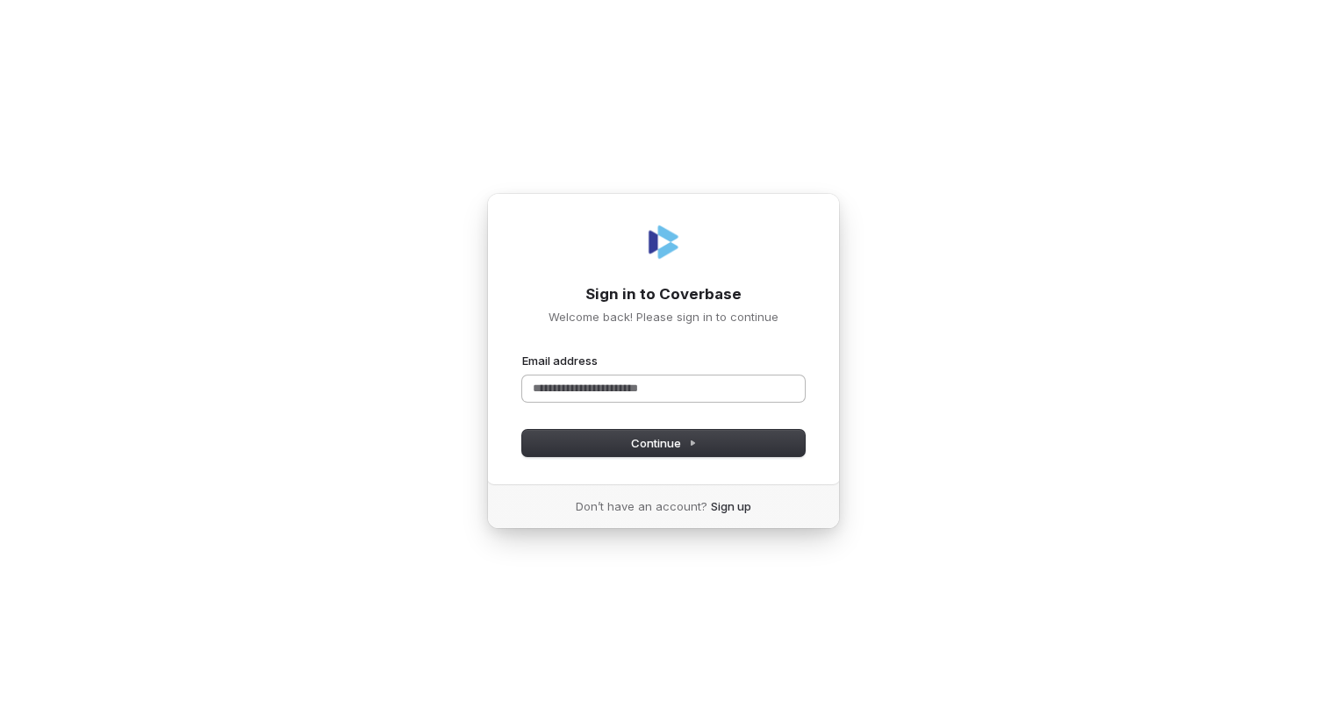
click at [585, 388] on input "Email address" at bounding box center [663, 389] width 283 height 26
click at [650, 437] on span "Continue" at bounding box center [664, 443] width 66 height 16
type input "**********"
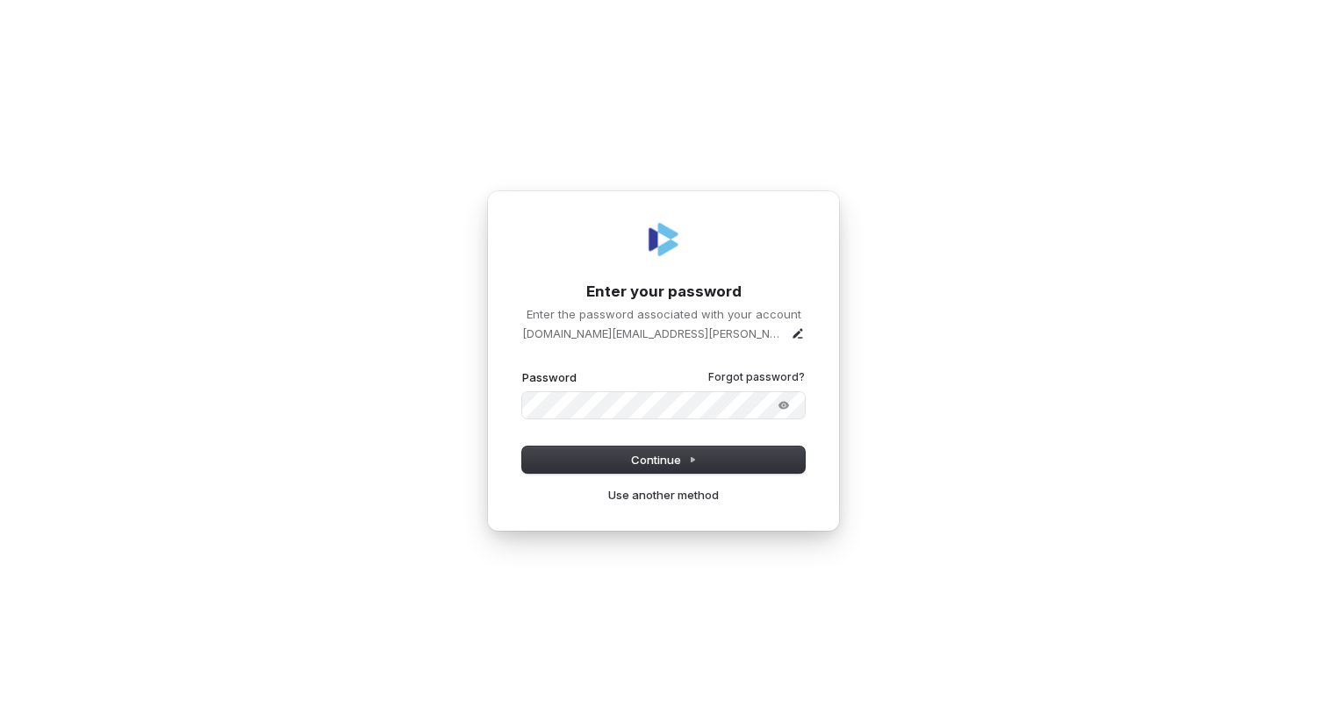
click at [522, 370] on button "submit" at bounding box center [522, 370] width 0 height 0
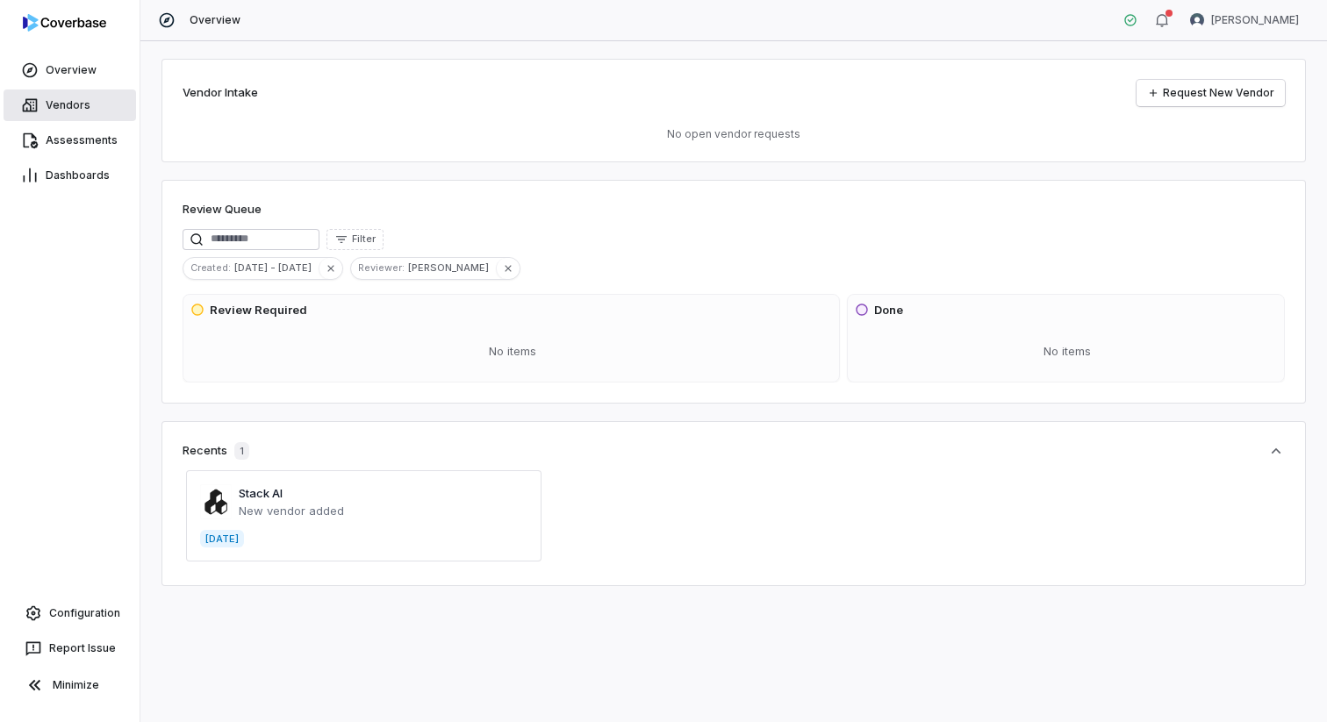
click at [60, 95] on link "Vendors" at bounding box center [70, 106] width 133 height 32
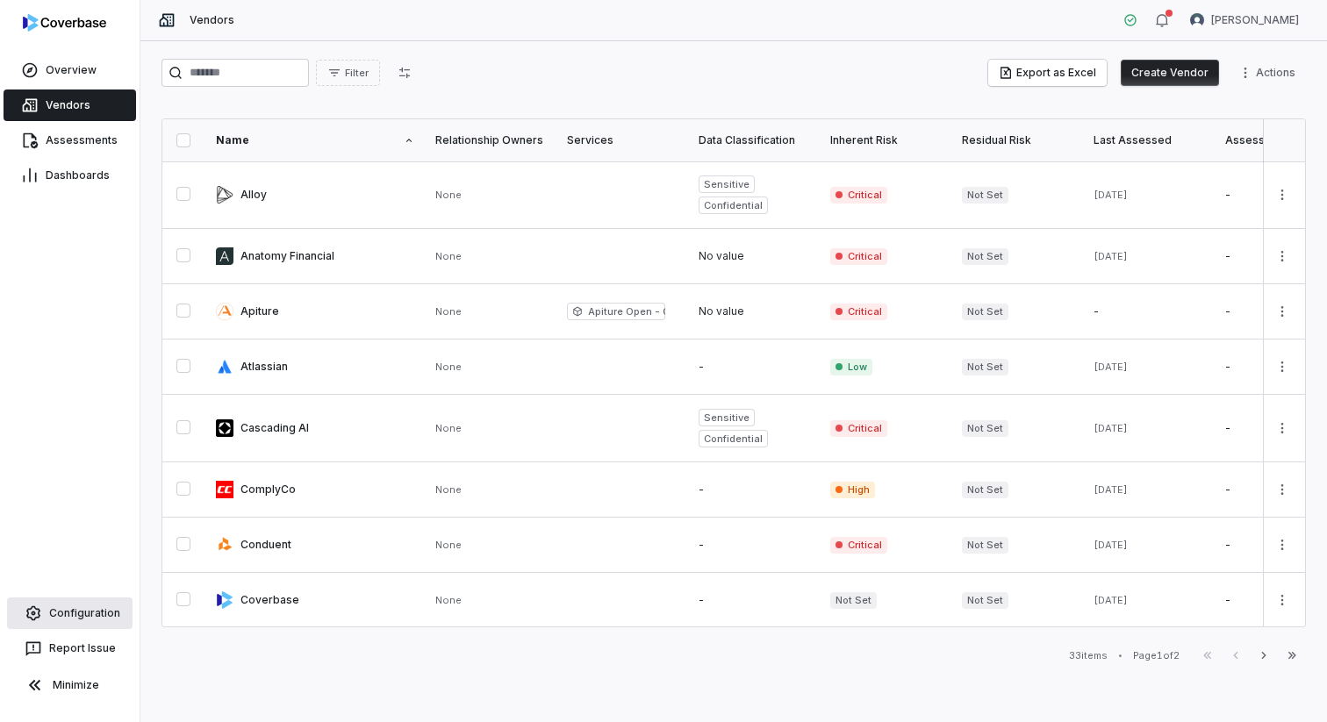
click at [54, 605] on link "Configuration" at bounding box center [70, 614] width 126 height 32
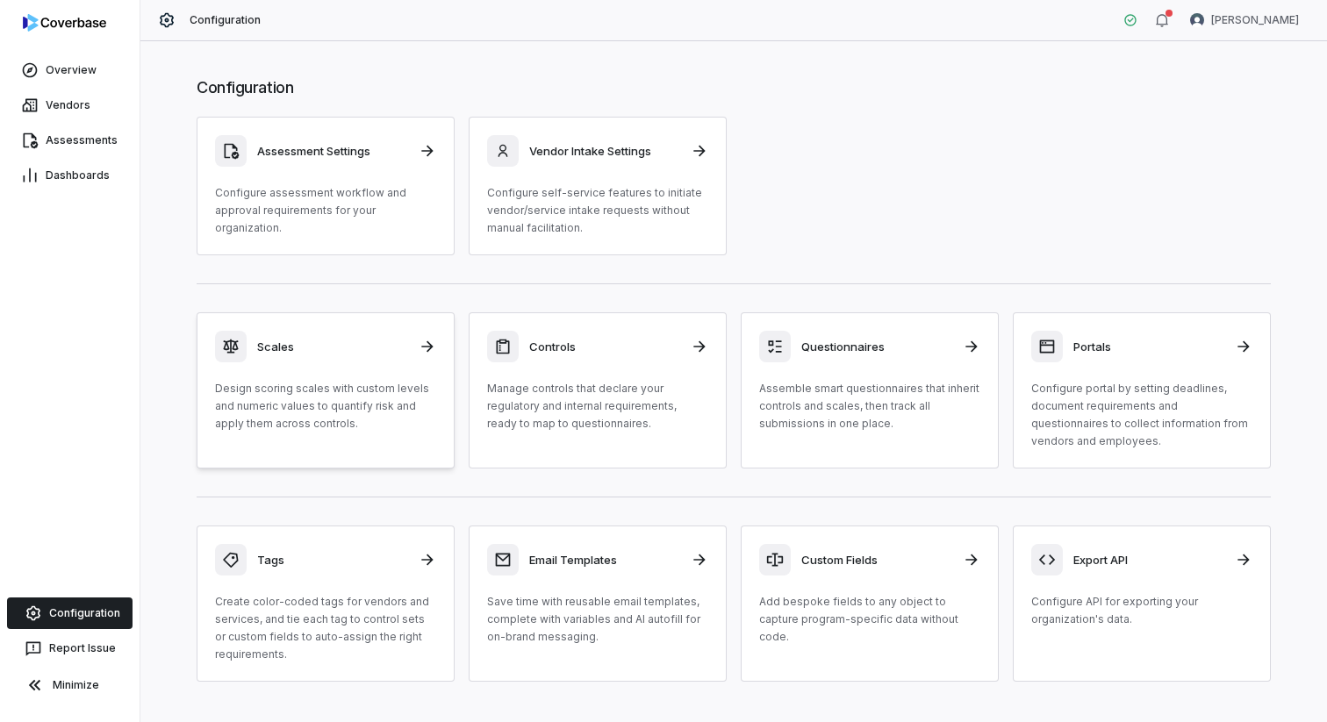
scroll to position [33, 0]
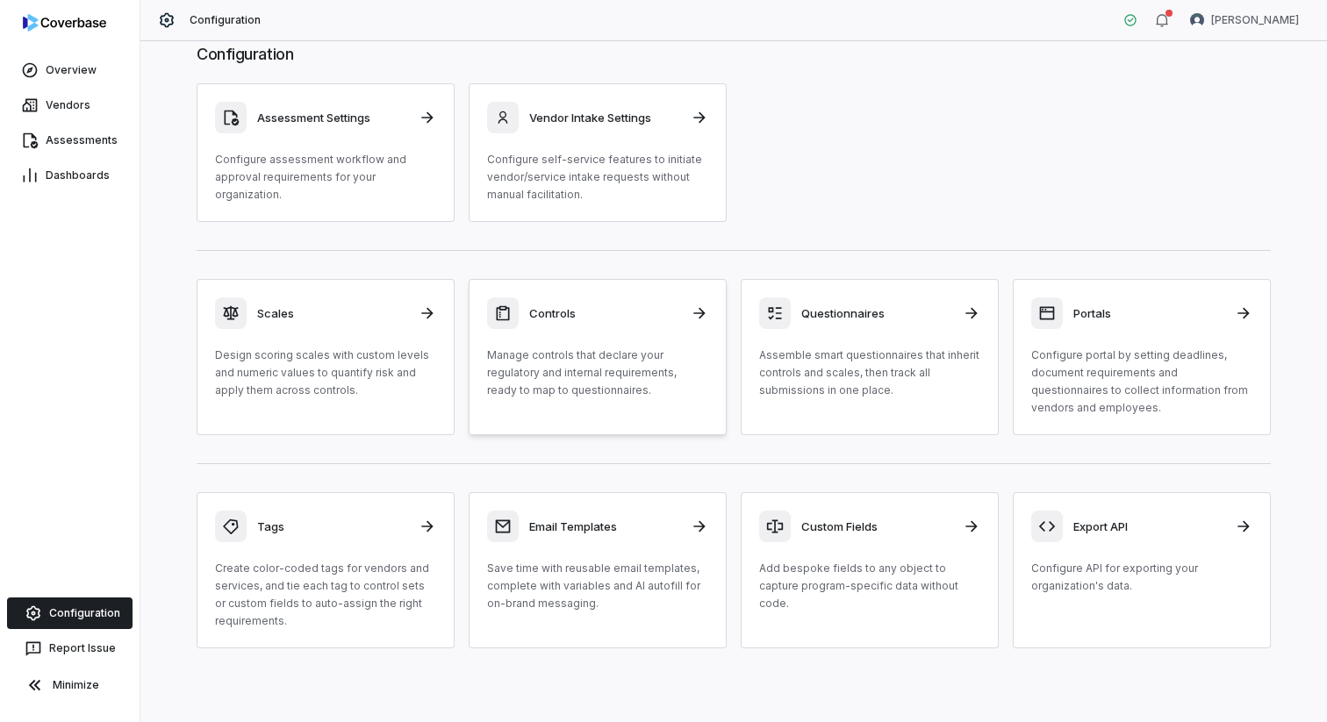
click at [611, 385] on p "Manage controls that declare your regulatory and internal requirements, ready t…" at bounding box center [597, 373] width 221 height 53
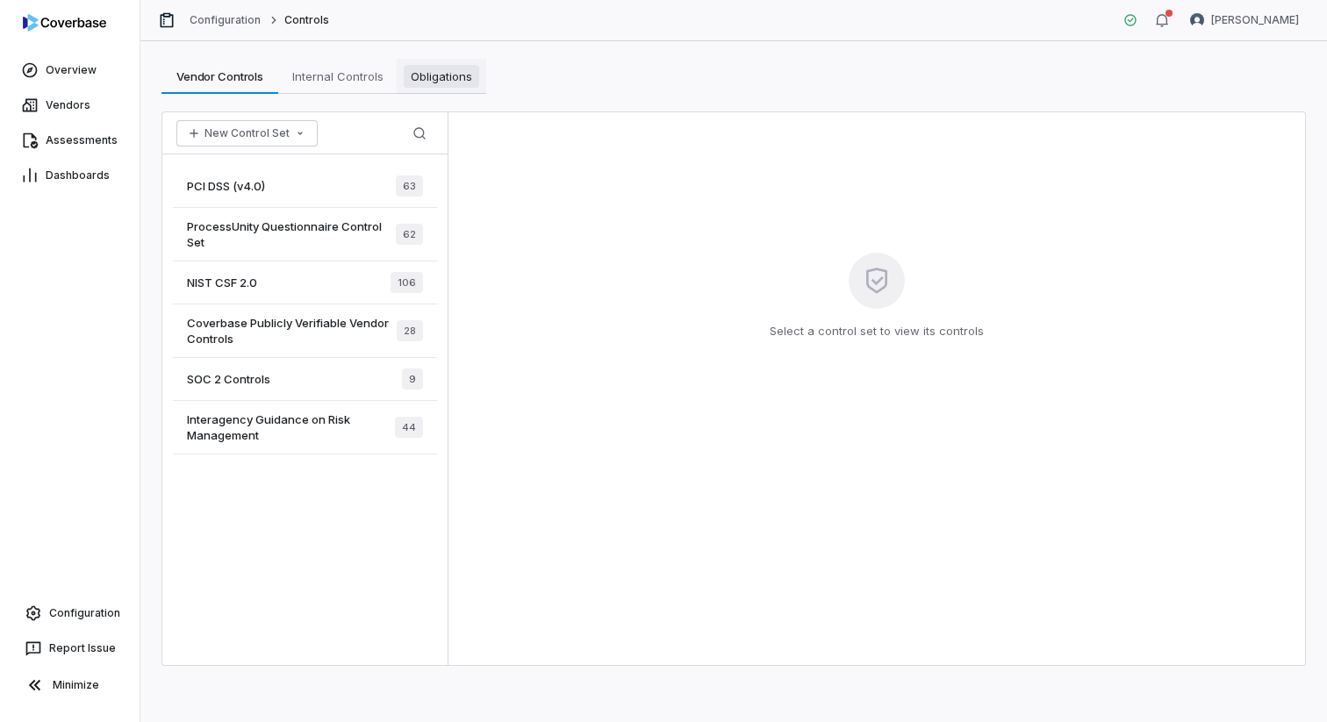
click at [438, 79] on span "Obligations" at bounding box center [441, 76] width 75 height 23
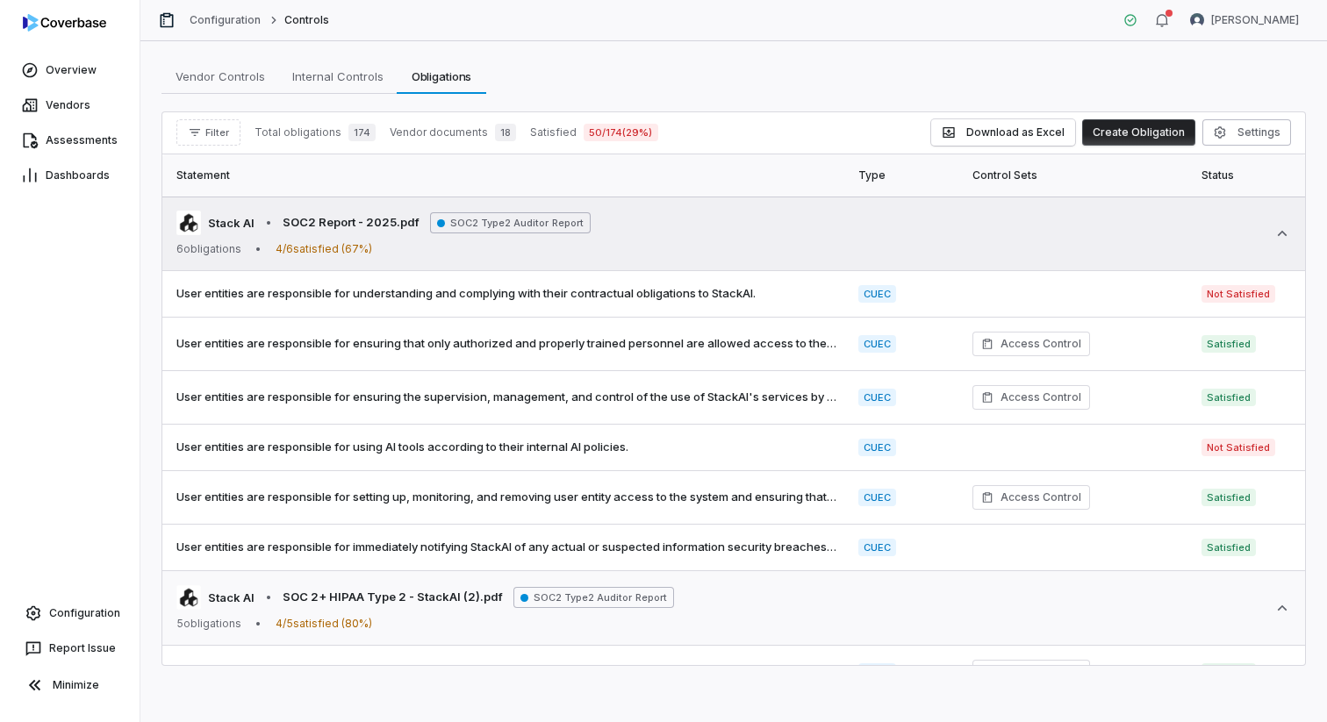
click at [1284, 229] on icon at bounding box center [1283, 234] width 18 height 18
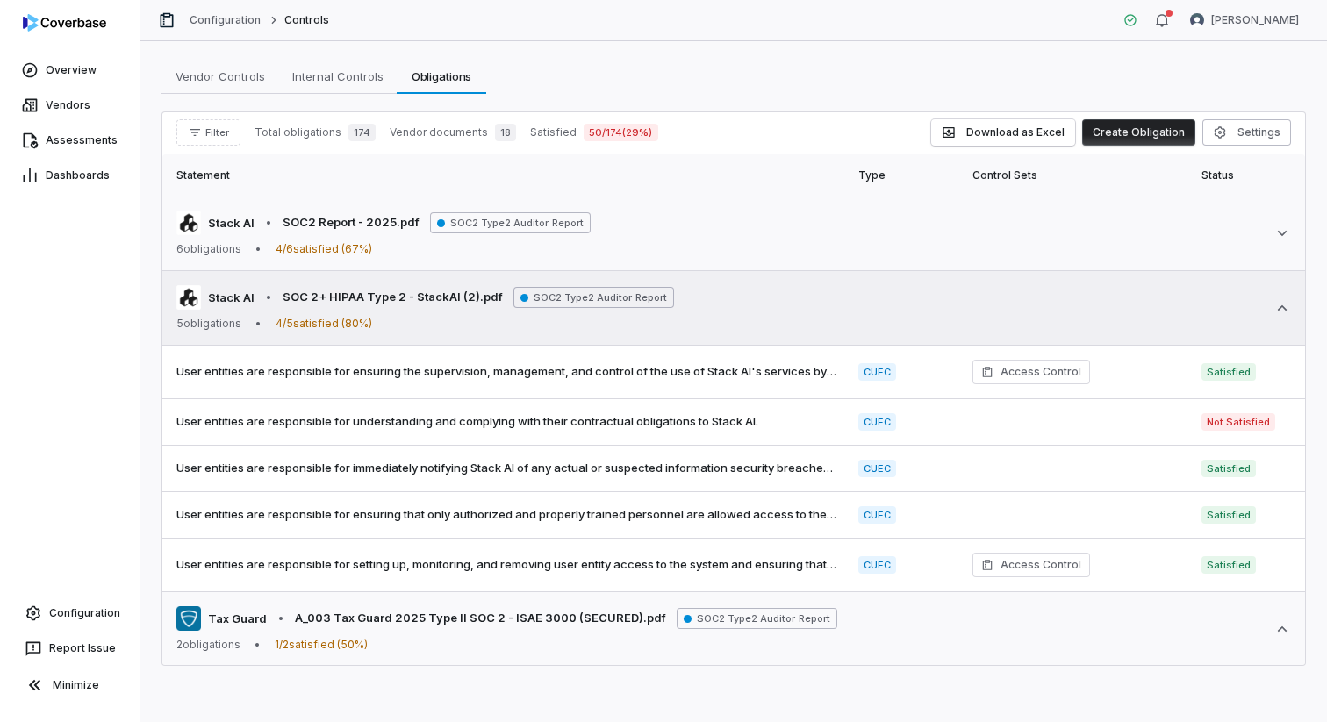
click at [1282, 303] on icon at bounding box center [1283, 308] width 18 height 18
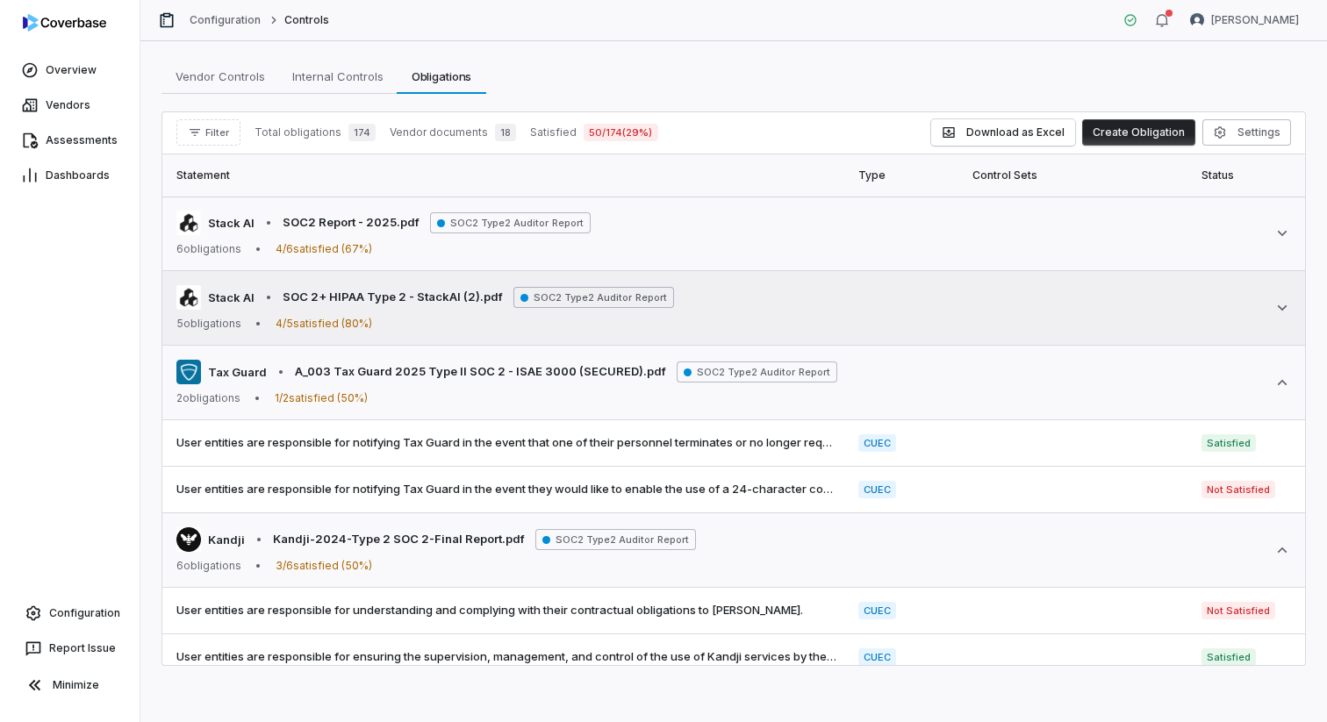
click at [1282, 303] on icon at bounding box center [1283, 308] width 18 height 18
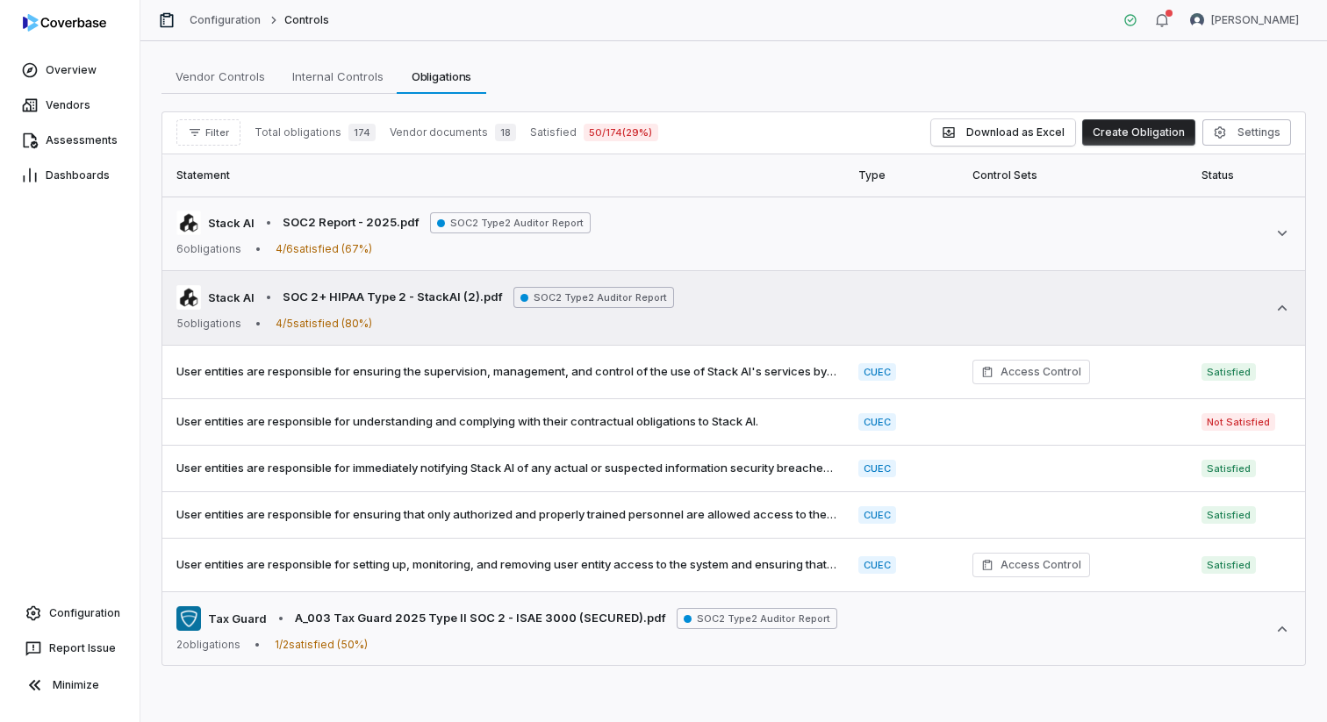
click at [1282, 303] on icon at bounding box center [1283, 308] width 18 height 18
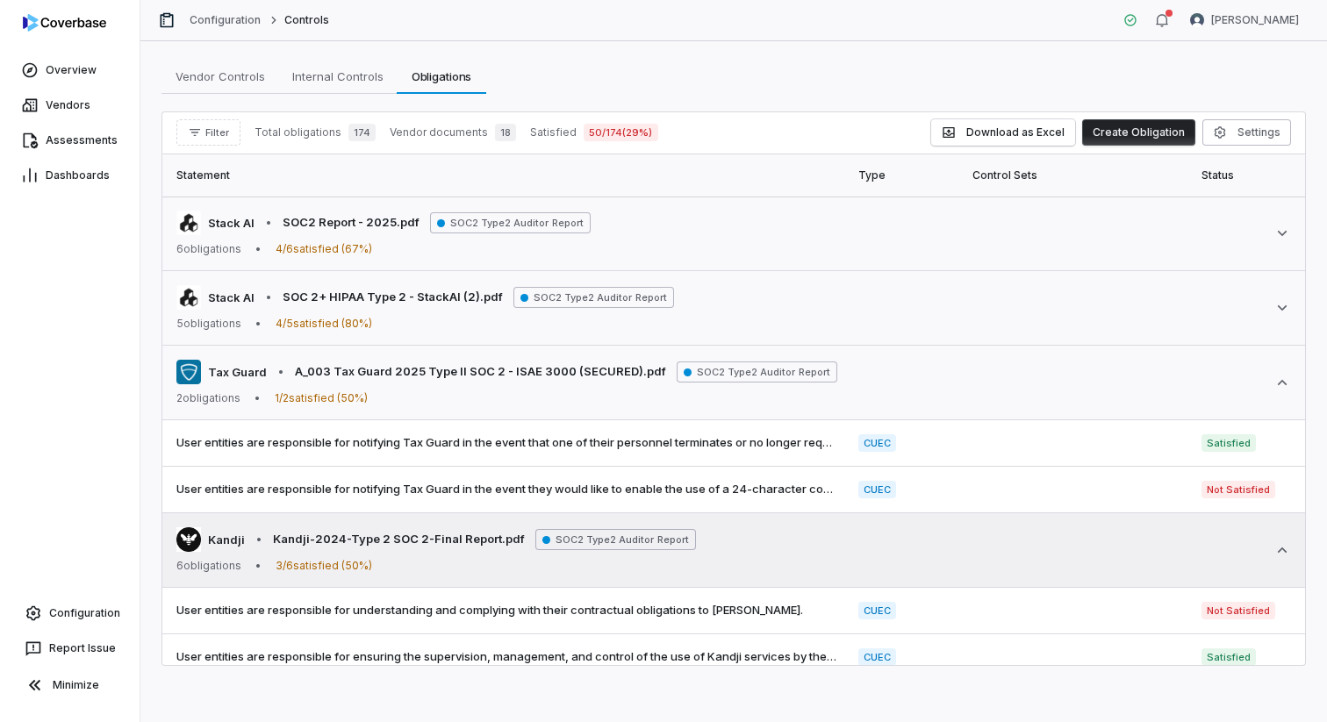
click at [1286, 542] on icon at bounding box center [1283, 551] width 18 height 18
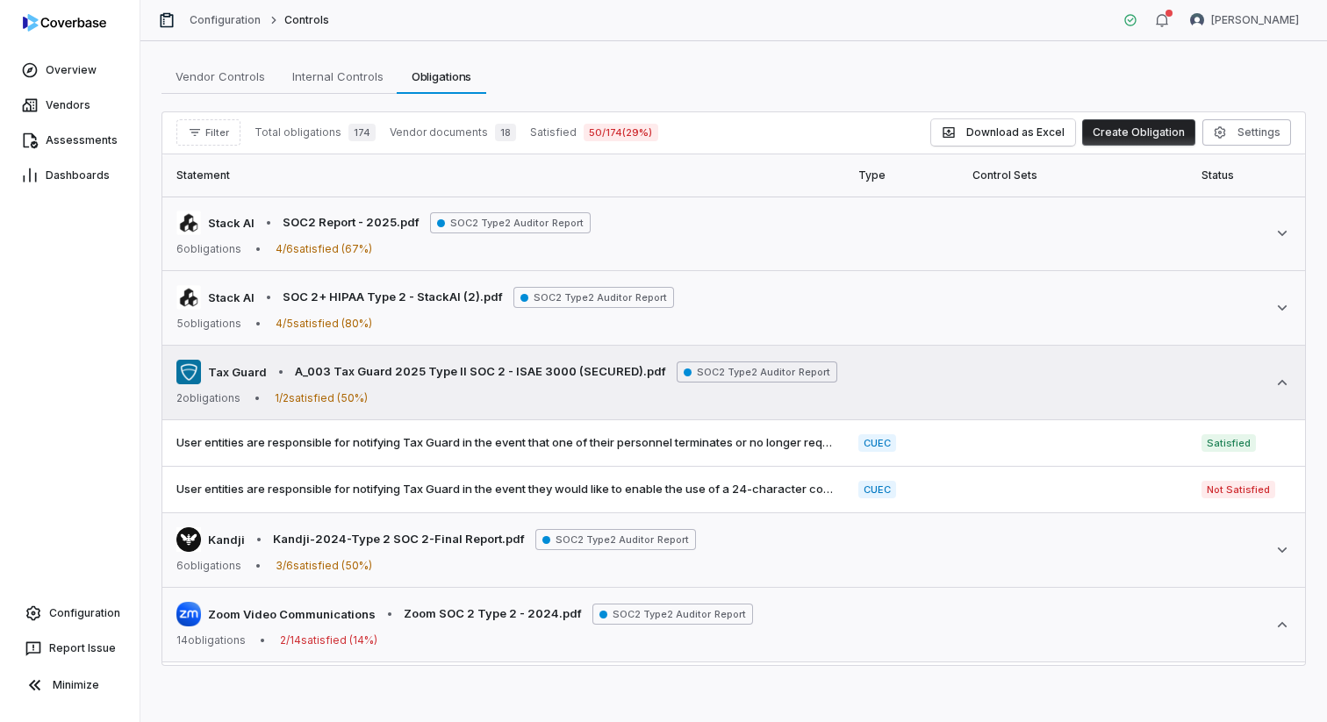
click at [1282, 380] on icon at bounding box center [1283, 382] width 10 height 5
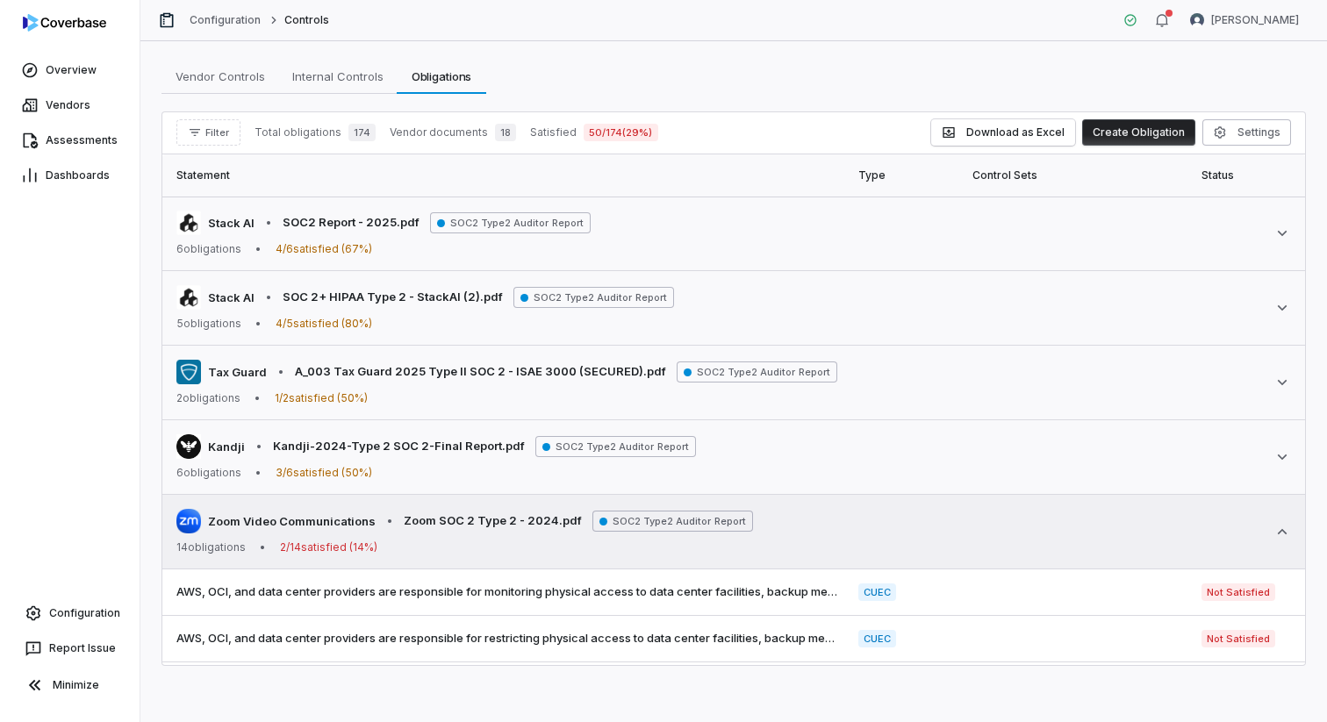
click at [1281, 528] on icon at bounding box center [1283, 532] width 18 height 18
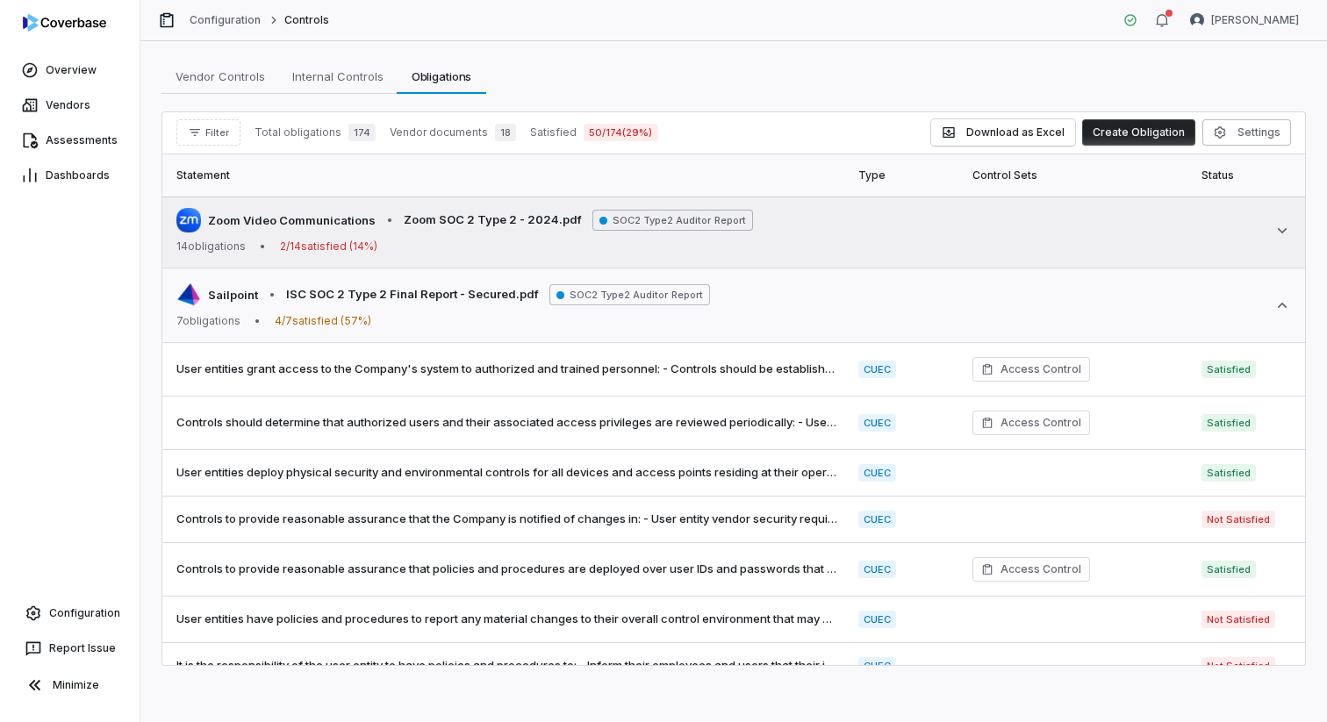
scroll to position [353, 0]
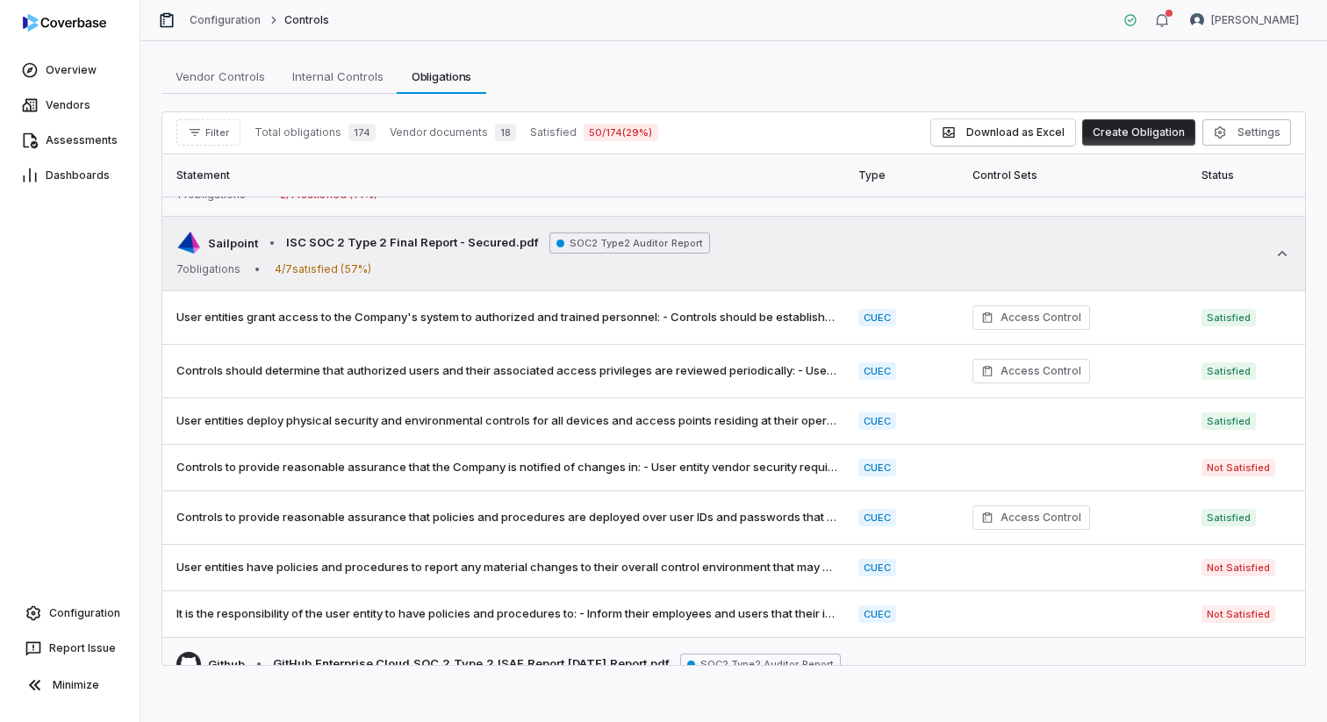
click at [1282, 255] on icon at bounding box center [1283, 254] width 18 height 18
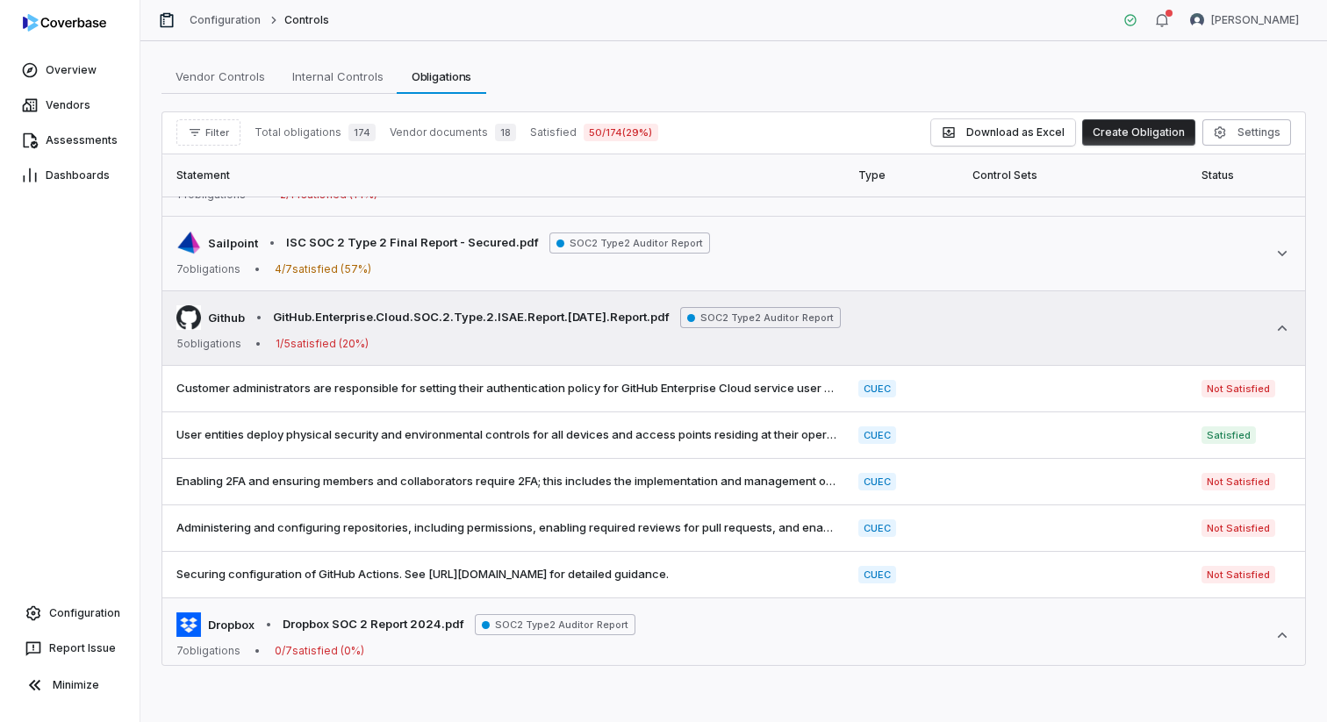
click at [1280, 321] on icon at bounding box center [1283, 328] width 18 height 18
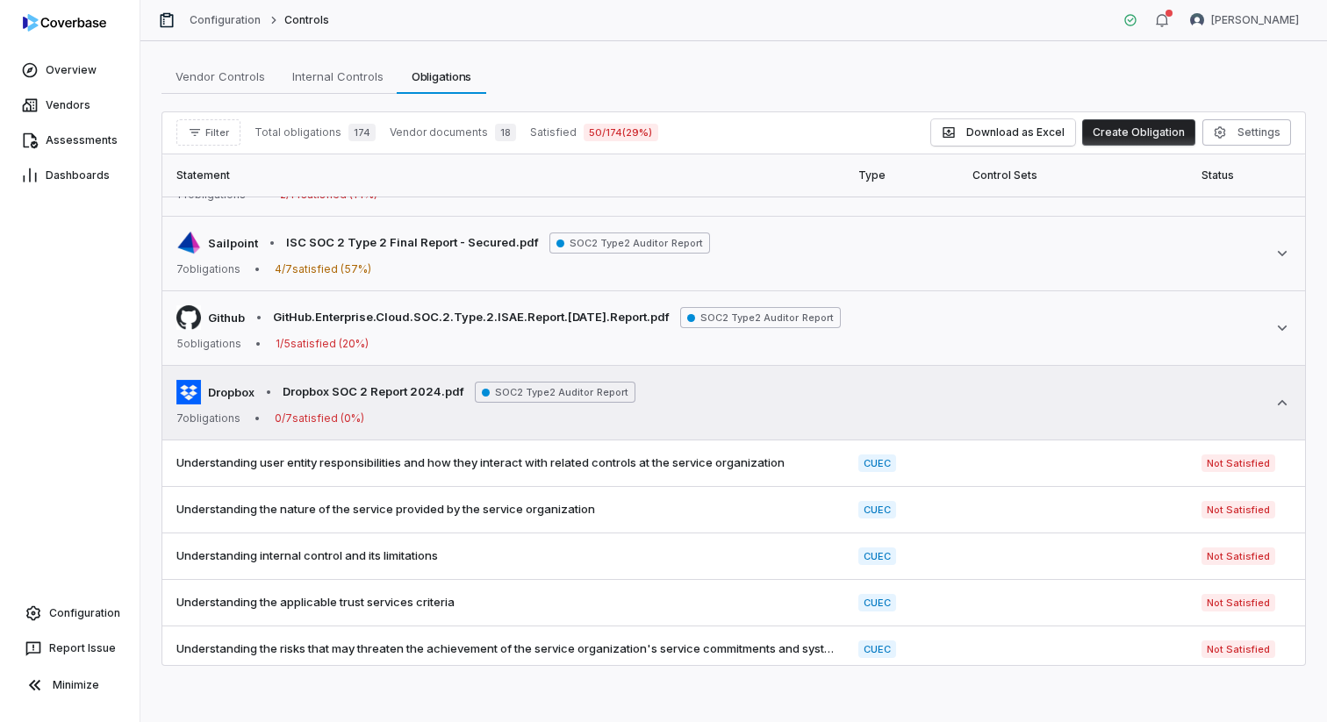
click at [1279, 409] on icon at bounding box center [1283, 403] width 18 height 18
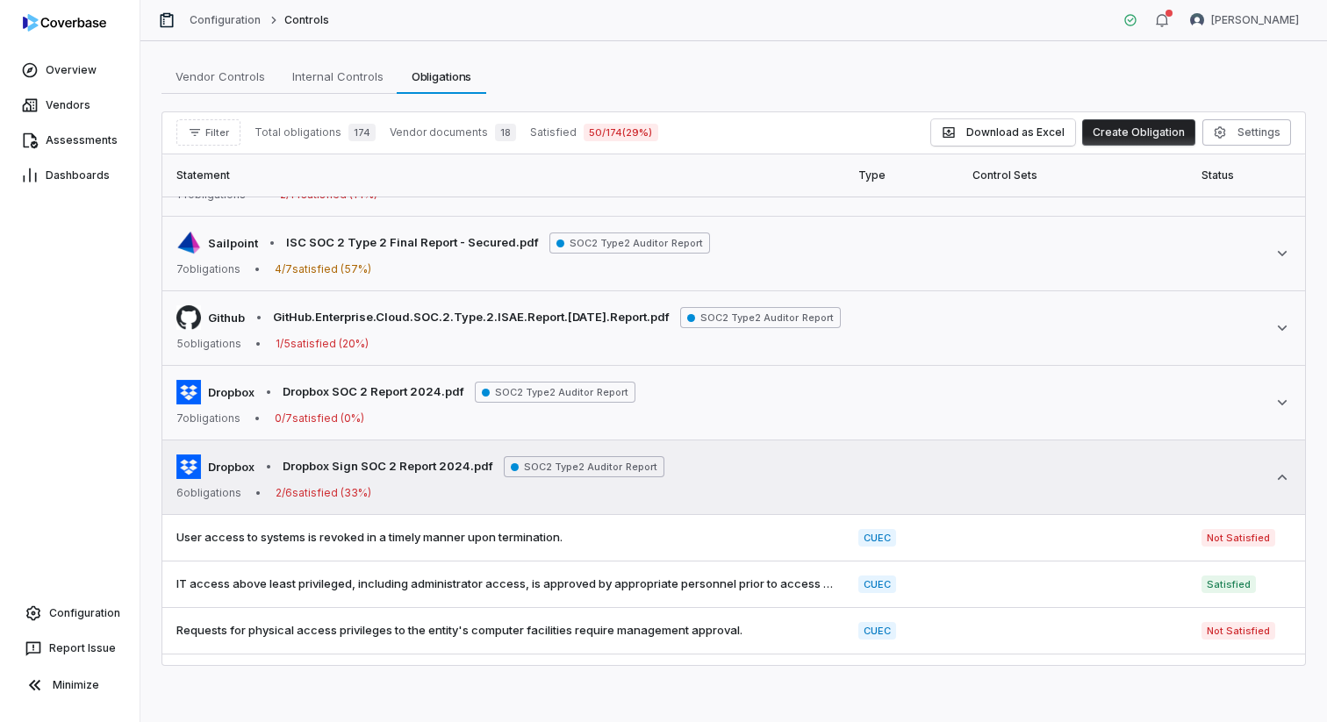
click at [1281, 483] on icon at bounding box center [1283, 478] width 18 height 18
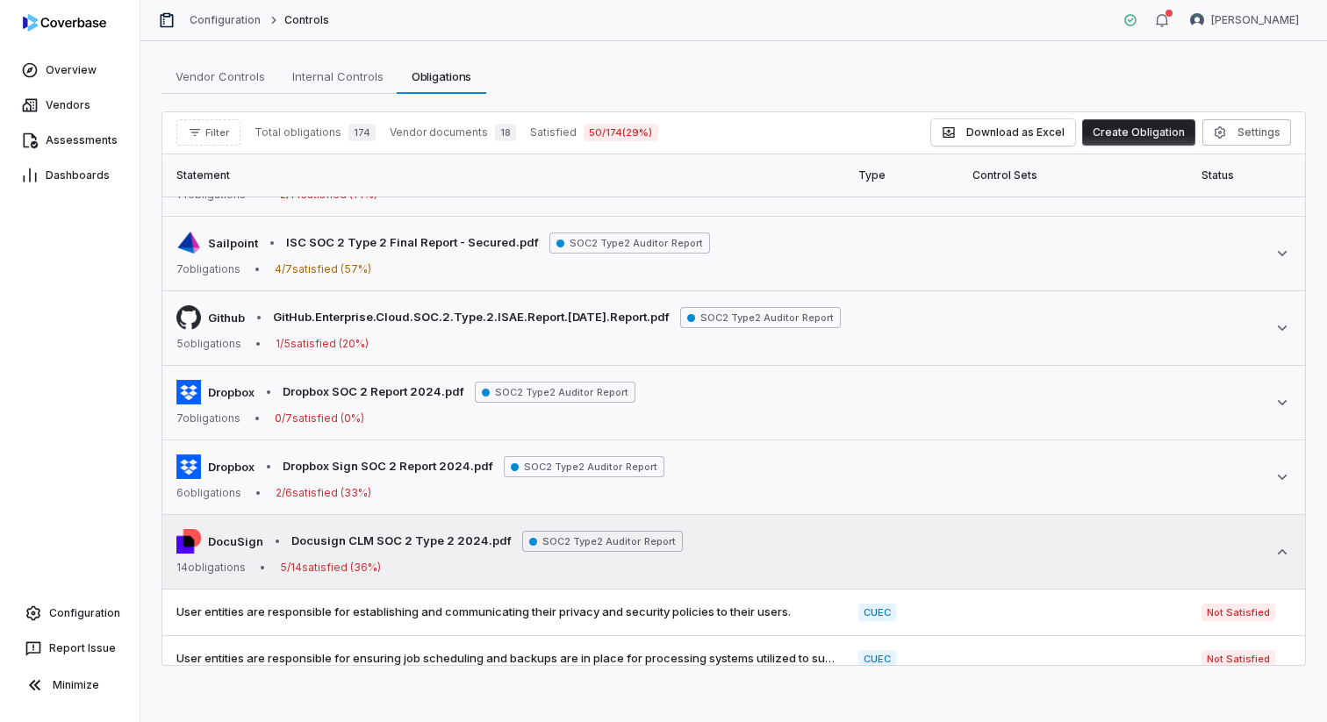
click at [1287, 553] on icon at bounding box center [1283, 552] width 18 height 18
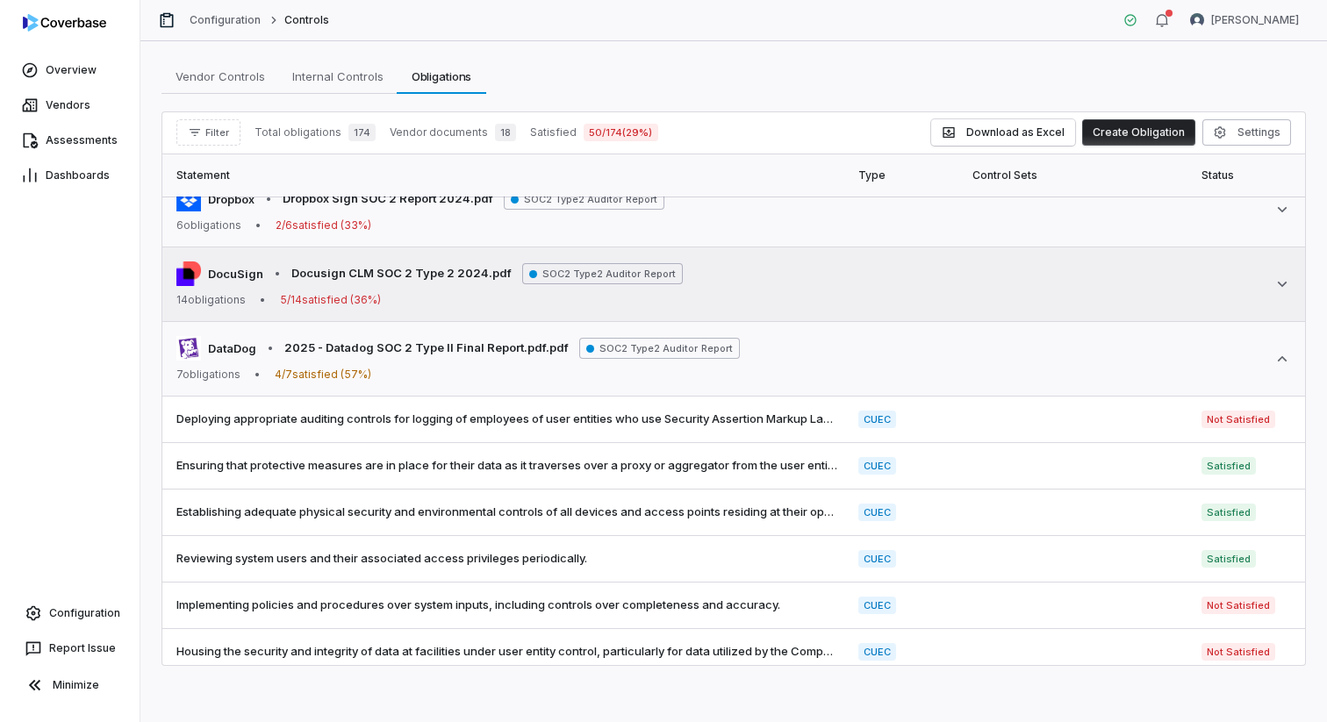
scroll to position [657, 0]
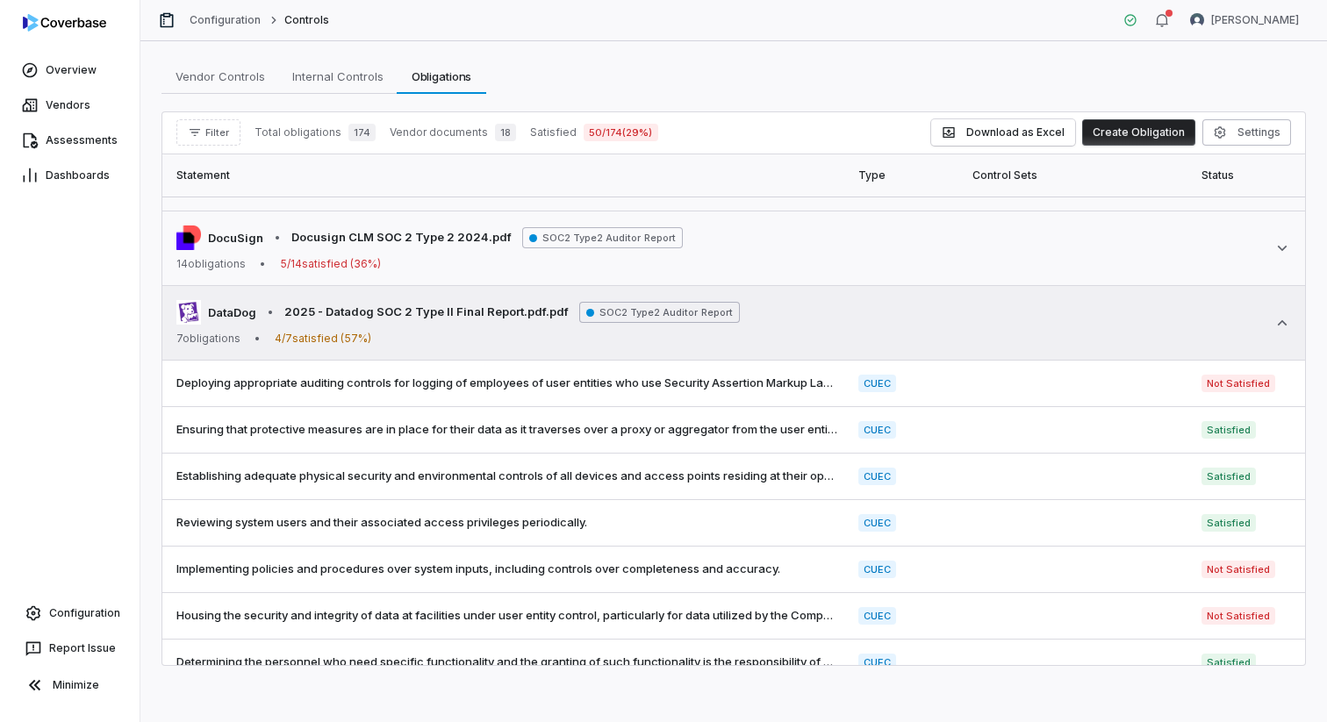
click at [1282, 327] on icon at bounding box center [1283, 323] width 18 height 18
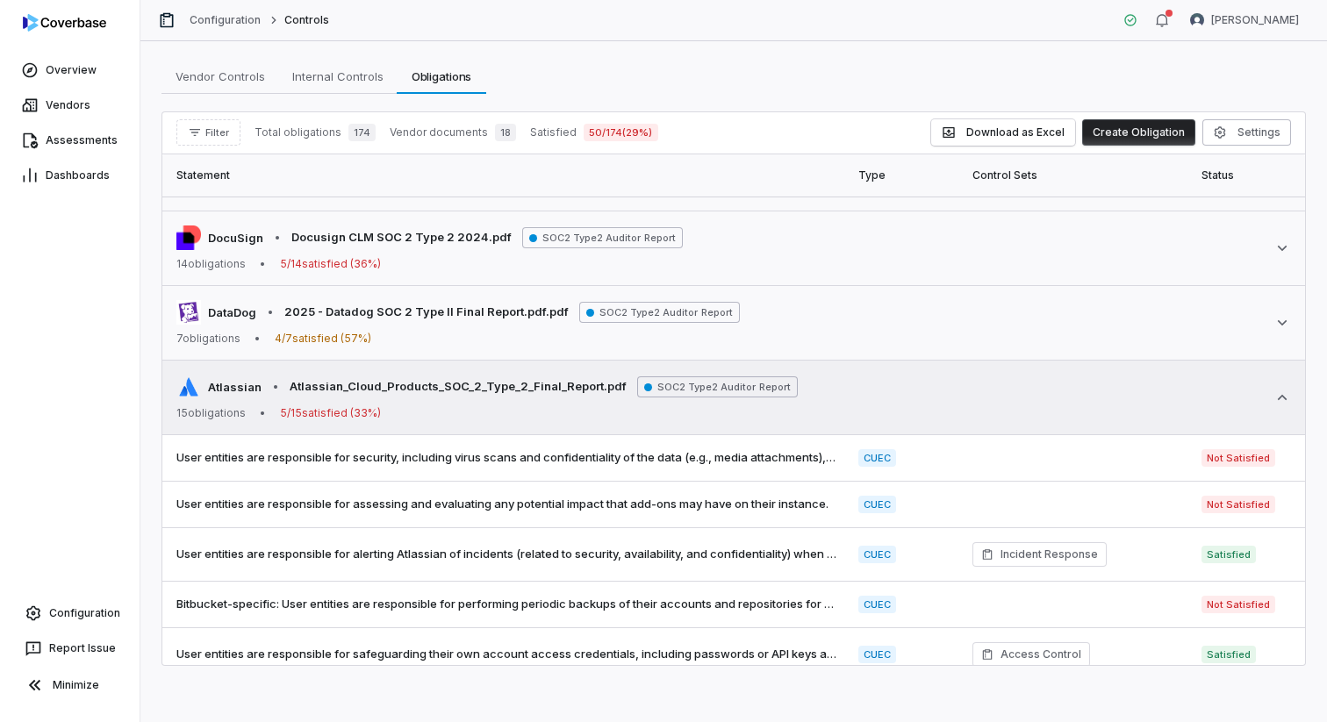
click at [1282, 400] on icon at bounding box center [1283, 398] width 18 height 18
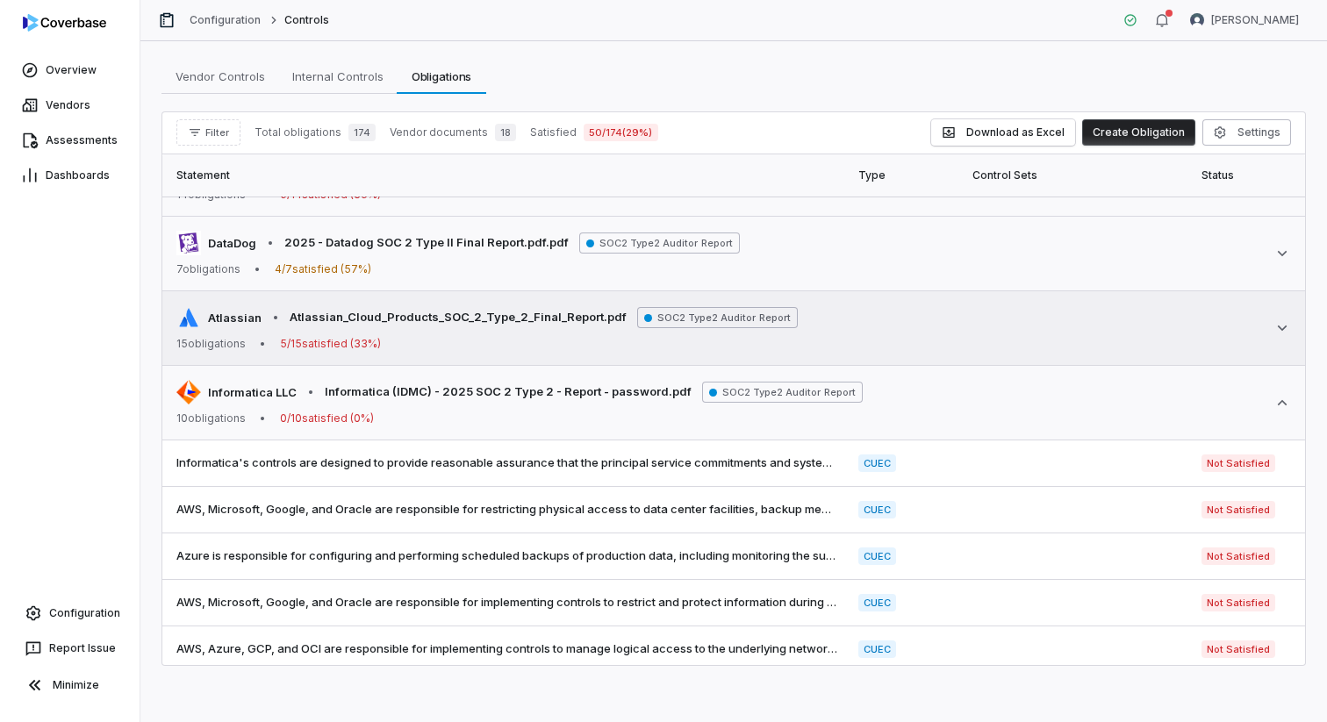
scroll to position [727, 0]
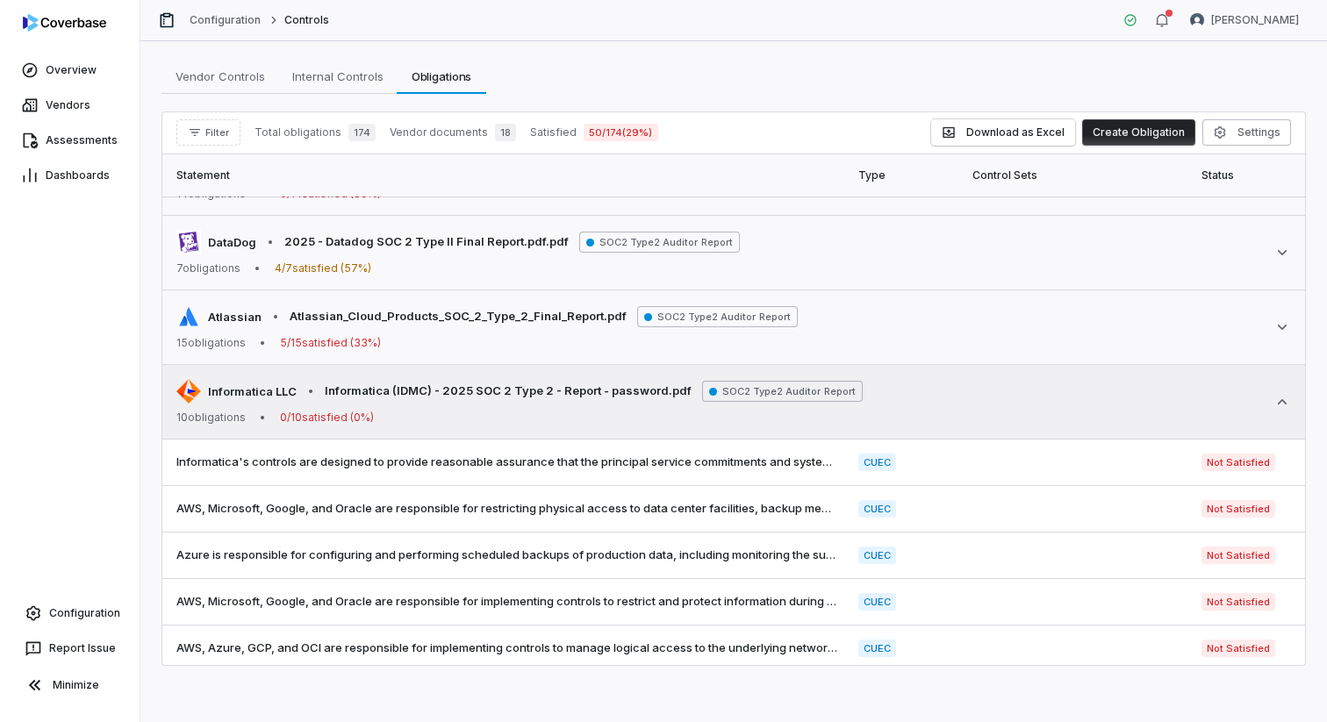
click at [1285, 412] on div "Informatica LLC • Informatica (IDMC) - 2025 SOC 2 Type 2 - Report - password.pd…" at bounding box center [733, 402] width 1115 height 46
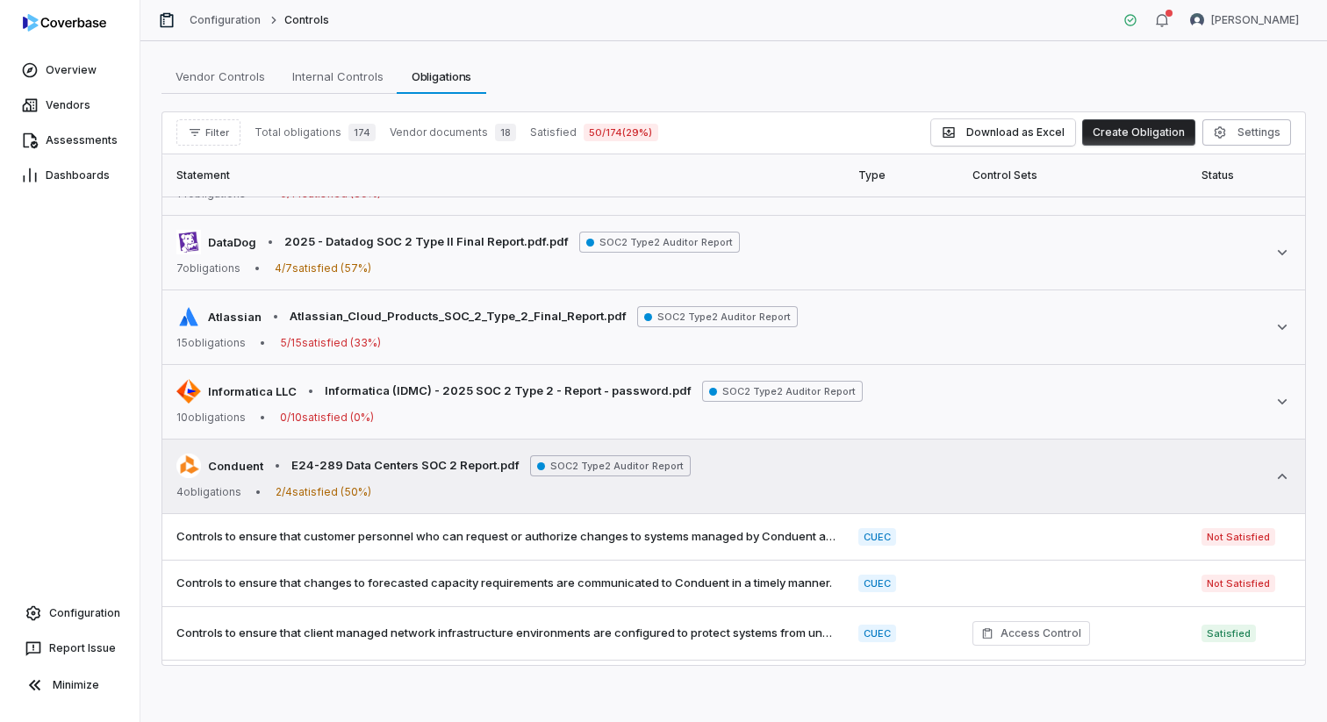
click at [1284, 477] on icon at bounding box center [1283, 476] width 10 height 5
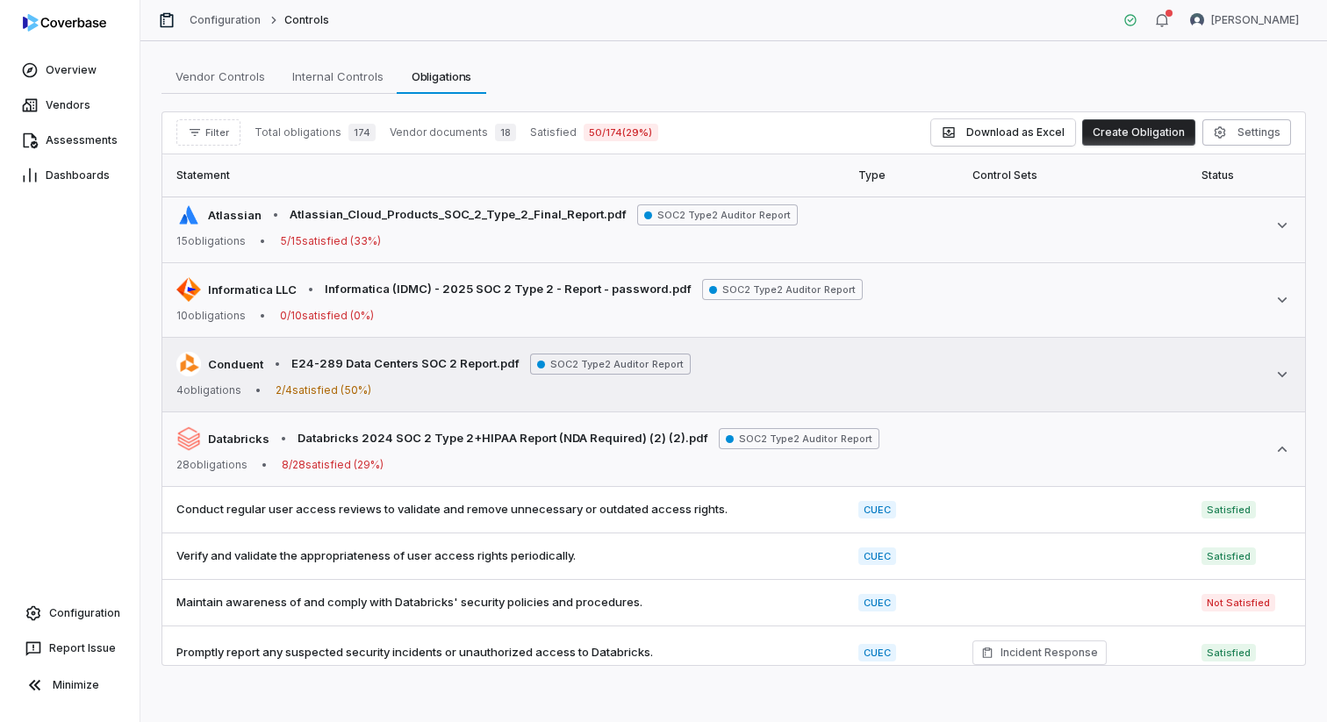
scroll to position [832, 0]
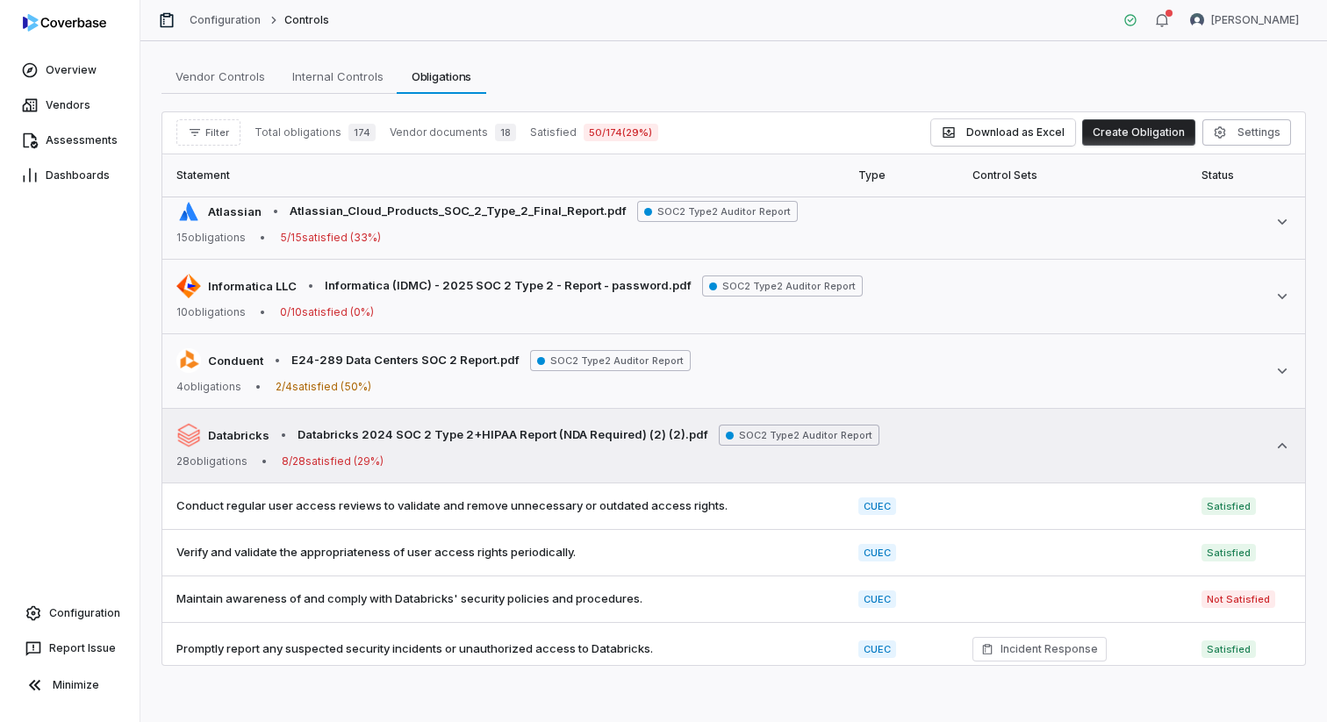
click at [1281, 440] on icon at bounding box center [1283, 446] width 18 height 18
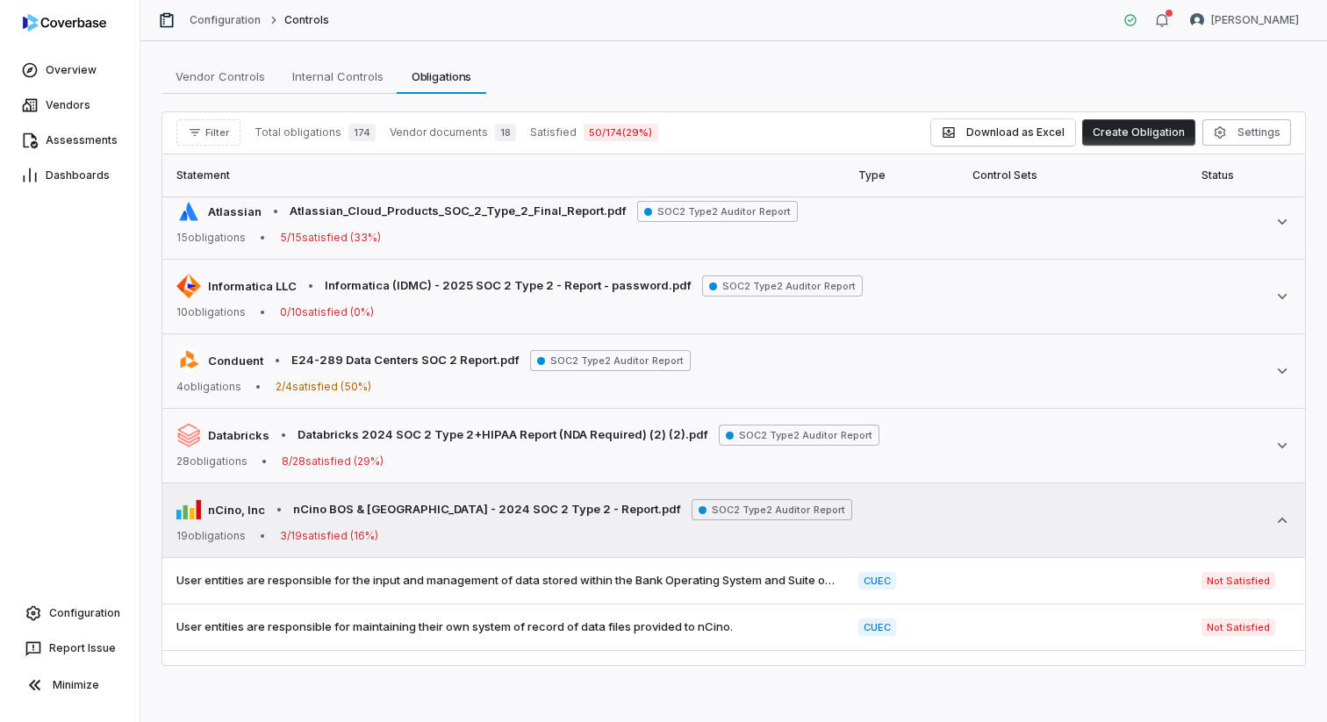
click at [1283, 520] on icon at bounding box center [1283, 520] width 10 height 5
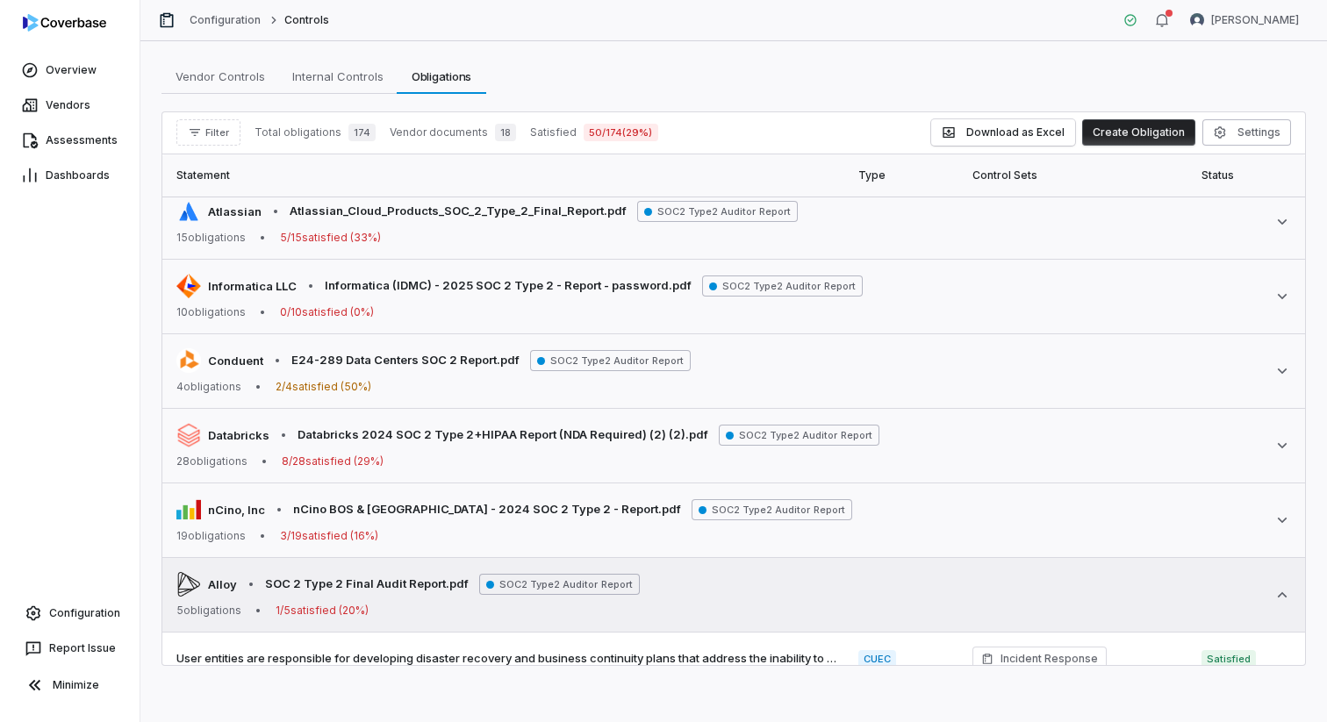
click at [1281, 586] on icon at bounding box center [1283, 595] width 18 height 18
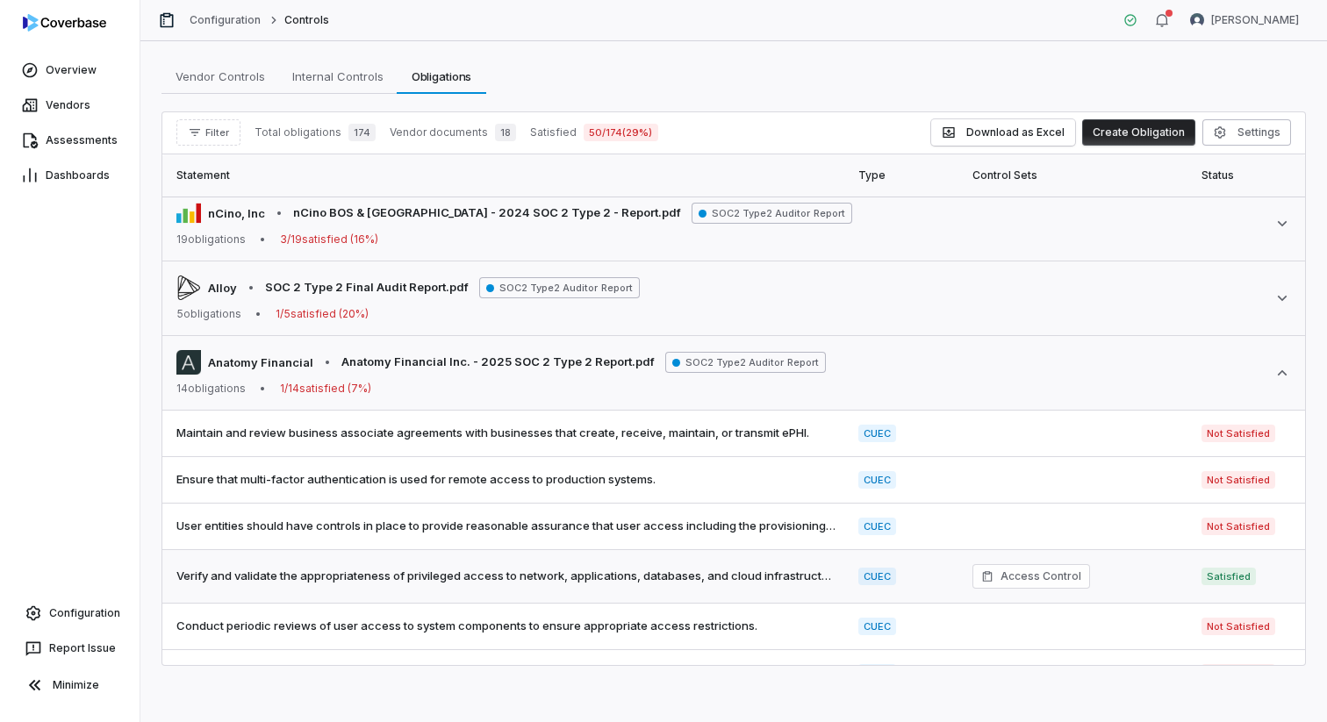
scroll to position [1157, 0]
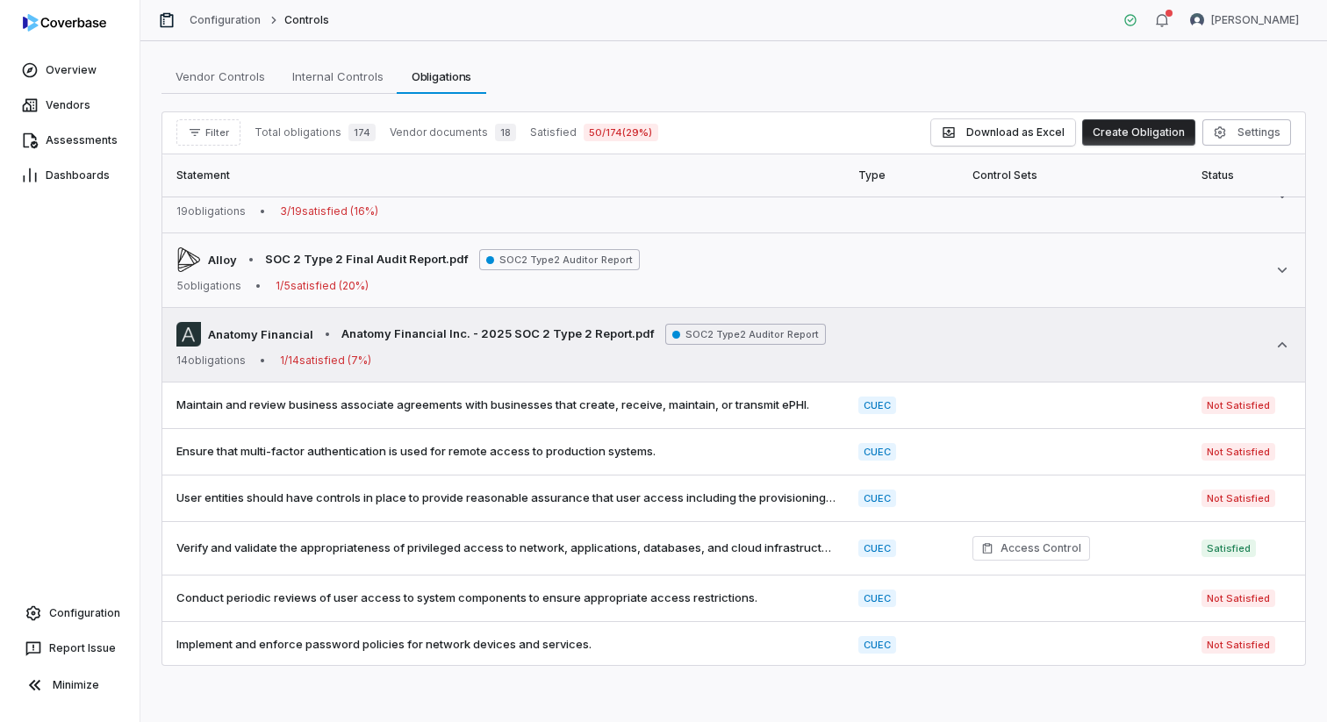
click at [1283, 351] on icon at bounding box center [1283, 345] width 18 height 18
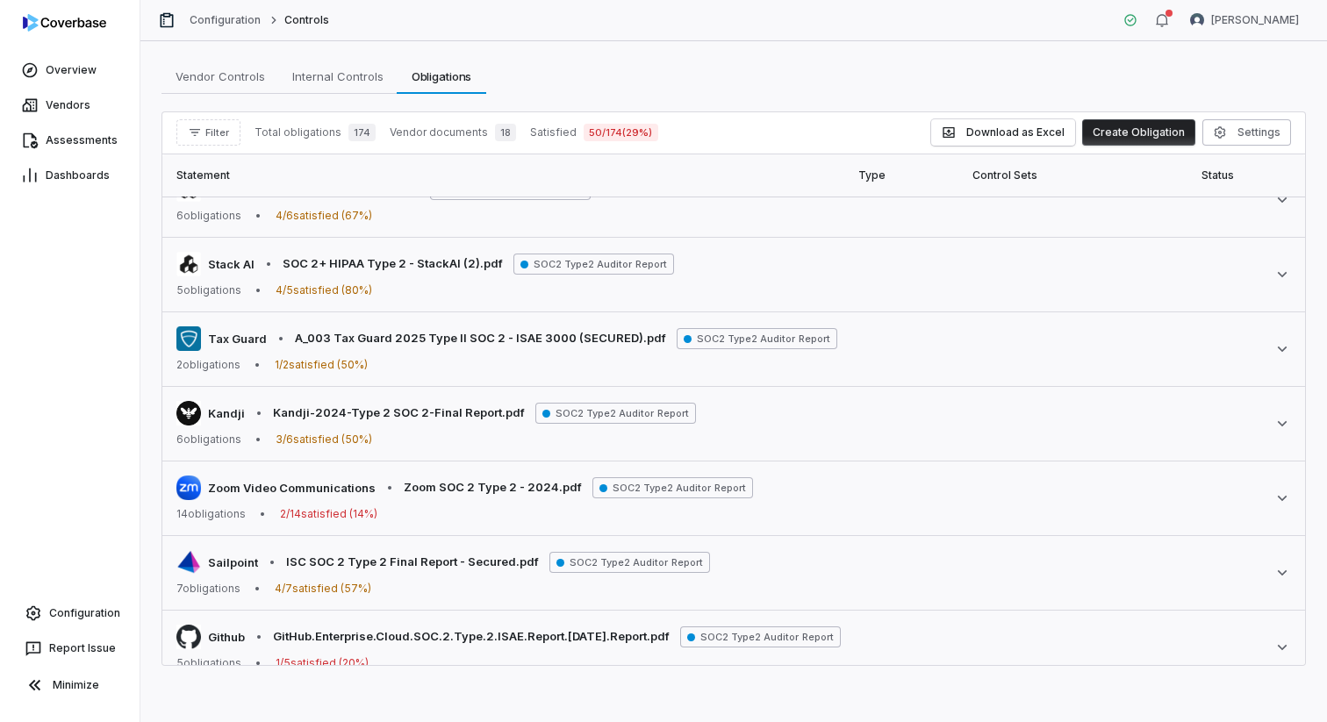
scroll to position [0, 0]
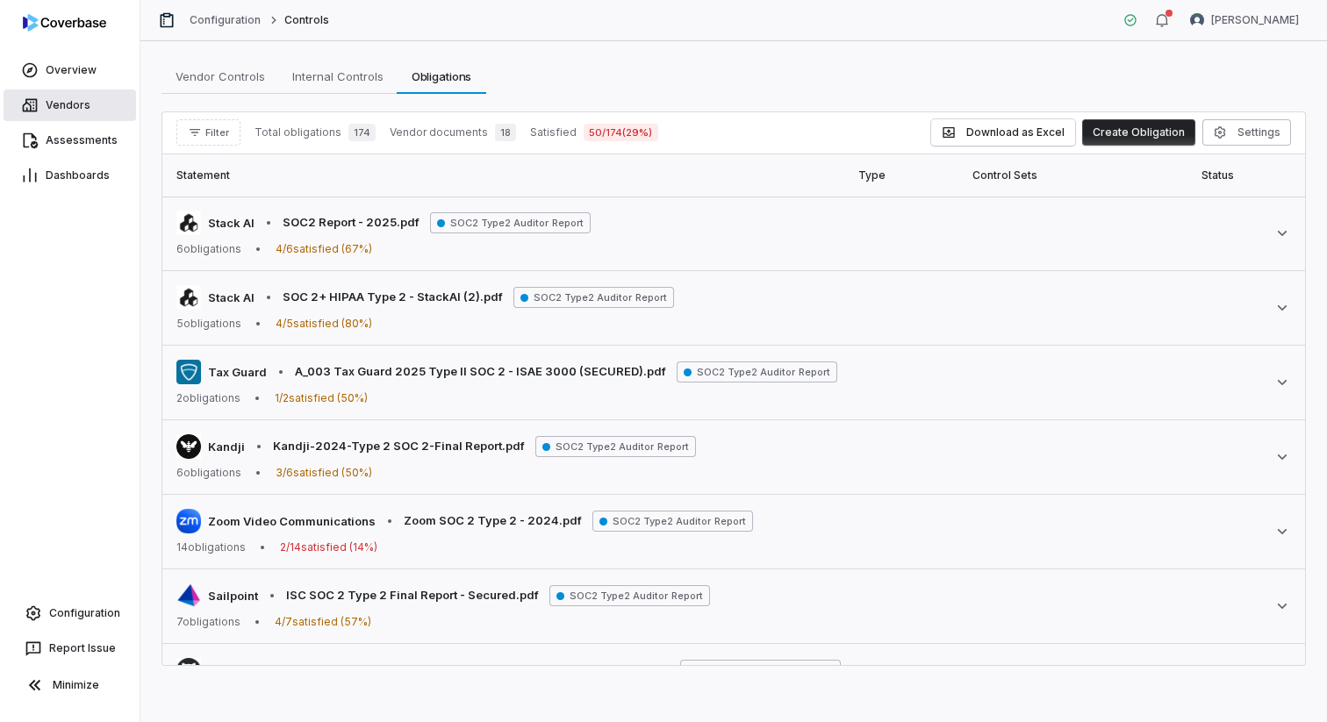
click at [77, 106] on span "Vendors" at bounding box center [68, 105] width 45 height 14
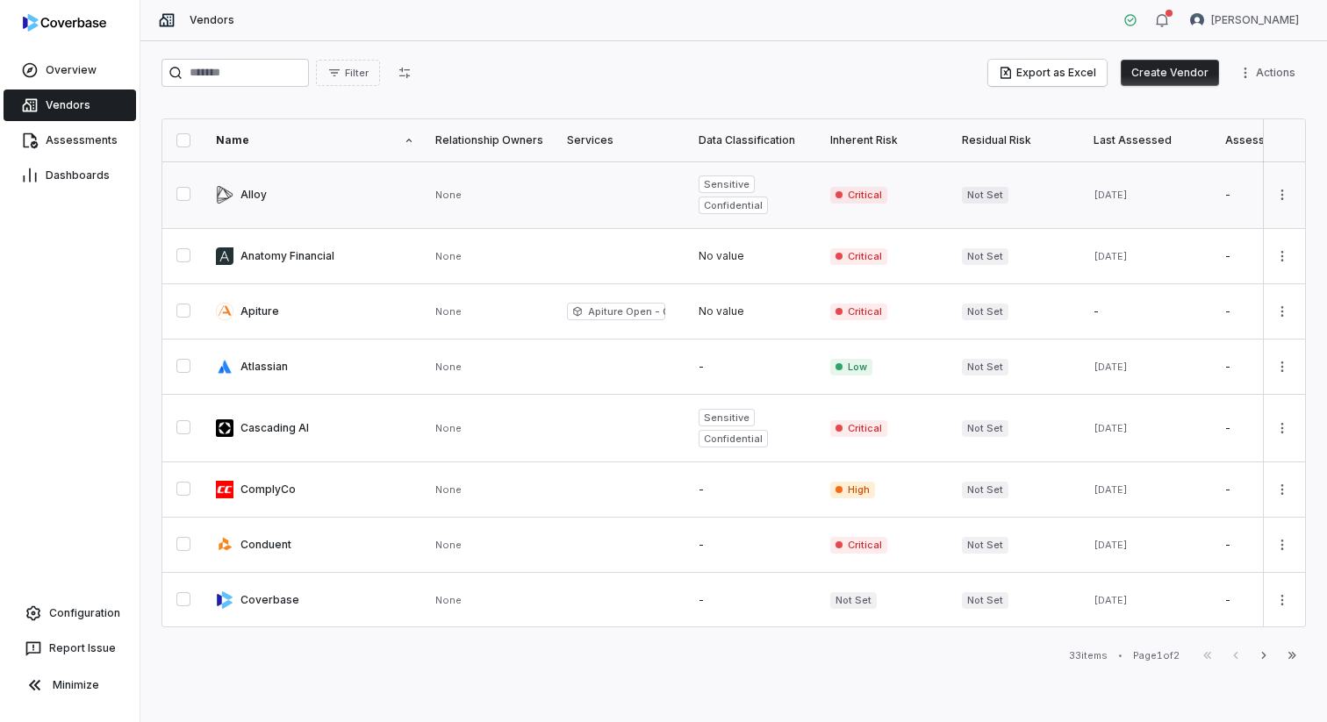
click at [358, 191] on link at bounding box center [314, 194] width 219 height 67
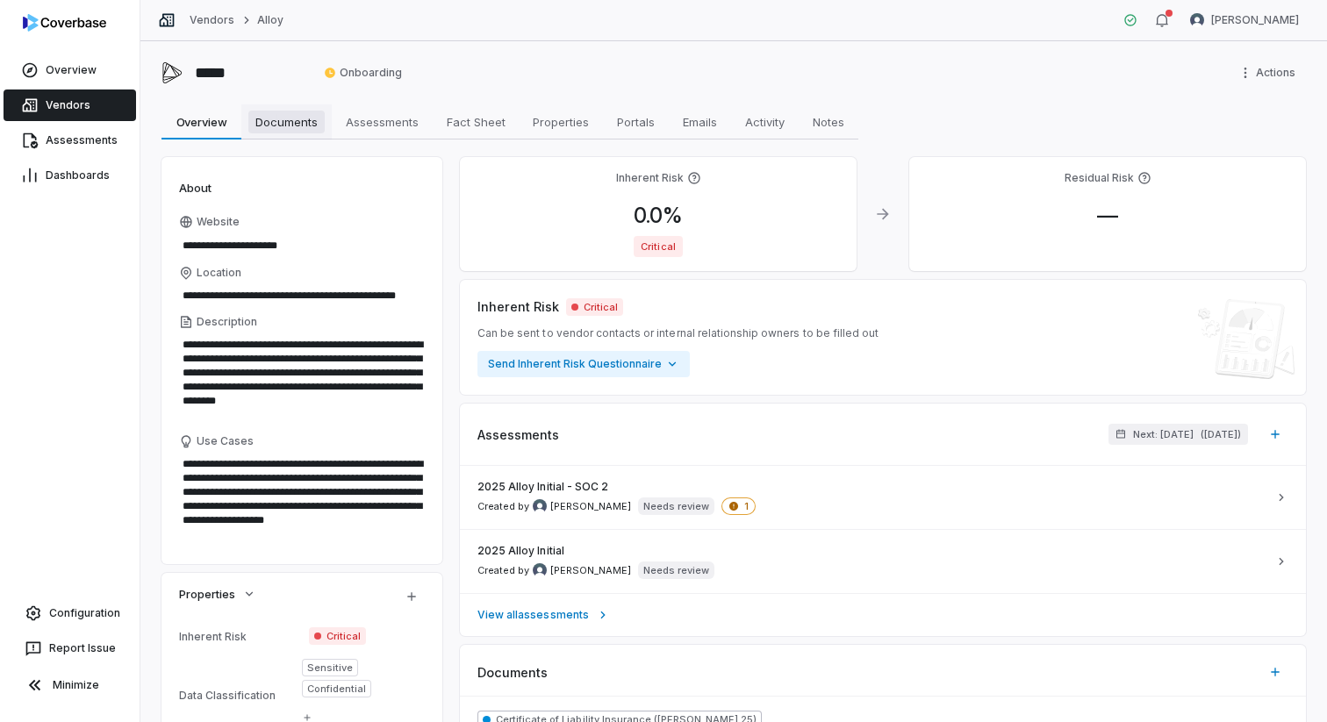
click at [295, 129] on span "Documents" at bounding box center [286, 122] width 76 height 23
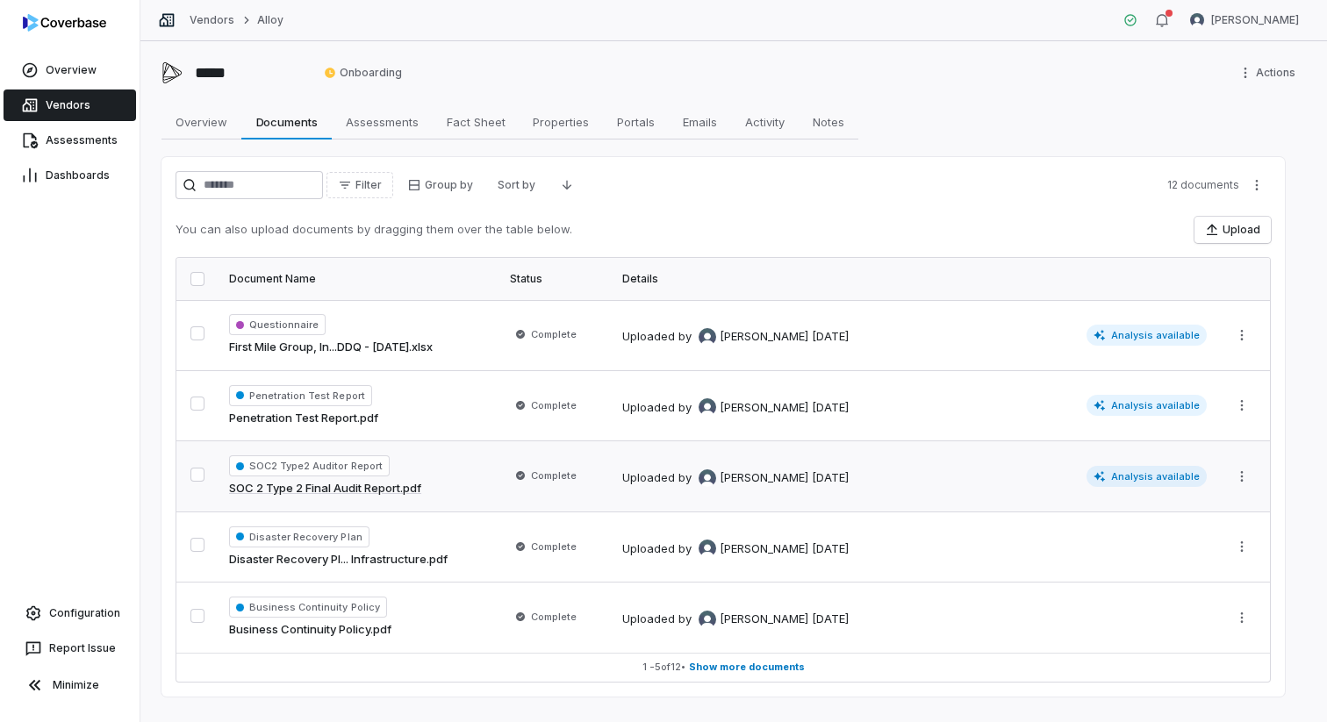
click at [1106, 474] on icon at bounding box center [1100, 476] width 12 height 12
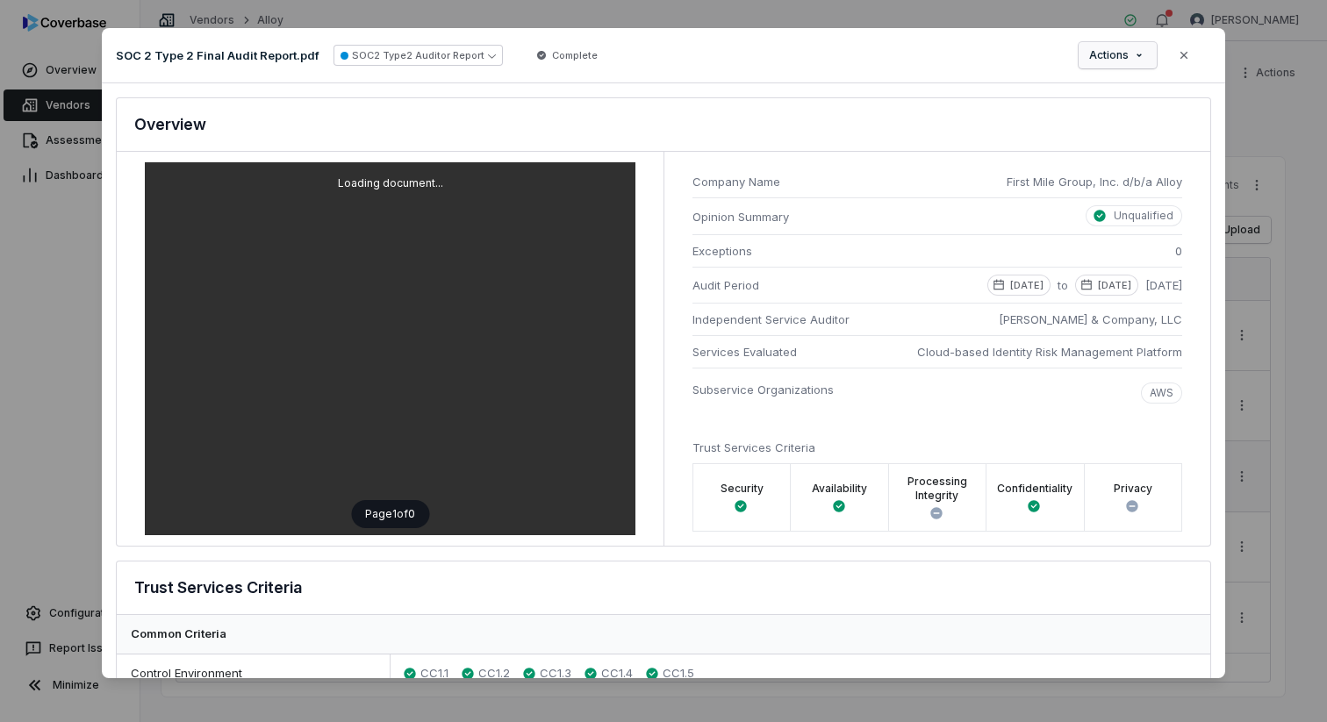
click at [1115, 62] on div "Document Preview SOC 2 Type 2 Final Audit Report.pdf SOC2 Type2 Auditor Report …" at bounding box center [663, 360] width 1327 height 721
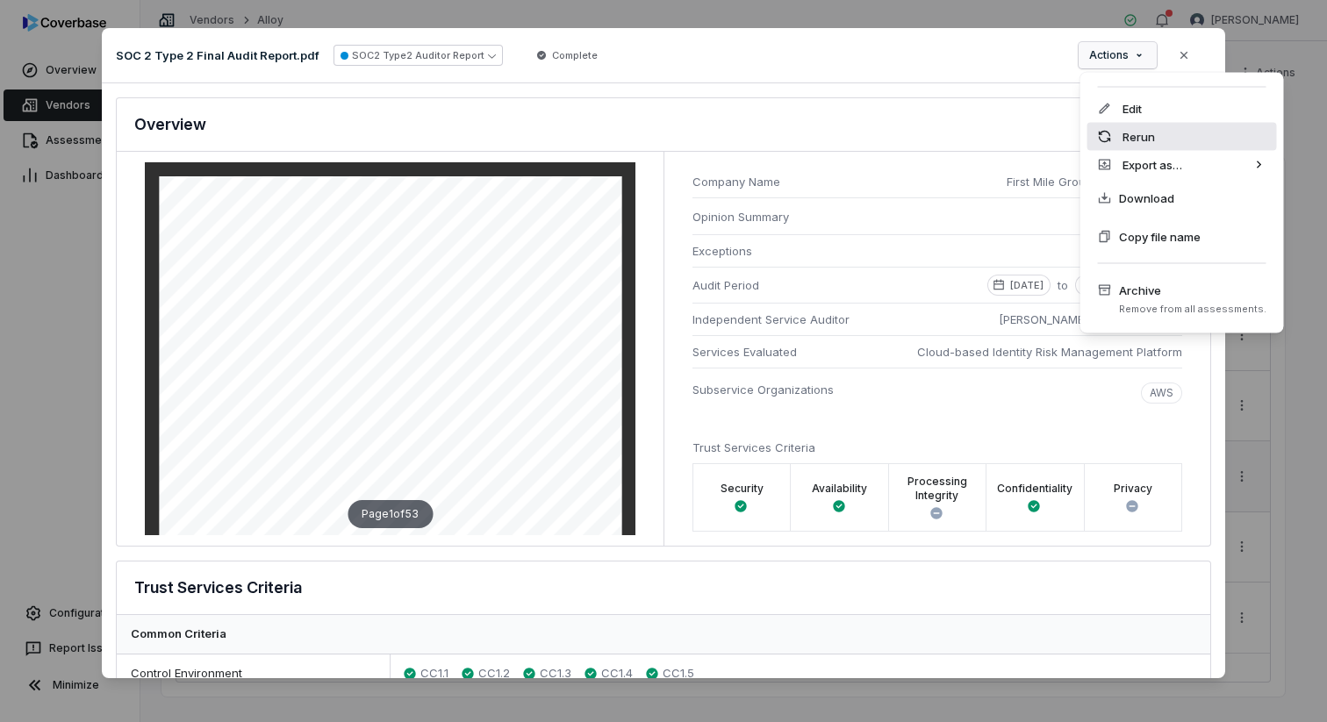
click at [1152, 136] on div "Rerun" at bounding box center [1182, 137] width 190 height 28
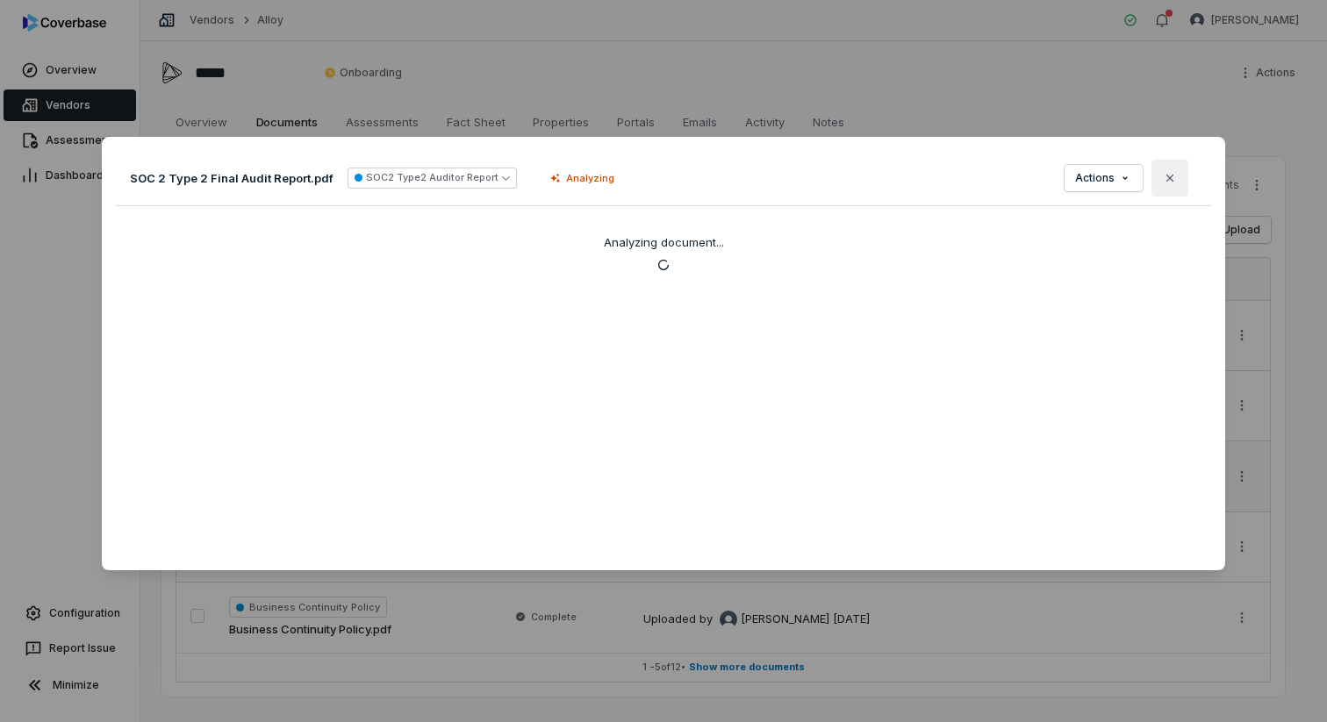
click at [1170, 177] on icon "button" at bounding box center [1169, 178] width 7 height 7
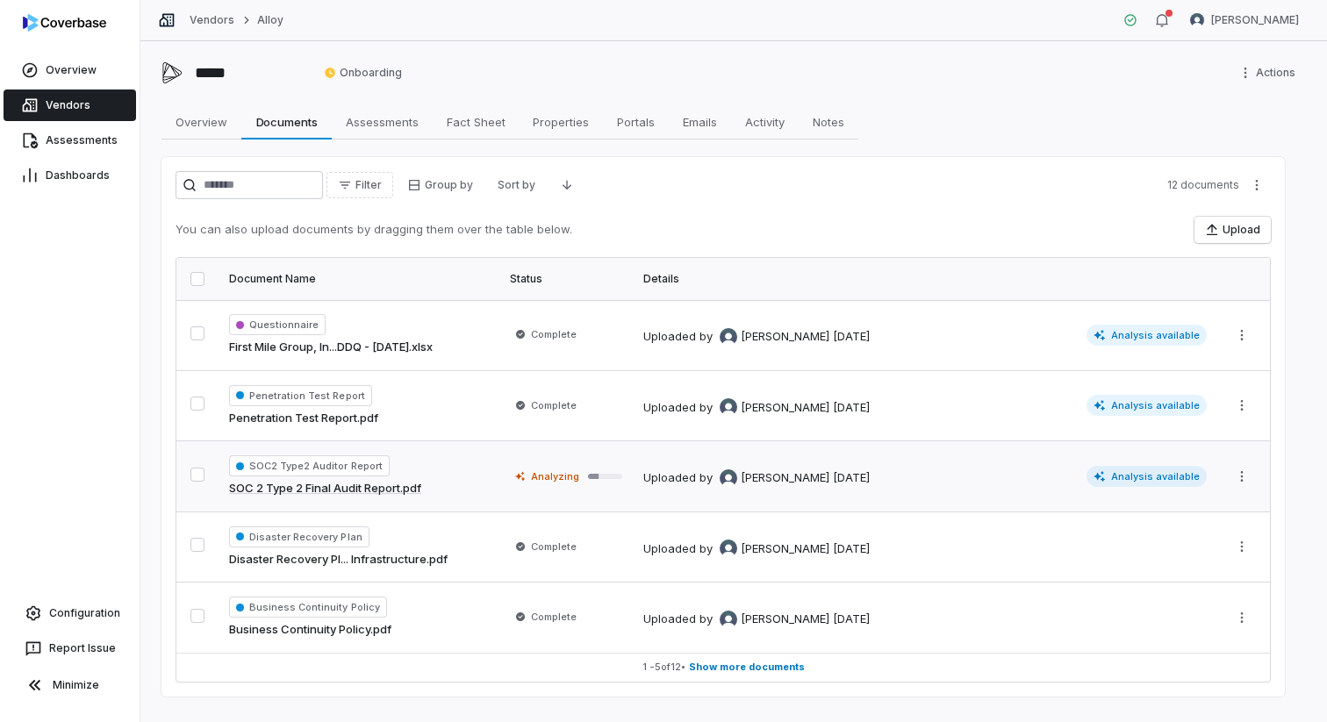
click at [76, 98] on span "Vendors" at bounding box center [68, 105] width 45 height 14
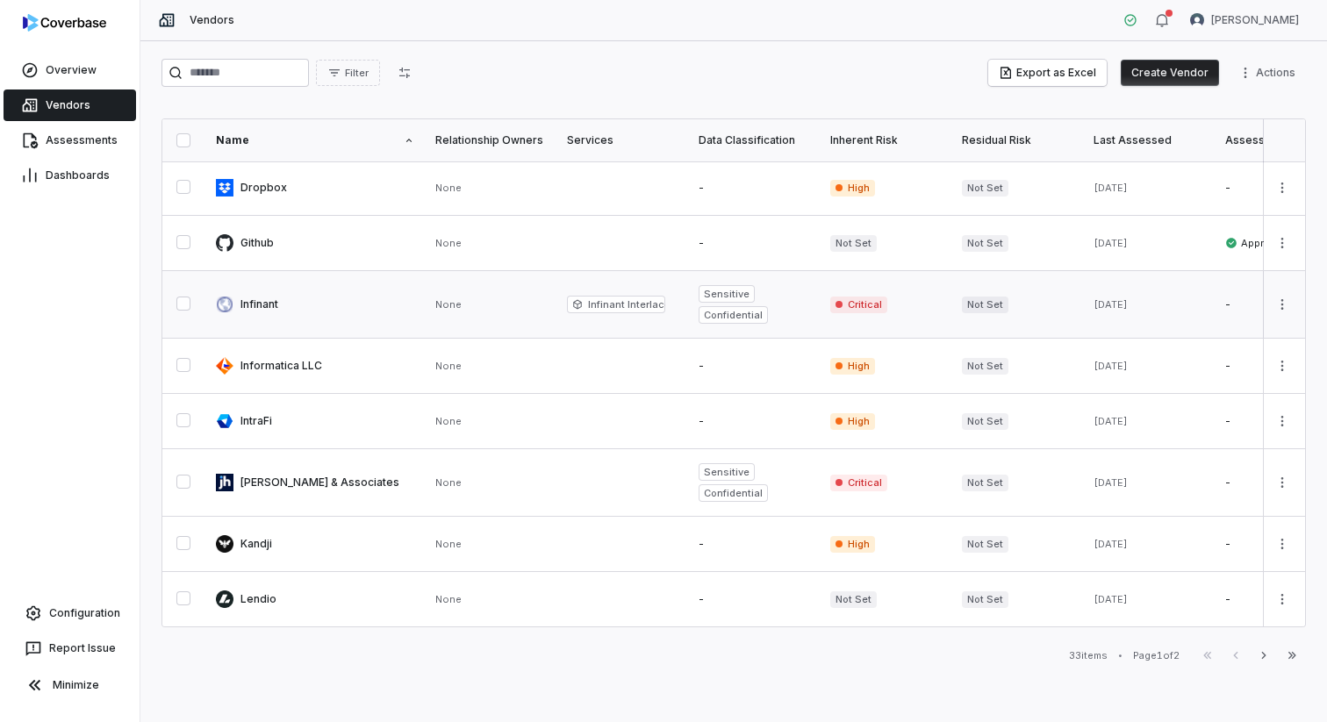
scroll to position [642, 0]
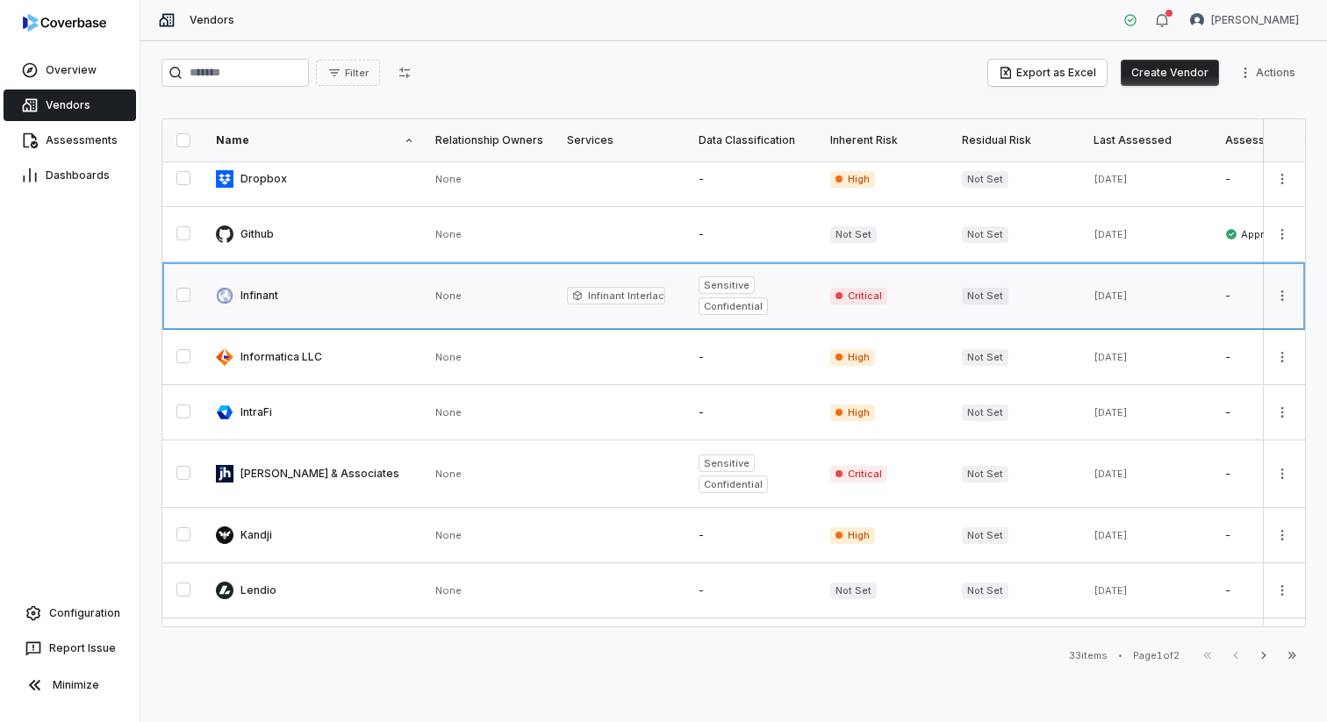
click at [389, 289] on link at bounding box center [314, 295] width 219 height 67
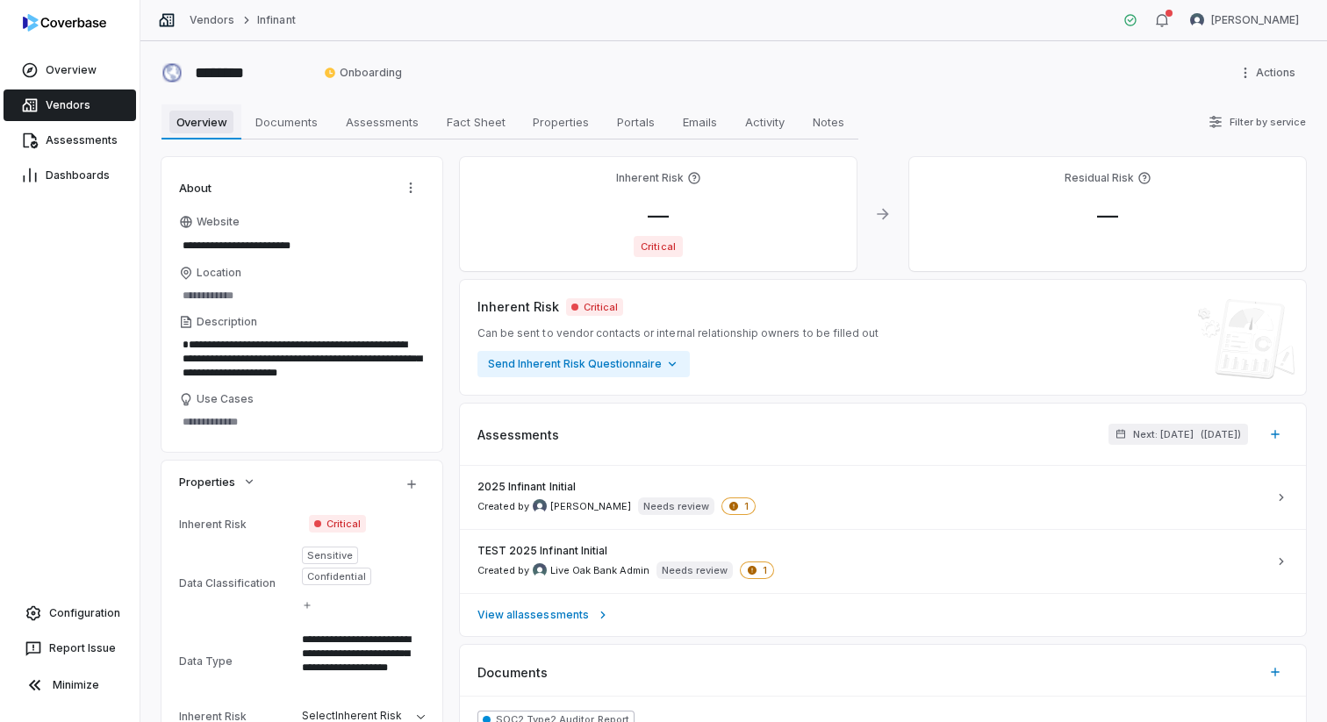
click at [194, 121] on span "Overview" at bounding box center [201, 122] width 65 height 23
click at [642, 124] on span "Portals" at bounding box center [636, 122] width 52 height 23
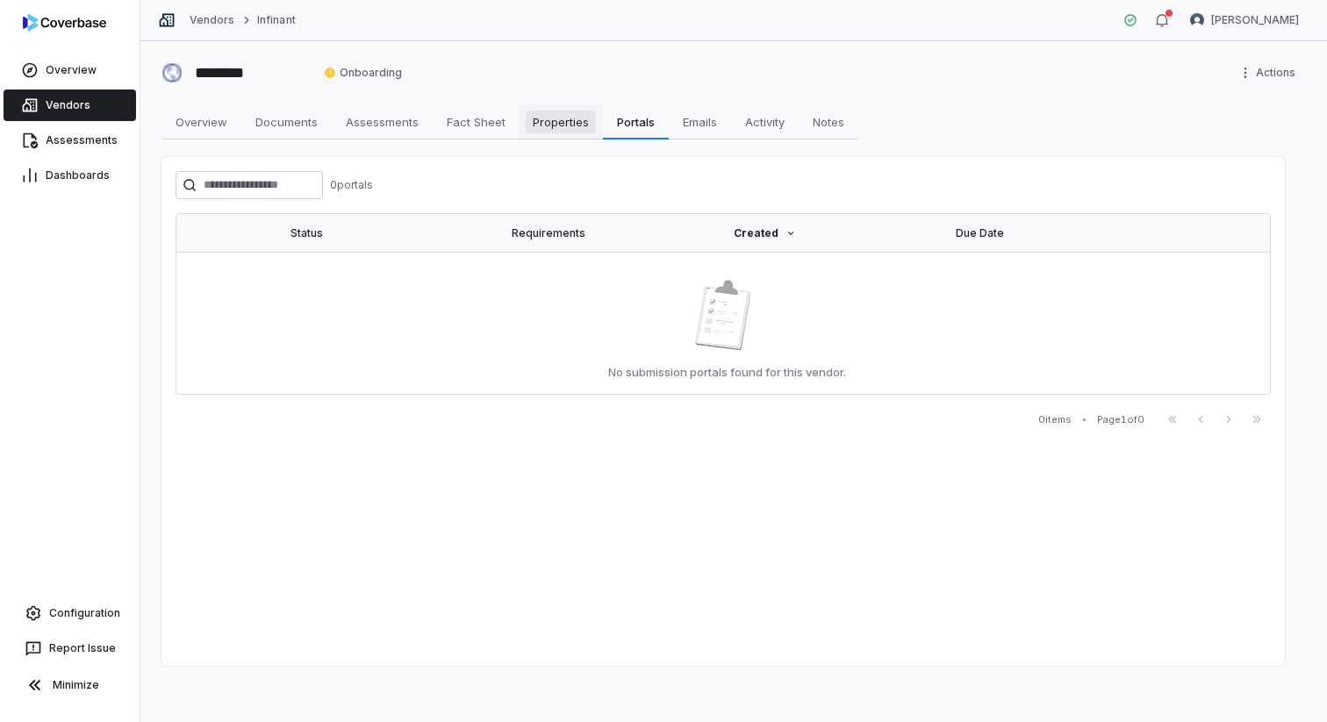
click at [550, 130] on span "Properties" at bounding box center [561, 122] width 70 height 23
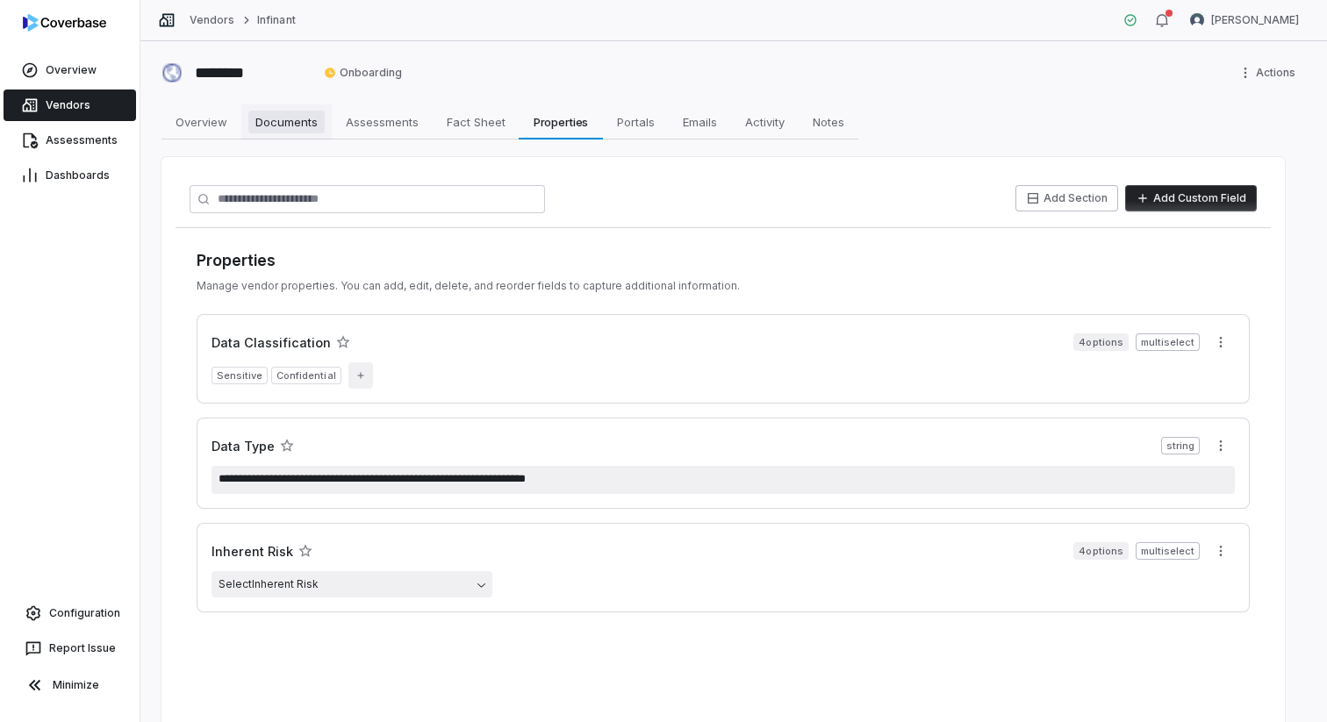
click at [268, 123] on span "Documents" at bounding box center [286, 122] width 76 height 23
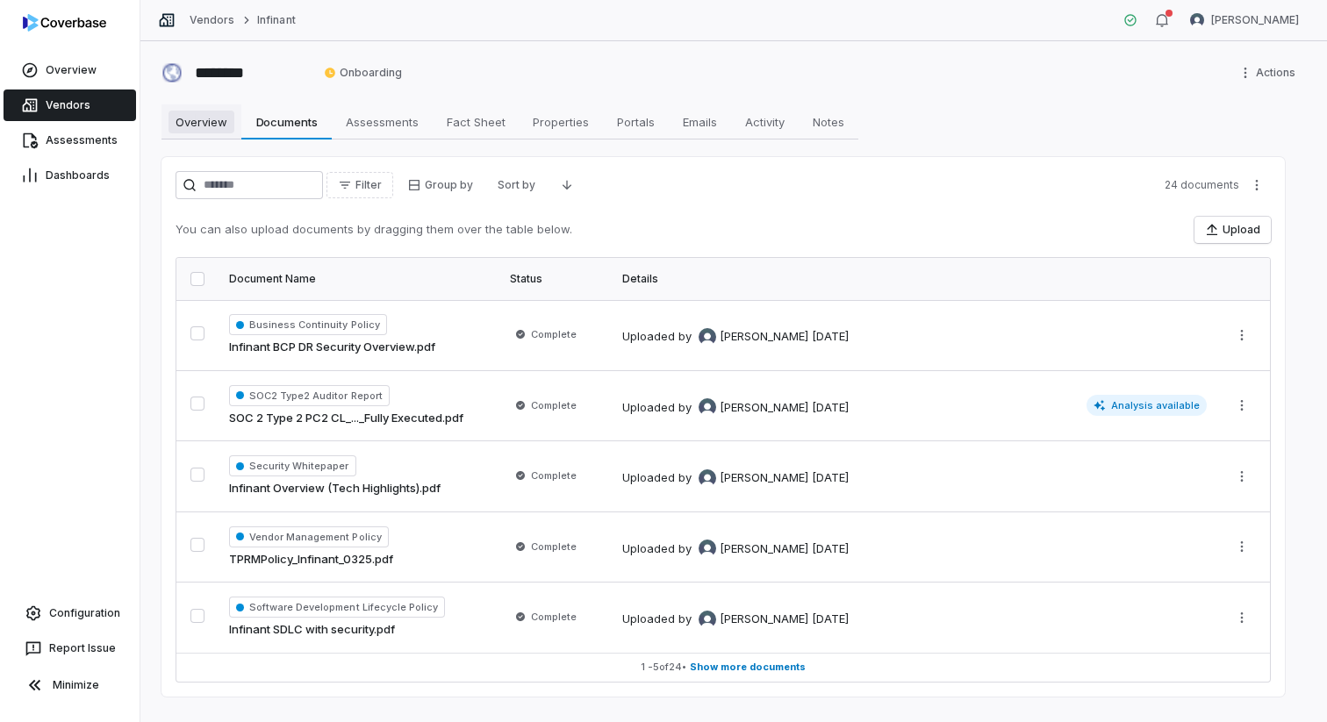
click at [204, 127] on span "Overview" at bounding box center [202, 122] width 66 height 23
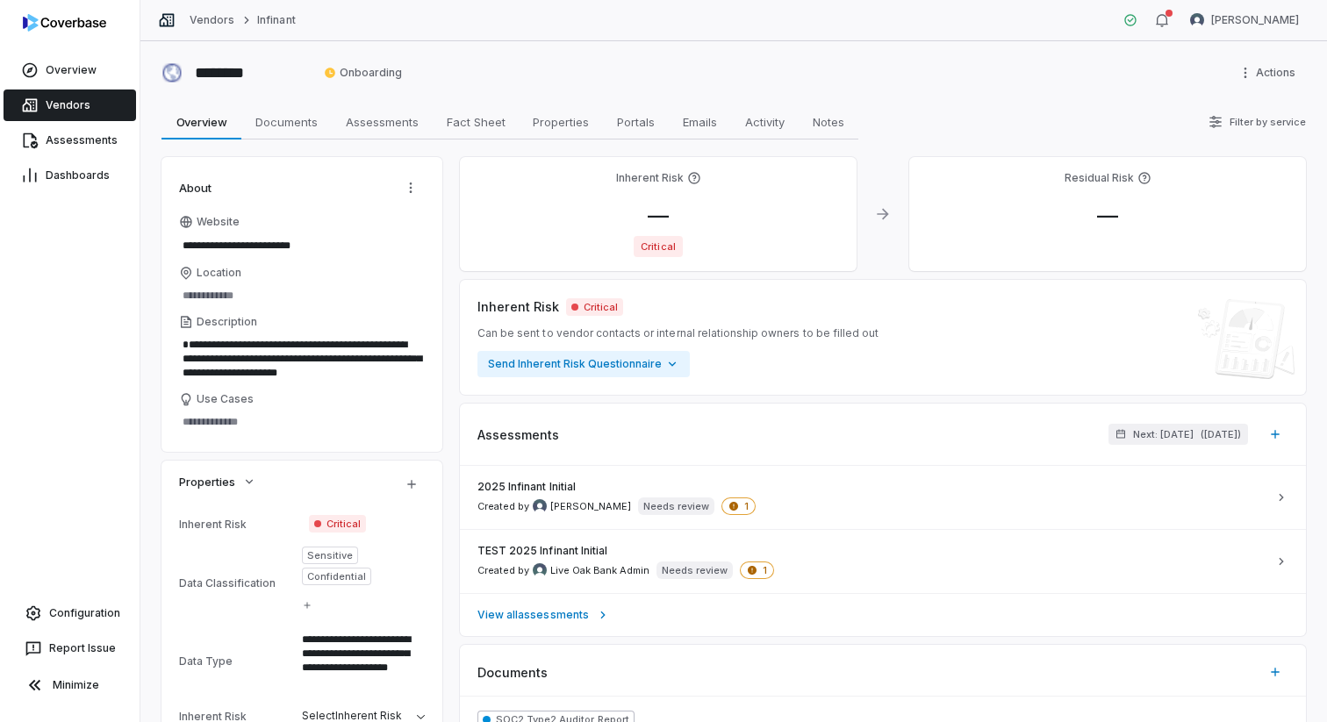
click at [72, 111] on span "Vendors" at bounding box center [68, 105] width 45 height 14
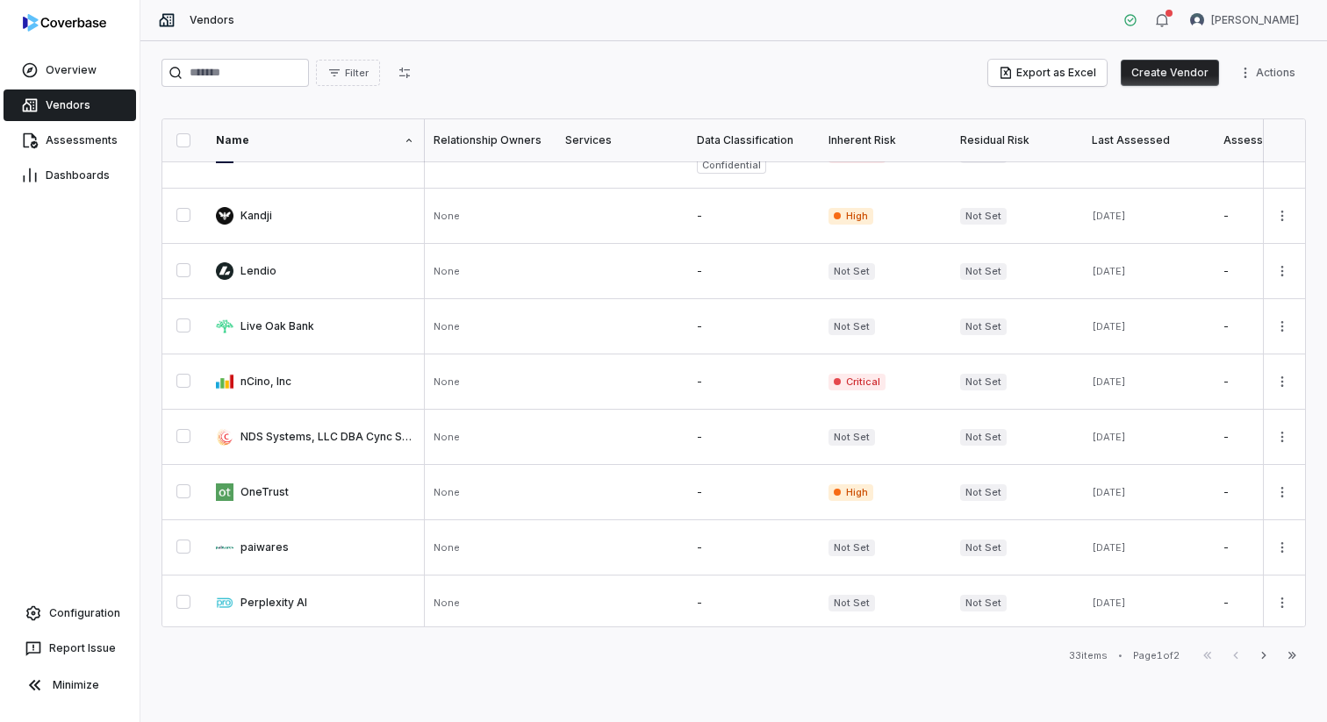
scroll to position [965, 2]
click at [66, 182] on link "Dashboards" at bounding box center [70, 176] width 133 height 32
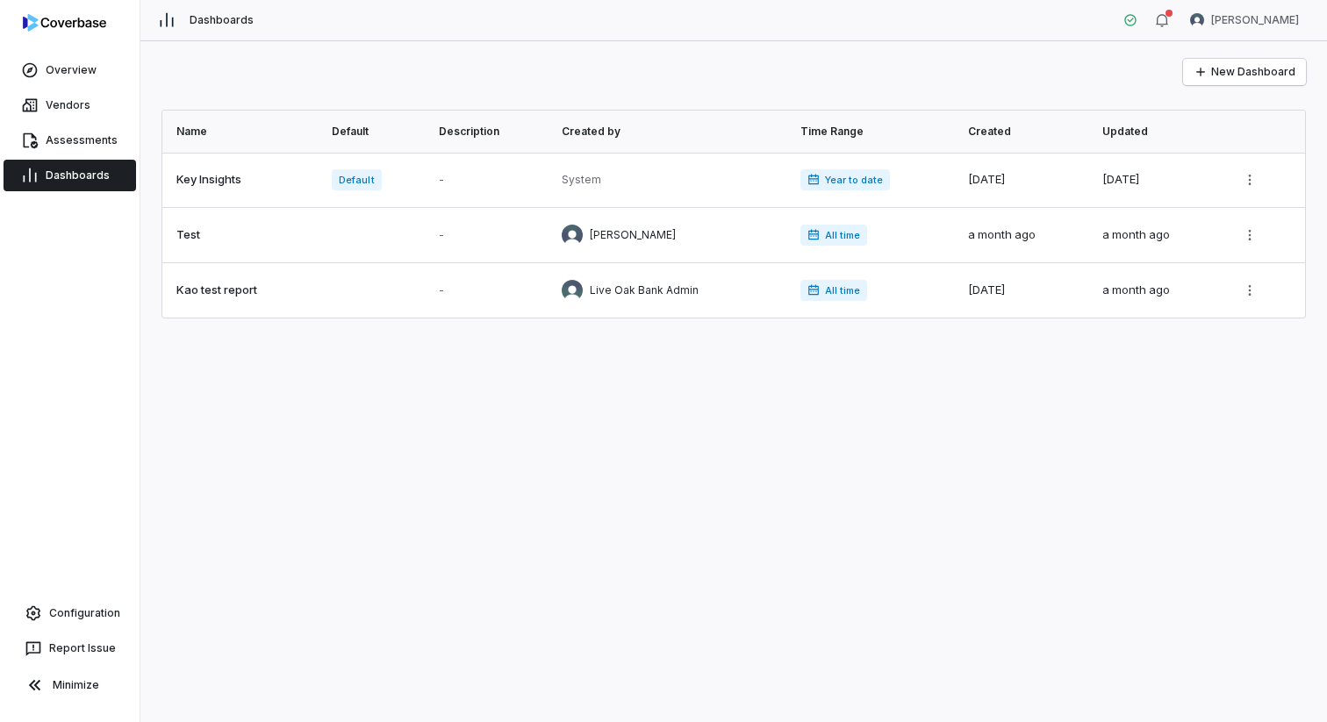
click at [75, 157] on div "Overview Vendors Assessments Dashboards" at bounding box center [70, 123] width 140 height 140
click at [75, 147] on span "Assessments" at bounding box center [82, 140] width 72 height 14
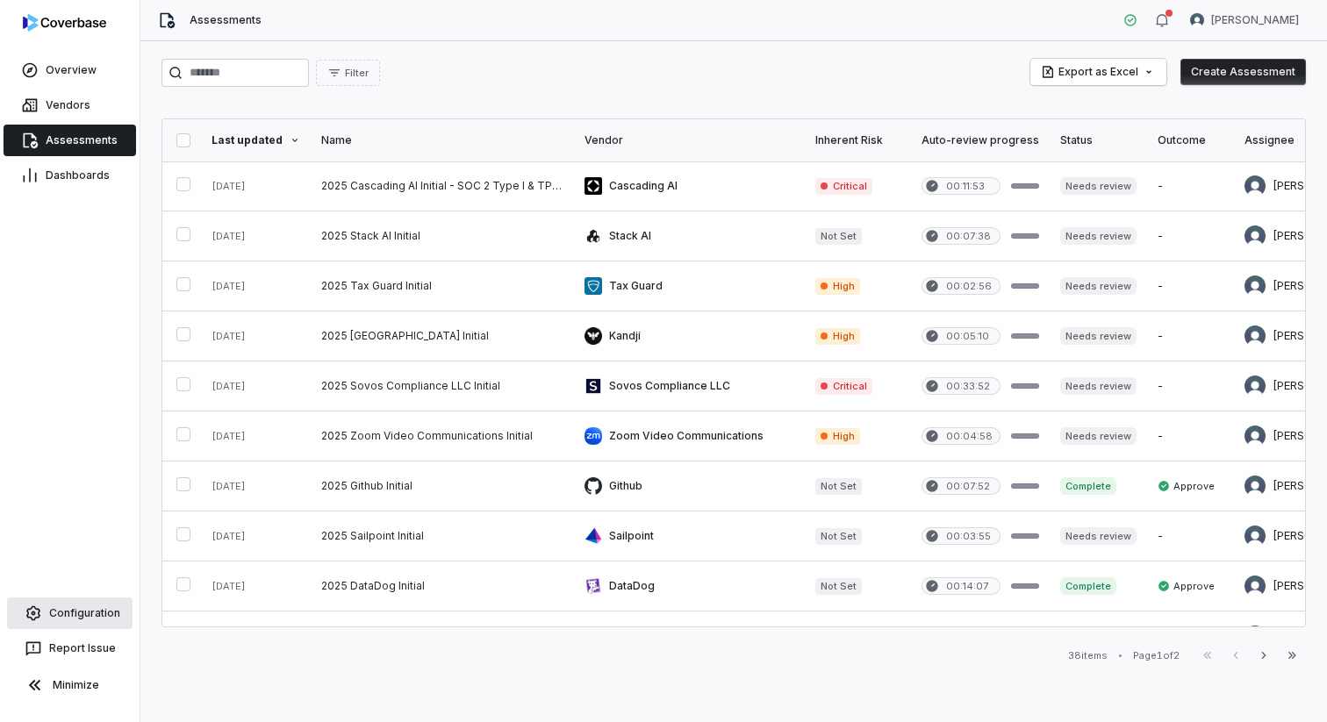
click at [84, 606] on span "Configuration" at bounding box center [84, 613] width 71 height 14
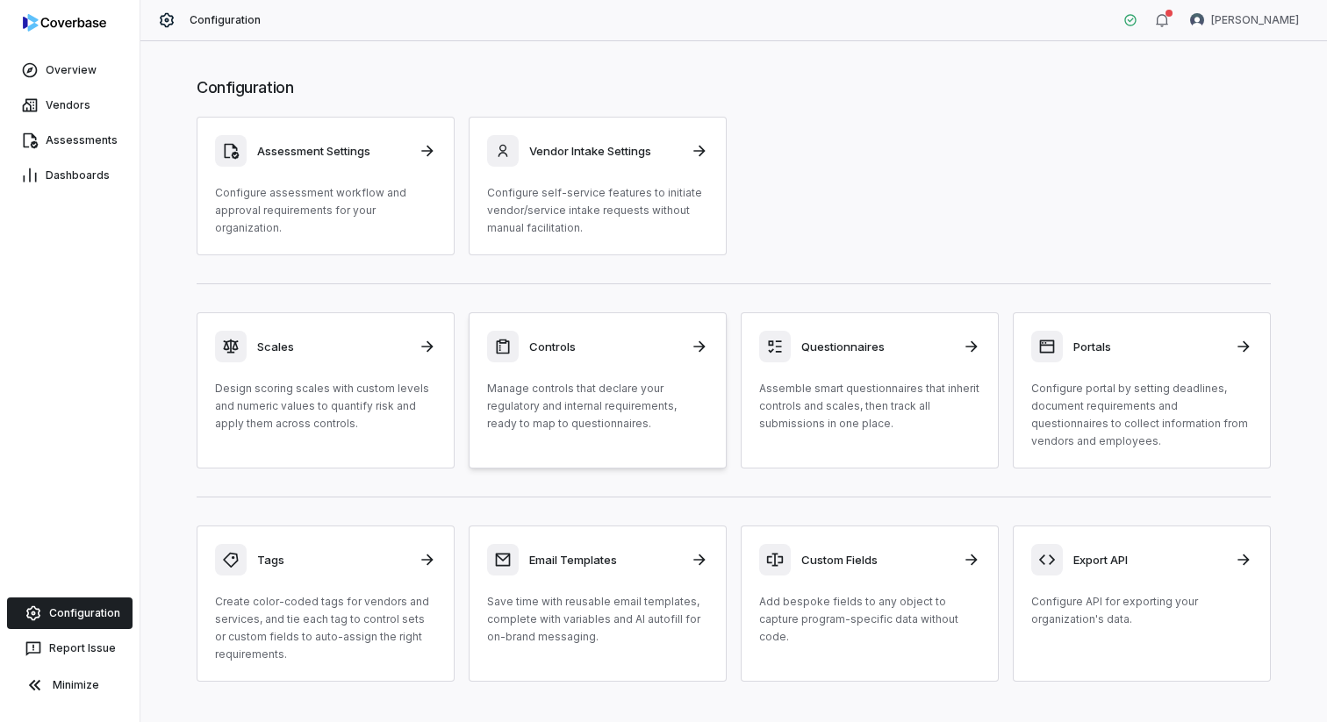
click at [641, 365] on div "Controls Manage controls that declare your regulatory and internal requirements…" at bounding box center [597, 382] width 221 height 102
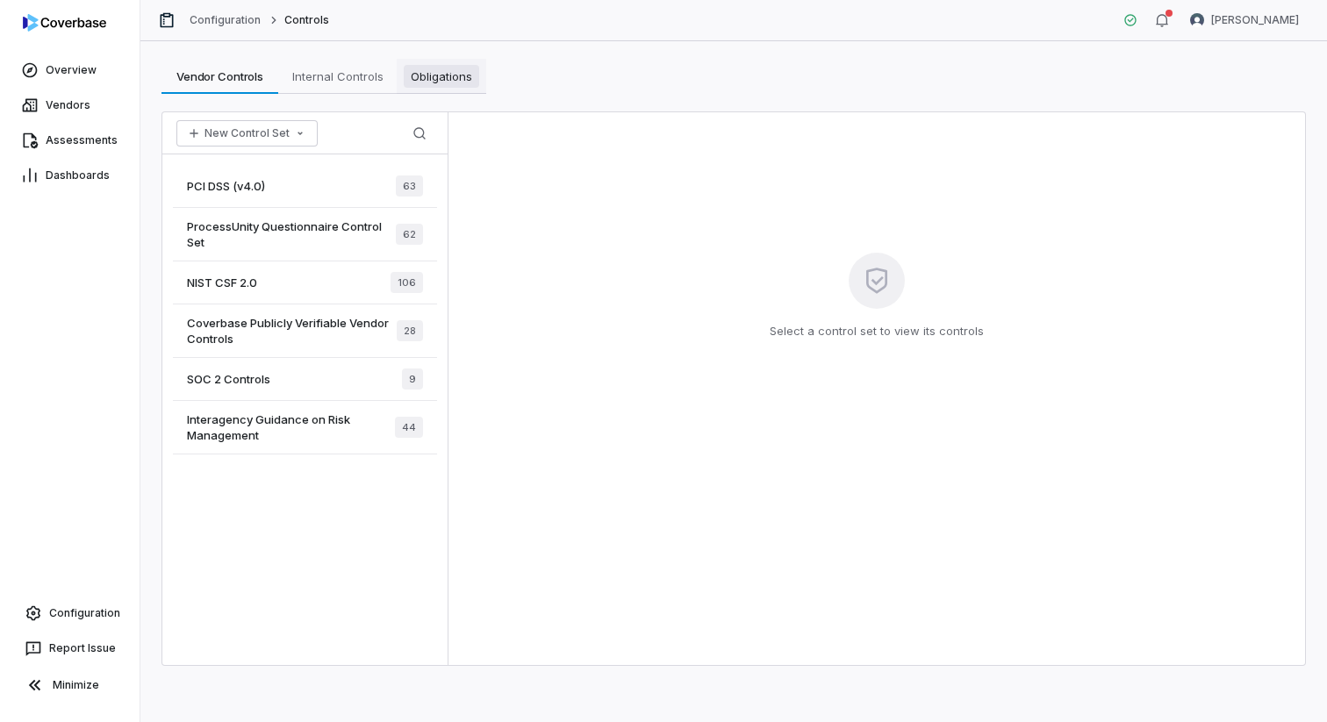
click at [435, 81] on span "Obligations" at bounding box center [441, 76] width 75 height 23
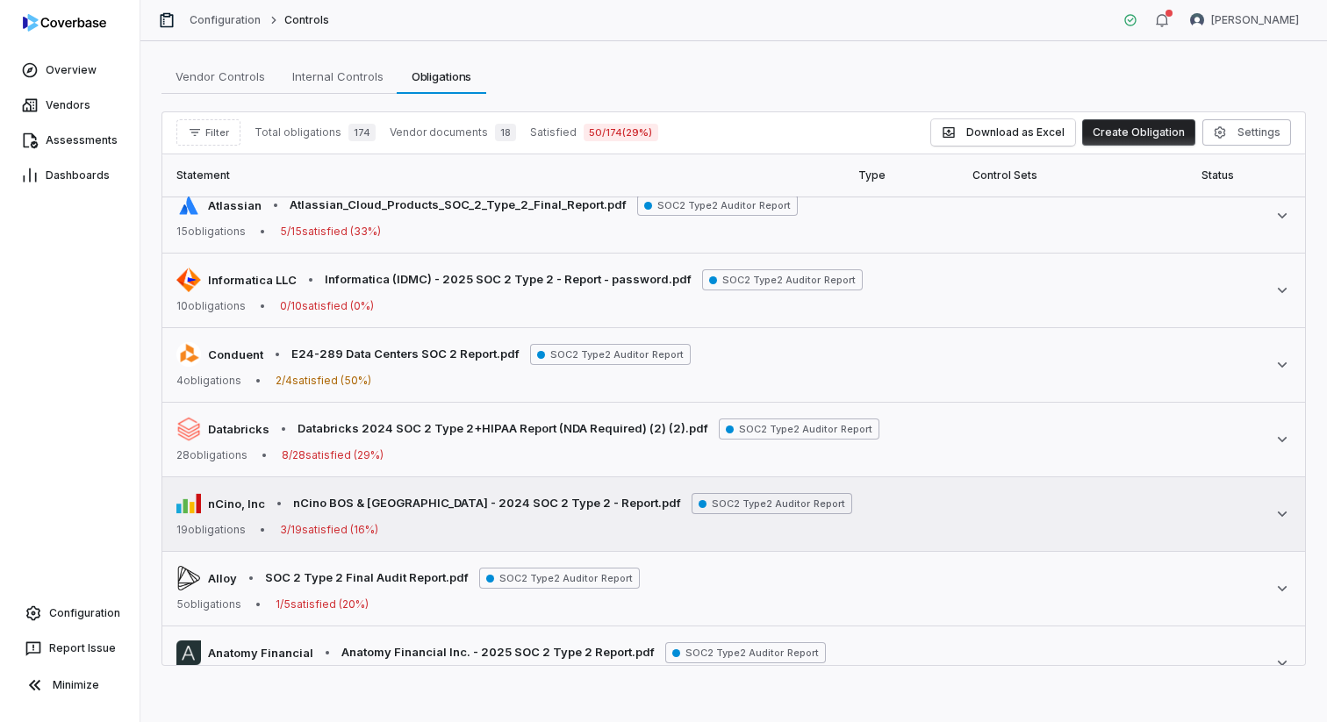
scroll to position [821, 0]
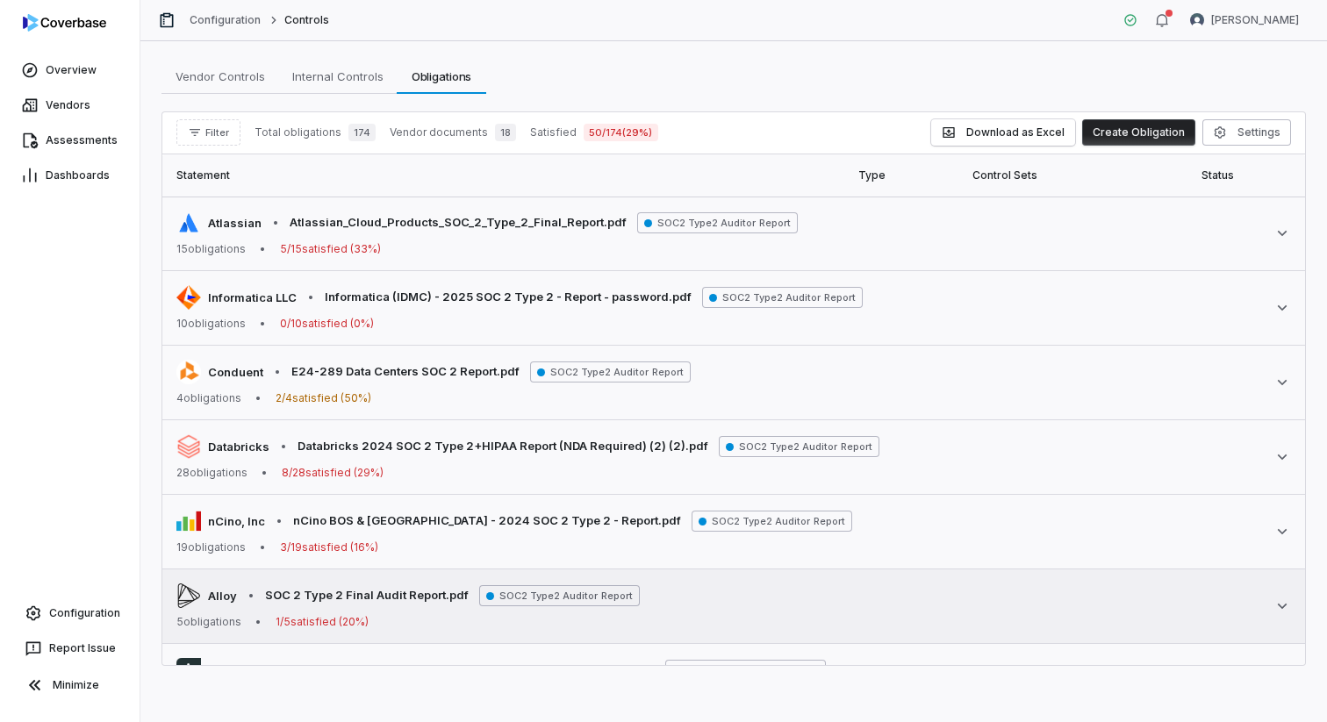
click at [891, 589] on div "Alloy • SOC 2 Type 2 Final Audit Report.pdf SOC2 Type2 Auditor Report 5 obligat…" at bounding box center [733, 607] width 1115 height 46
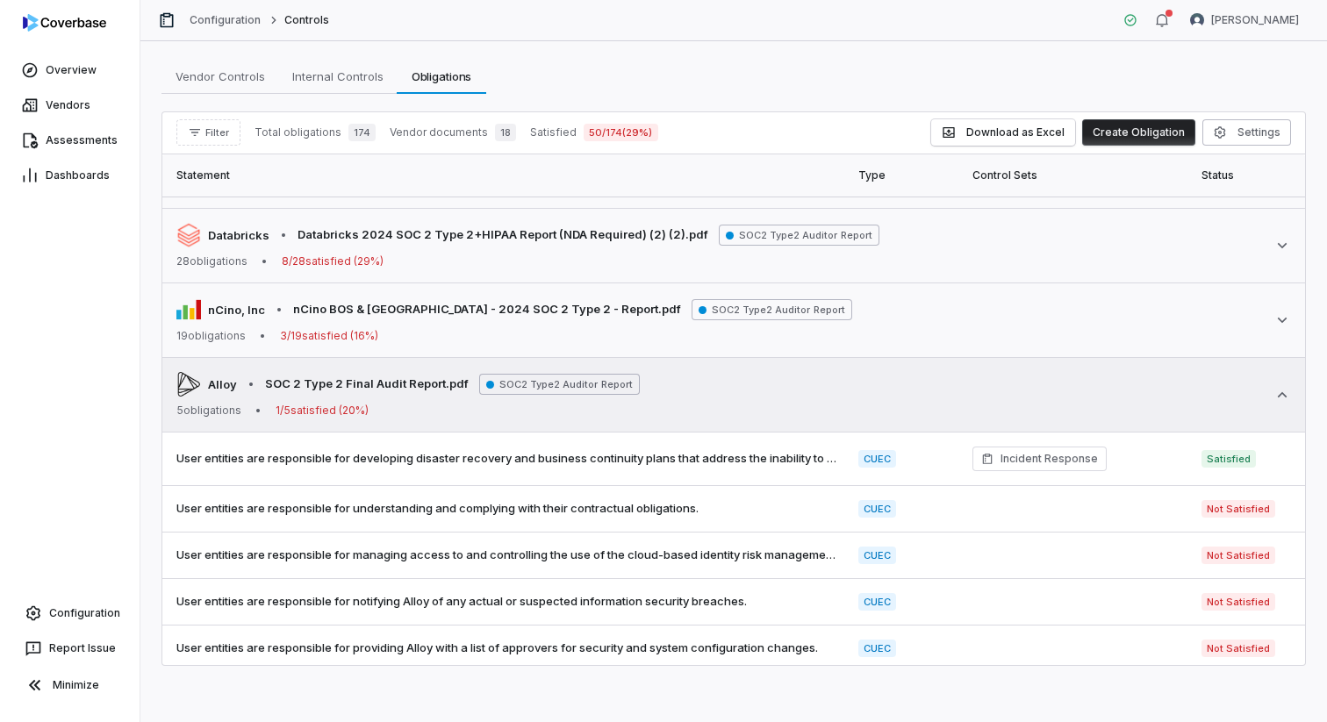
click at [1091, 402] on div "Alloy • SOC 2 Type 2 Final Audit Report.pdf SOC2 Type2 Auditor Report 5 obligat…" at bounding box center [733, 395] width 1115 height 46
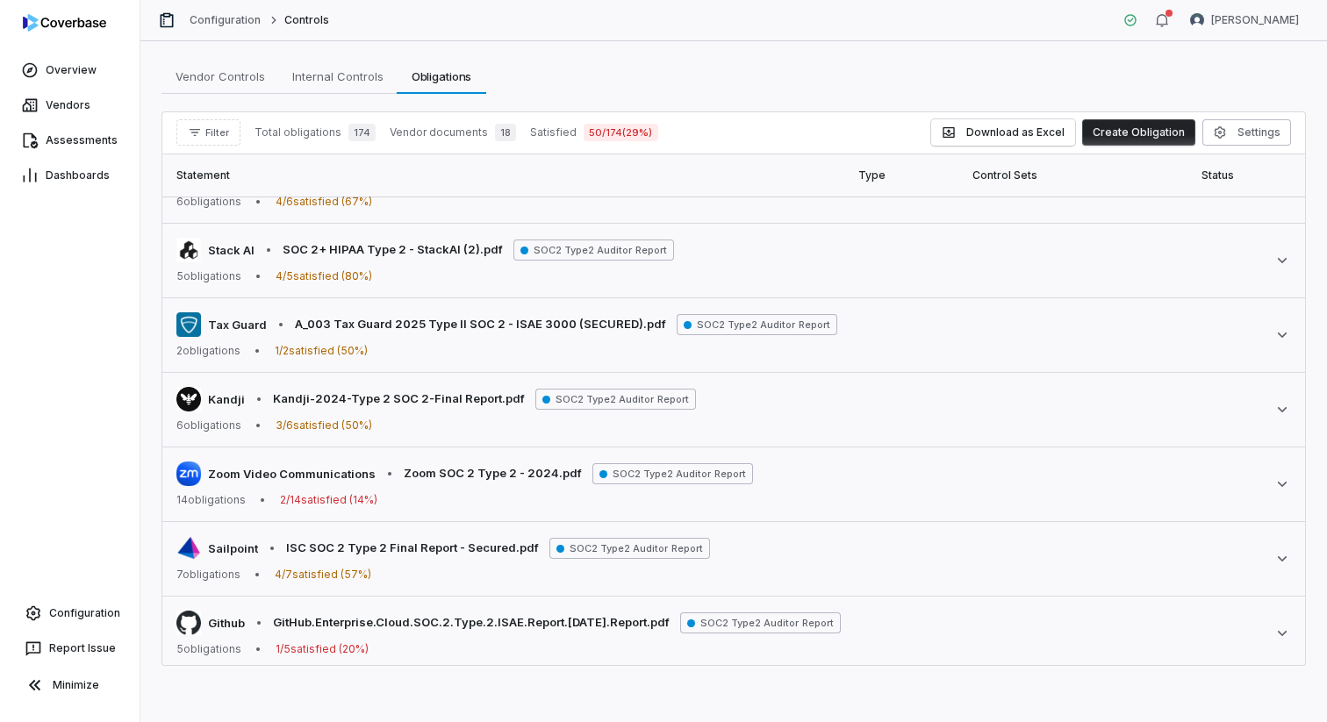
scroll to position [0, 0]
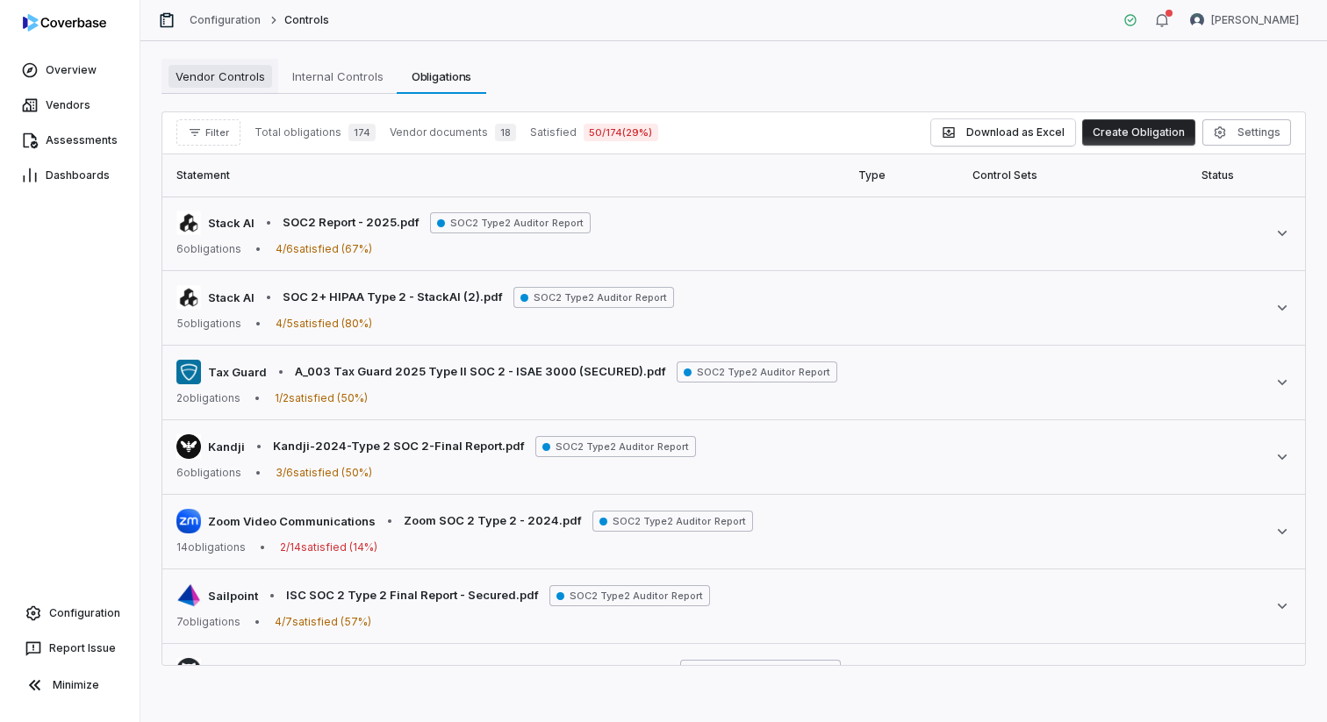
click at [228, 82] on span "Vendor Controls" at bounding box center [221, 76] width 104 height 23
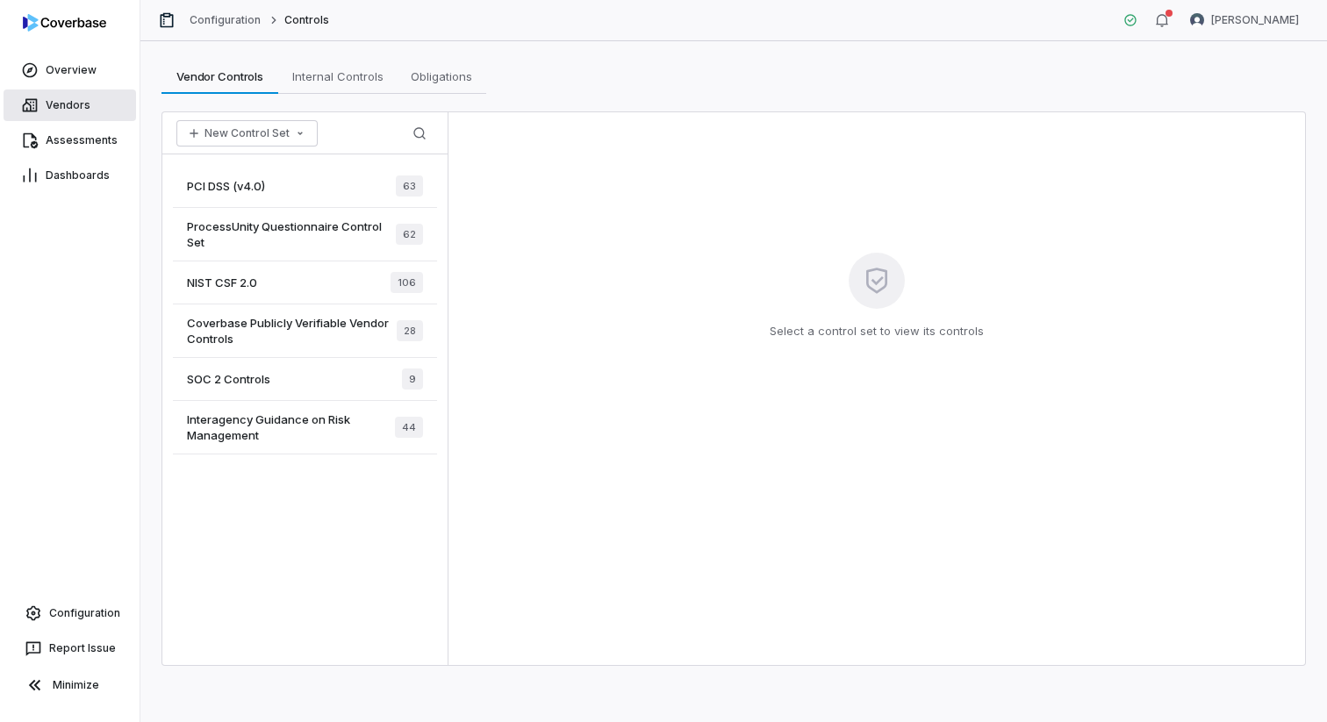
click at [68, 111] on span "Vendors" at bounding box center [68, 105] width 45 height 14
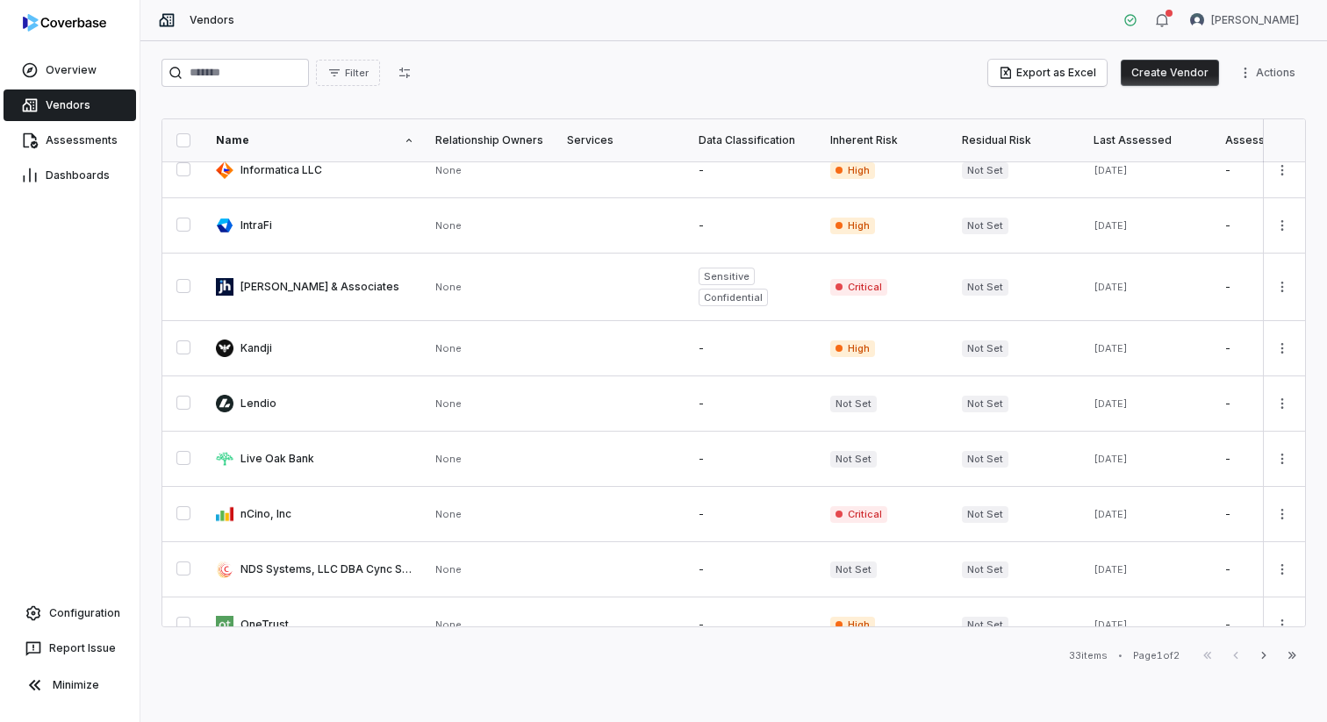
scroll to position [965, 0]
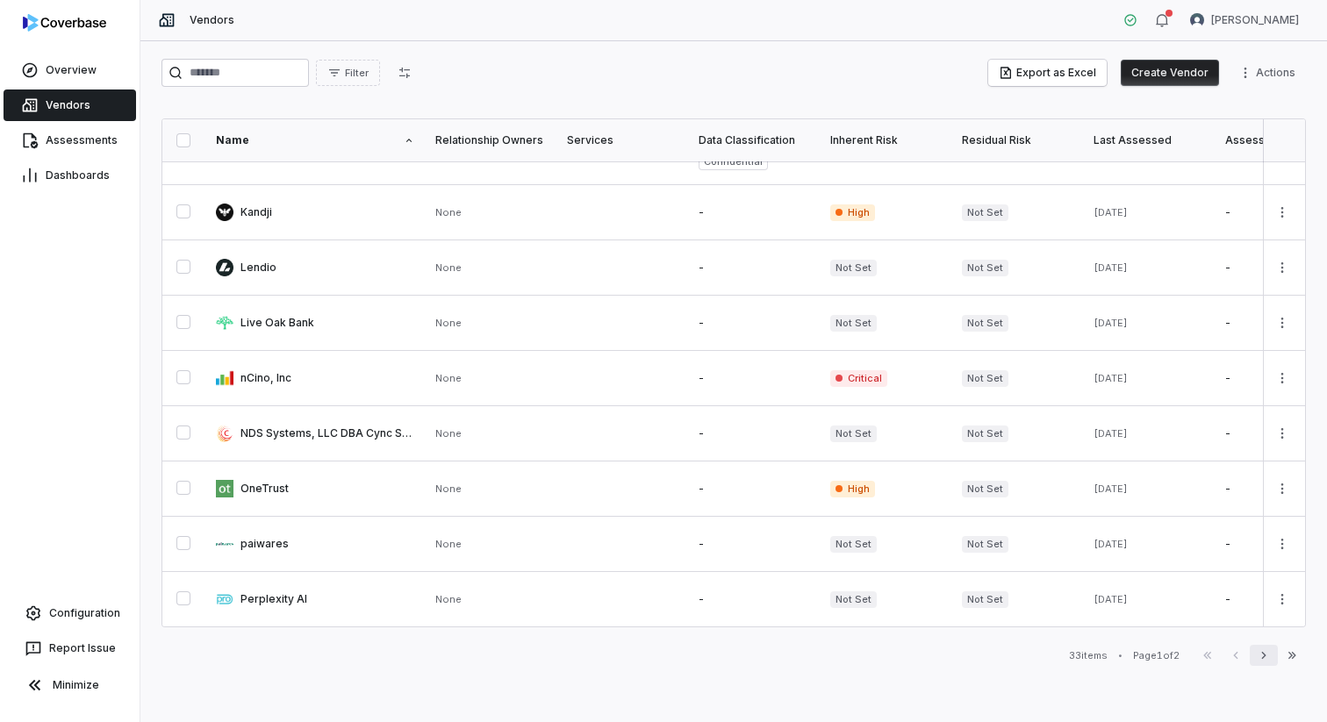
click at [1257, 650] on icon "button" at bounding box center [1264, 656] width 14 height 14
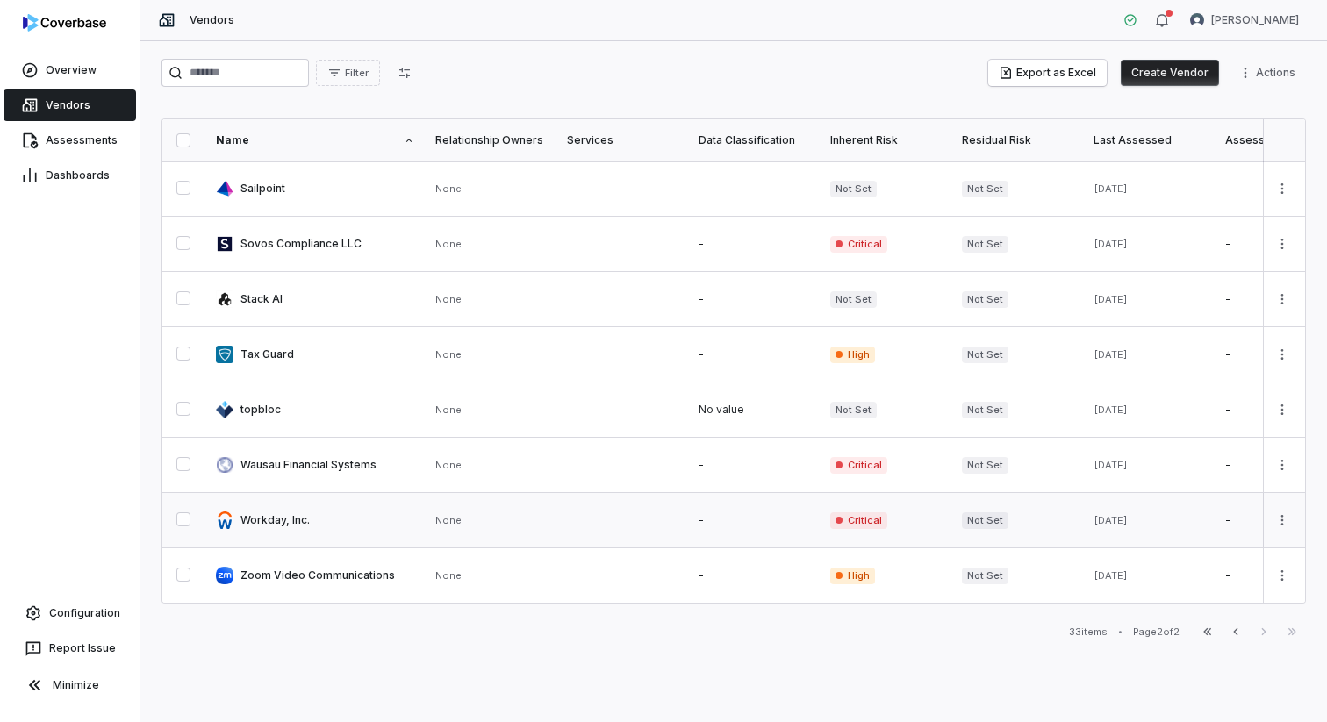
click at [604, 529] on link at bounding box center [622, 520] width 132 height 54
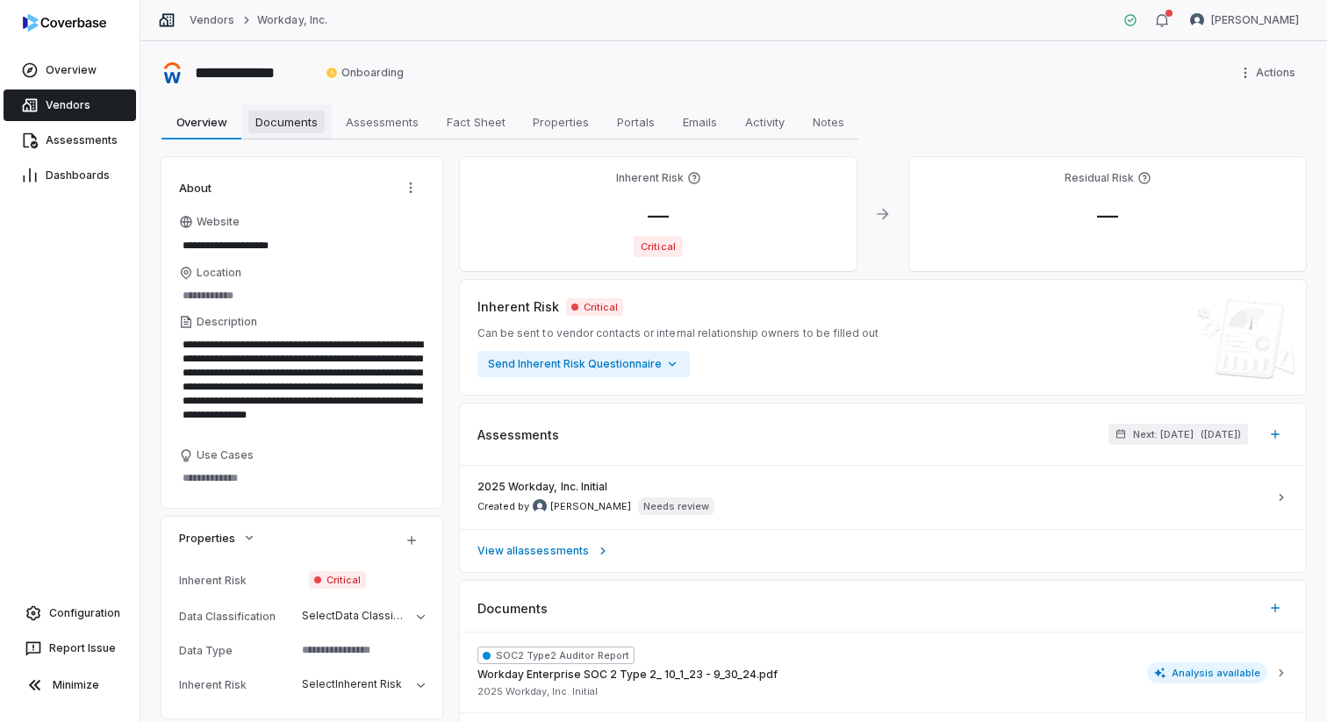
click at [279, 123] on span "Documents" at bounding box center [286, 122] width 76 height 23
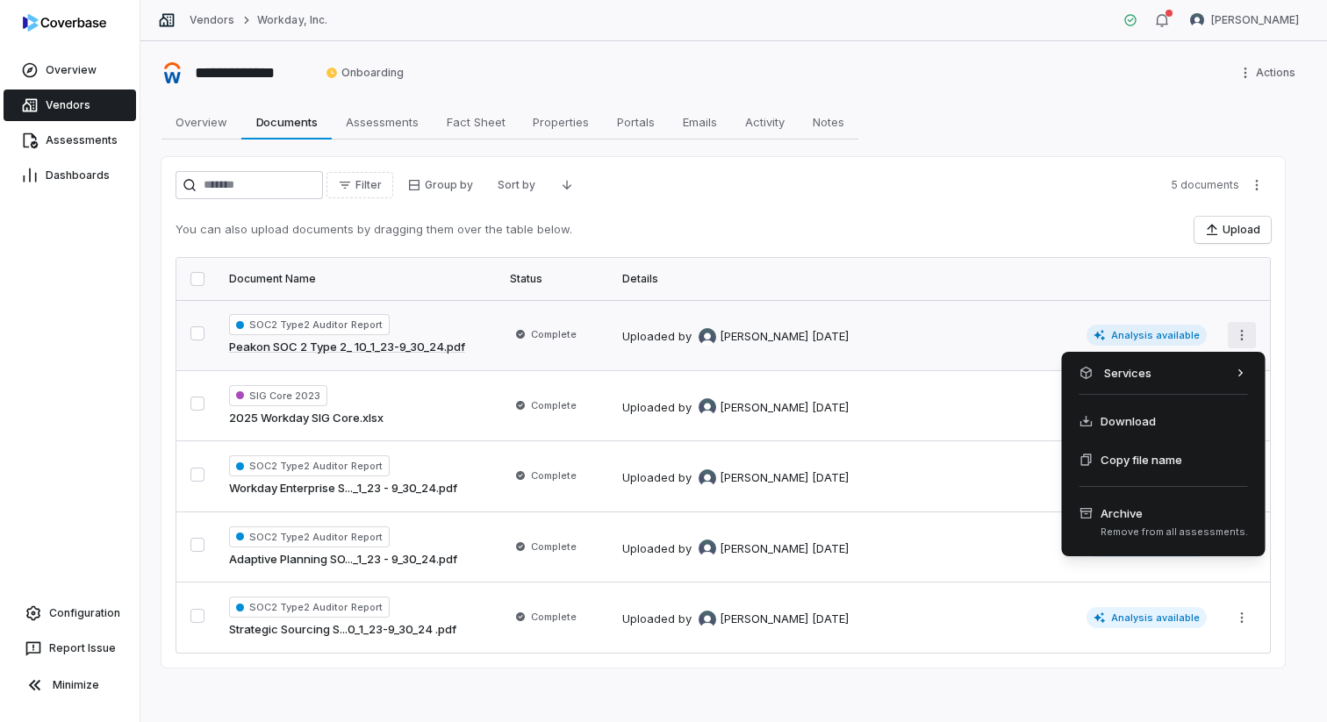
click at [1252, 337] on html "**********" at bounding box center [663, 361] width 1327 height 722
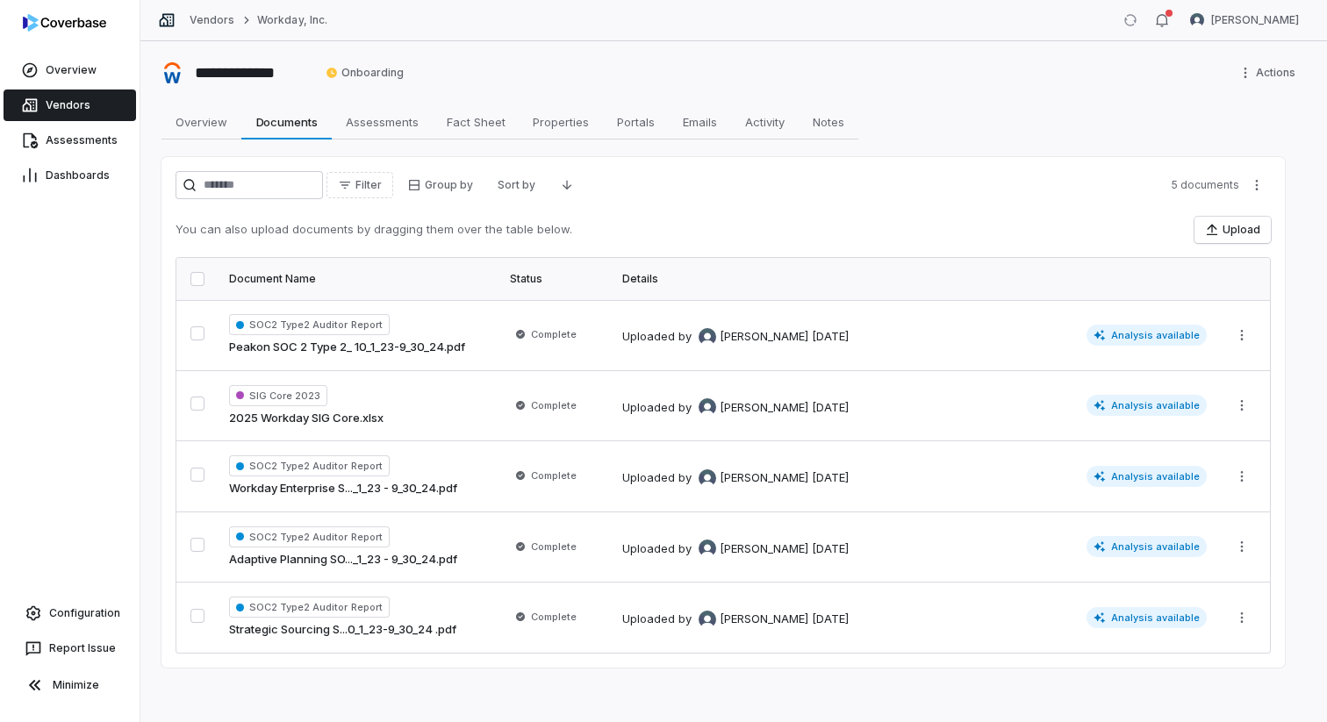
click at [1134, 331] on html "**********" at bounding box center [663, 361] width 1327 height 722
click at [1134, 334] on span "Analysis available" at bounding box center [1147, 335] width 121 height 21
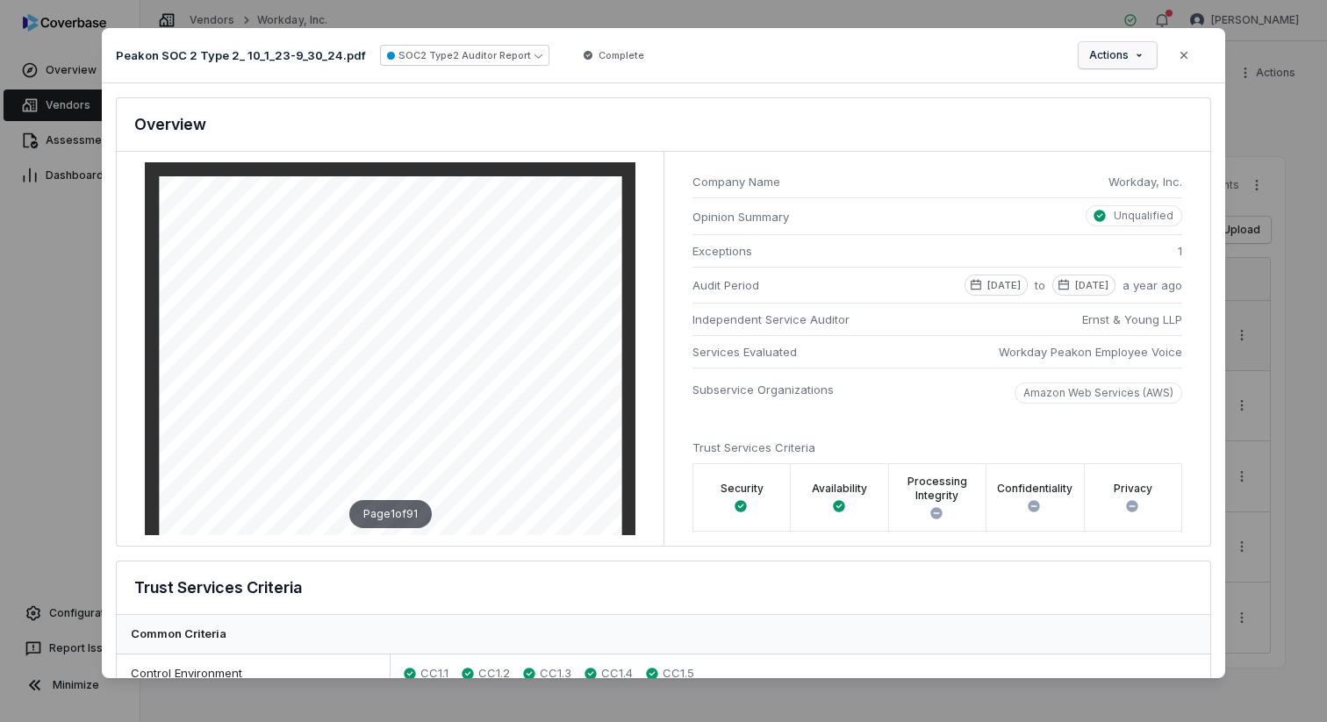
click at [1123, 54] on div "Document Preview Peakon SOC 2 Type 2_ 10_1_23-9_30_24.pdf SOC2 Type2 Auditor Re…" at bounding box center [663, 360] width 1327 height 721
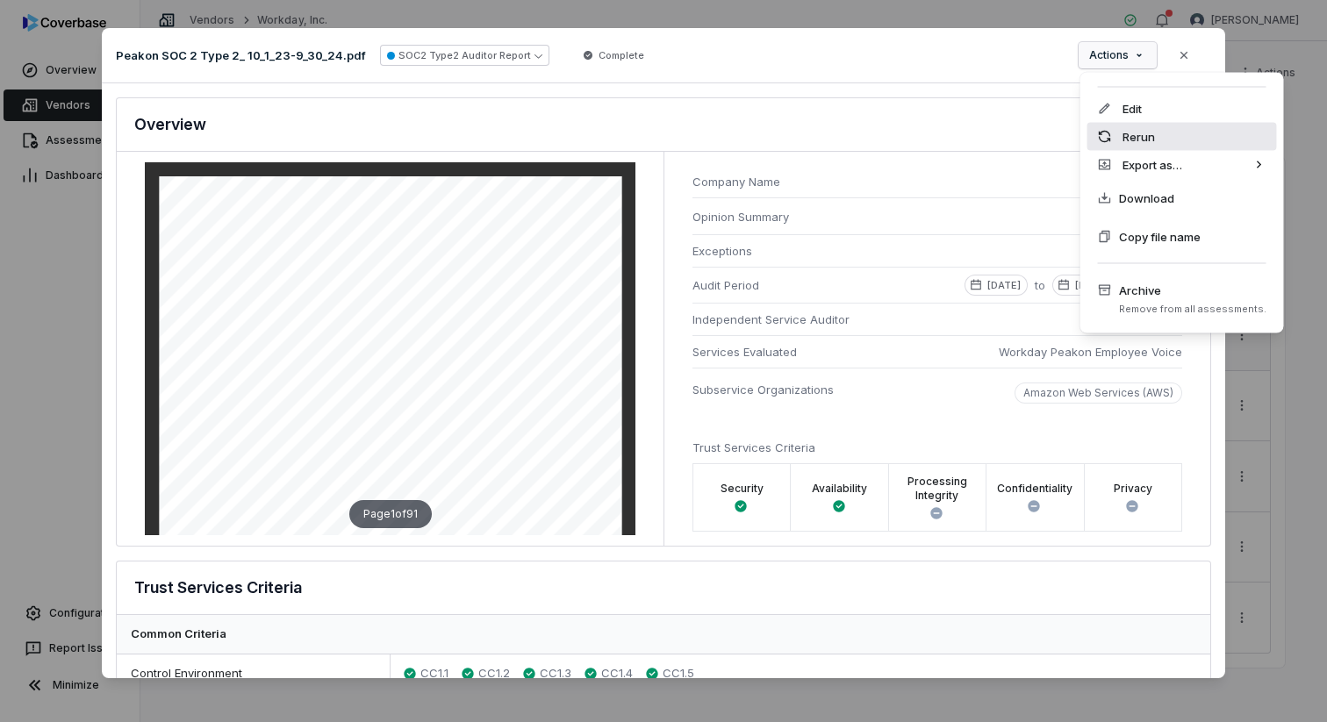
click at [1144, 129] on div "Rerun" at bounding box center [1182, 137] width 190 height 28
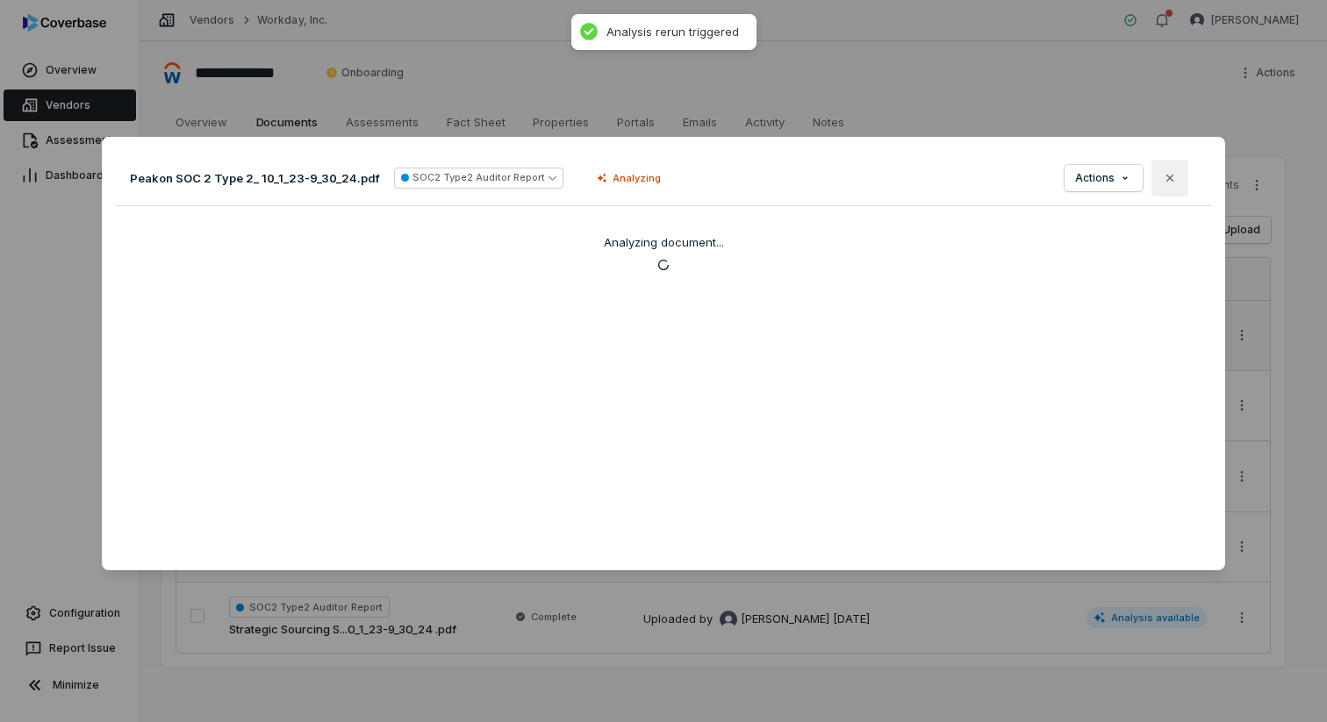
click at [1165, 173] on icon "button" at bounding box center [1170, 178] width 14 height 14
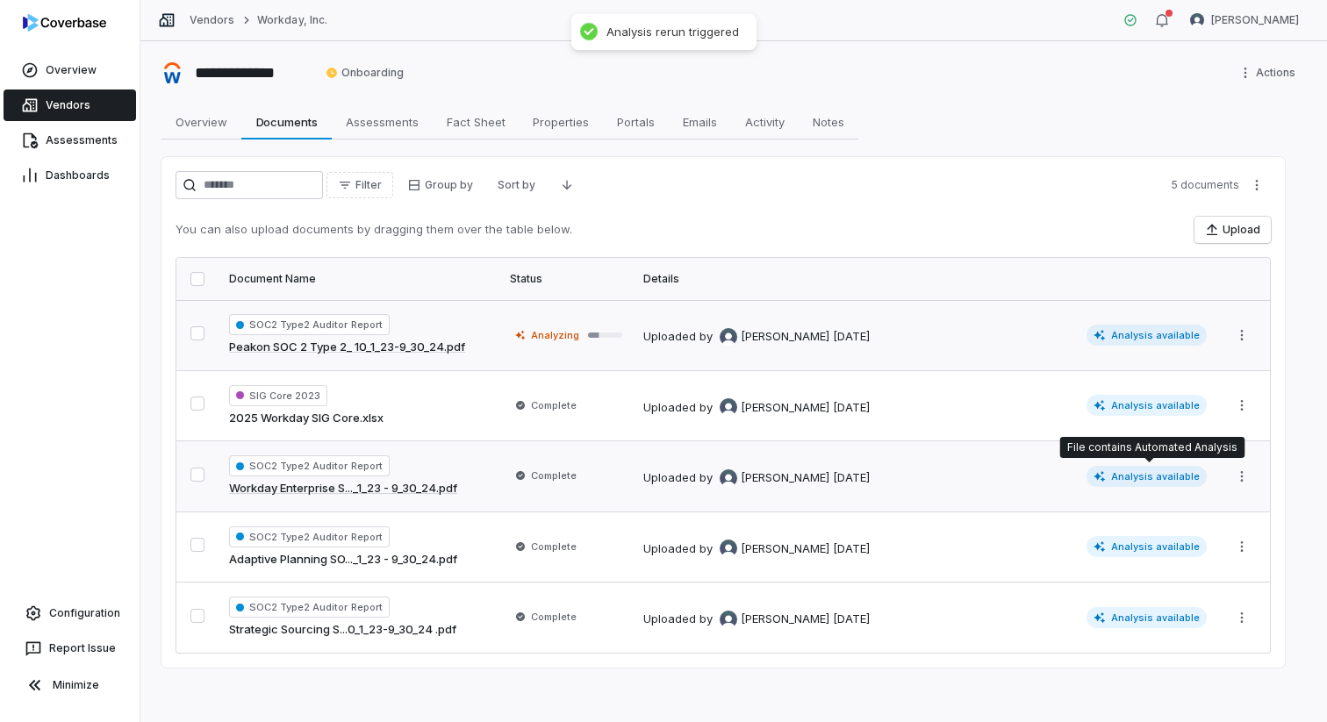
click at [1124, 475] on span "Analysis available" at bounding box center [1147, 476] width 121 height 21
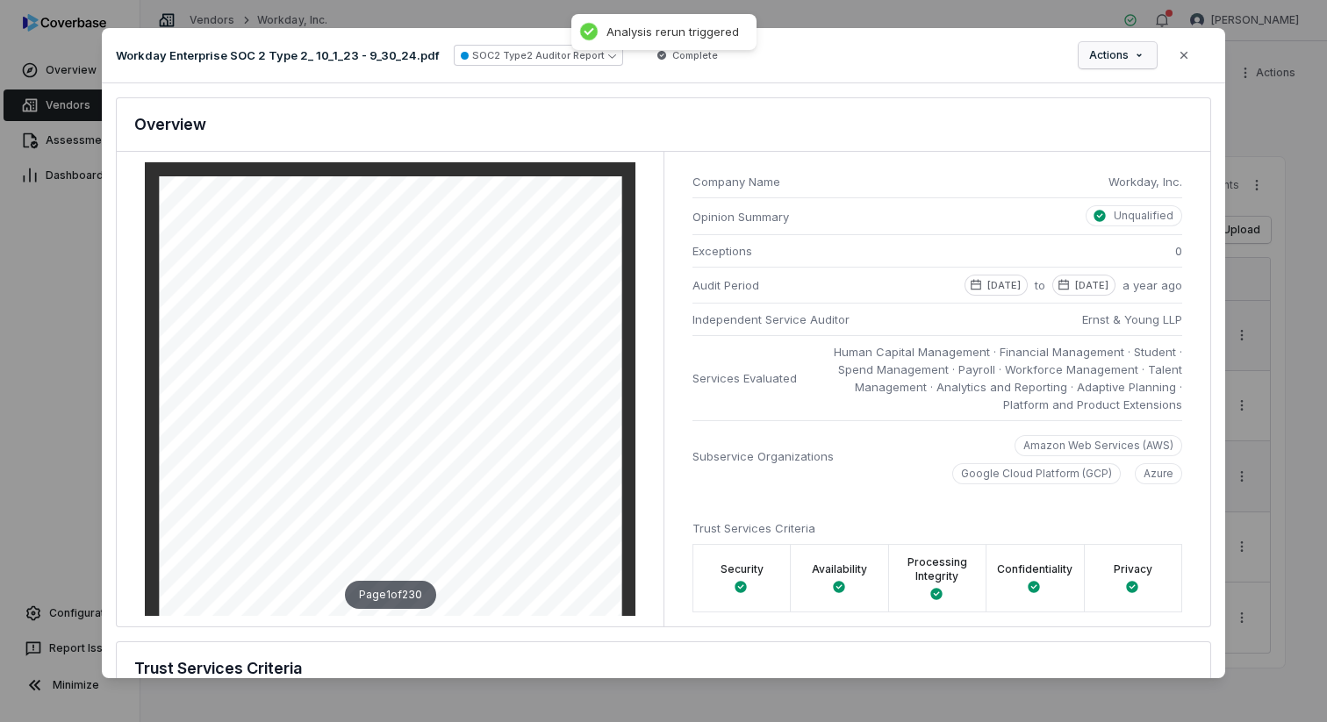
click at [1116, 60] on div "Document Preview Workday Enterprise SOC 2 Type 2_ 10_1_23 - 9_30_24.pdf SOC2 Ty…" at bounding box center [663, 360] width 1327 height 721
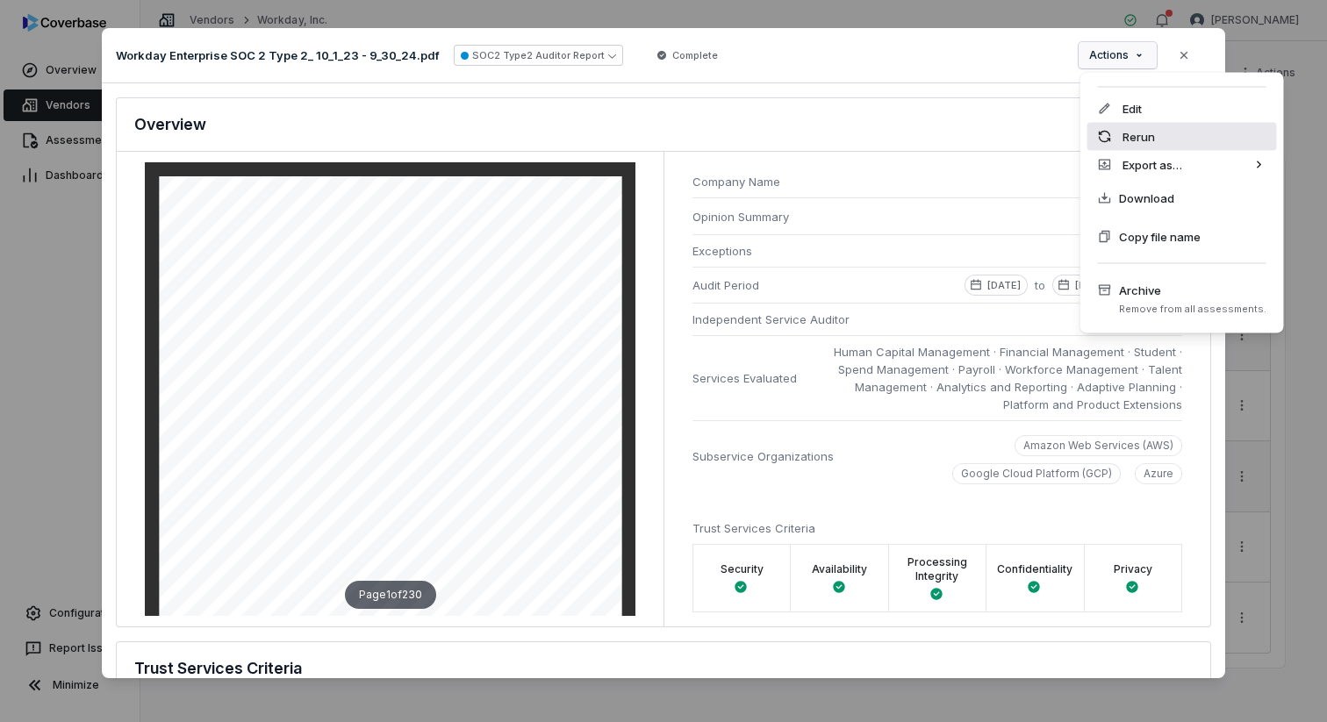
click at [1131, 131] on div "Rerun" at bounding box center [1182, 137] width 190 height 28
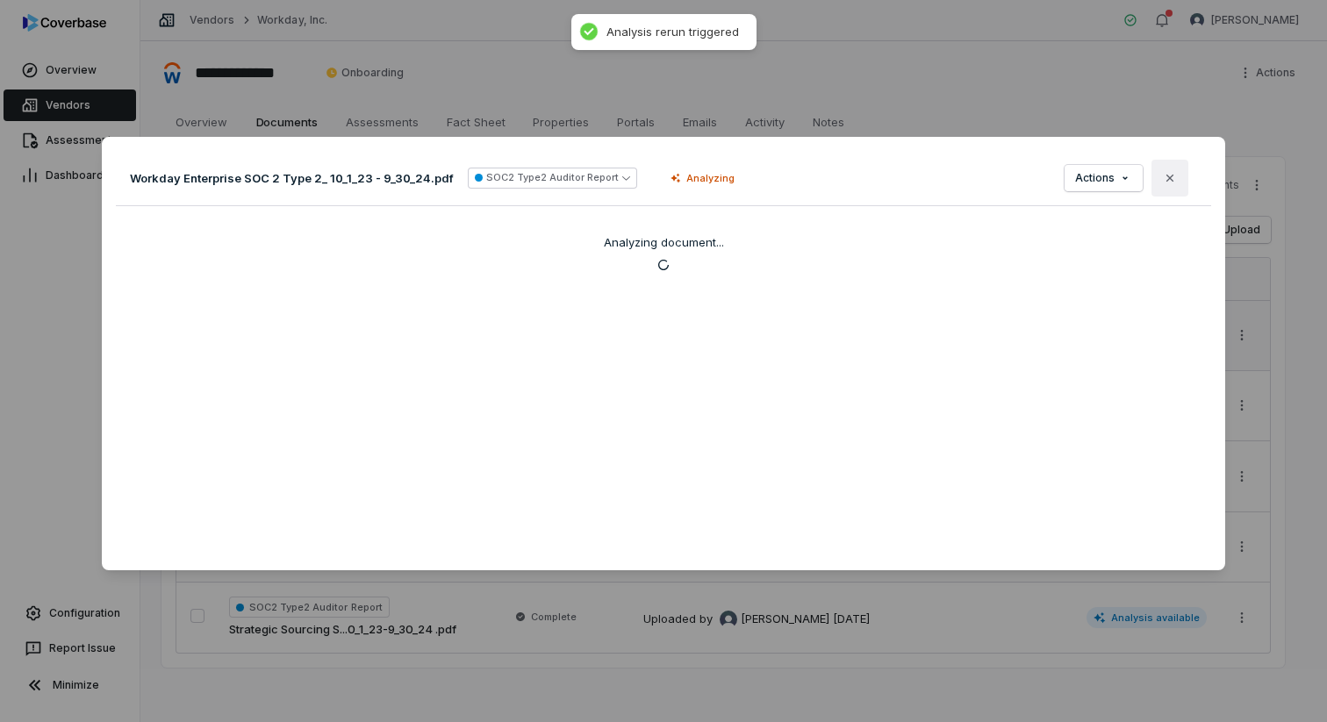
click at [1173, 176] on icon "button" at bounding box center [1170, 178] width 14 height 14
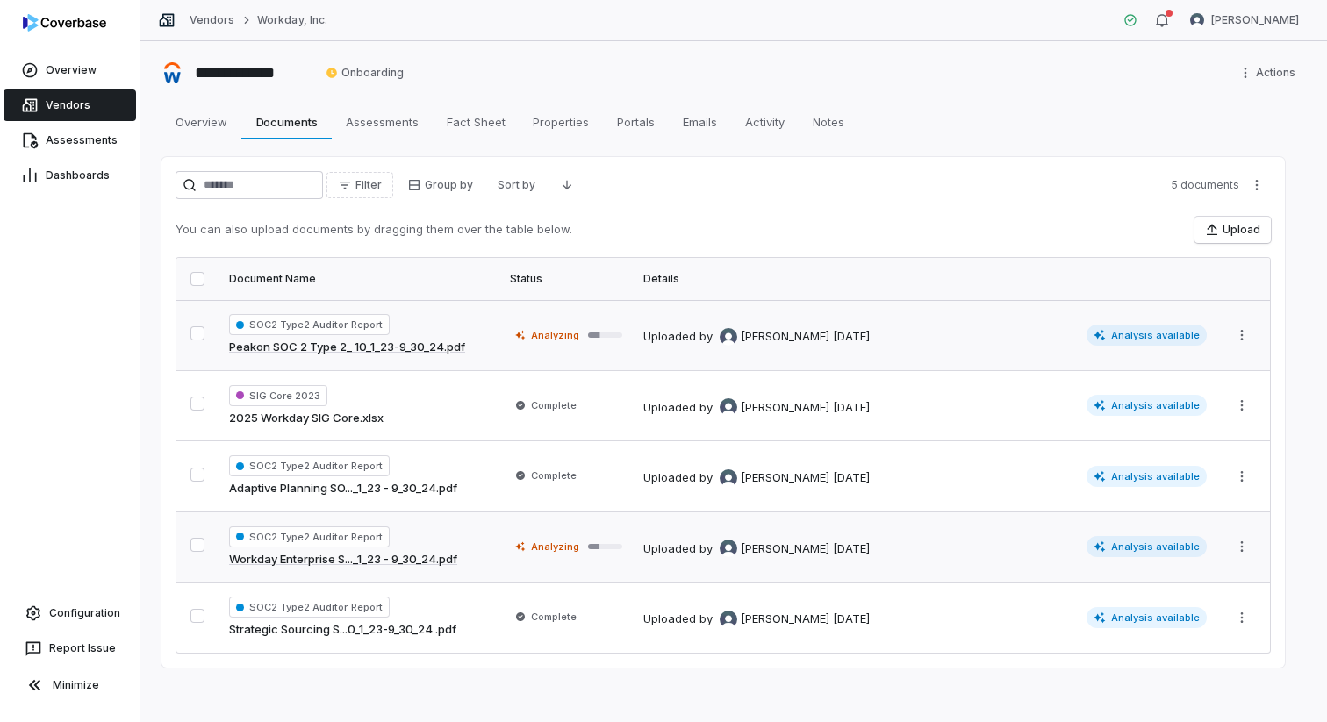
click at [1130, 555] on span "Analysis available" at bounding box center [1147, 546] width 121 height 21
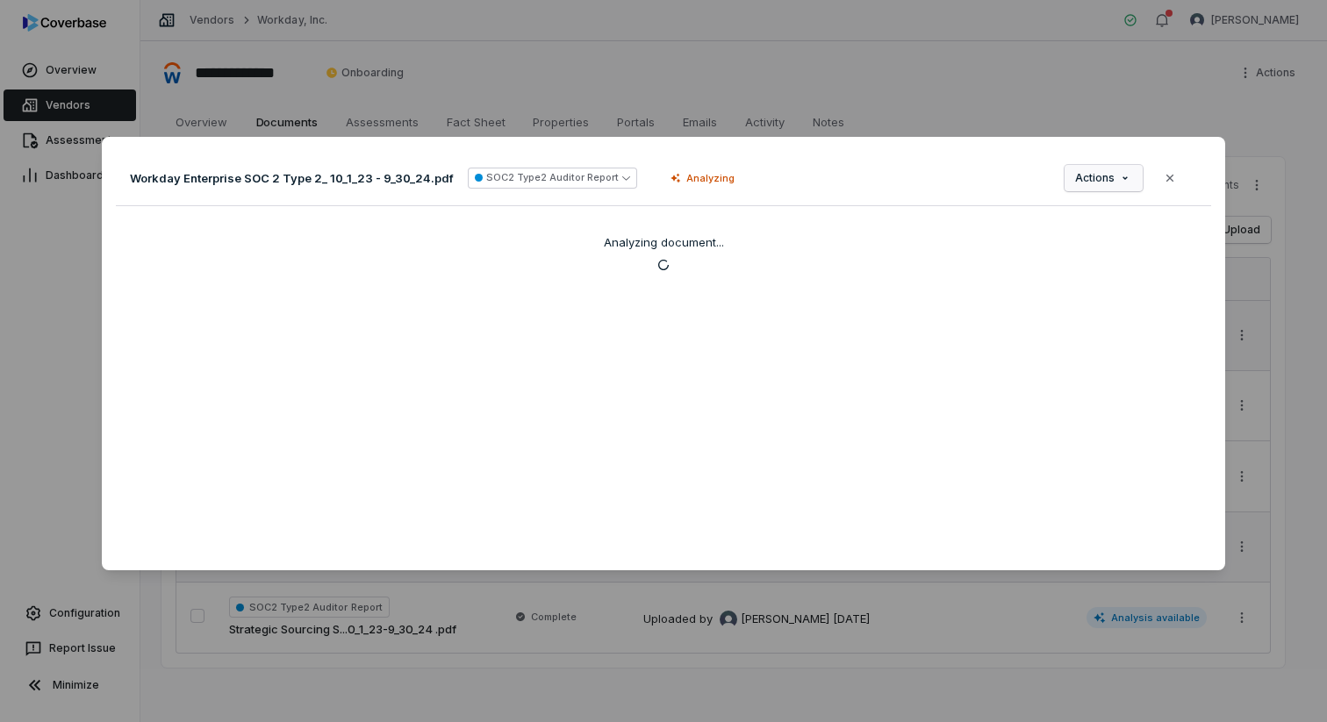
click at [1117, 183] on div "Document Preview Workday Enterprise SOC 2 Type 2_ 10_1_23 - 9_30_24.pdf SOC2 Ty…" at bounding box center [663, 361] width 1327 height 505
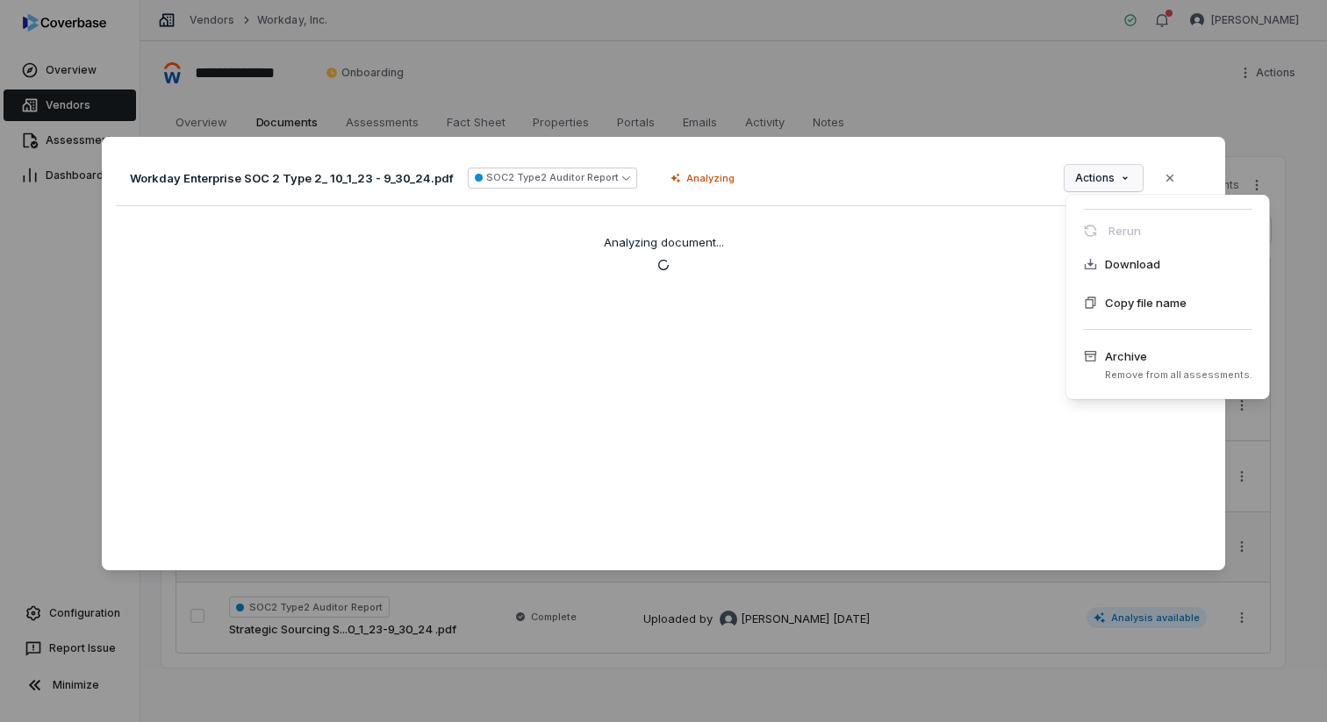
click at [941, 176] on div "Document Preview Workday Enterprise SOC 2 Type 2_ 10_1_23 - 9_30_24.pdf SOC2 Ty…" at bounding box center [663, 361] width 1327 height 505
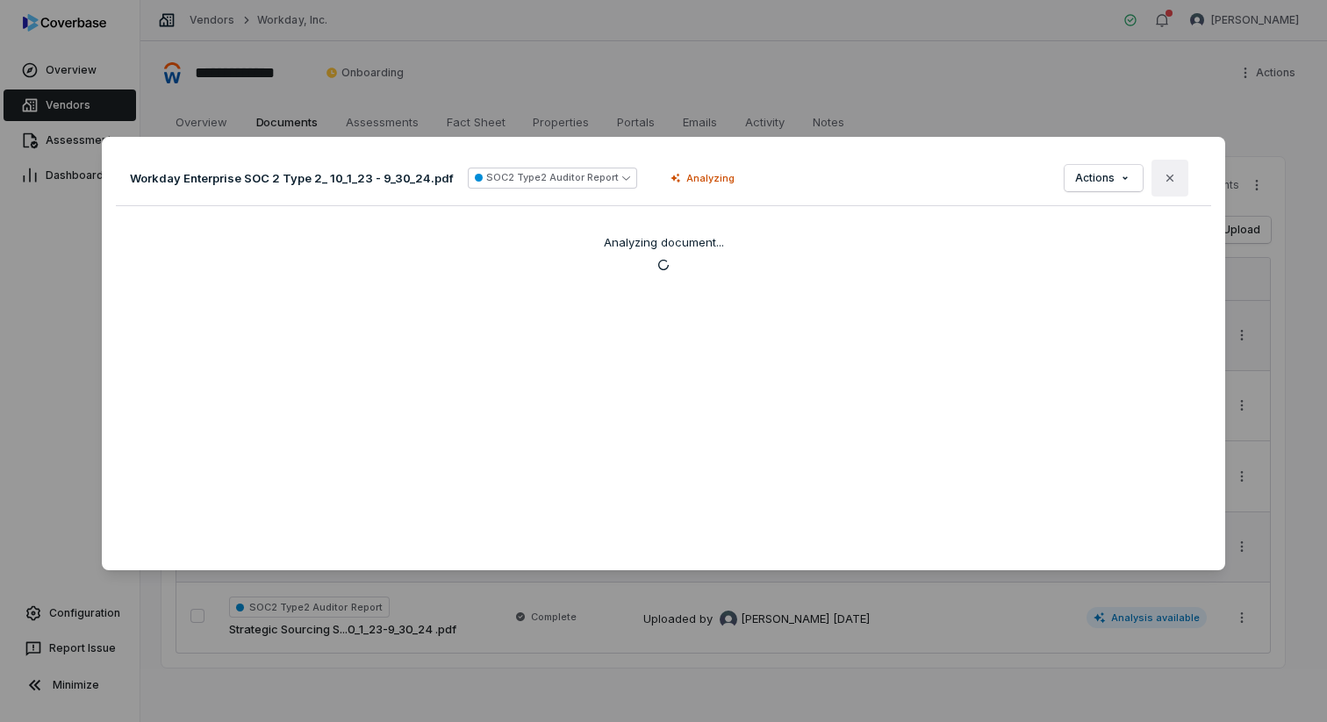
click at [1165, 173] on icon "button" at bounding box center [1170, 178] width 14 height 14
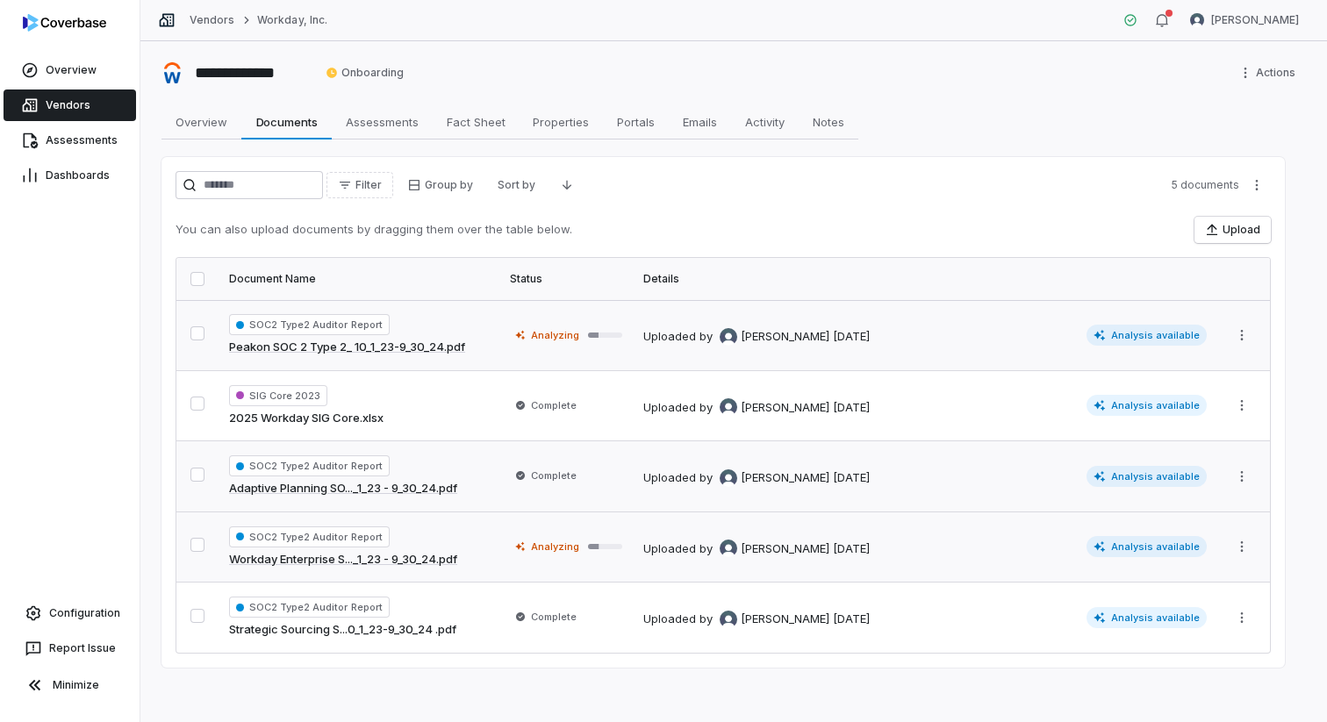
click at [1151, 478] on span "Analysis available" at bounding box center [1147, 476] width 121 height 21
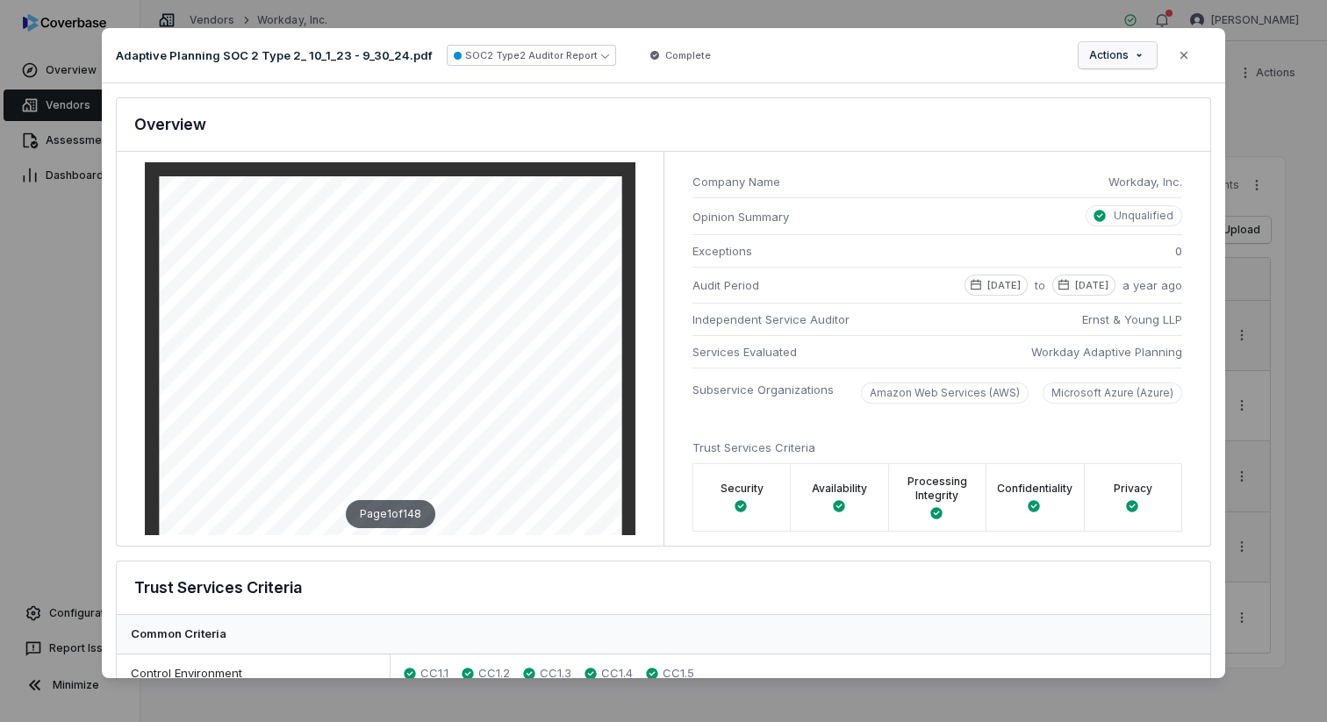
click at [1126, 57] on div "Document Preview Adaptive Planning SOC 2 Type 2_ 10_1_23 - 9_30_24.pdf SOC2 Typ…" at bounding box center [663, 360] width 1327 height 721
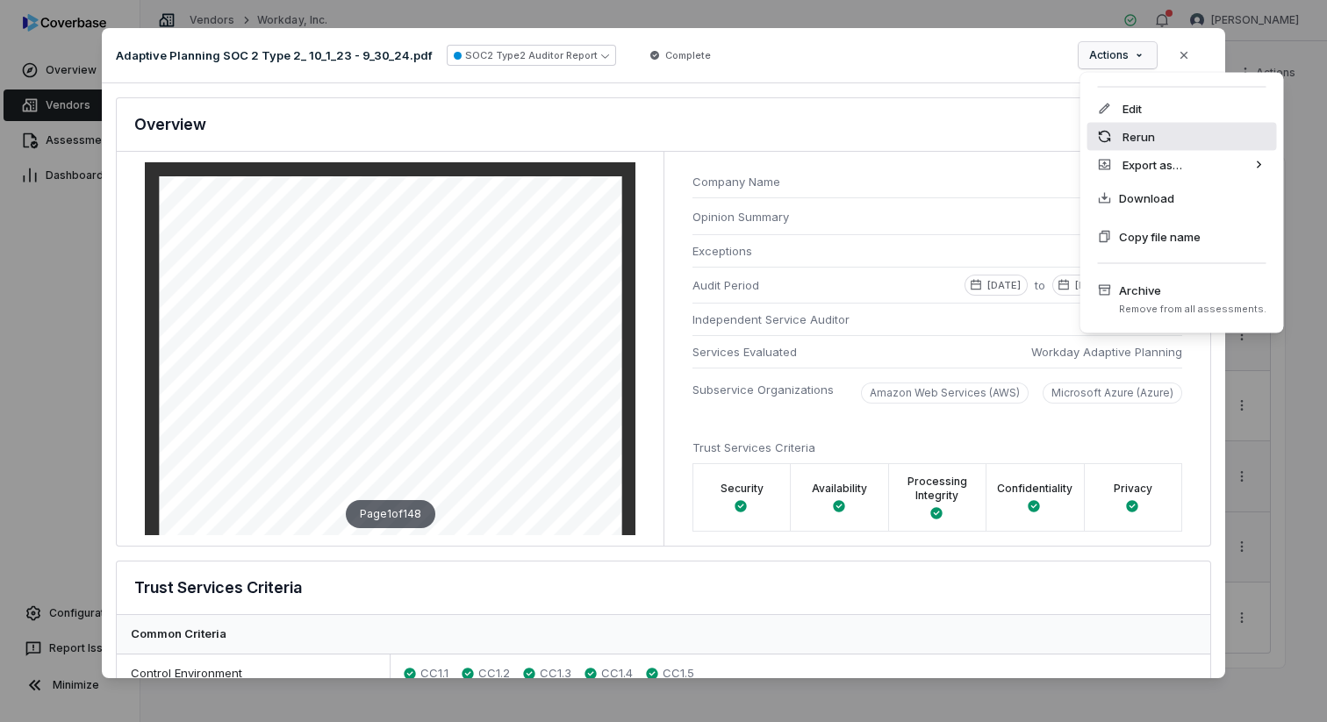
click at [1136, 131] on div "Rerun" at bounding box center [1182, 137] width 190 height 28
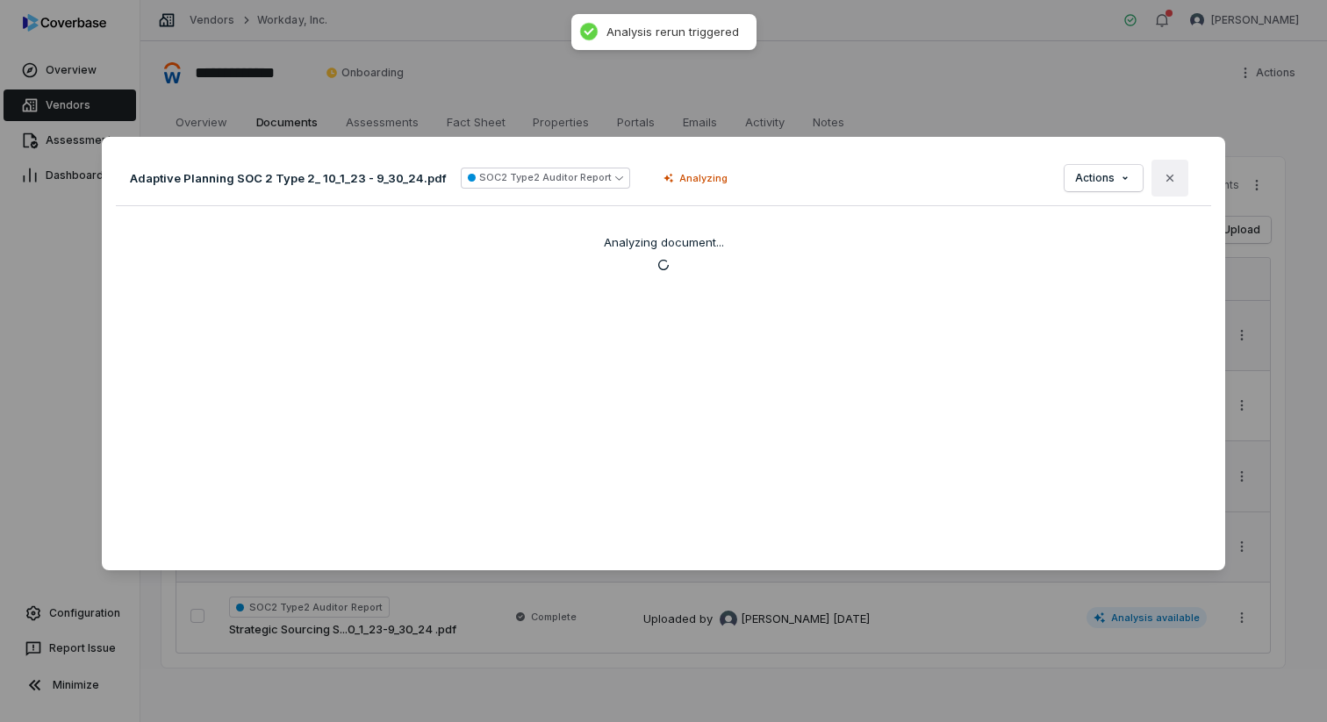
click at [1162, 175] on button "Close" at bounding box center [1170, 178] width 37 height 37
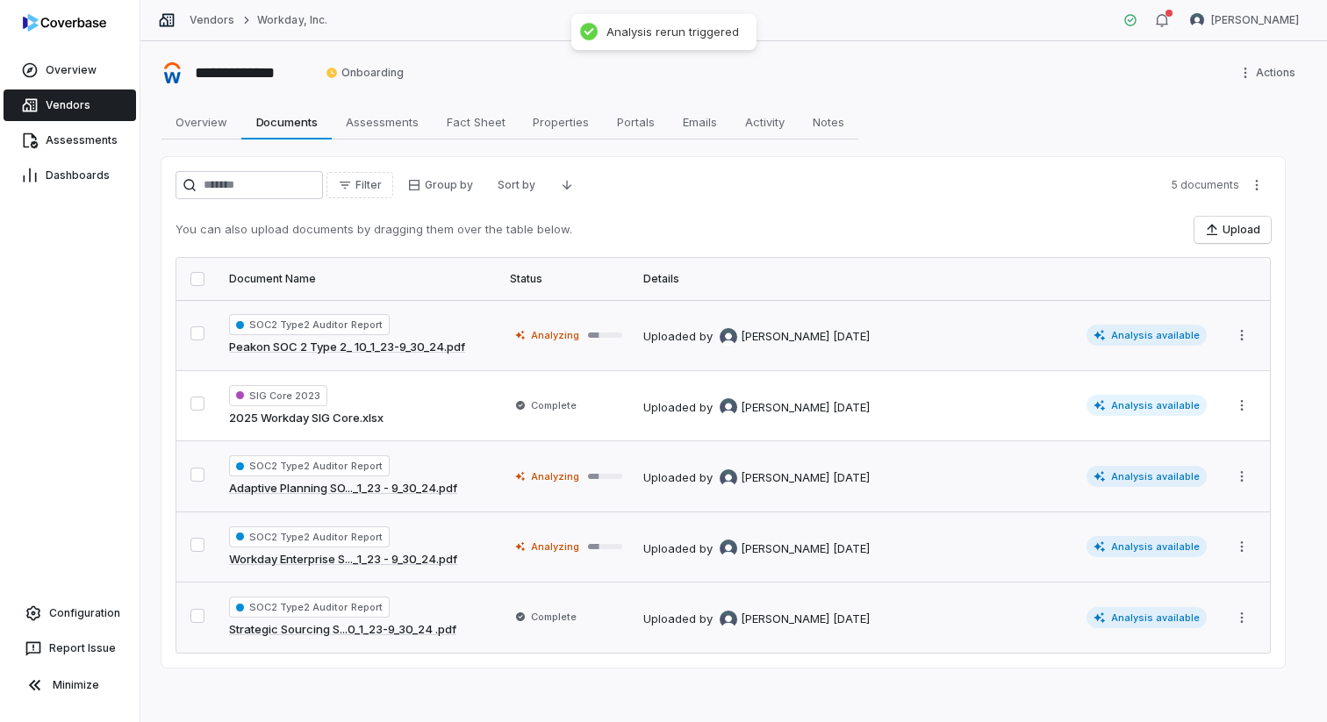
click at [1168, 613] on span "Analysis available" at bounding box center [1147, 617] width 121 height 21
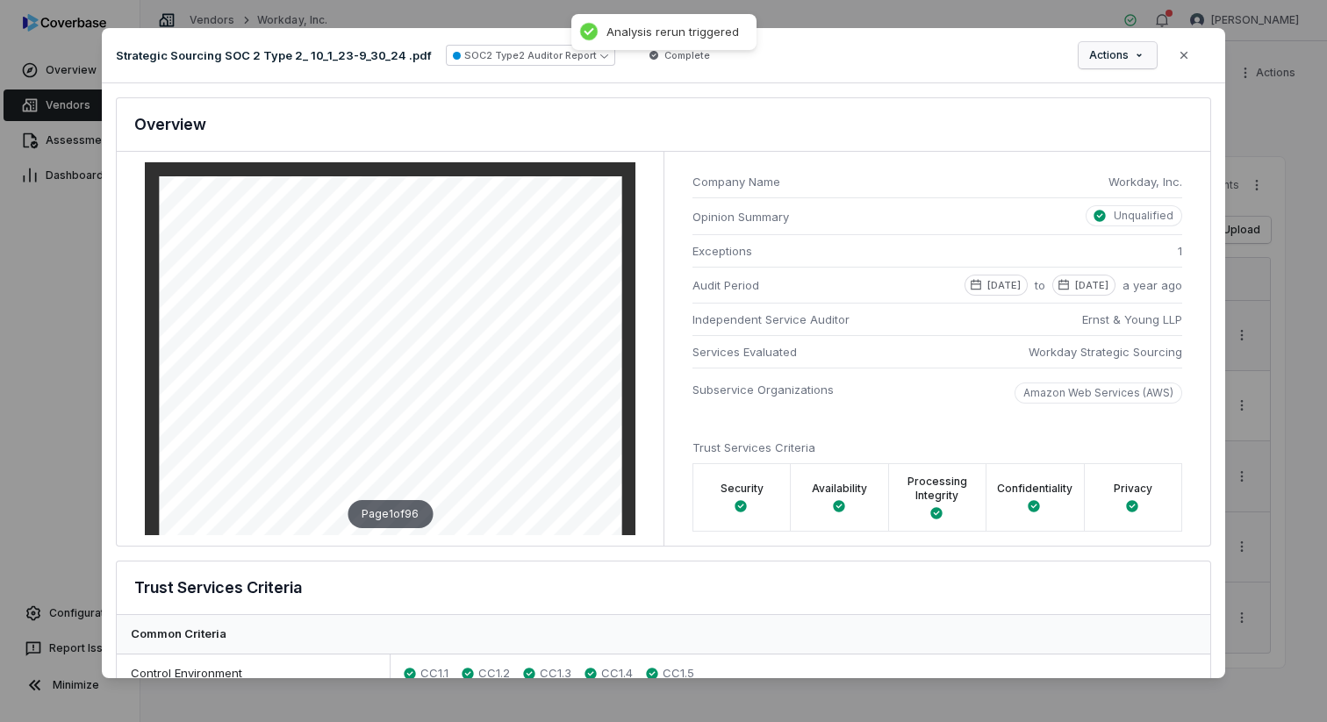
click at [1121, 52] on div "Document Preview Strategic Sourcing SOC 2 Type 2_ 10_1_23-9_30_24 .pdf SOC2 Typ…" at bounding box center [663, 360] width 1327 height 721
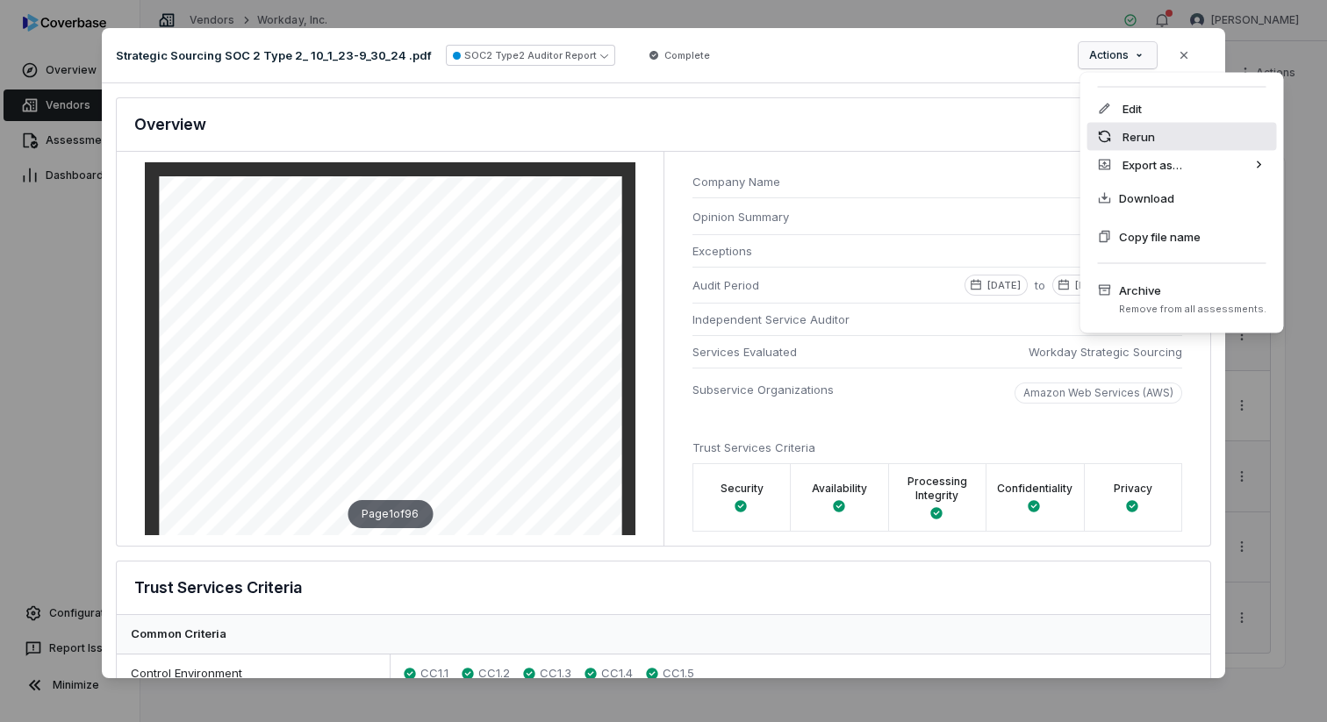
click at [1128, 132] on div "Rerun" at bounding box center [1182, 137] width 190 height 28
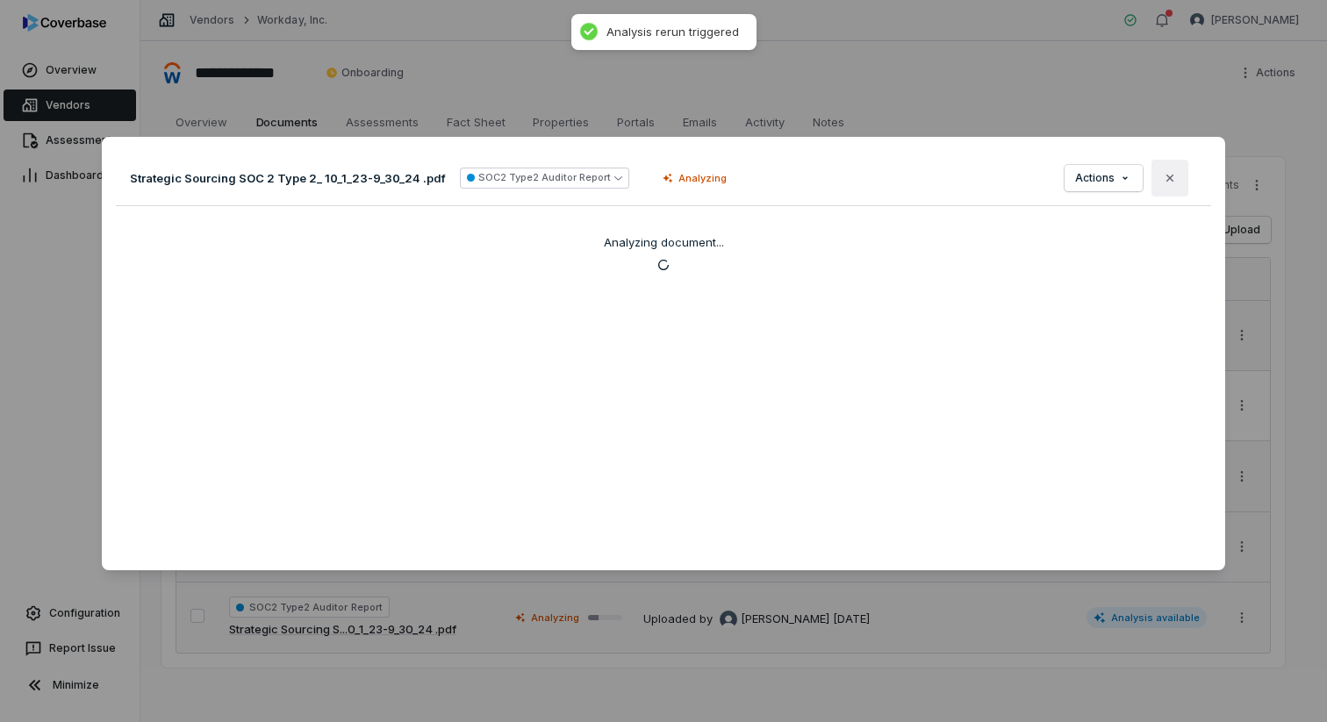
click at [1172, 171] on icon "button" at bounding box center [1170, 178] width 14 height 14
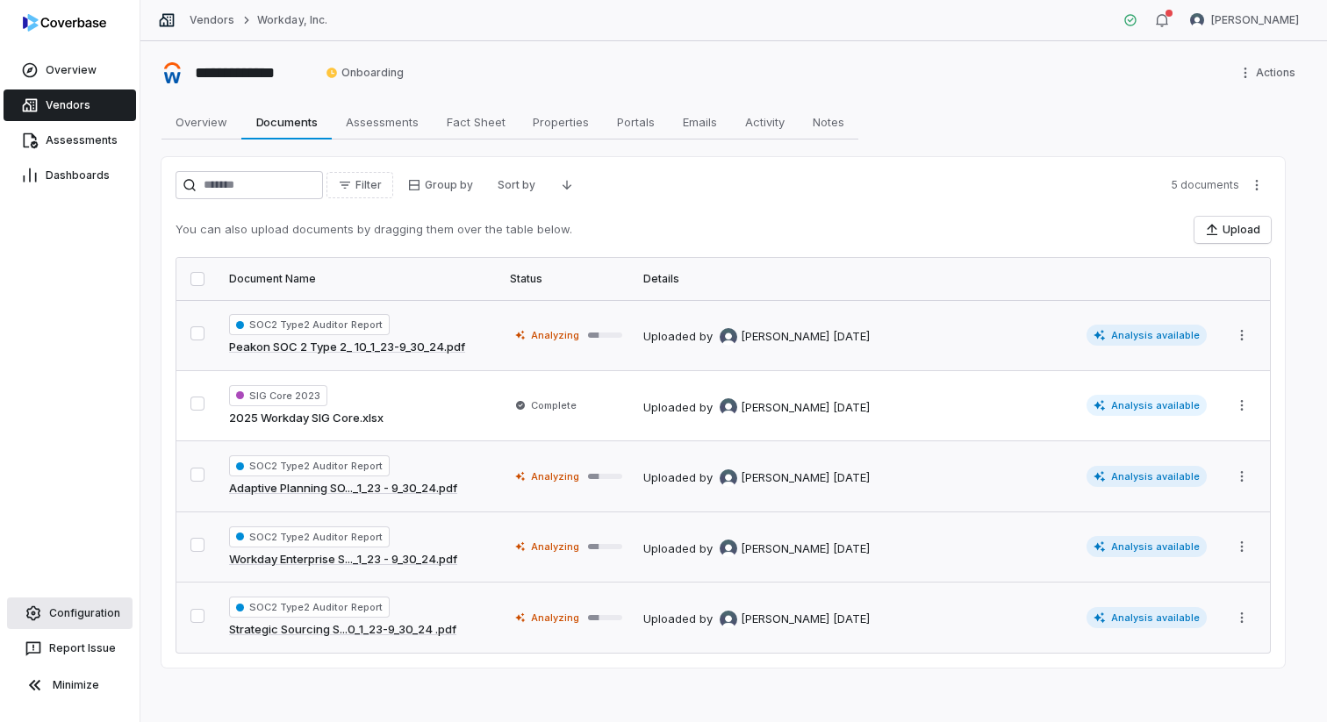
click at [95, 613] on span "Configuration" at bounding box center [84, 613] width 71 height 14
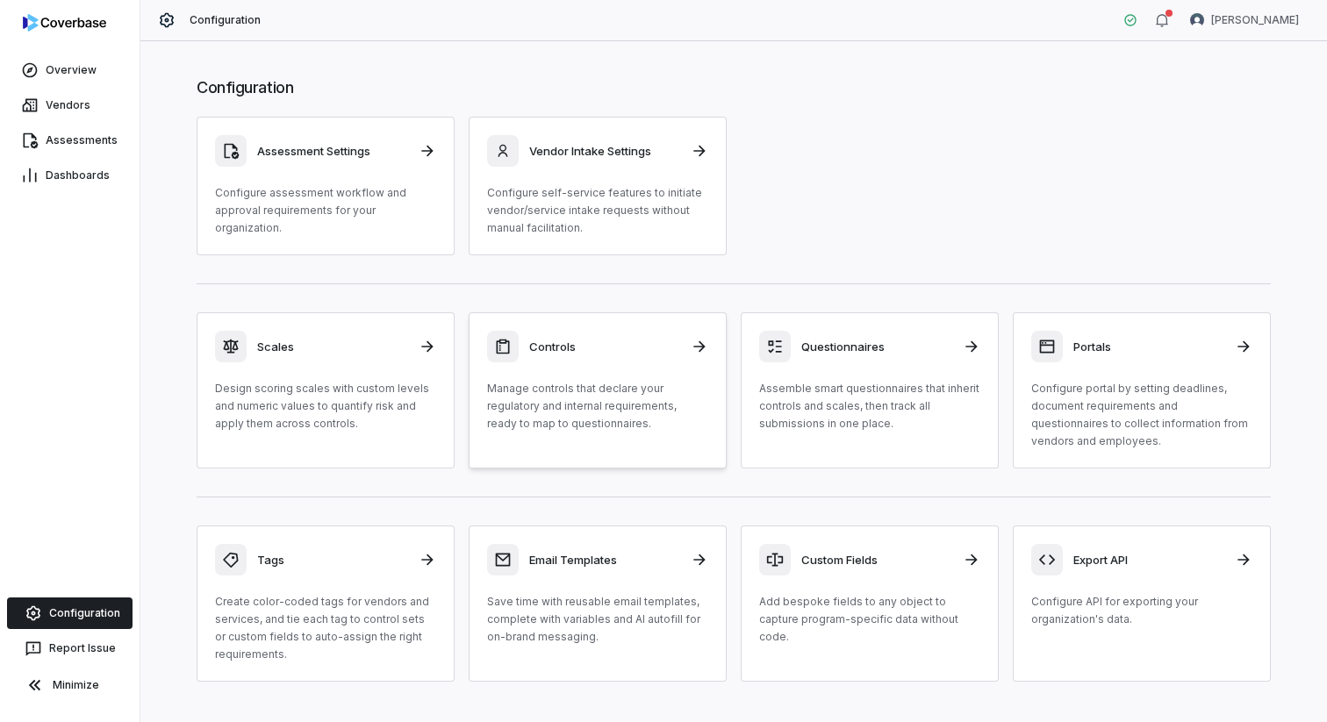
click at [627, 413] on p "Manage controls that declare your regulatory and internal requirements, ready t…" at bounding box center [597, 406] width 221 height 53
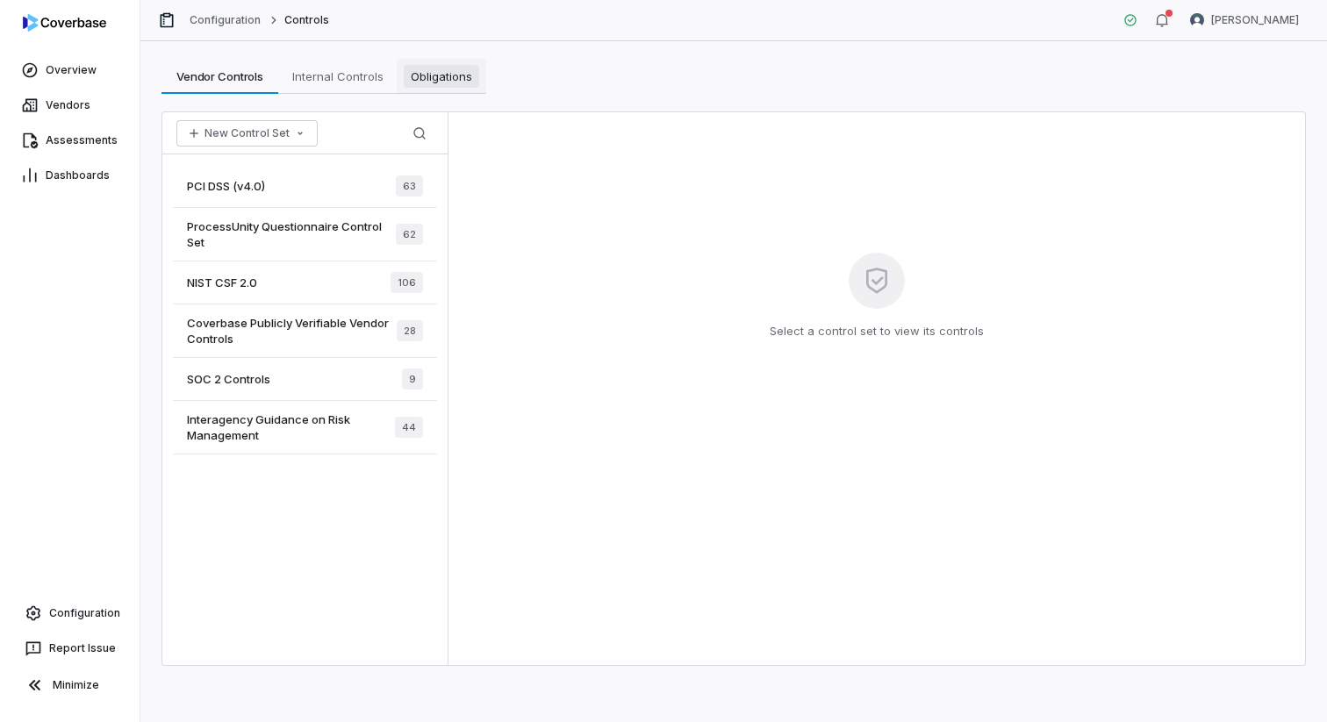
click at [441, 84] on span "Obligations" at bounding box center [441, 76] width 75 height 23
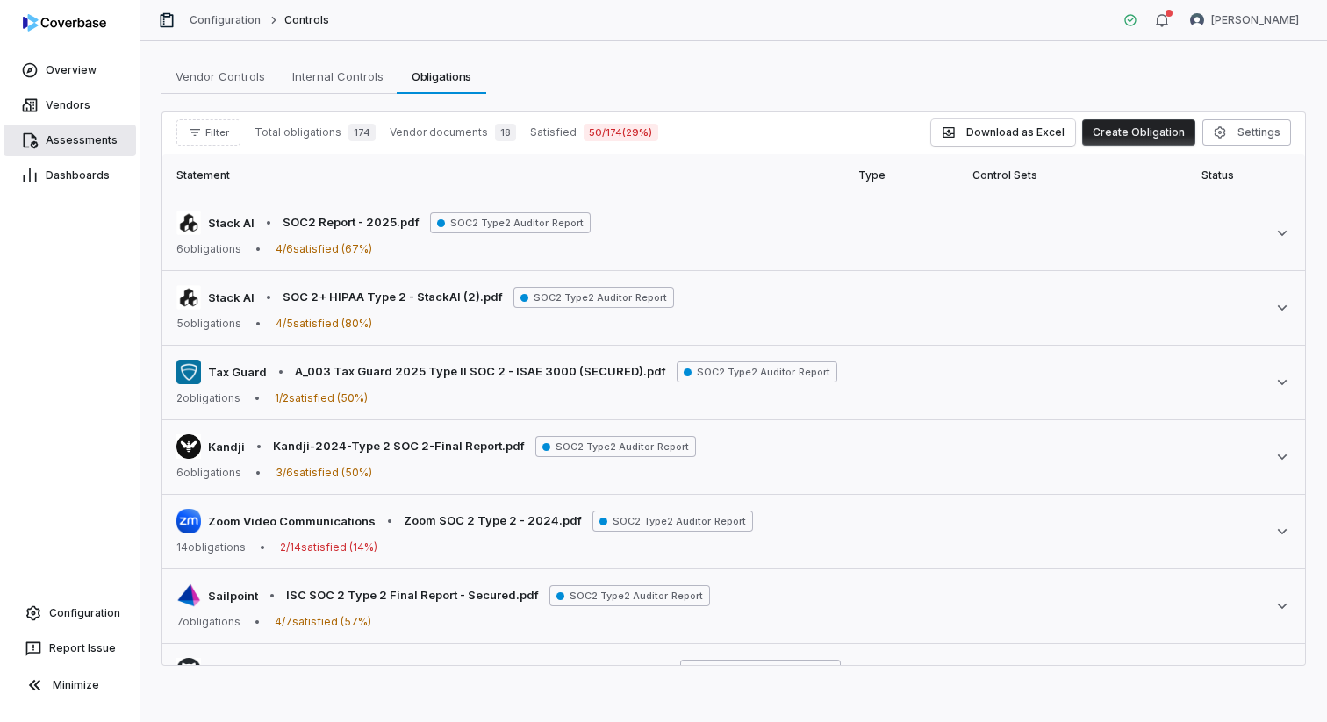
click at [93, 132] on link "Assessments" at bounding box center [70, 141] width 133 height 32
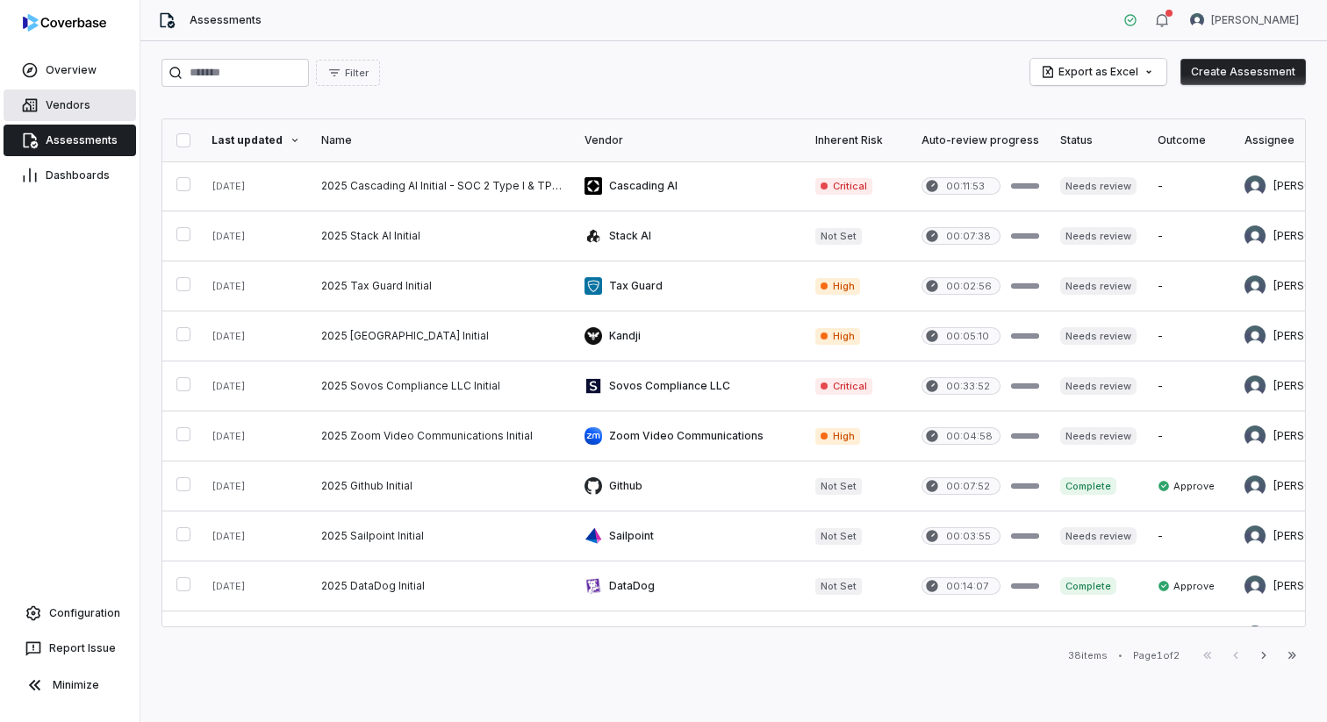
click at [78, 108] on span "Vendors" at bounding box center [68, 105] width 45 height 14
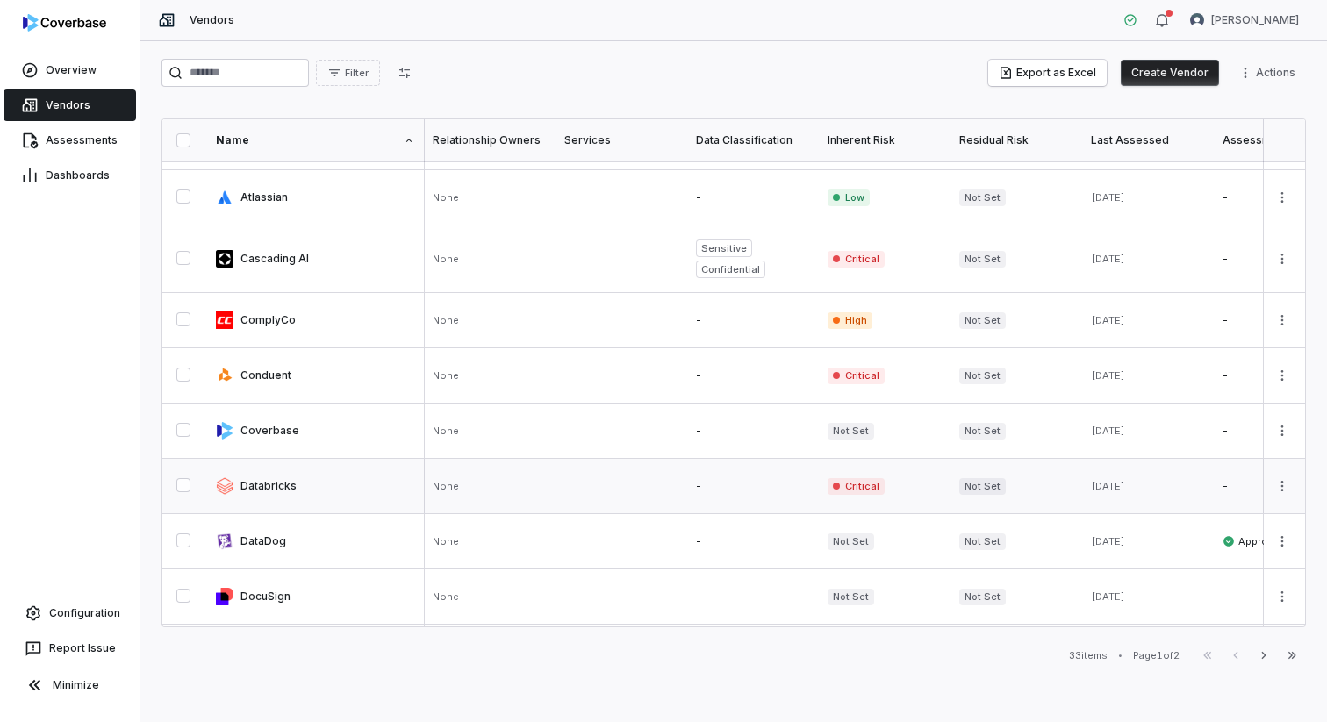
scroll to position [0, 3]
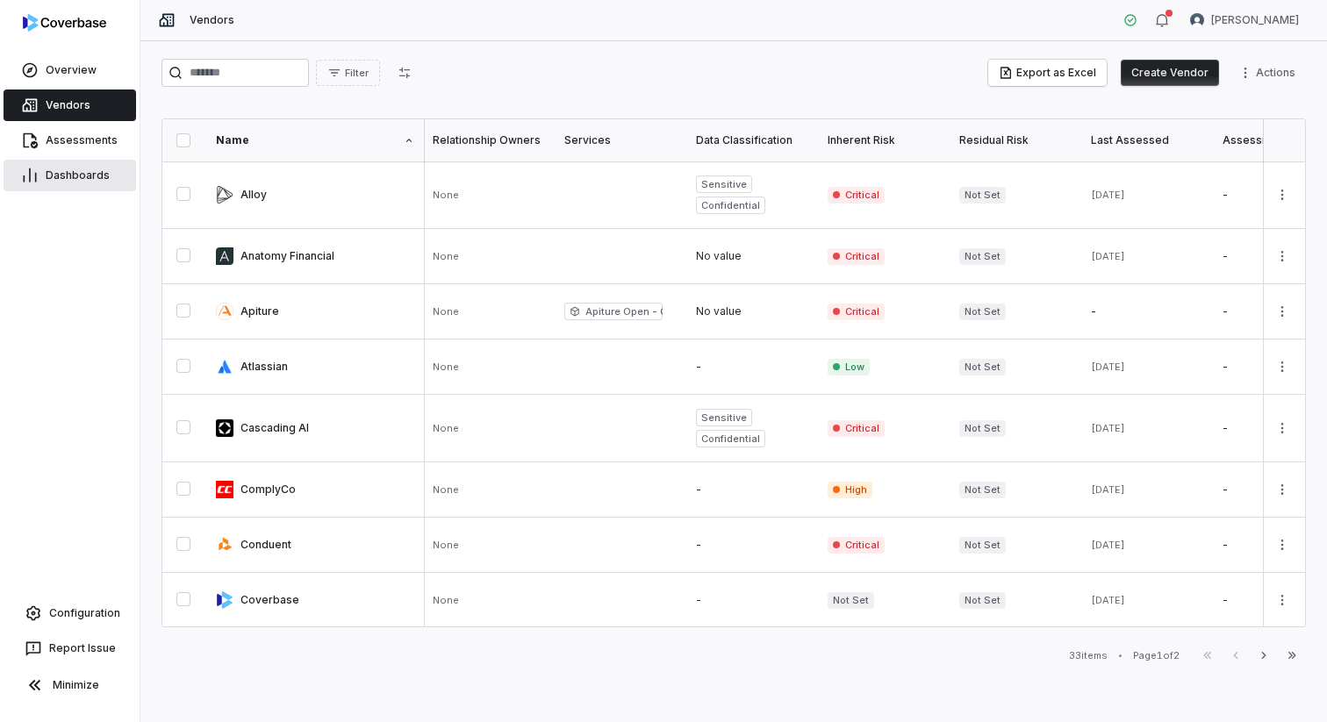
click at [46, 182] on span "Dashboards" at bounding box center [78, 176] width 64 height 14
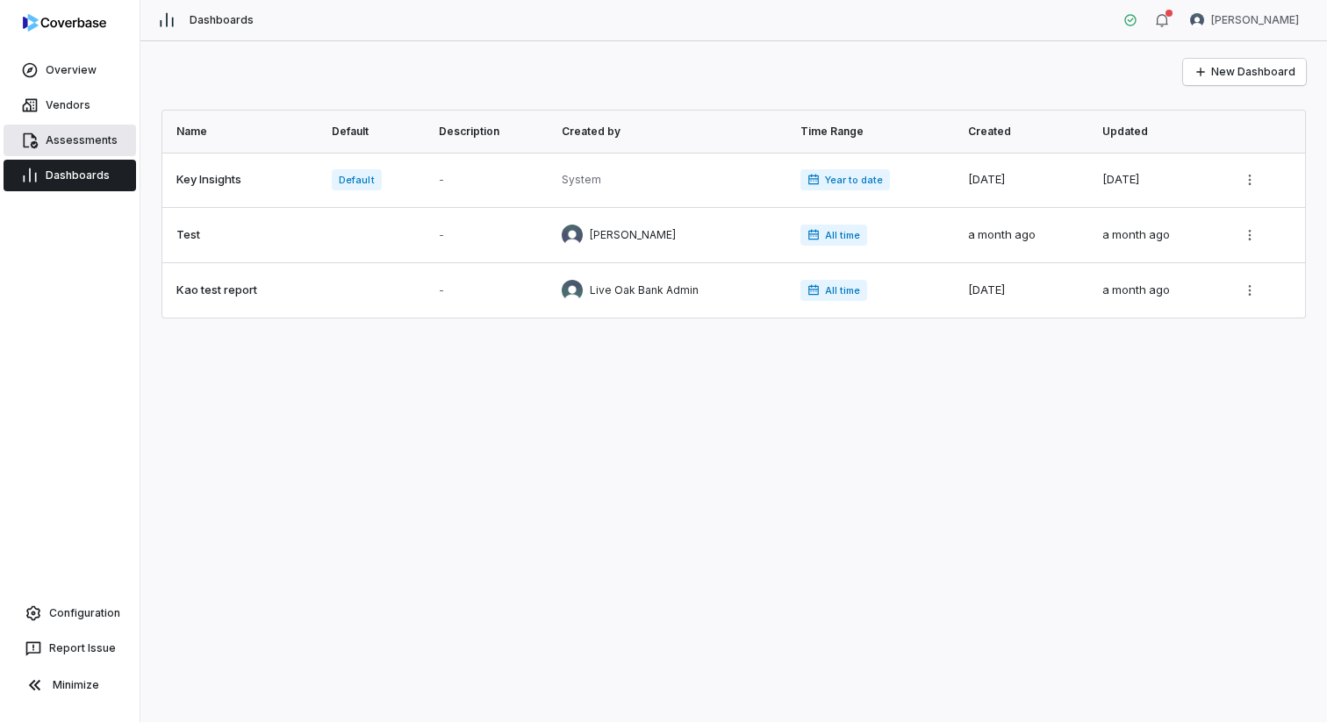
click at [59, 138] on span "Assessments" at bounding box center [82, 140] width 72 height 14
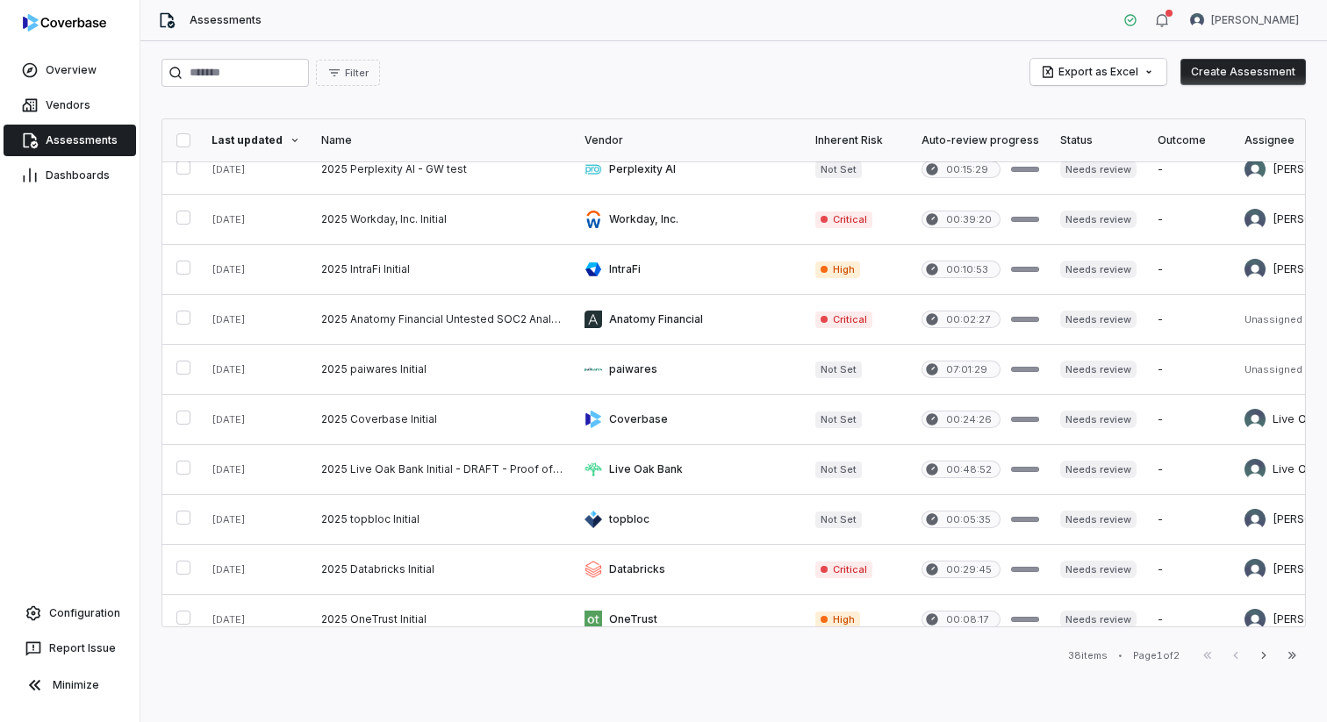
scroll to position [785, 0]
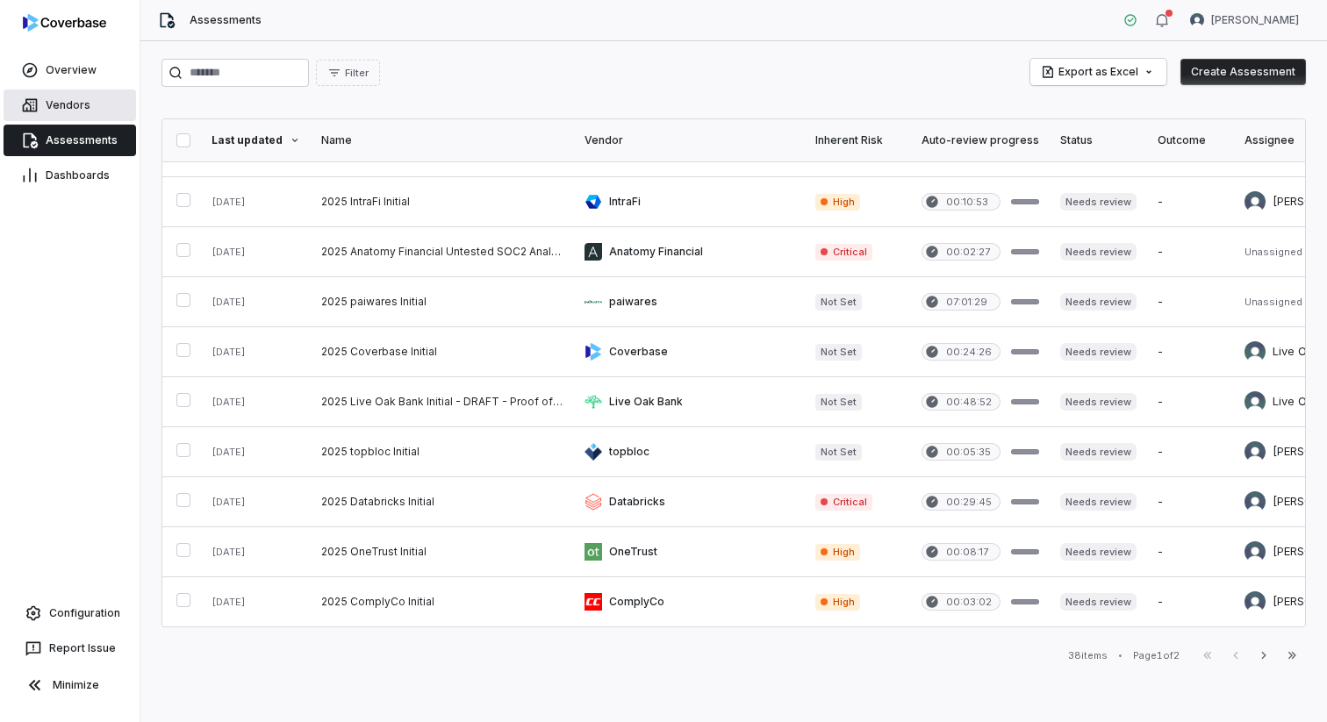
click at [75, 104] on span "Vendors" at bounding box center [68, 105] width 45 height 14
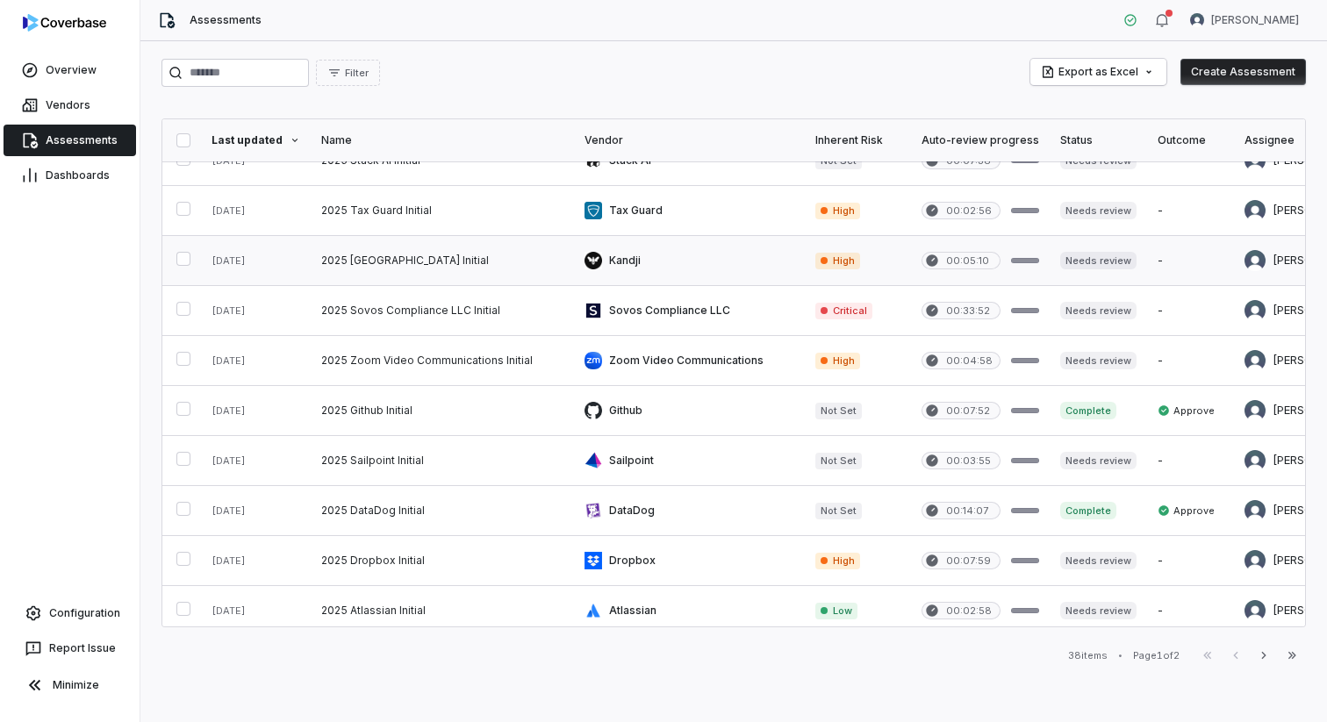
scroll to position [77, 0]
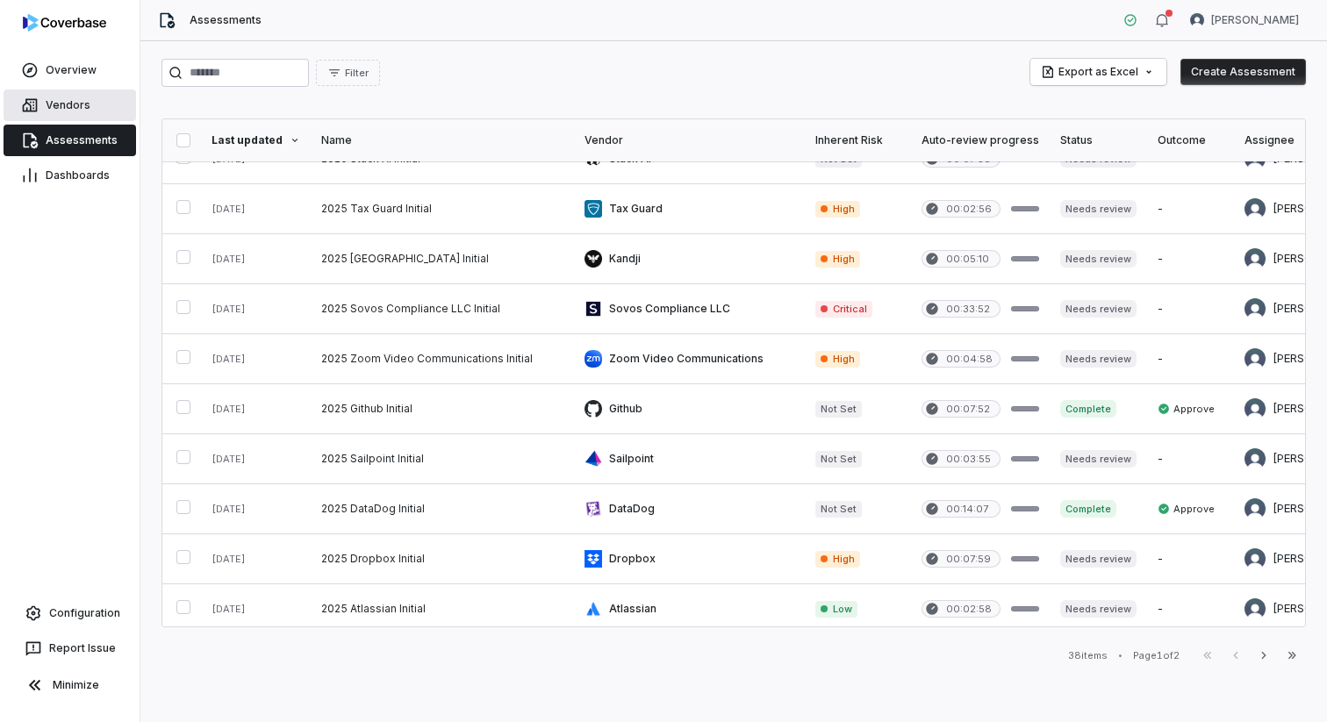
click at [86, 110] on span "Vendors" at bounding box center [68, 105] width 45 height 14
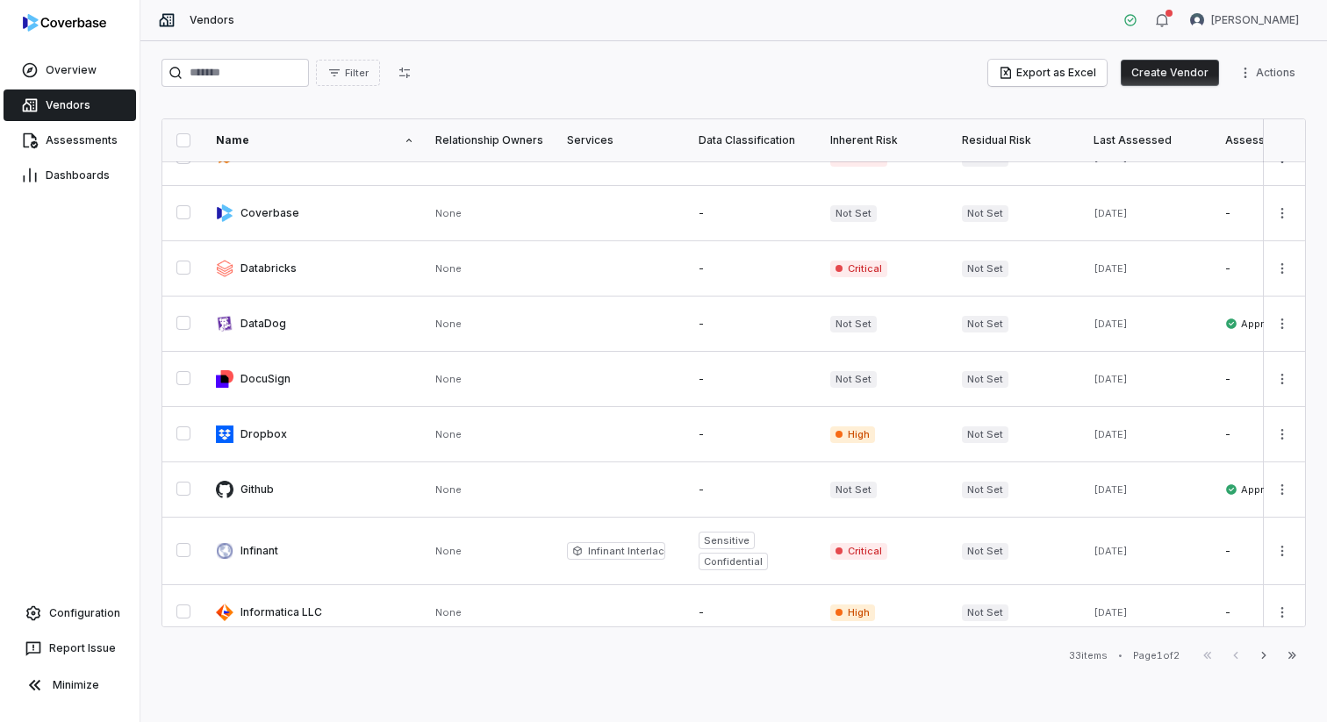
scroll to position [965, 0]
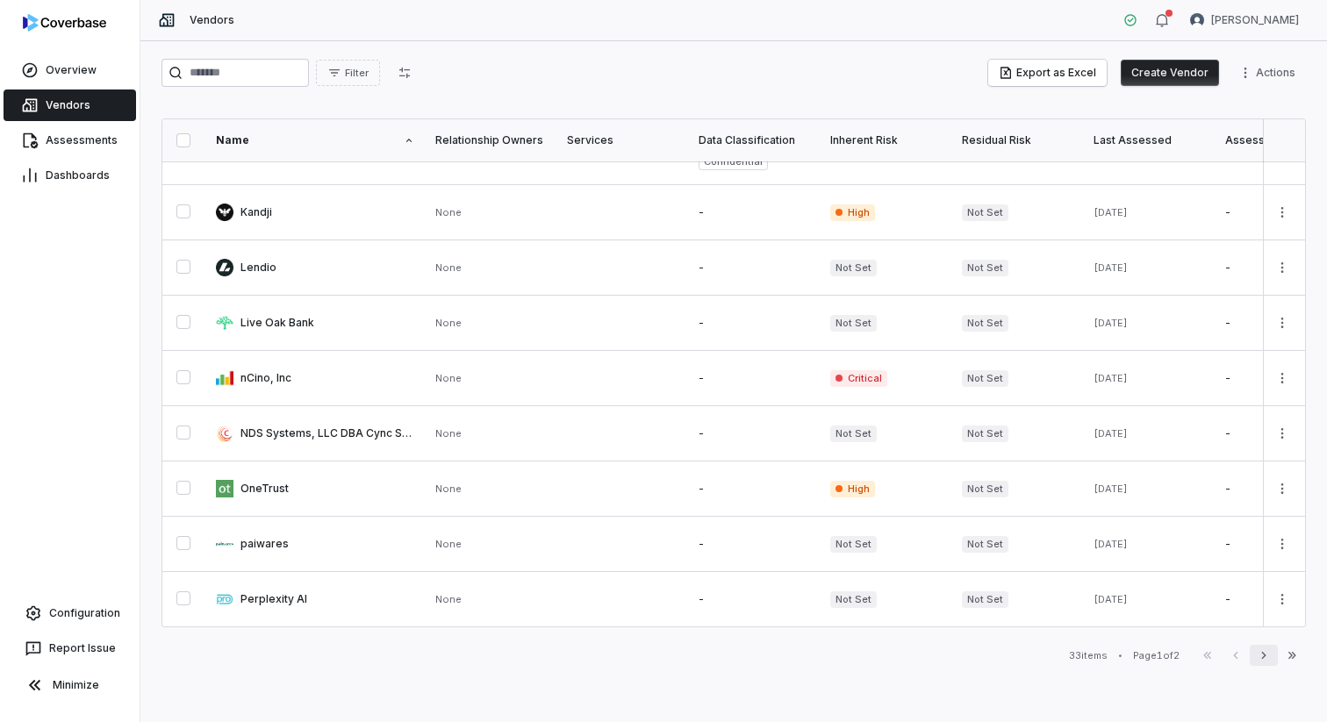
click at [1260, 658] on icon "button" at bounding box center [1264, 656] width 14 height 14
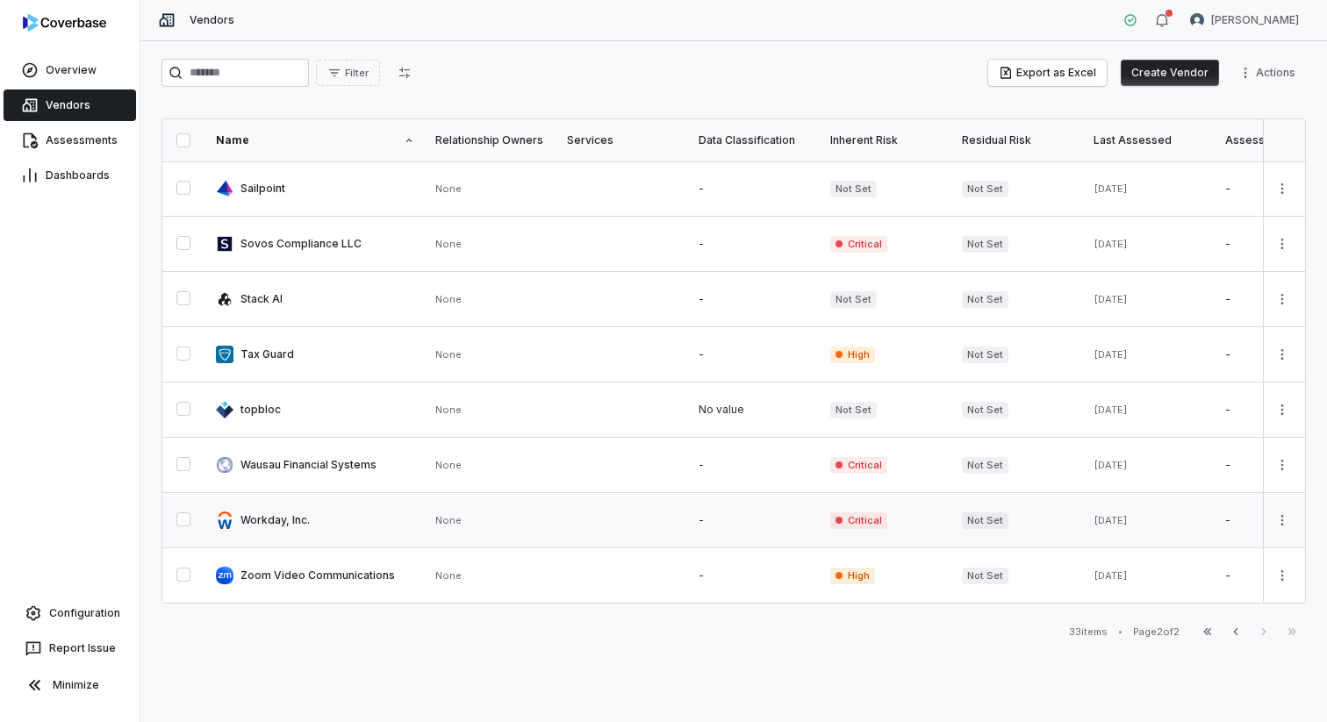
click at [558, 515] on link at bounding box center [622, 520] width 132 height 54
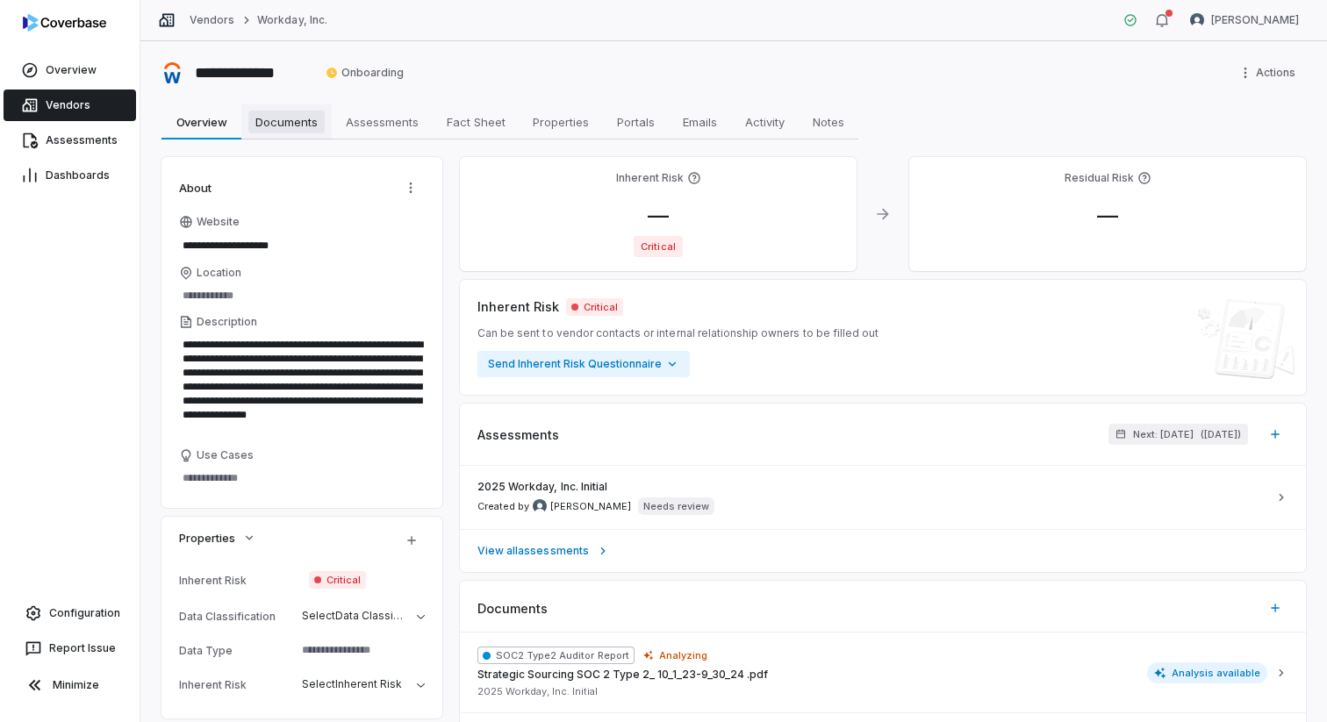
click at [306, 113] on span "Documents" at bounding box center [286, 122] width 76 height 23
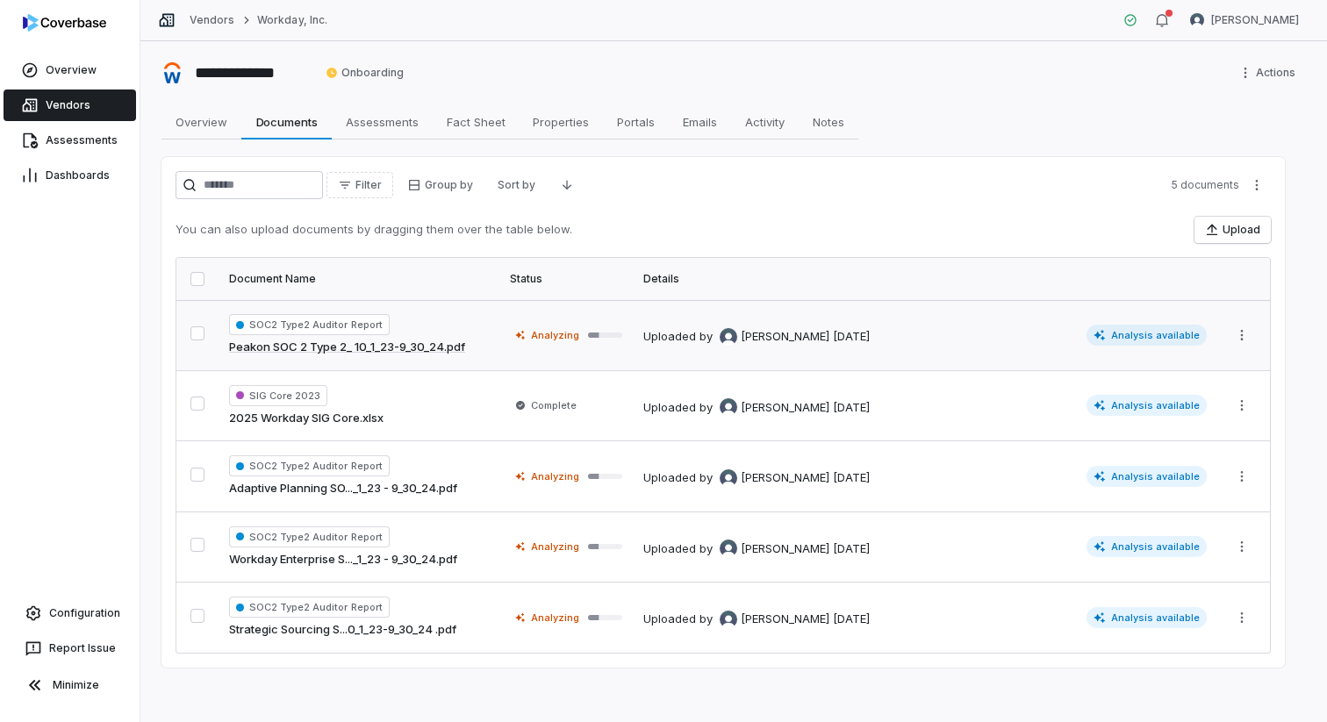
click at [1137, 336] on span "Analysis available" at bounding box center [1147, 335] width 121 height 21
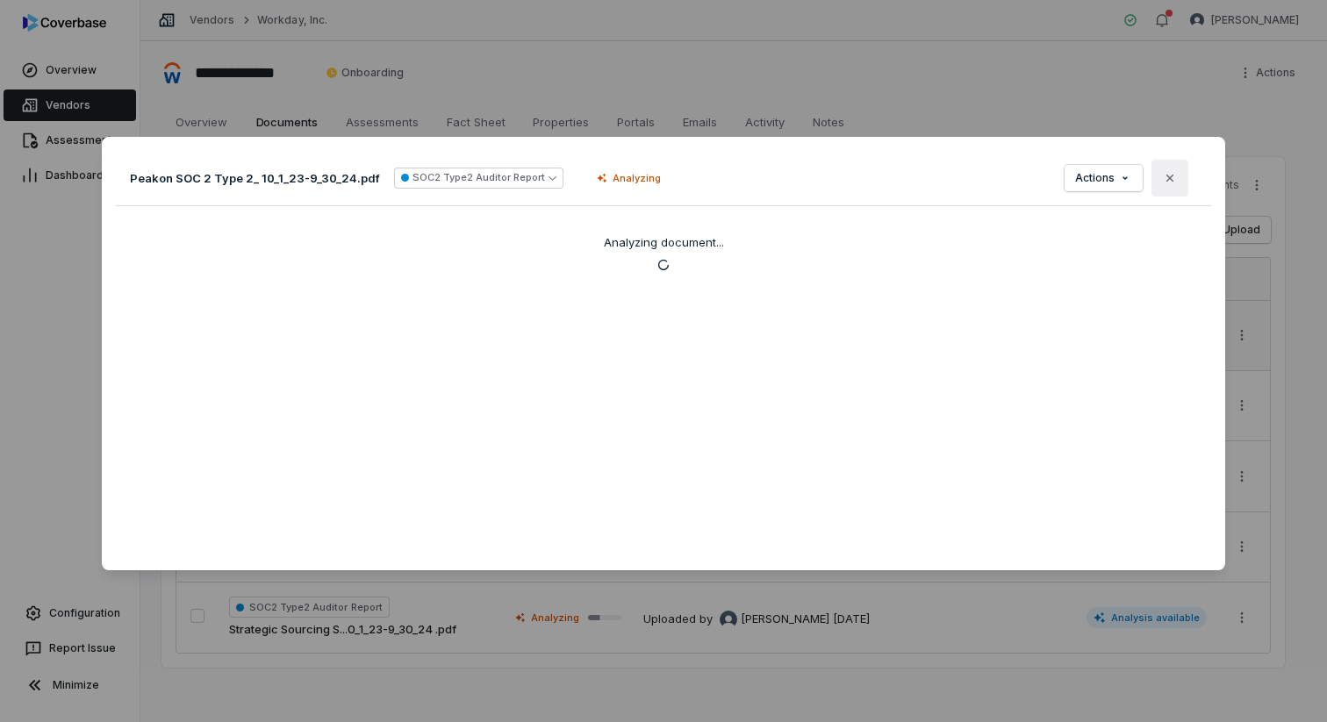
click at [1174, 186] on button "Close" at bounding box center [1170, 178] width 37 height 37
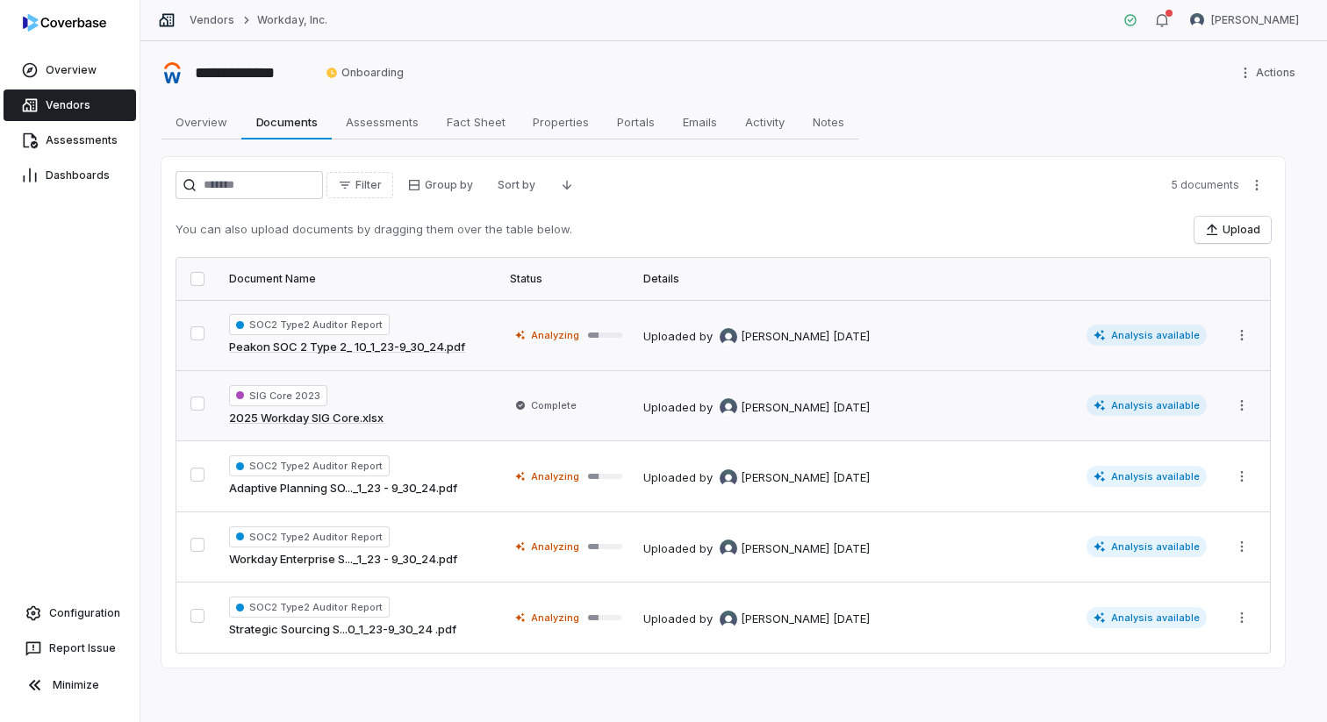
scroll to position [1, 0]
click at [1242, 77] on html "**********" at bounding box center [663, 361] width 1327 height 722
click at [1001, 122] on html "**********" at bounding box center [663, 361] width 1327 height 722
click at [53, 608] on span "Configuration" at bounding box center [84, 613] width 71 height 14
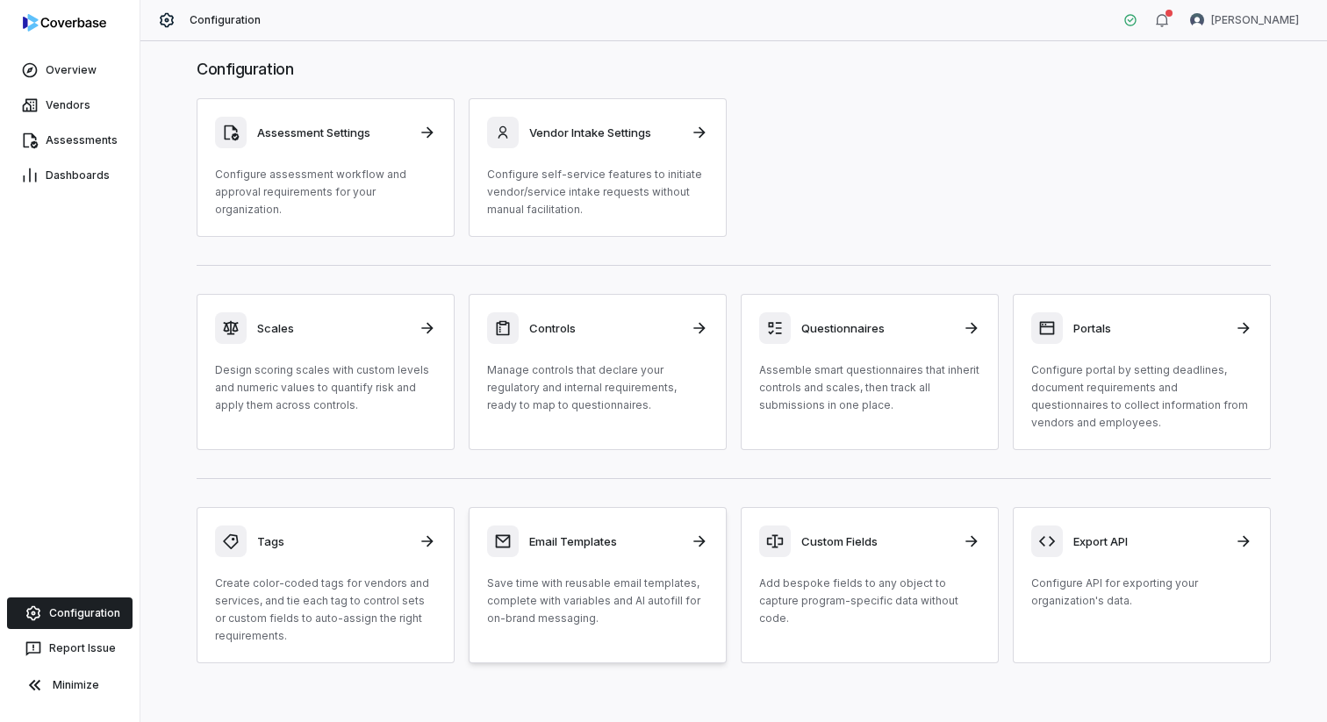
scroll to position [33, 0]
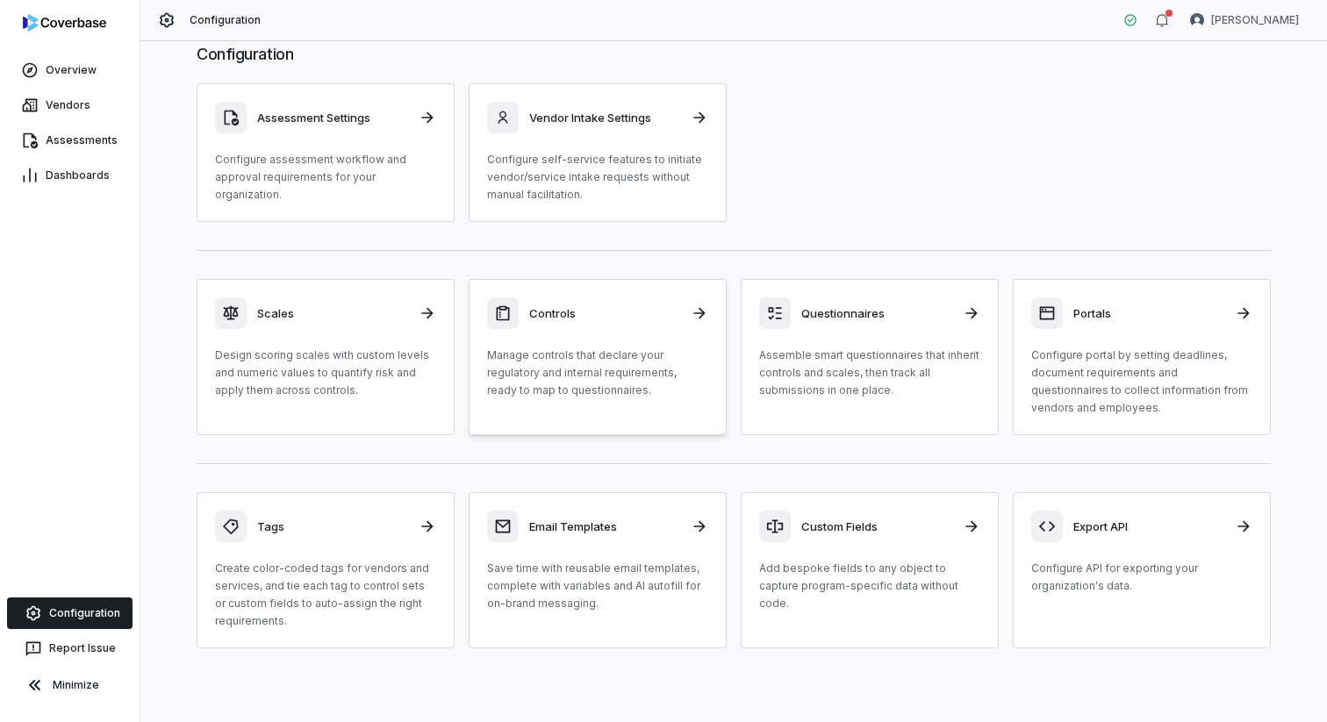
click at [671, 432] on link "Controls Manage controls that declare your regulatory and internal requirements…" at bounding box center [598, 357] width 258 height 156
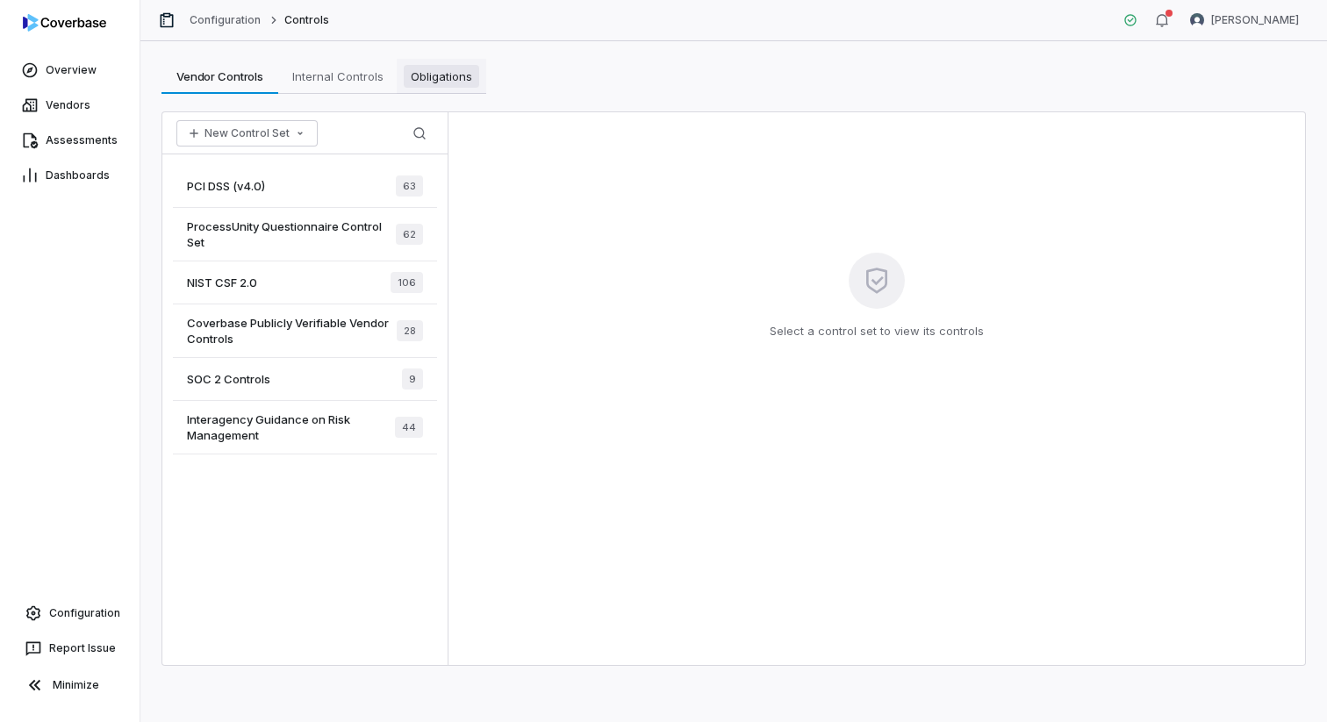
click at [446, 79] on span "Obligations" at bounding box center [441, 76] width 75 height 23
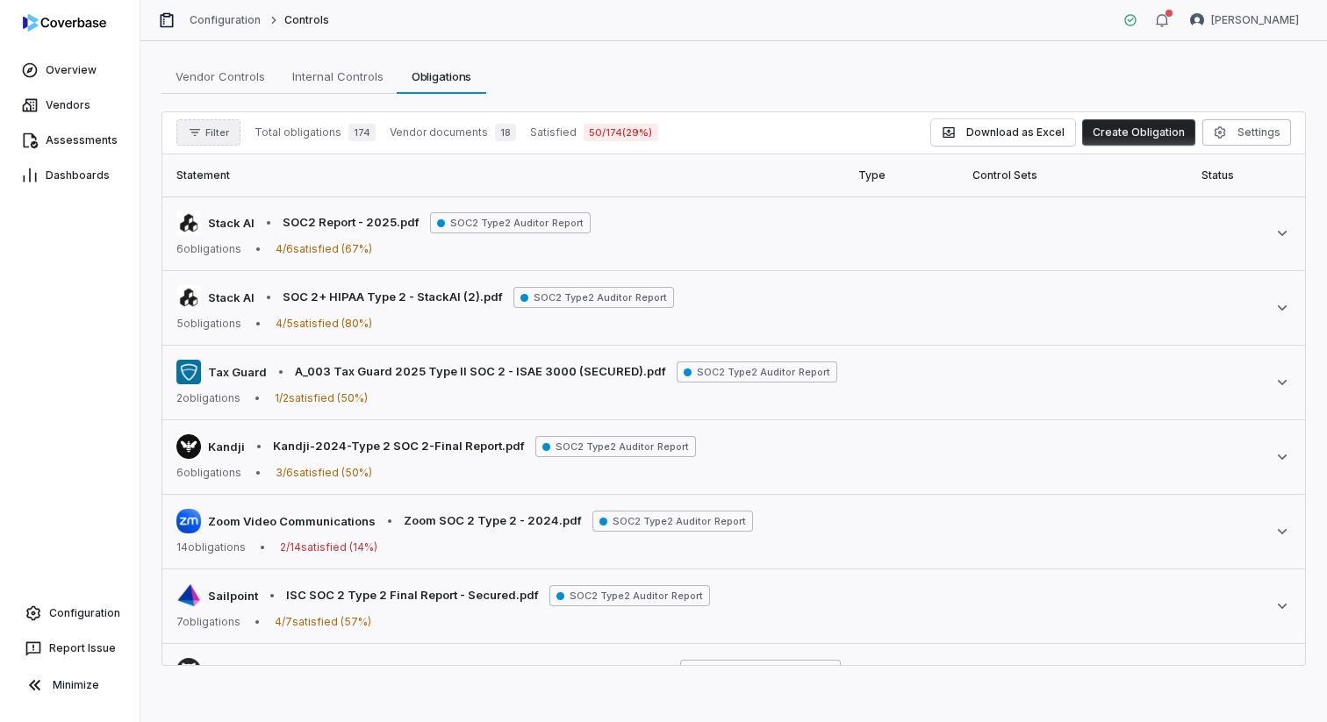
click at [182, 127] on button "Filter" at bounding box center [208, 132] width 64 height 26
click at [237, 181] on input "text" at bounding box center [267, 172] width 169 height 39
click at [243, 210] on div "Vendors" at bounding box center [267, 213] width 169 height 28
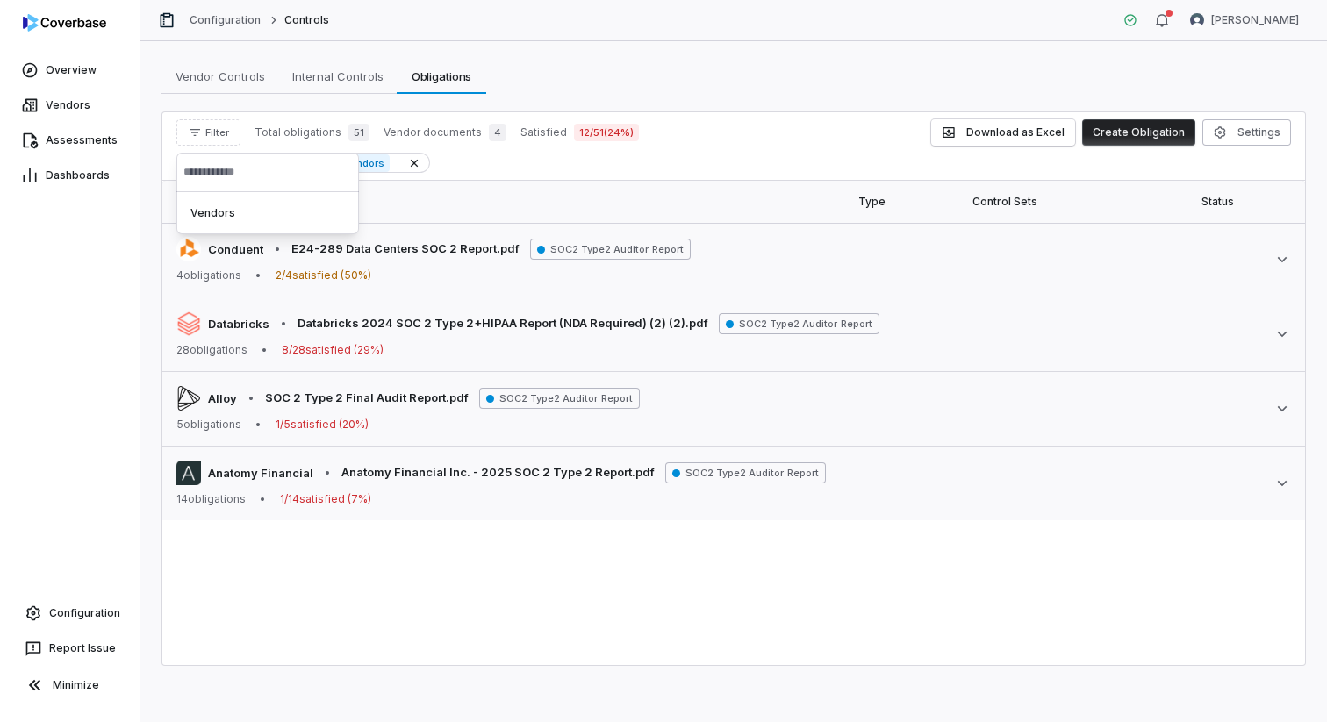
click at [657, 618] on div "Statement Type Control Sets Status Document Conduent • E24-289 Data Centers SOC…" at bounding box center [733, 423] width 1143 height 484
click at [200, 163] on div "Vendors" at bounding box center [203, 163] width 55 height 20
click at [199, 132] on icon "button" at bounding box center [195, 133] width 14 height 14
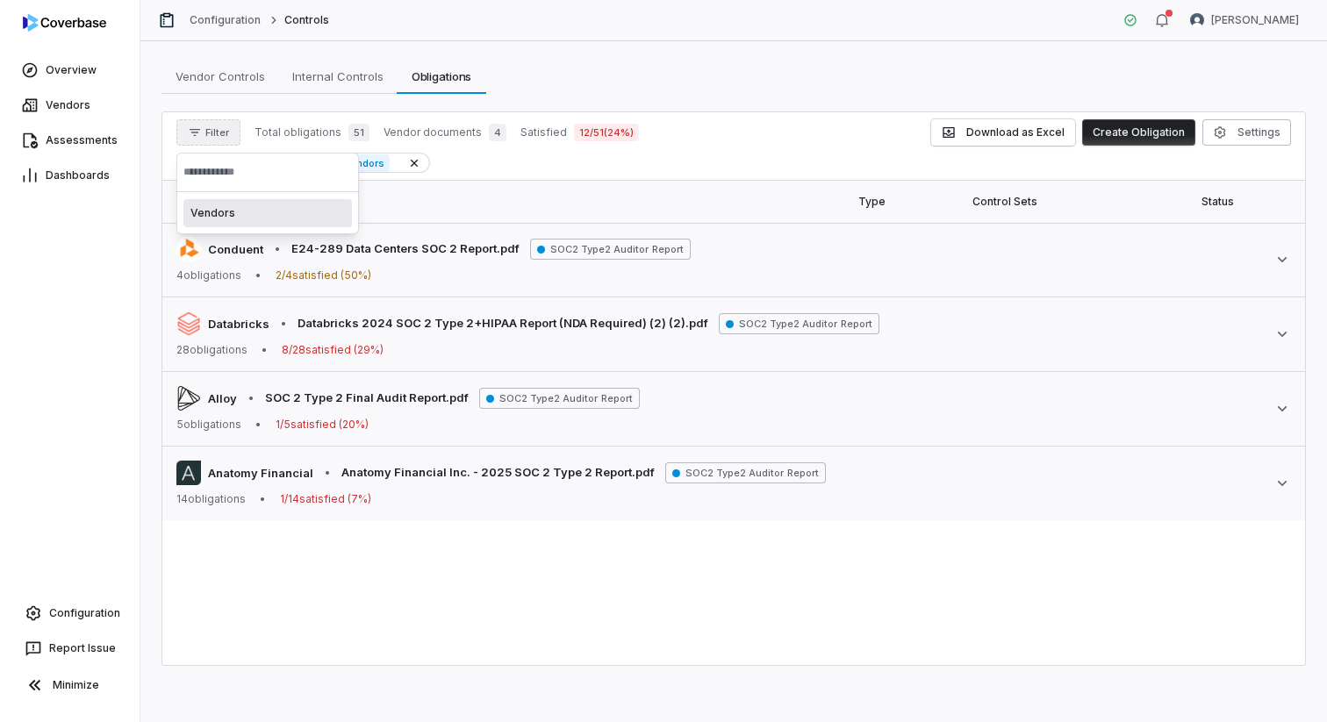
click at [200, 156] on input "text" at bounding box center [267, 172] width 169 height 39
click at [218, 205] on div "Vendors" at bounding box center [267, 213] width 169 height 28
click at [664, 642] on div "Statement Type Control Sets Status Document Conduent • E24-289 Data Centers SOC…" at bounding box center [733, 423] width 1143 height 484
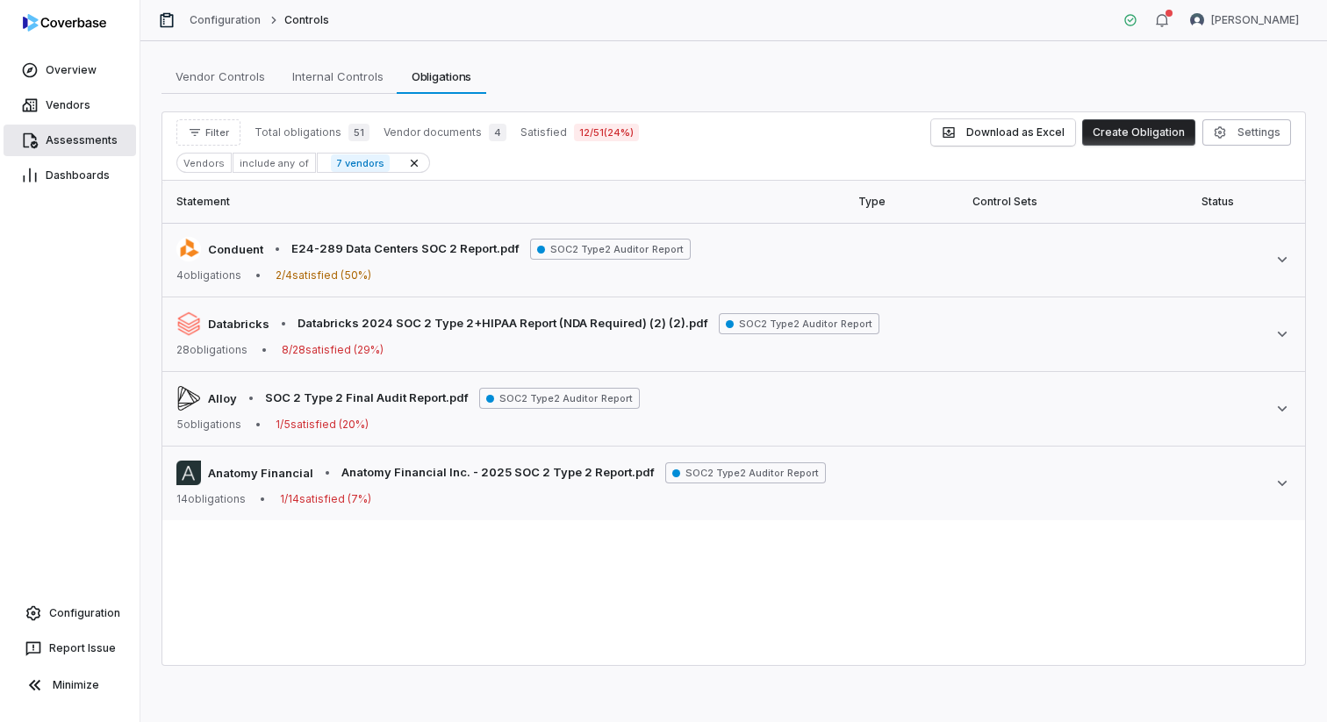
click at [49, 148] on link "Assessments" at bounding box center [70, 141] width 133 height 32
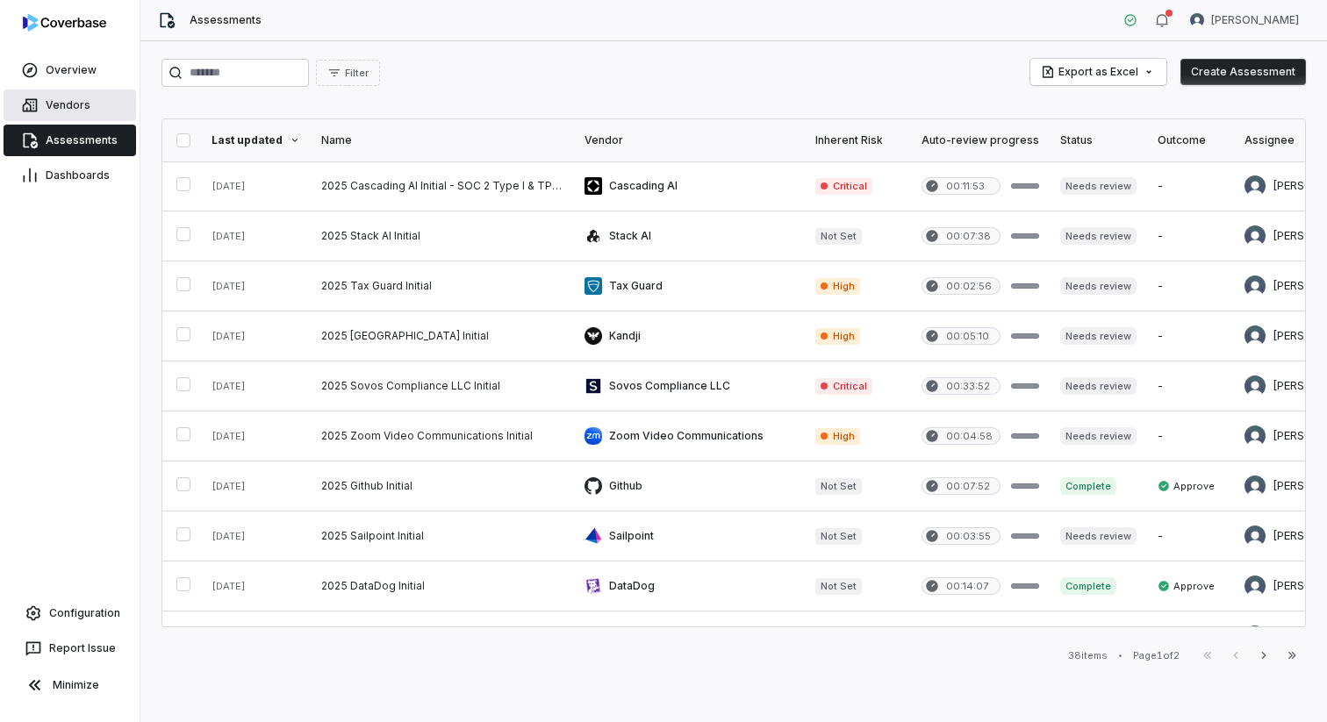
click at [57, 105] on span "Vendors" at bounding box center [68, 105] width 45 height 14
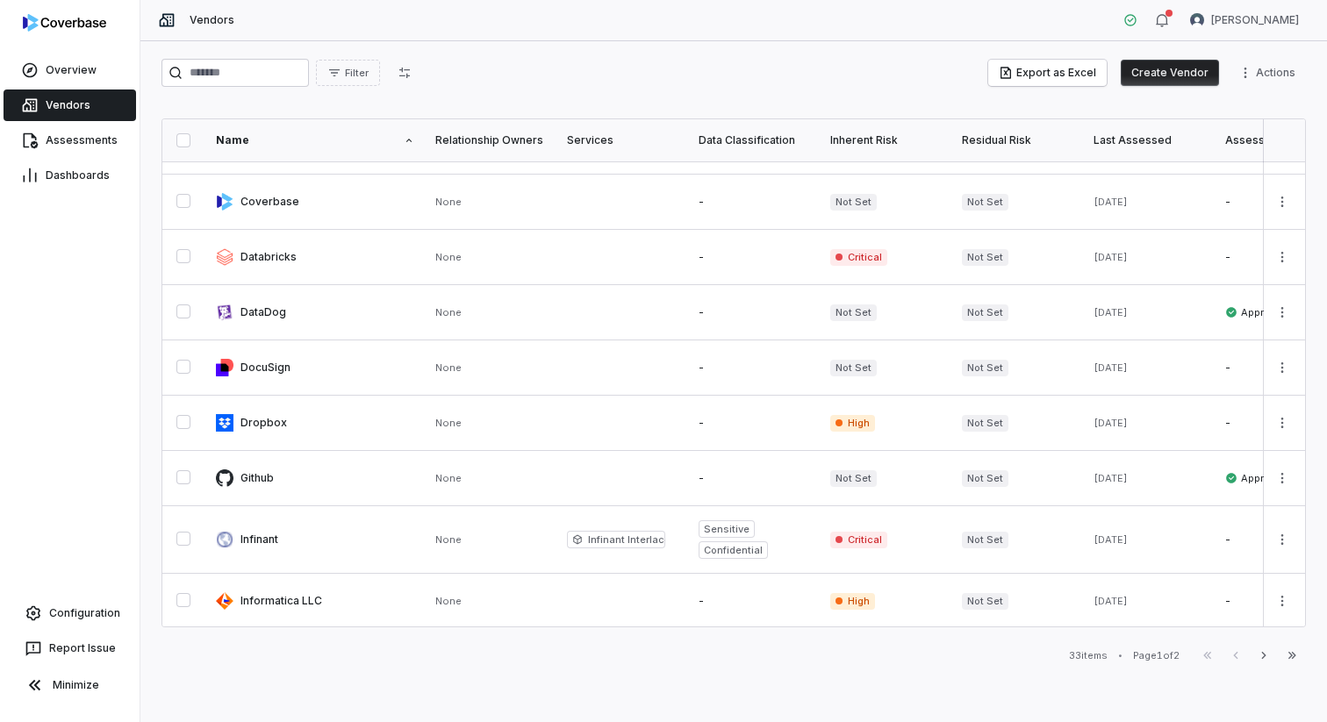
scroll to position [461, 0]
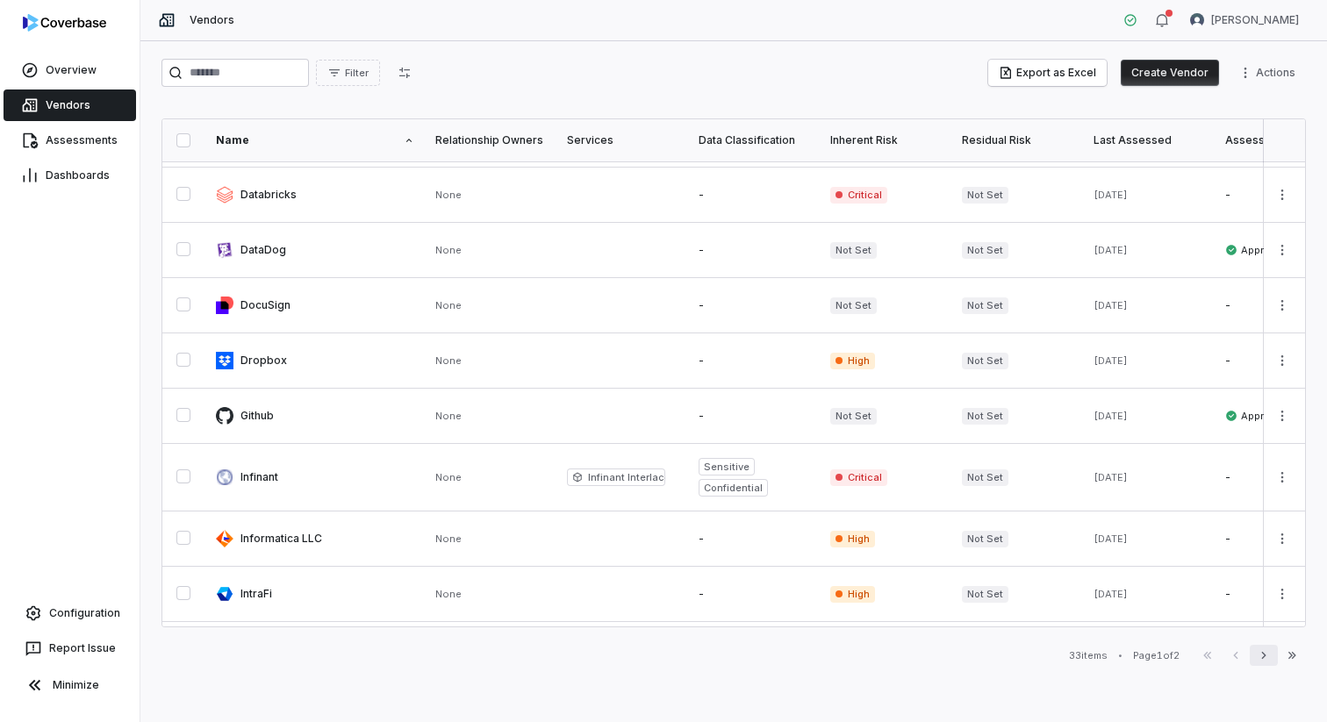
click at [1255, 649] on button "Next" at bounding box center [1264, 655] width 28 height 21
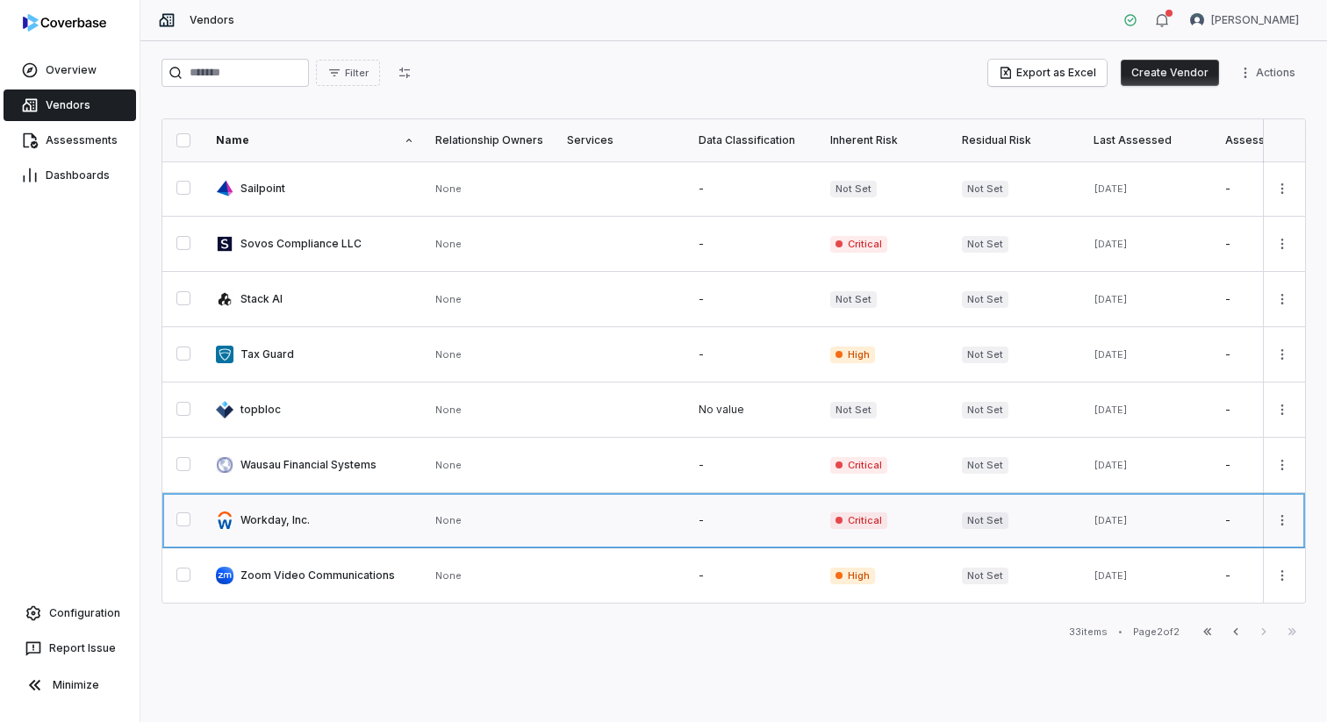
click at [753, 532] on link at bounding box center [754, 520] width 132 height 54
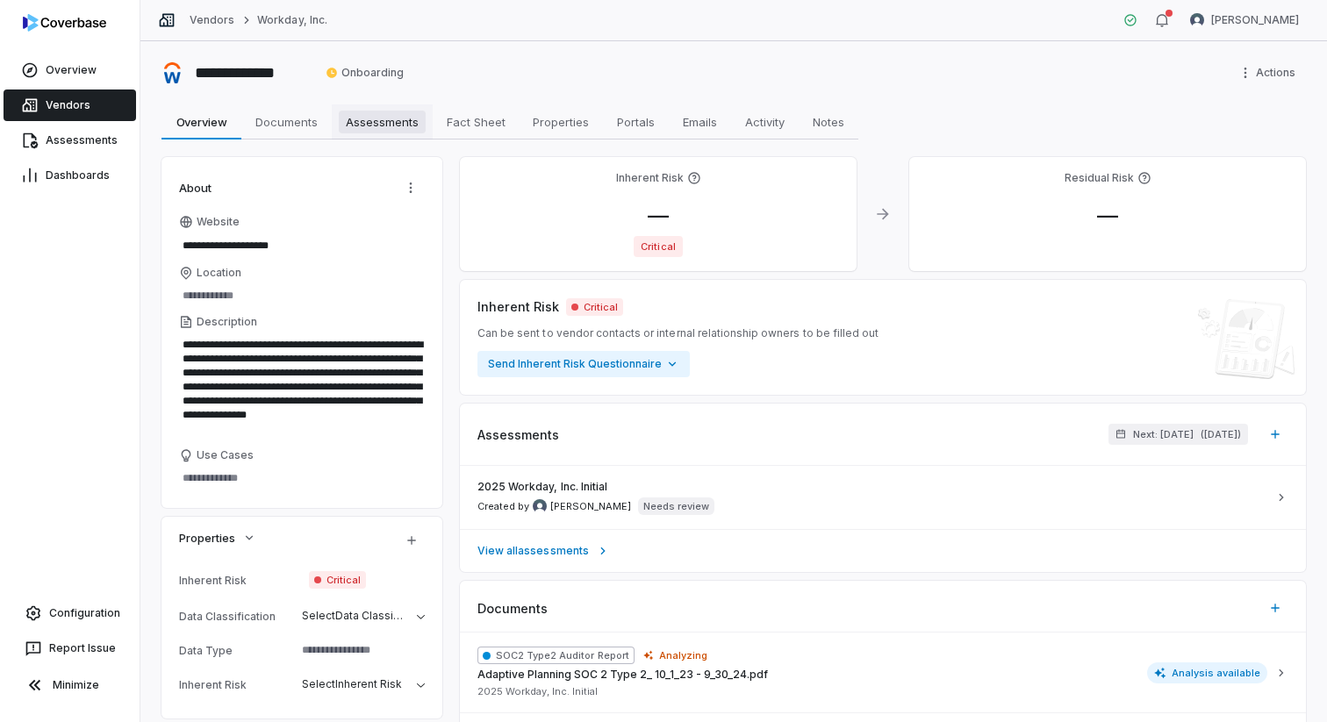
click at [399, 109] on link "Assessments Assessments" at bounding box center [382, 121] width 101 height 35
type textarea "*"
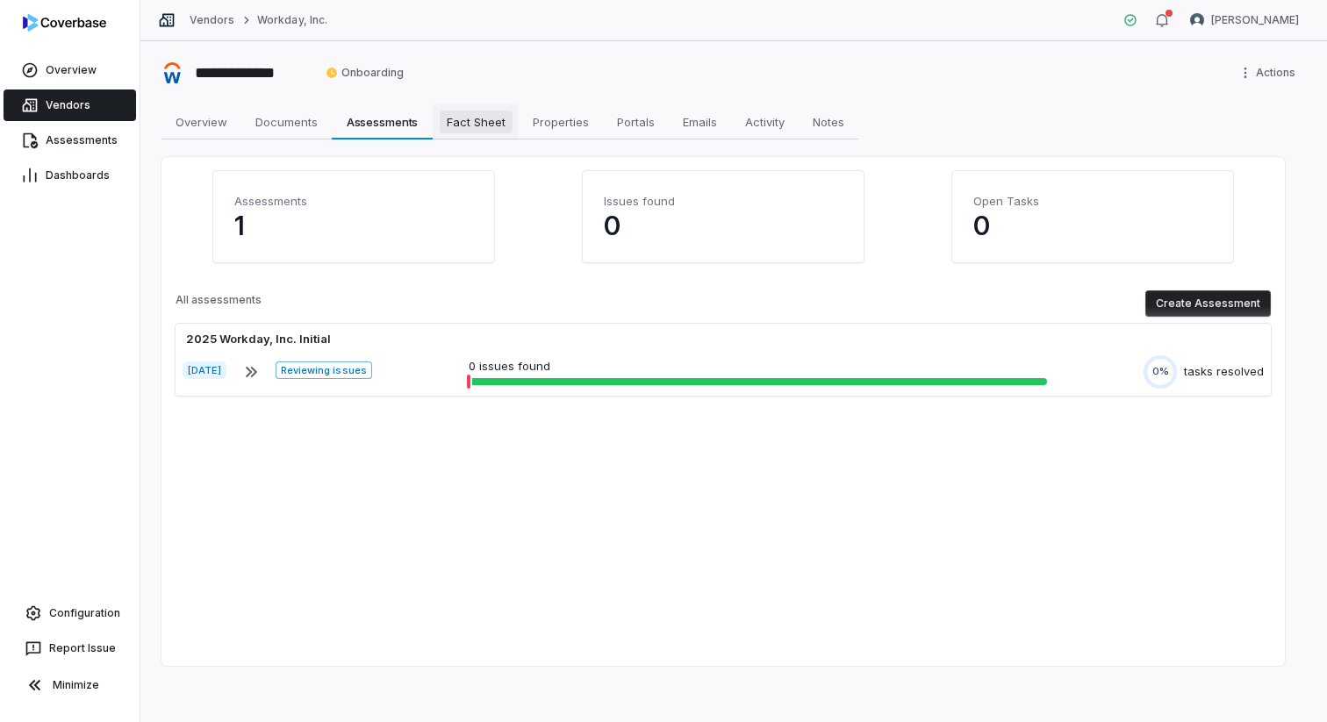
click at [455, 118] on span "Fact Sheet" at bounding box center [476, 122] width 73 height 23
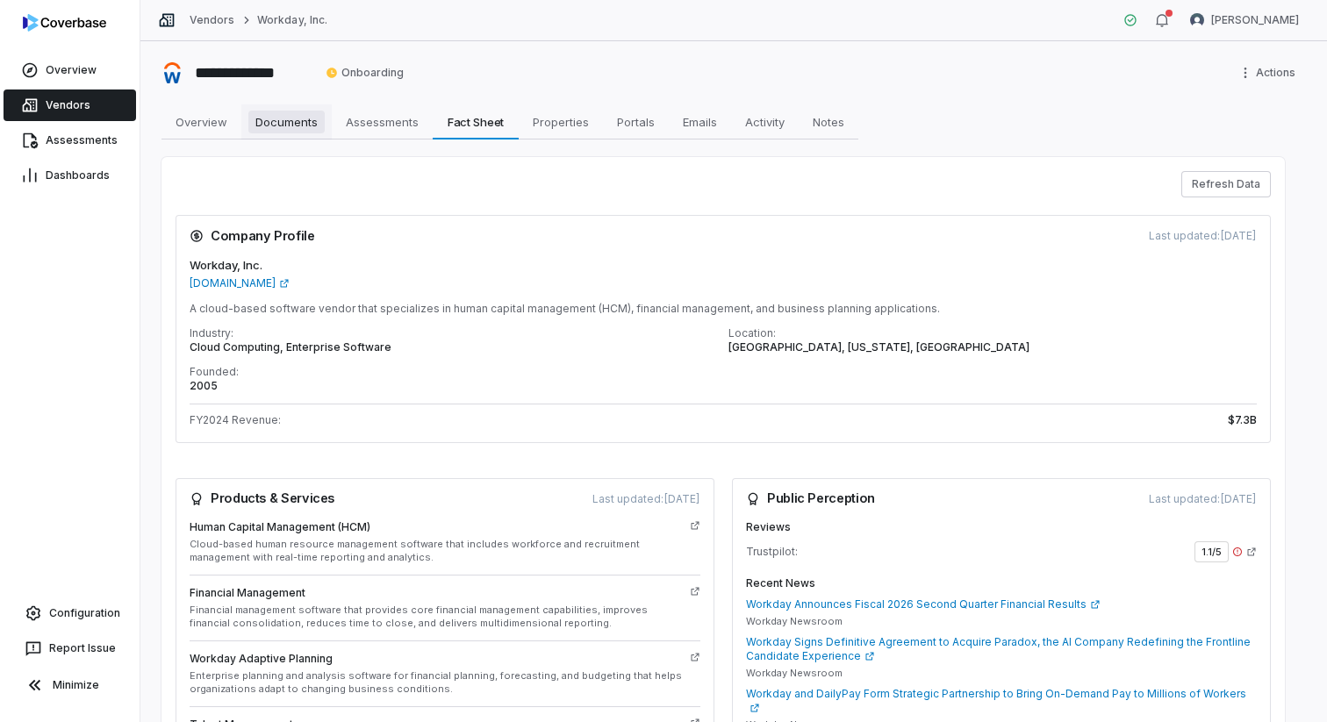
click at [291, 128] on span "Documents" at bounding box center [286, 122] width 76 height 23
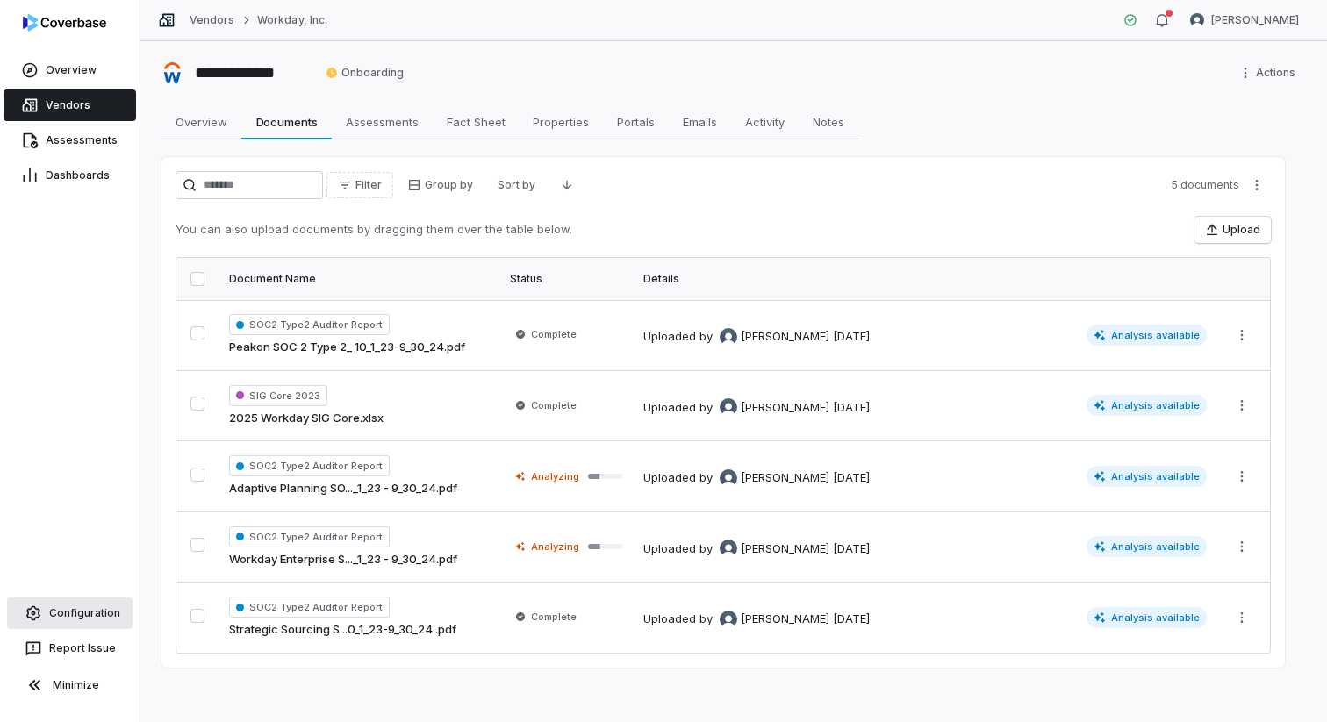
click at [89, 606] on span "Configuration" at bounding box center [84, 613] width 71 height 14
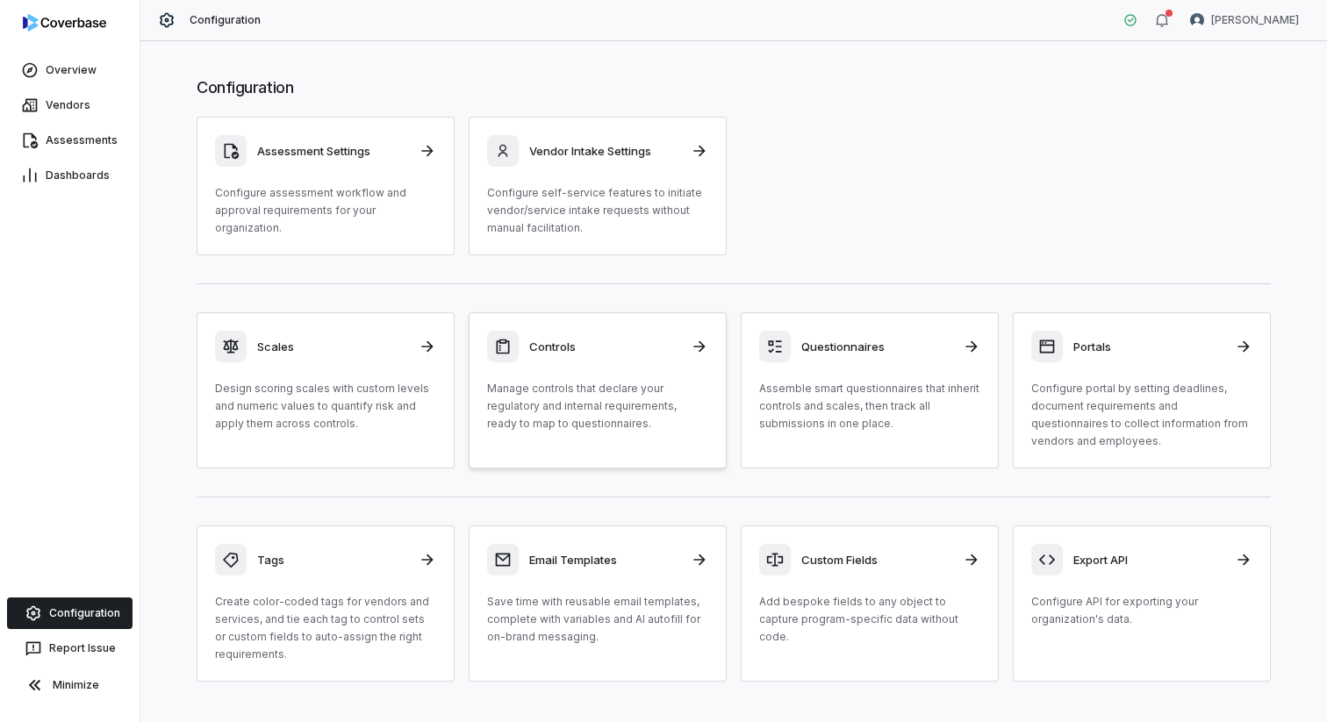
click at [652, 391] on p "Manage controls that declare your regulatory and internal requirements, ready t…" at bounding box center [597, 406] width 221 height 53
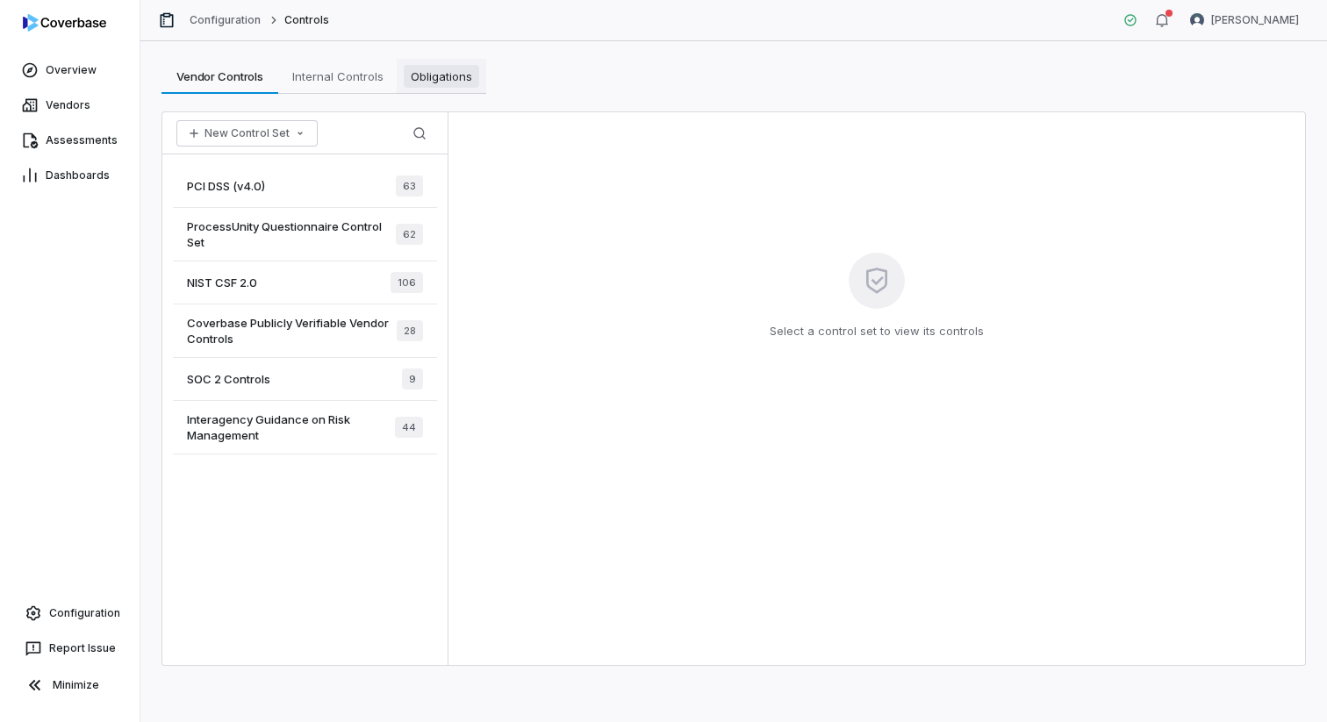
click at [432, 83] on span "Obligations" at bounding box center [441, 76] width 75 height 23
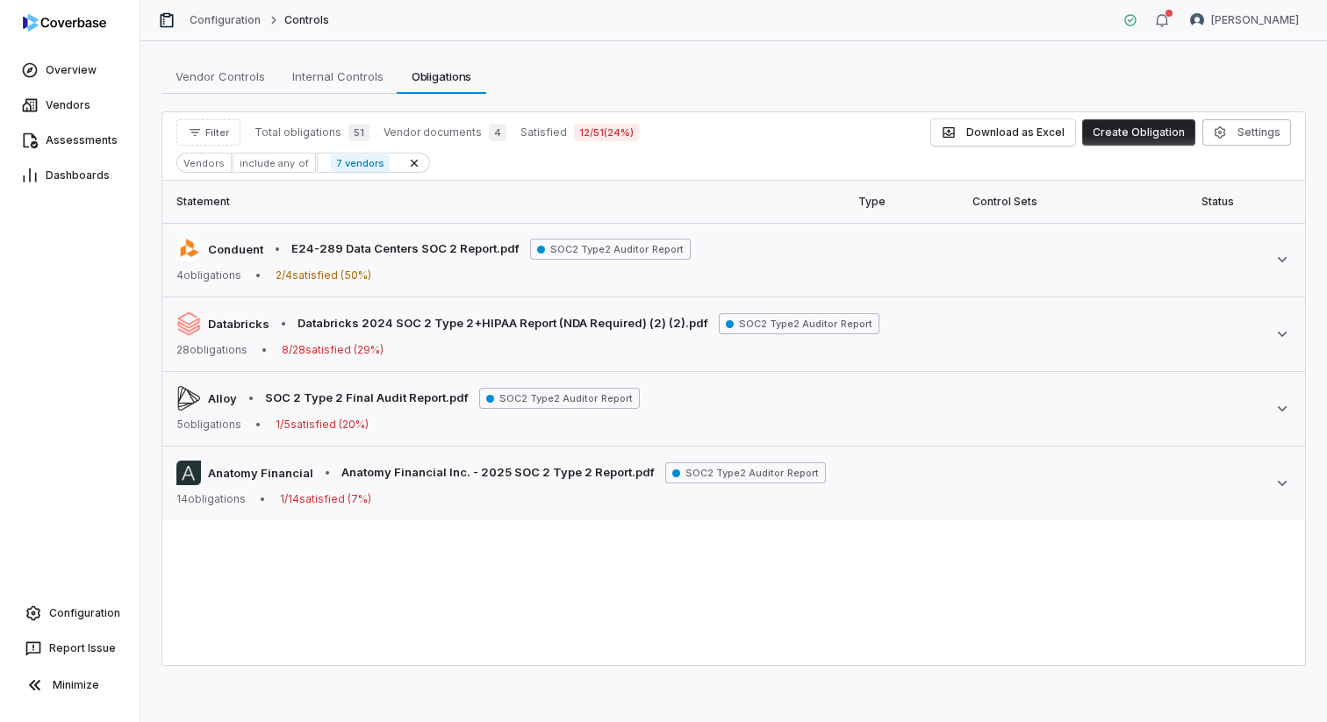
click at [209, 163] on div "Vendors" at bounding box center [203, 163] width 55 height 20
click at [210, 146] on div "Filter Total obligations 51 Vendor documents 4 Satisfied 12 / 51 ( 24 %) Downlo…" at bounding box center [733, 146] width 1143 height 68
click at [212, 140] on button "Filter" at bounding box center [208, 132] width 64 height 26
click at [223, 206] on div "Vendors" at bounding box center [267, 213] width 169 height 28
click at [643, 602] on div "Statement Type Control Sets Status Document Conduent • E24-289 Data Centers SOC…" at bounding box center [733, 423] width 1143 height 484
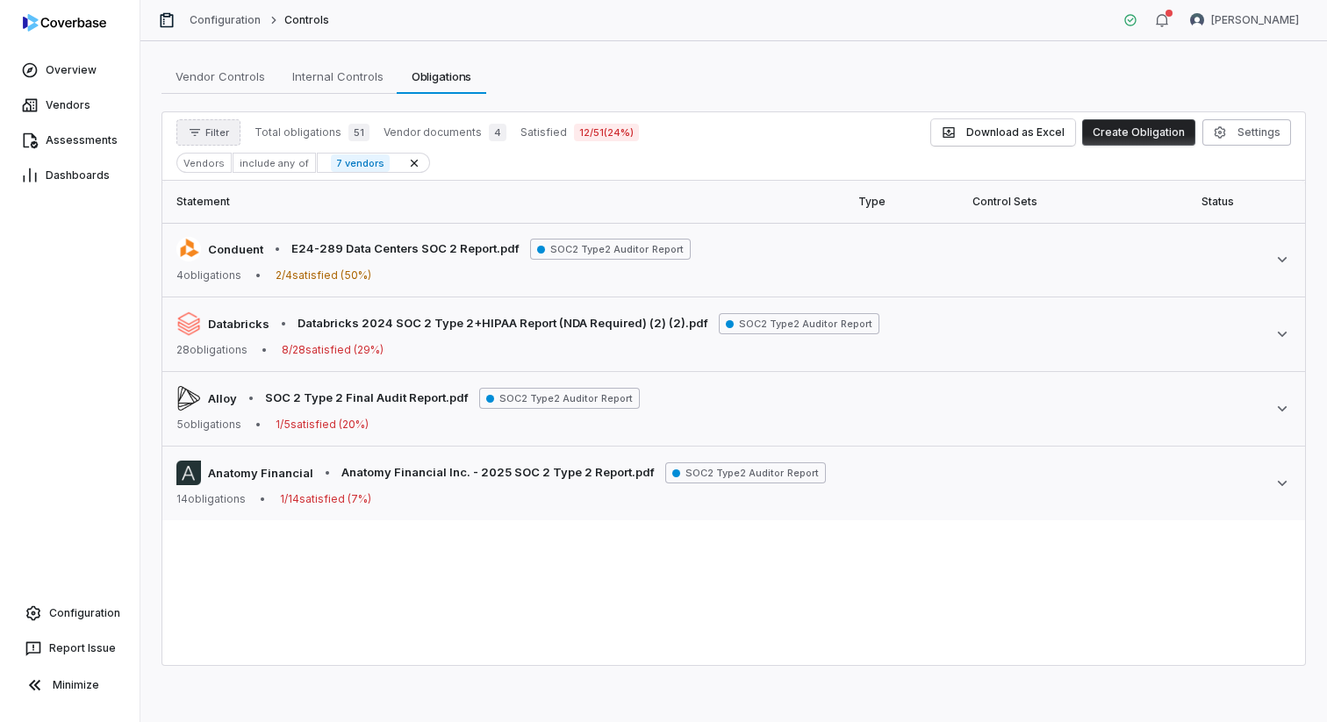
click at [210, 140] on button "Filter" at bounding box center [208, 132] width 64 height 26
click at [211, 141] on button "Filter" at bounding box center [208, 132] width 64 height 26
click at [202, 150] on div "Filter Total obligations 51 Vendor documents 4 Satisfied 12 / 51 ( 24 %) Downlo…" at bounding box center [733, 146] width 1143 height 68
click at [205, 140] on button "Filter" at bounding box center [208, 132] width 64 height 26
click at [198, 177] on input "text" at bounding box center [267, 172] width 169 height 39
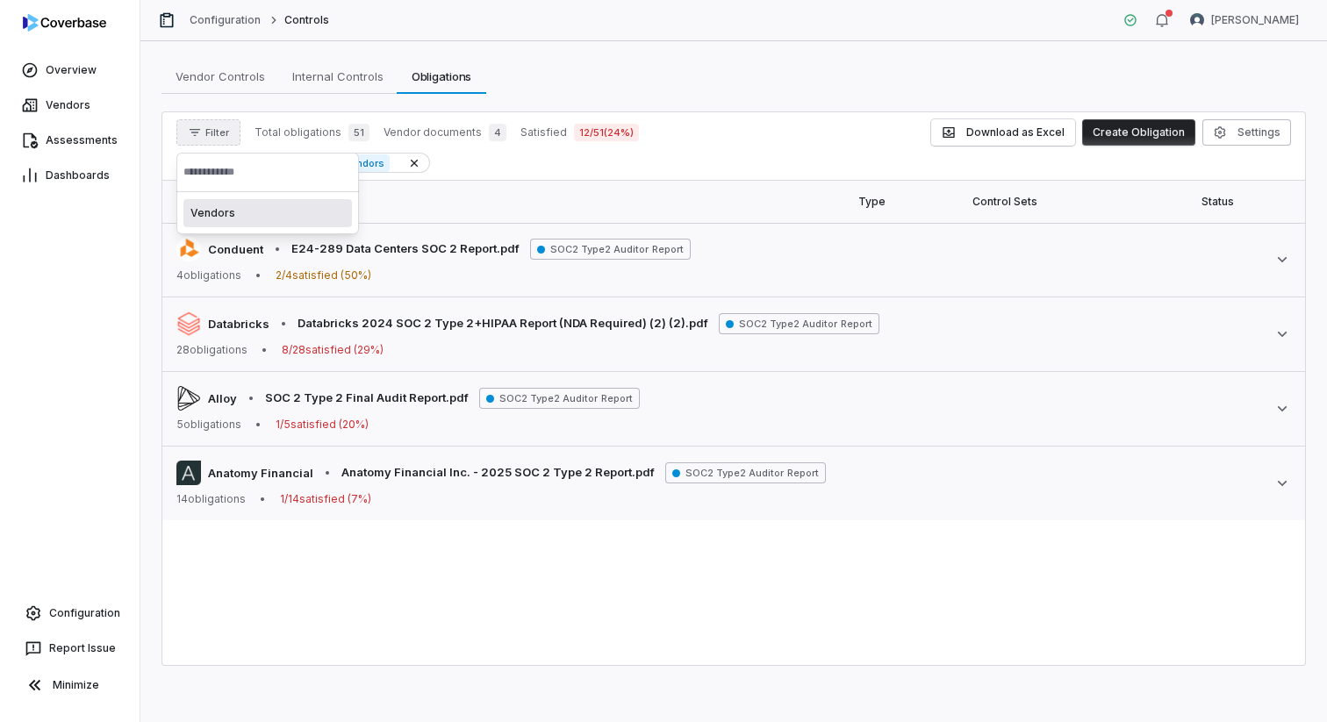
click at [196, 219] on div "Vendors" at bounding box center [267, 213] width 169 height 28
type input "****"
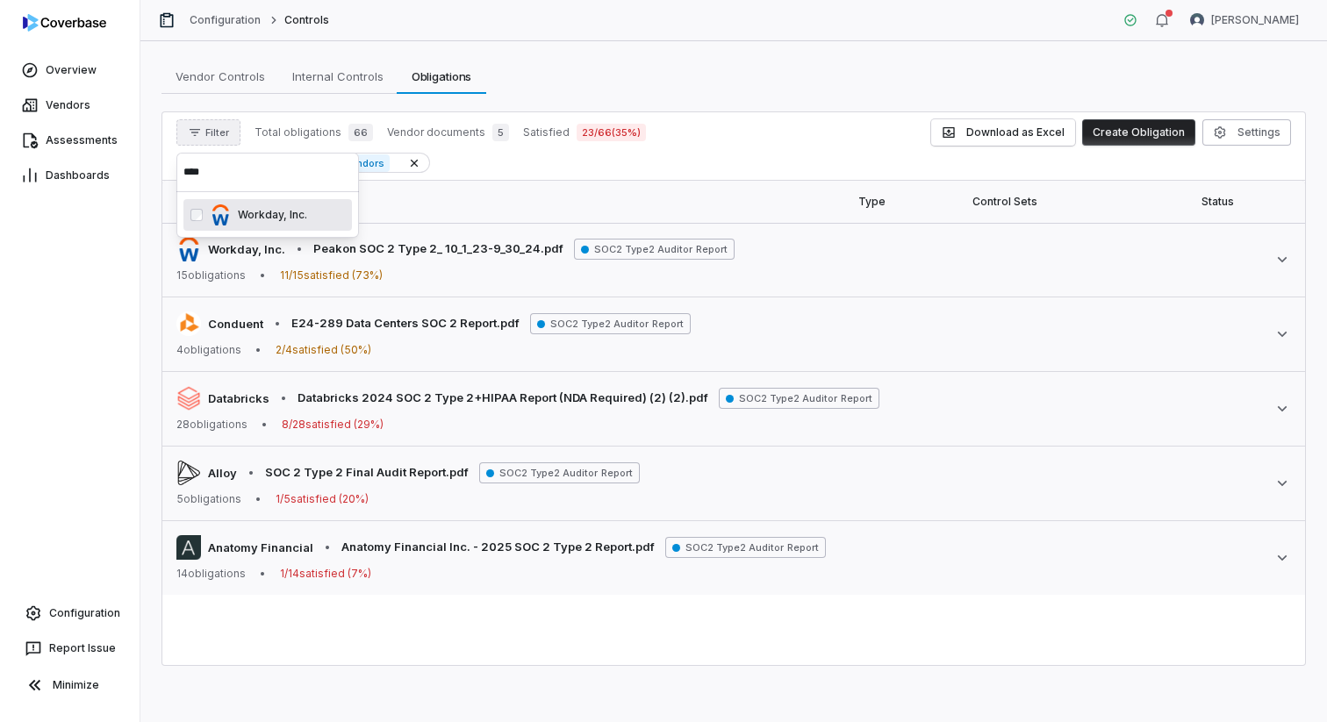
click at [240, 178] on input "****" at bounding box center [267, 172] width 169 height 39
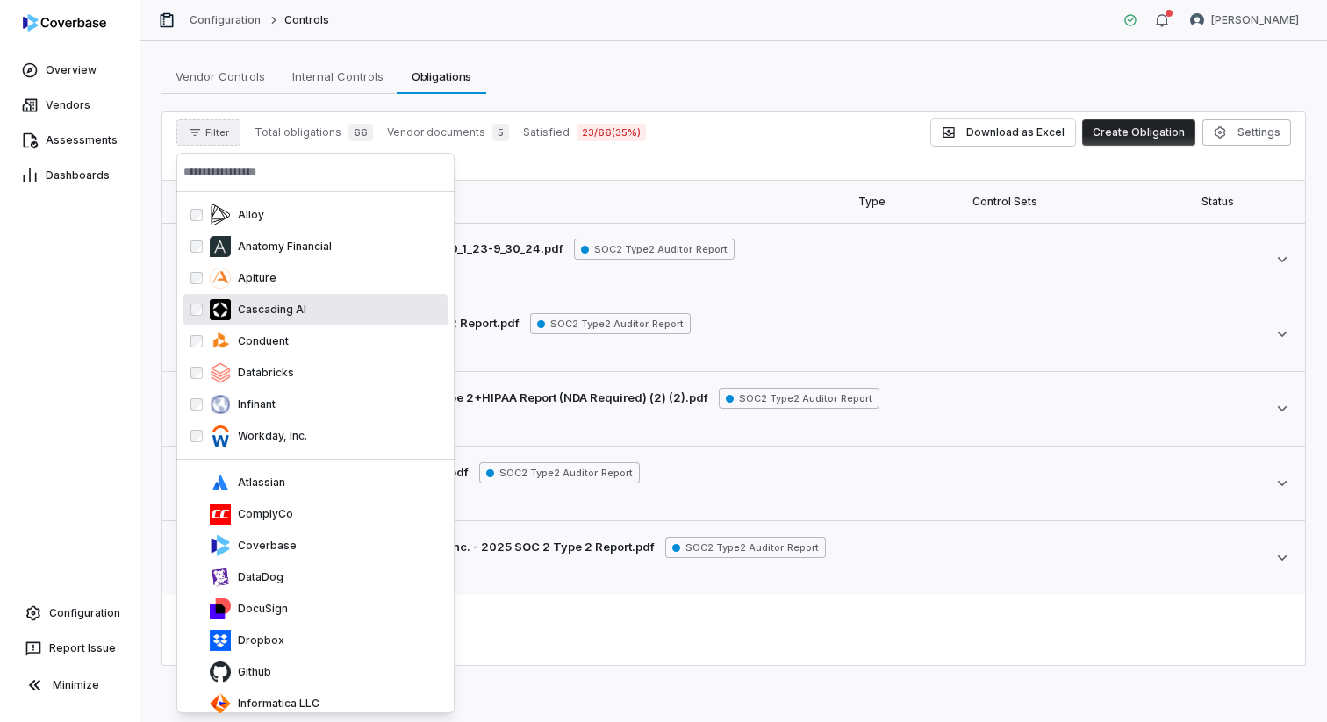
click at [650, 628] on div "Statement Type Control Sets Status Document Workday, Inc. • Peakon SOC 2 Type 2…" at bounding box center [733, 423] width 1143 height 484
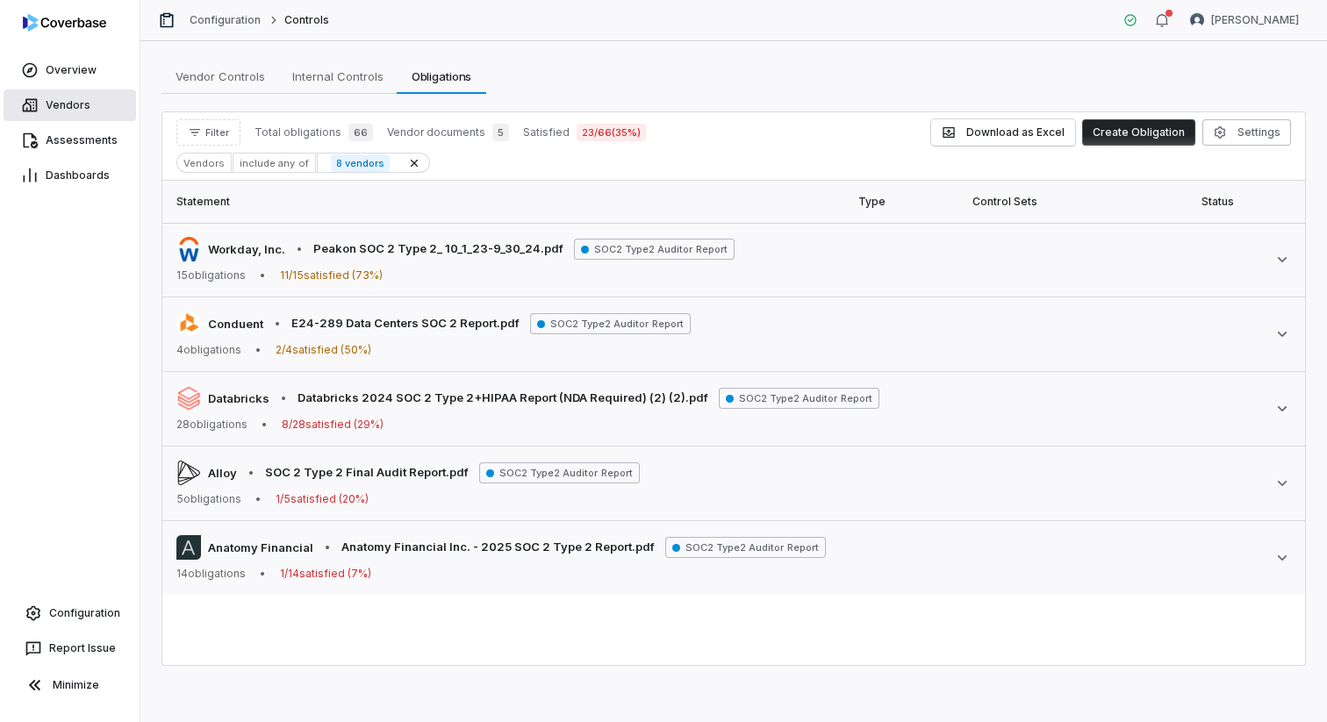
click at [72, 112] on link "Vendors" at bounding box center [70, 106] width 133 height 32
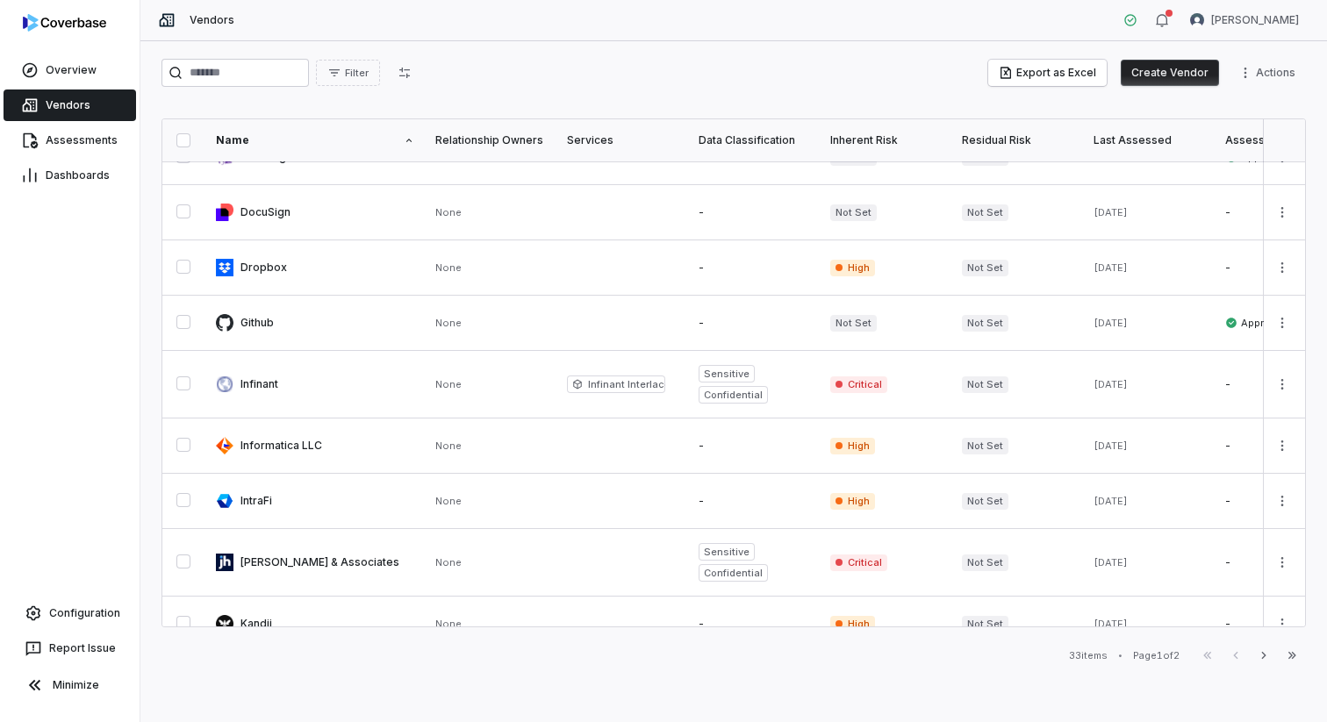
scroll to position [564, 0]
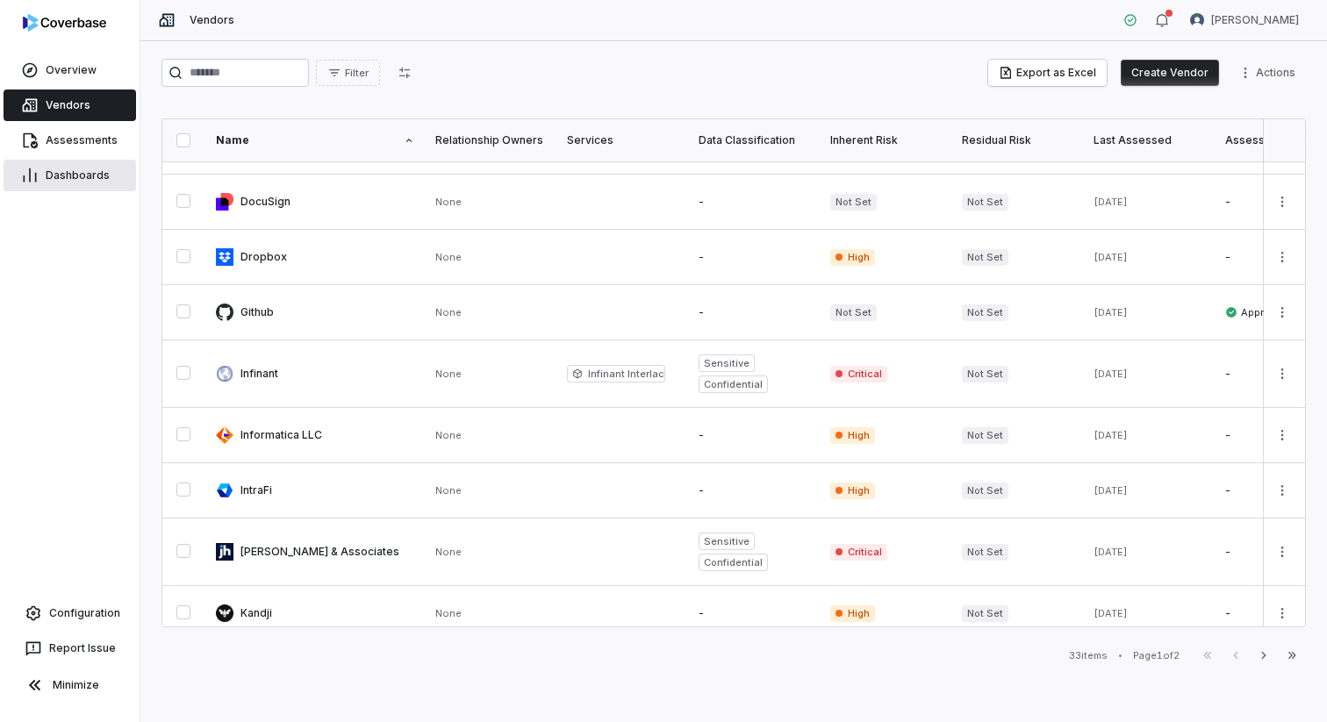
click at [63, 184] on link "Dashboards" at bounding box center [70, 176] width 133 height 32
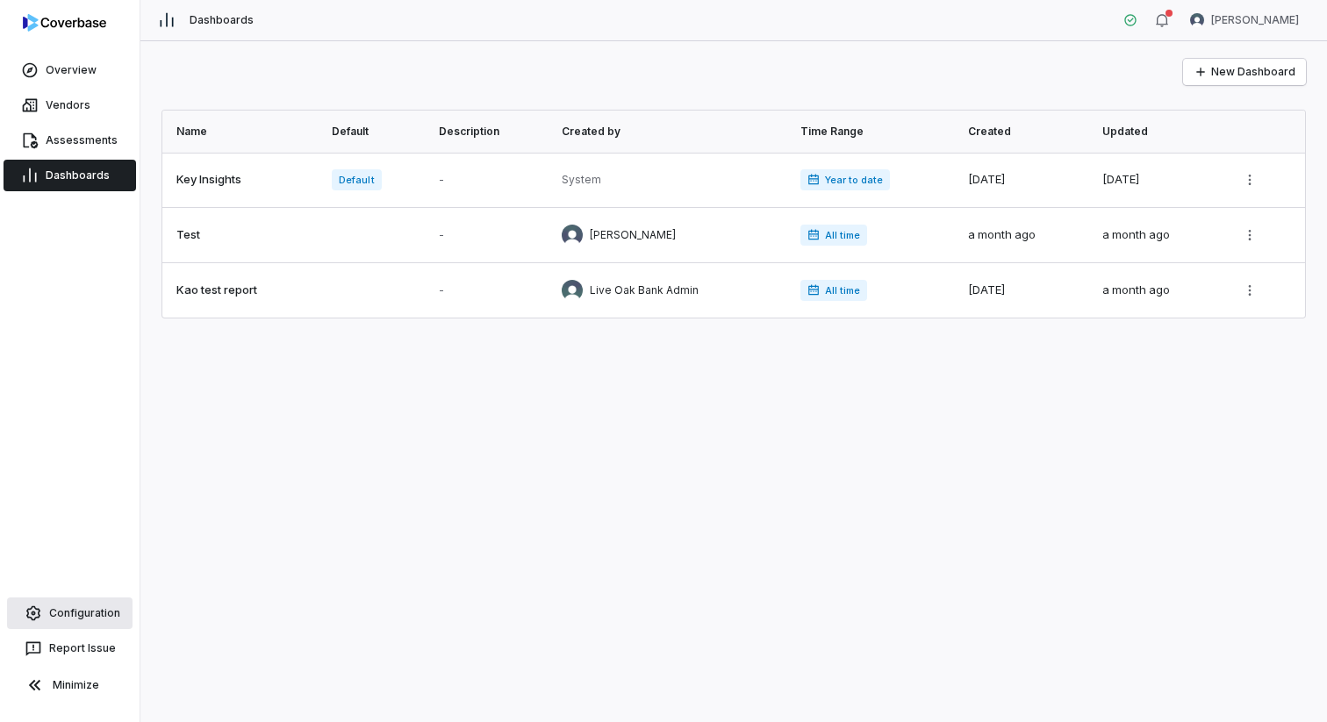
click at [58, 611] on span "Configuration" at bounding box center [84, 613] width 71 height 14
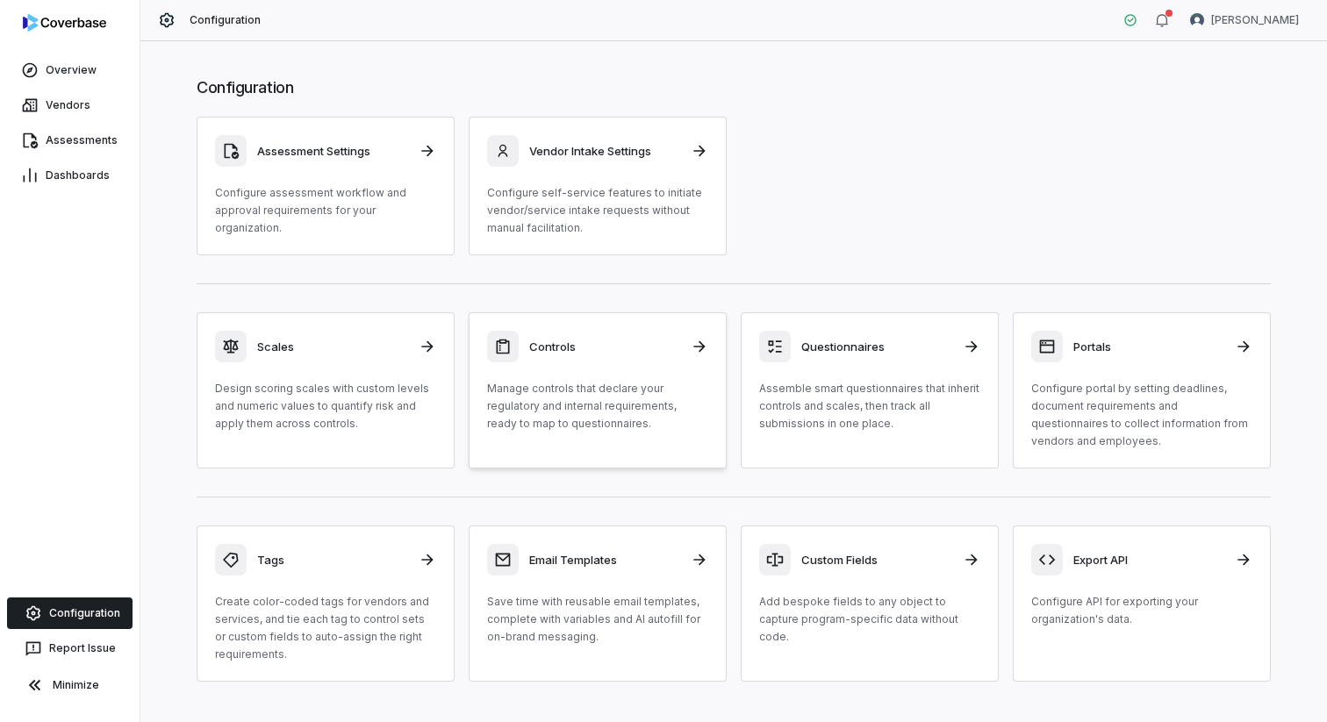
click at [646, 374] on div "Controls Manage controls that declare your regulatory and internal requirements…" at bounding box center [597, 382] width 221 height 102
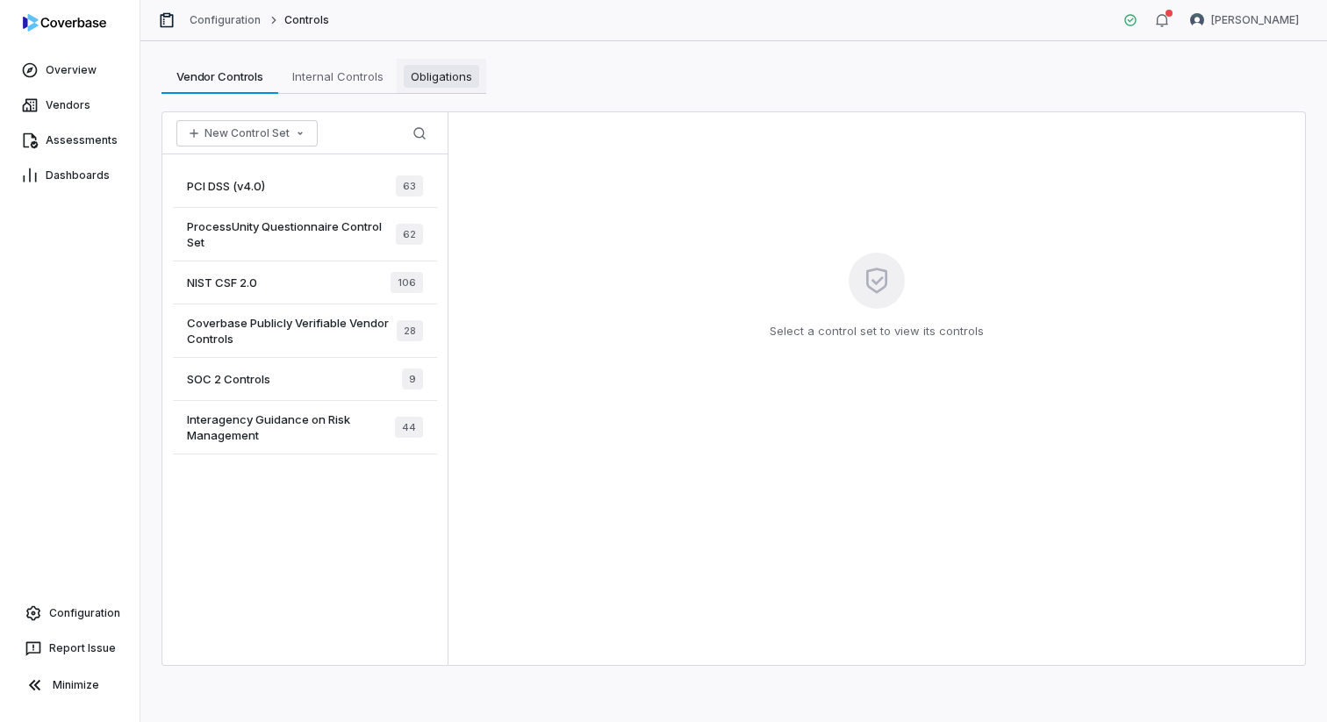
click at [439, 67] on span "Obligations" at bounding box center [441, 76] width 75 height 23
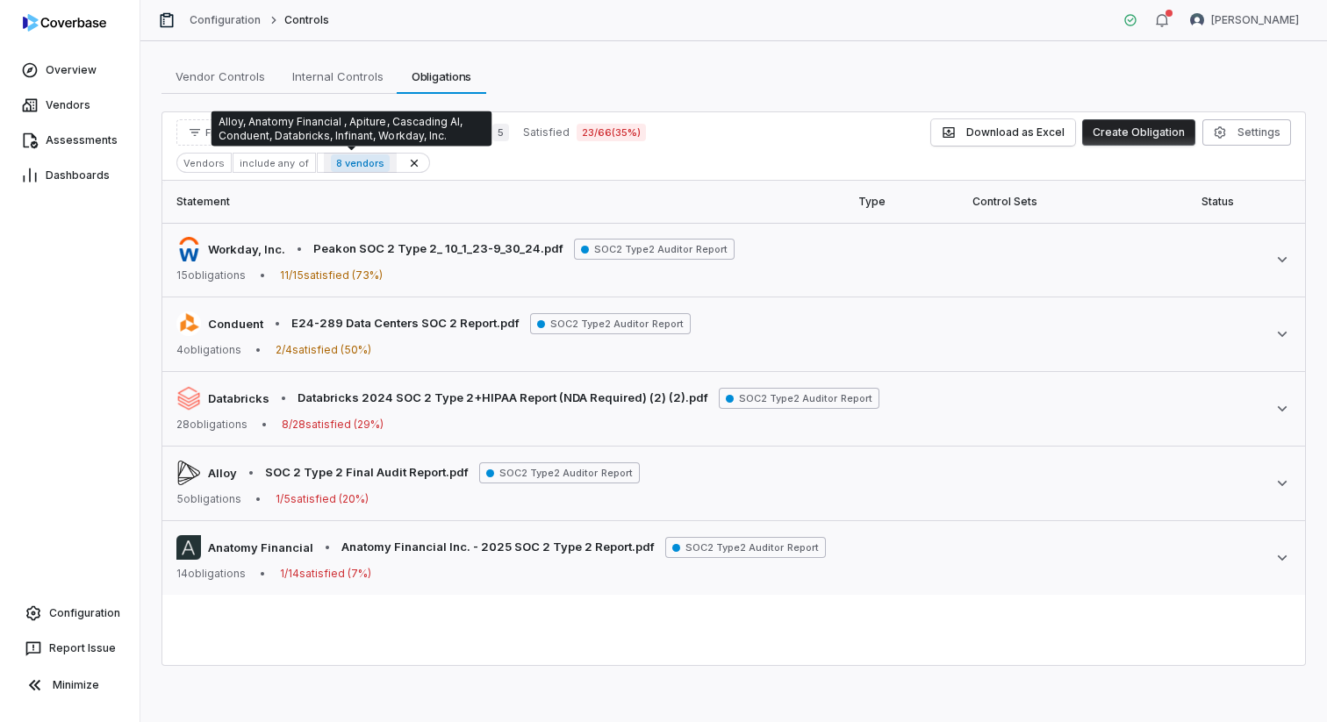
click at [343, 163] on span "8 vendors" at bounding box center [360, 163] width 59 height 18
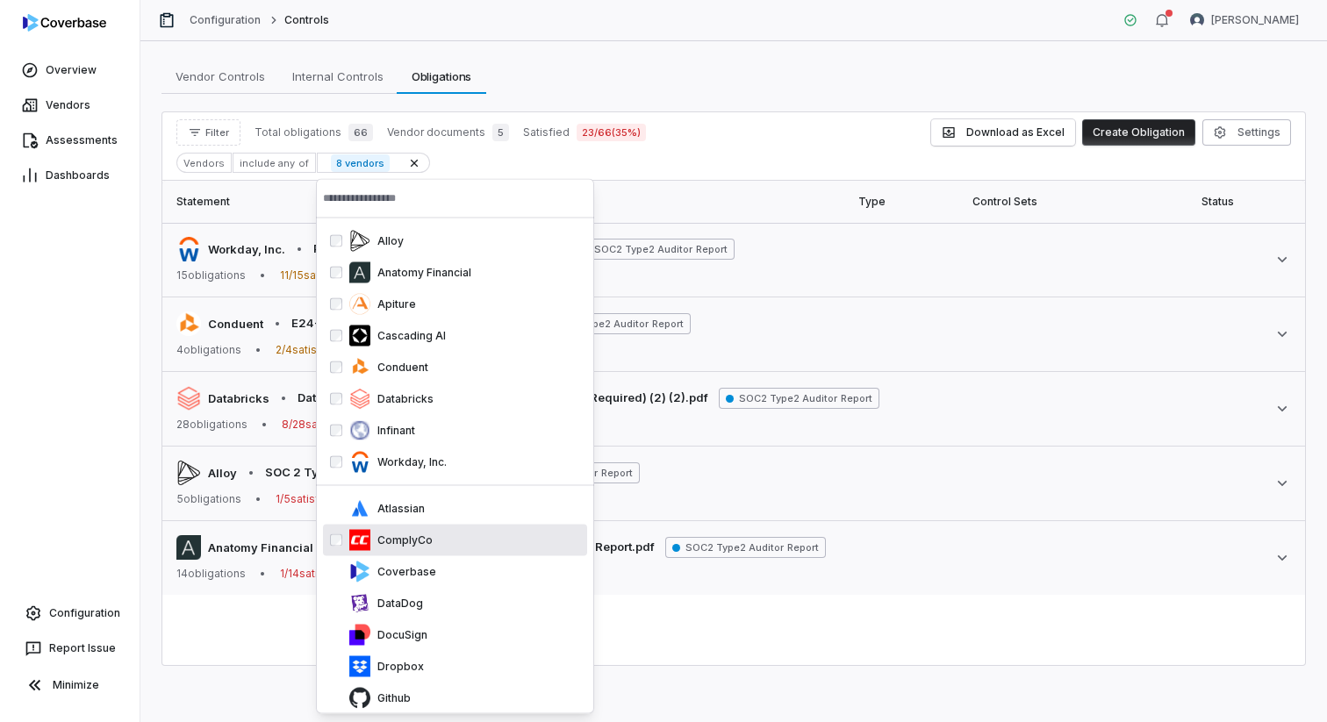
click at [245, 636] on div "Statement Type Control Sets Status Document Workday, Inc. • Peakon SOC 2 Type 2…" at bounding box center [733, 423] width 1143 height 484
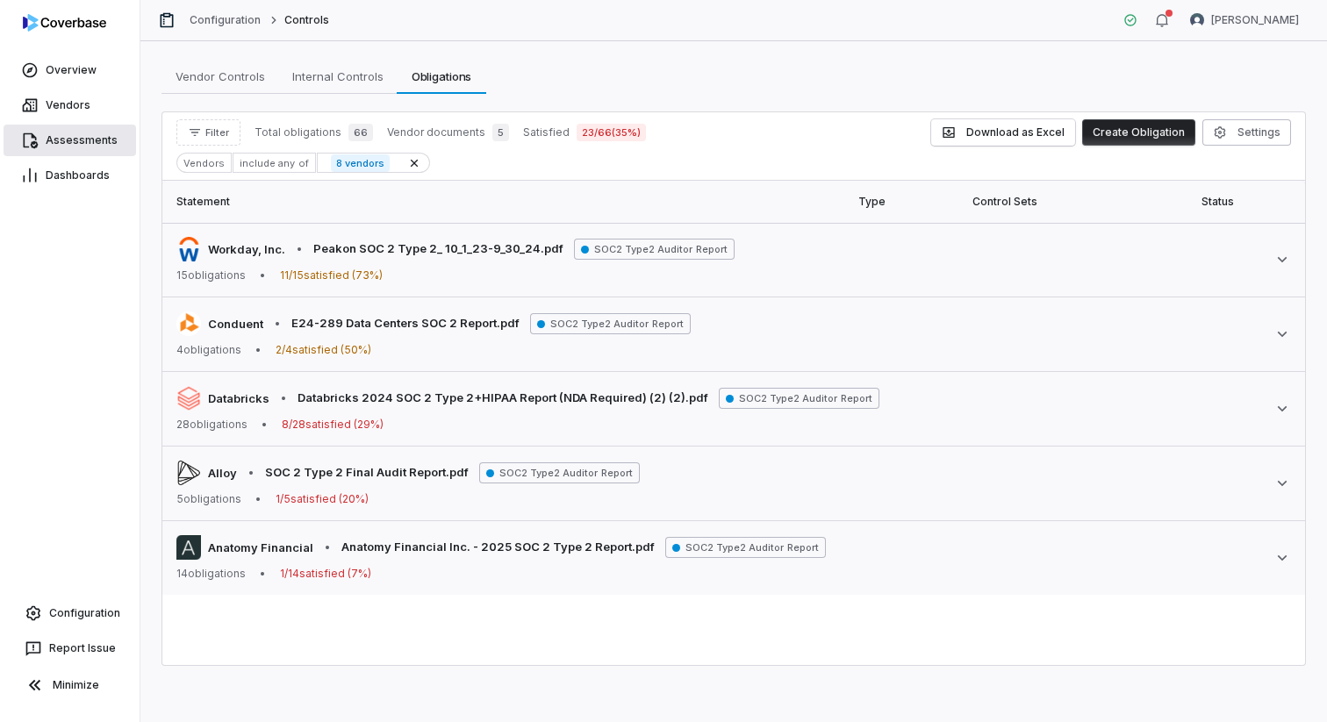
click at [83, 149] on link "Assessments" at bounding box center [70, 141] width 133 height 32
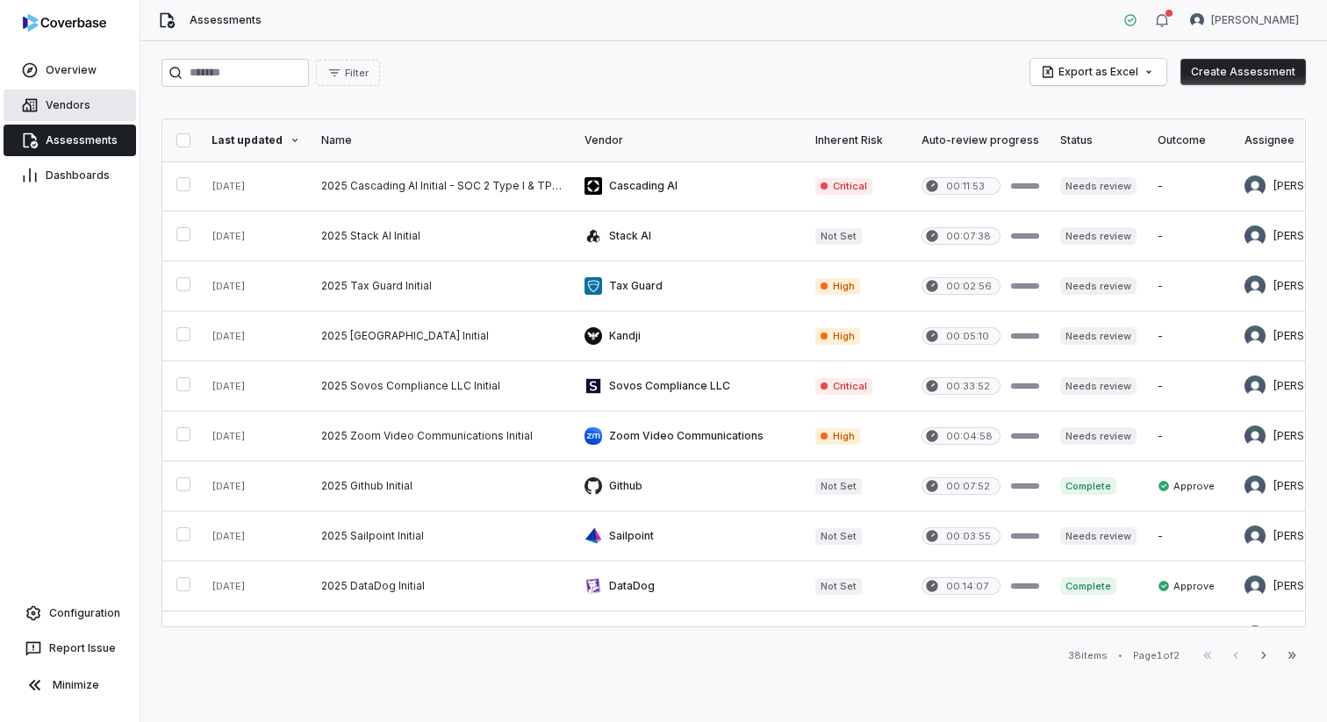
click at [90, 110] on link "Vendors" at bounding box center [70, 106] width 133 height 32
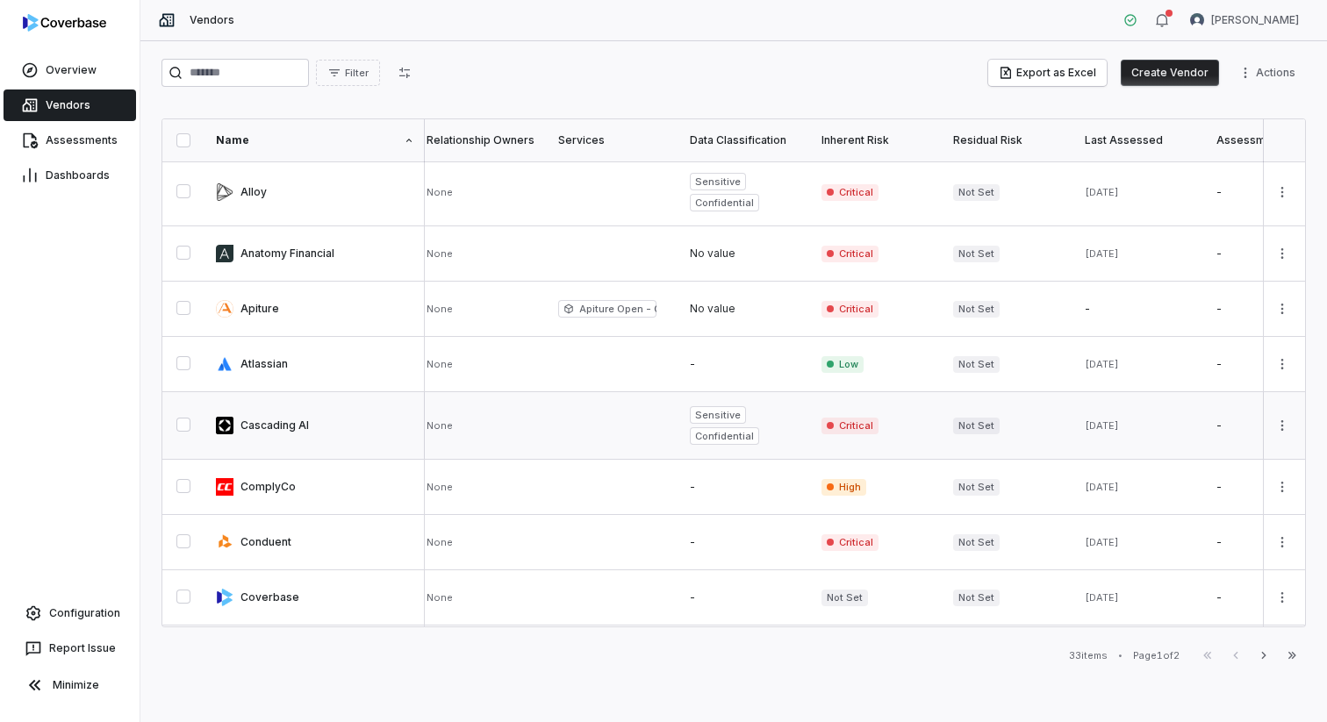
scroll to position [0, 9]
click at [54, 612] on span "Configuration" at bounding box center [84, 613] width 71 height 14
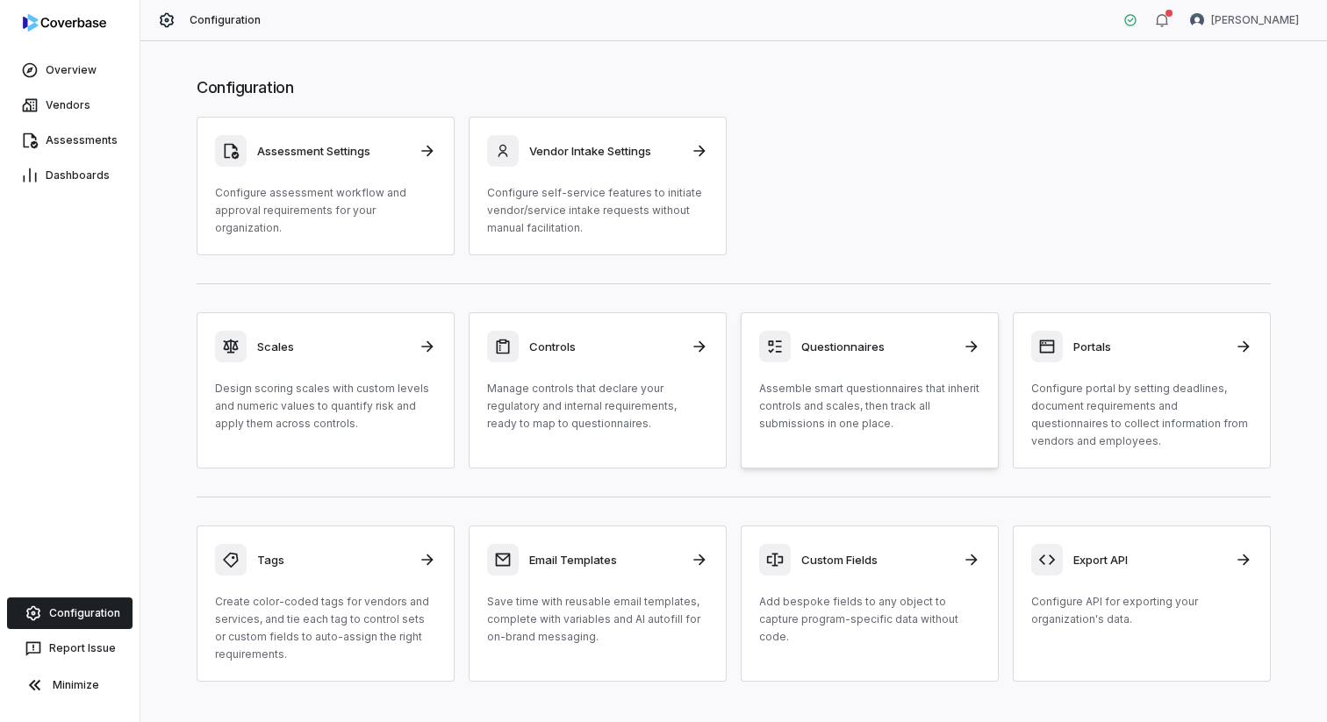
click at [850, 384] on p "Assemble smart questionnaires that inherit controls and scales, then track all …" at bounding box center [869, 406] width 221 height 53
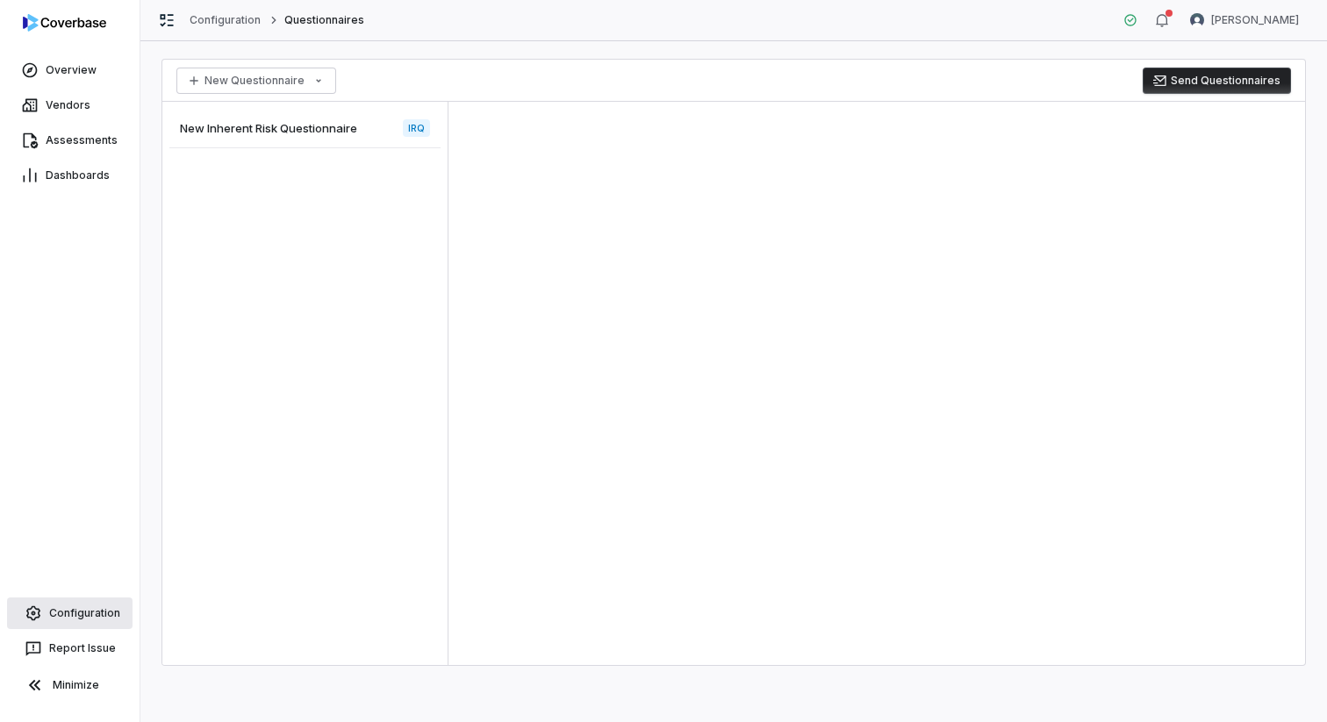
click at [70, 617] on span "Configuration" at bounding box center [84, 613] width 71 height 14
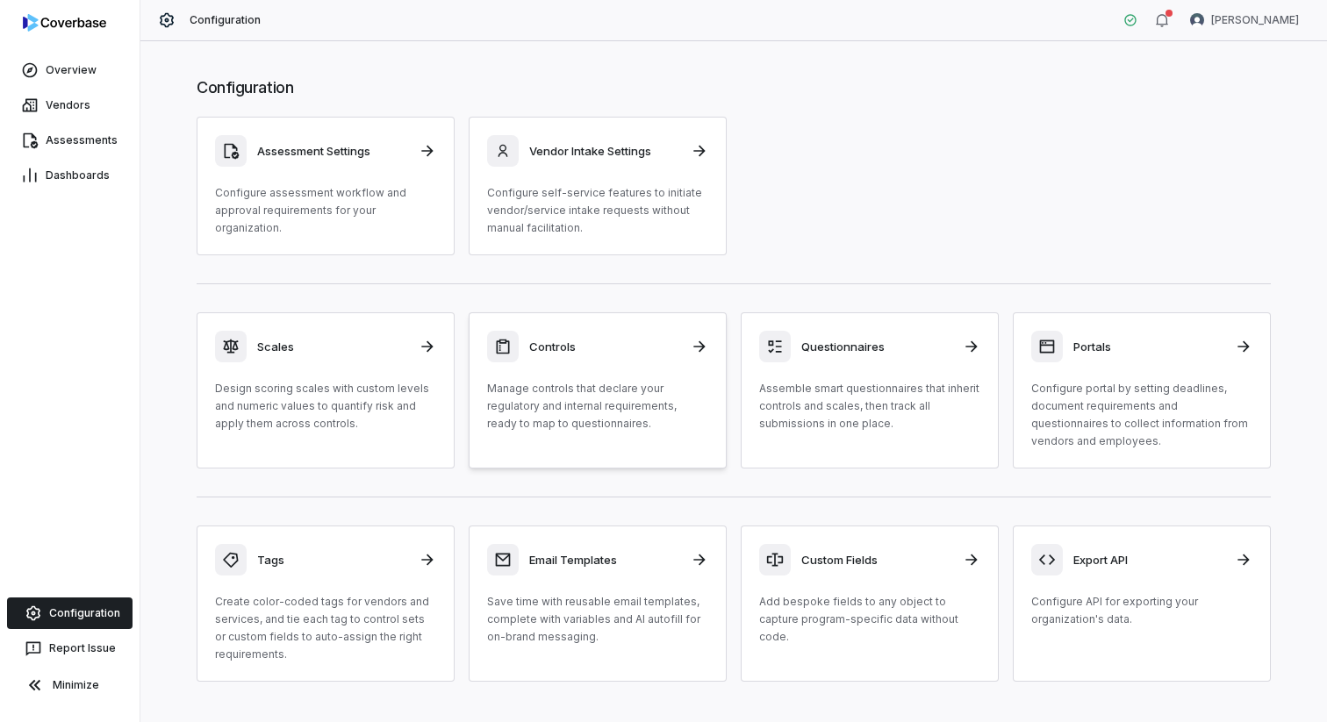
click at [613, 407] on p "Manage controls that declare your regulatory and internal requirements, ready t…" at bounding box center [597, 406] width 221 height 53
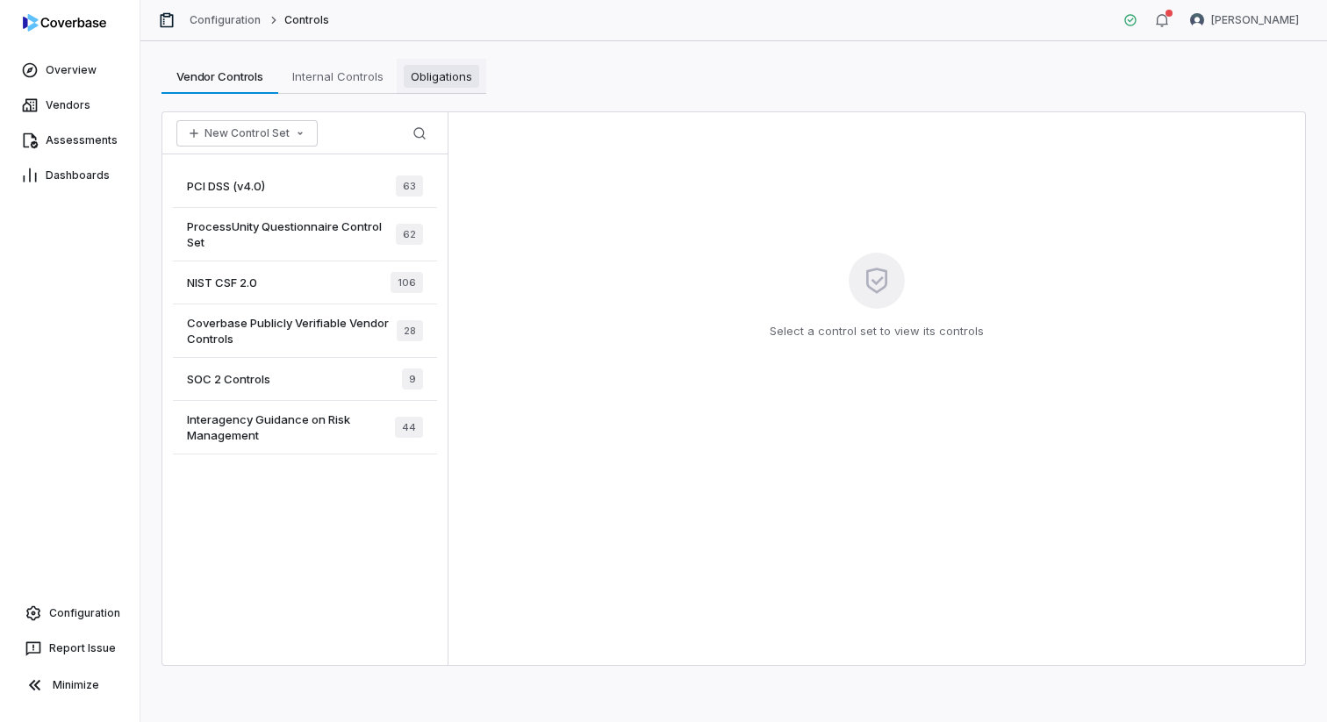
click at [445, 83] on span "Obligations" at bounding box center [441, 76] width 75 height 23
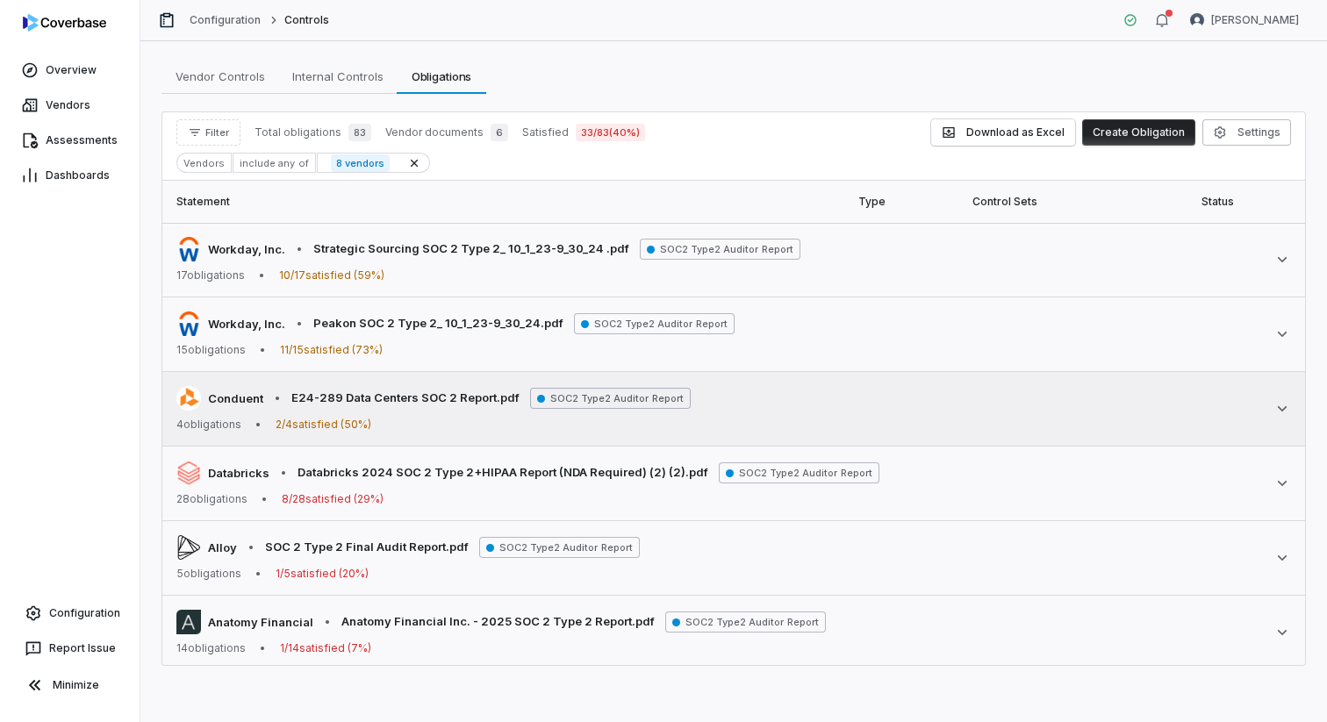
scroll to position [4, 0]
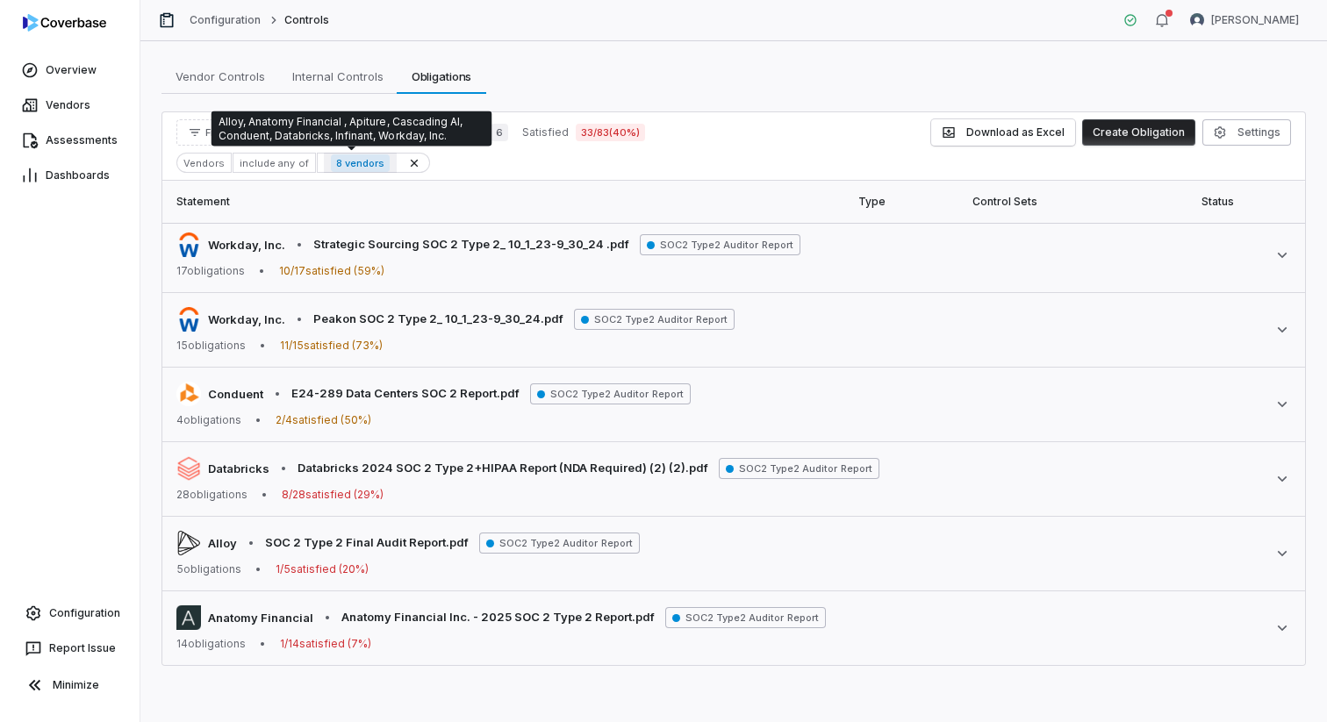
click at [362, 165] on span "8 vendors" at bounding box center [360, 163] width 59 height 18
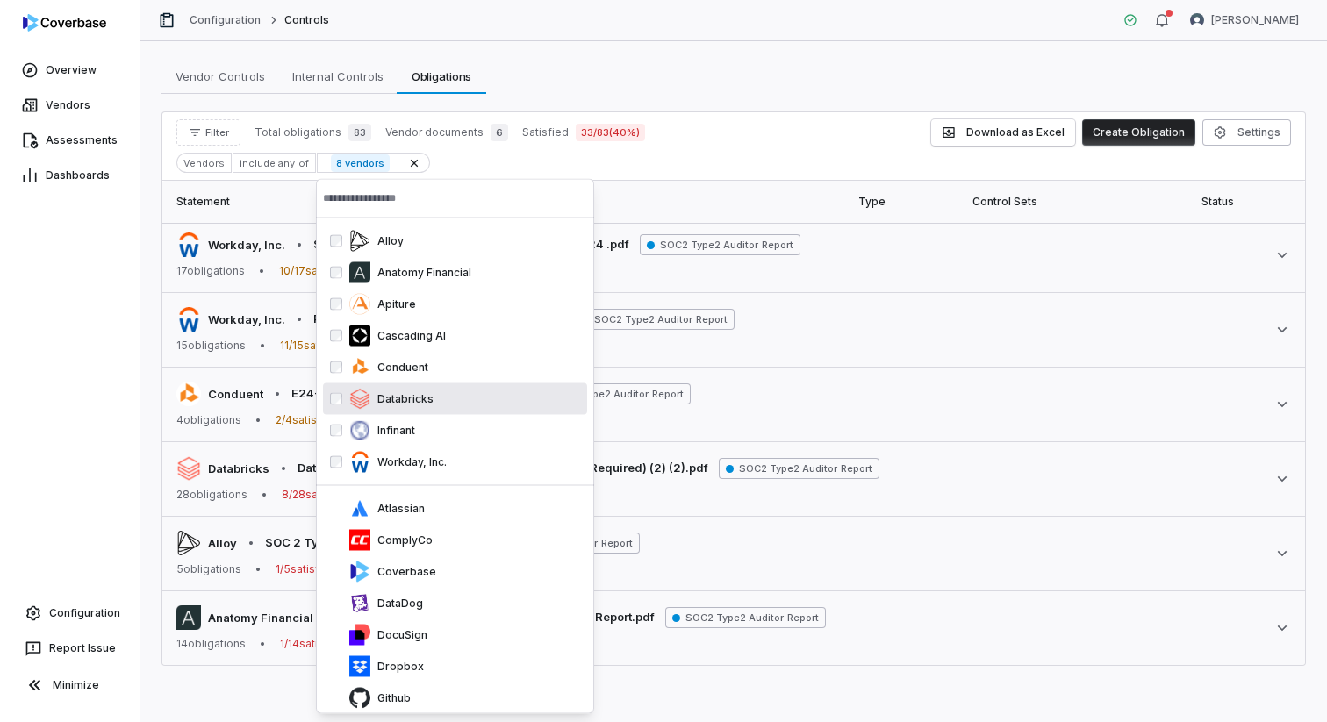
click at [54, 384] on div "Overview Vendors Assessments Dashboards Configuration Report Issue Minimize" at bounding box center [70, 361] width 140 height 722
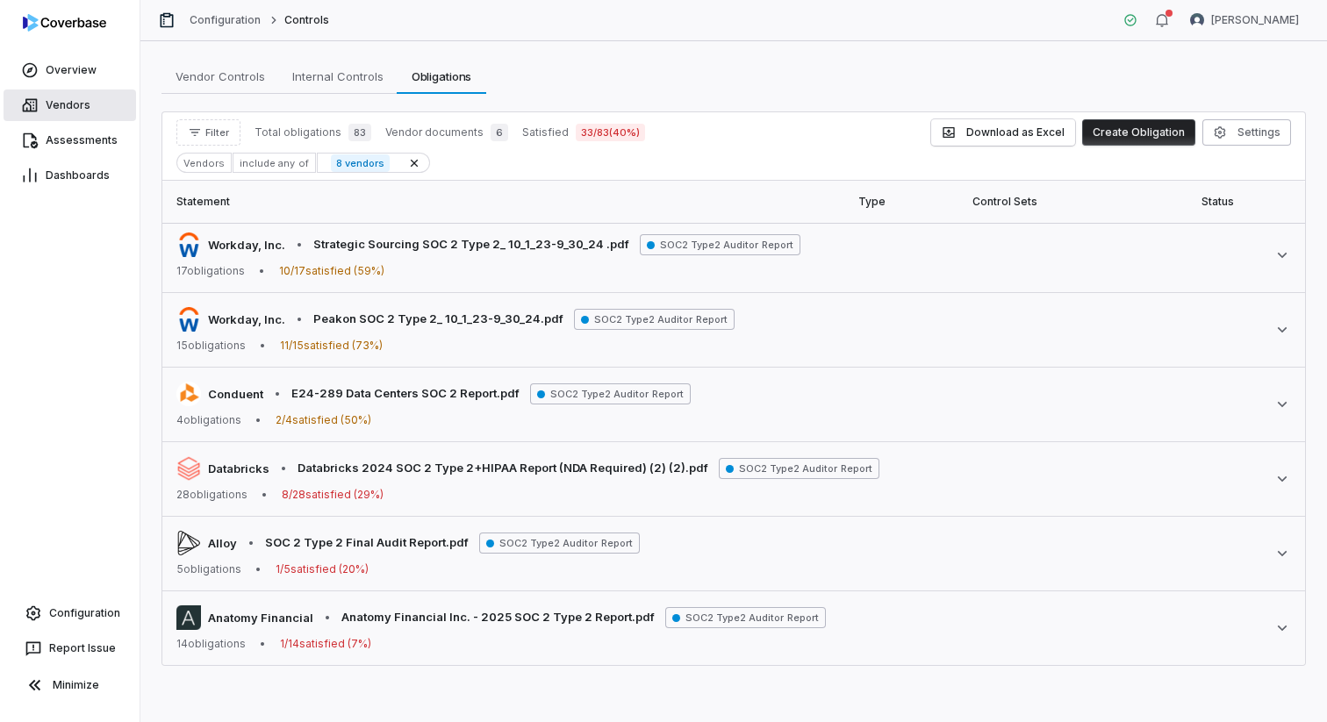
click at [83, 117] on link "Vendors" at bounding box center [70, 106] width 133 height 32
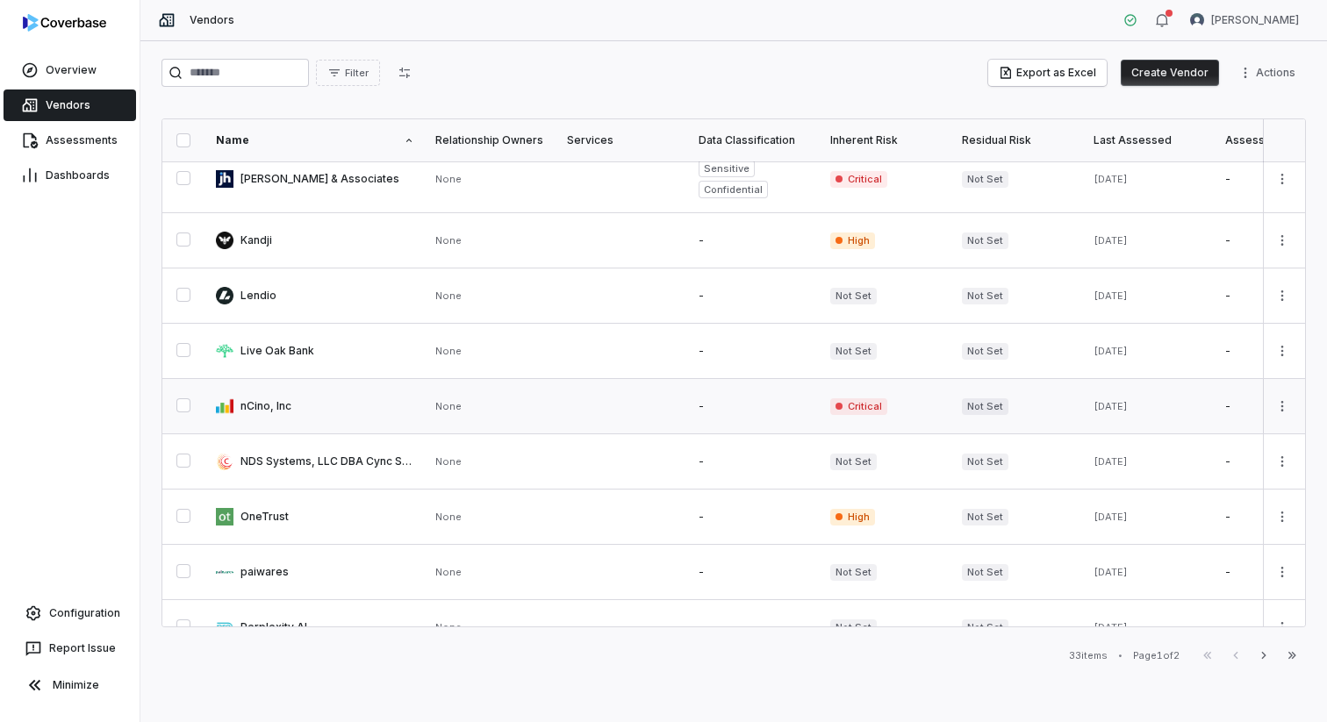
scroll to position [965, 0]
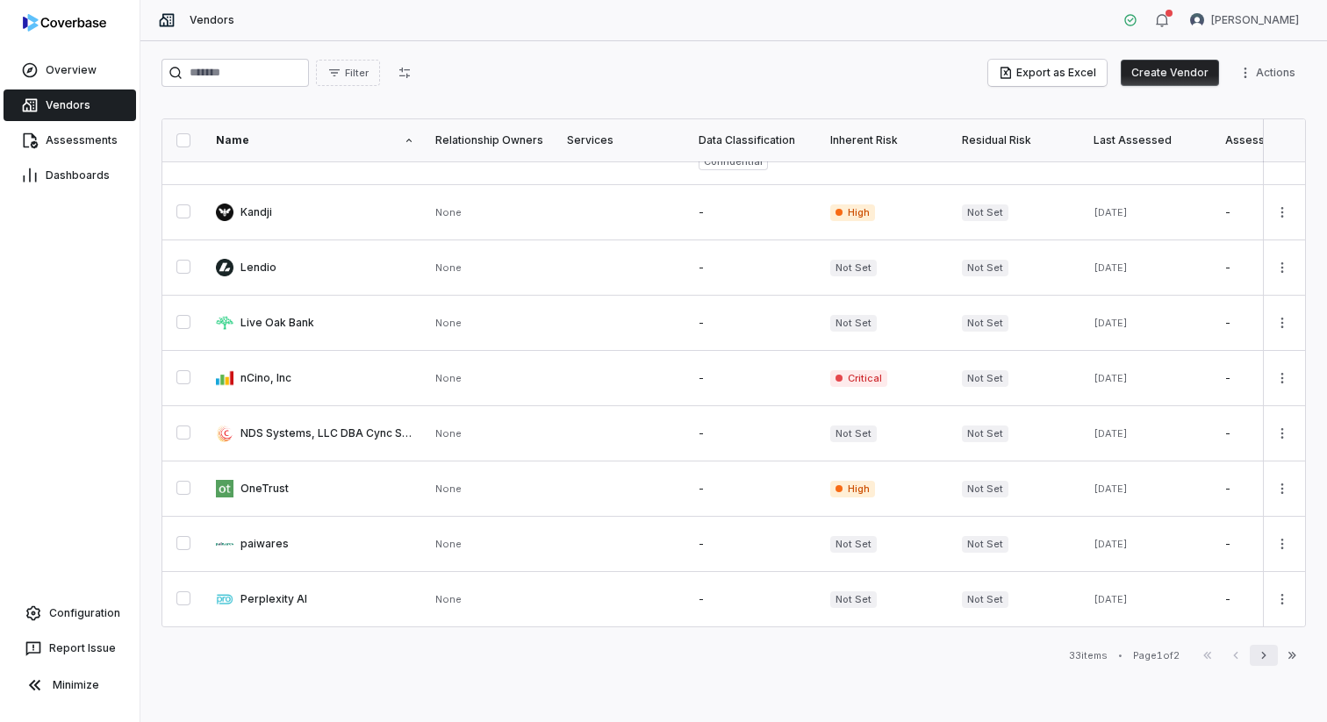
click at [1260, 653] on icon "button" at bounding box center [1264, 656] width 14 height 14
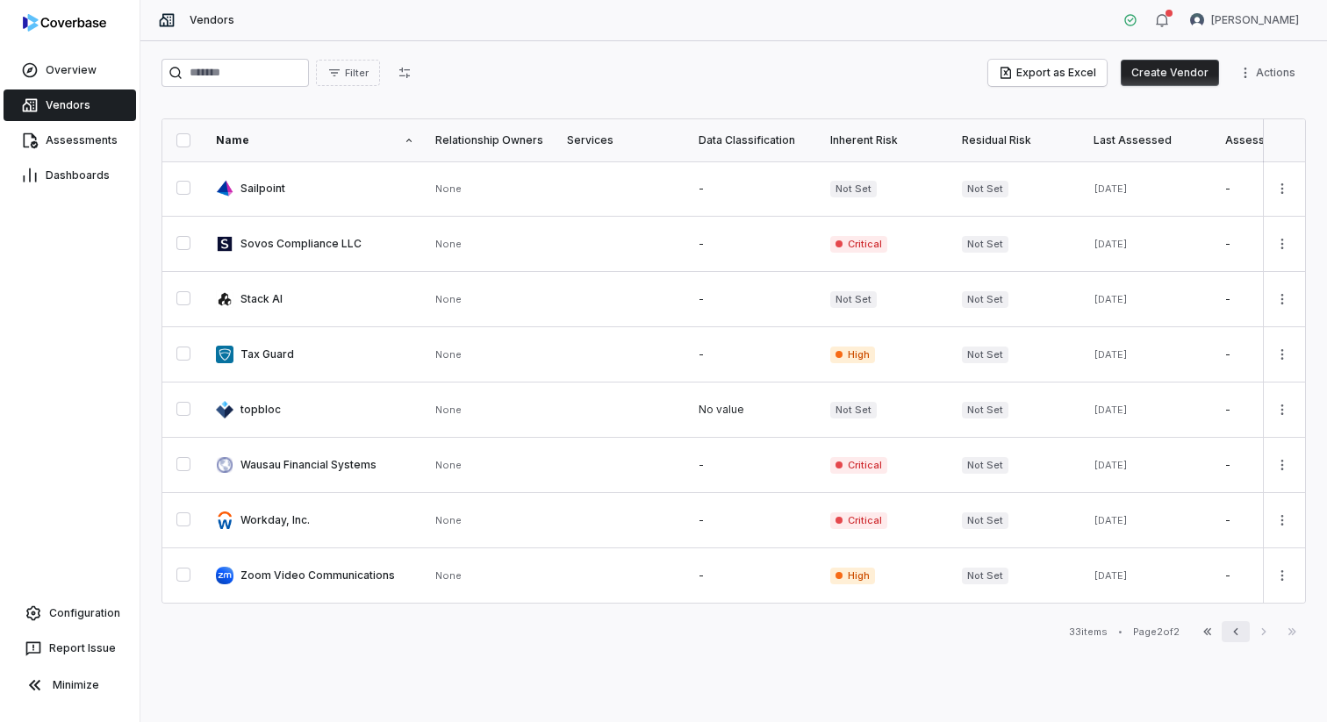
click at [1235, 632] on icon "button" at bounding box center [1236, 632] width 14 height 14
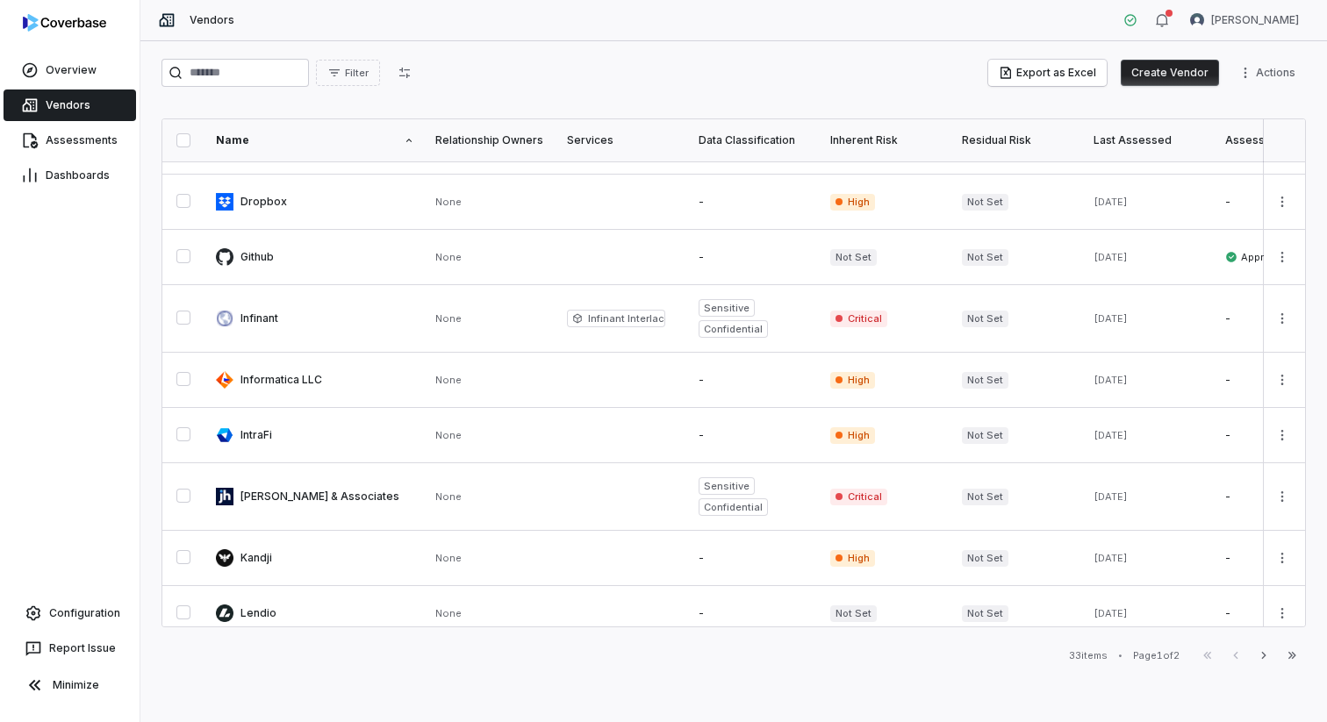
scroll to position [659, 0]
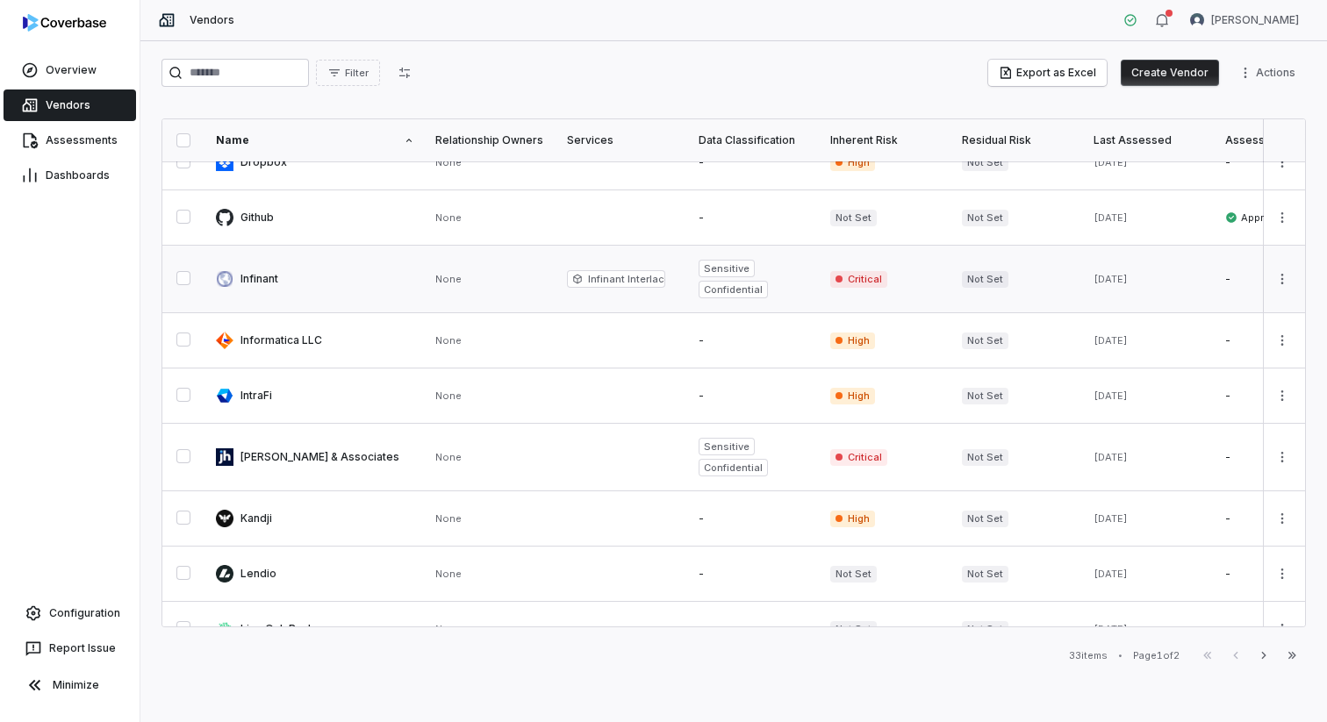
click at [361, 281] on link at bounding box center [314, 279] width 219 height 67
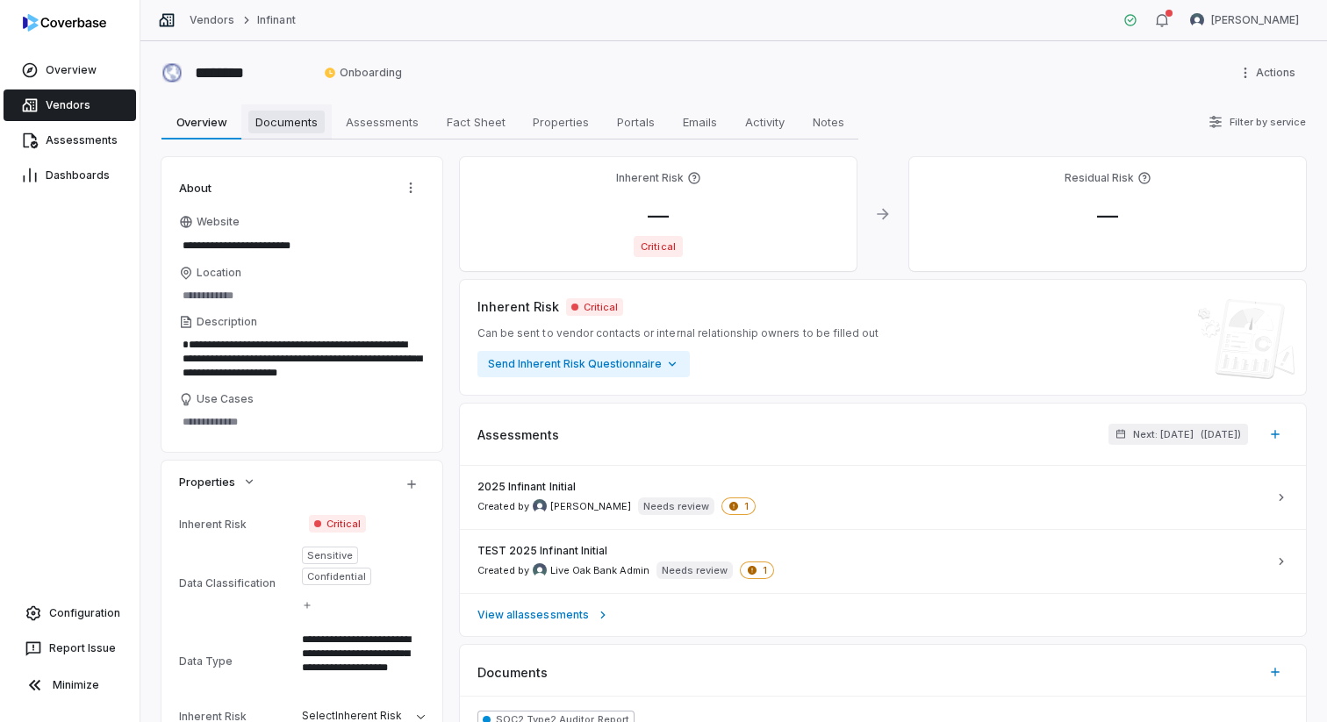
click at [312, 131] on span "Documents" at bounding box center [286, 122] width 76 height 23
type textarea "*"
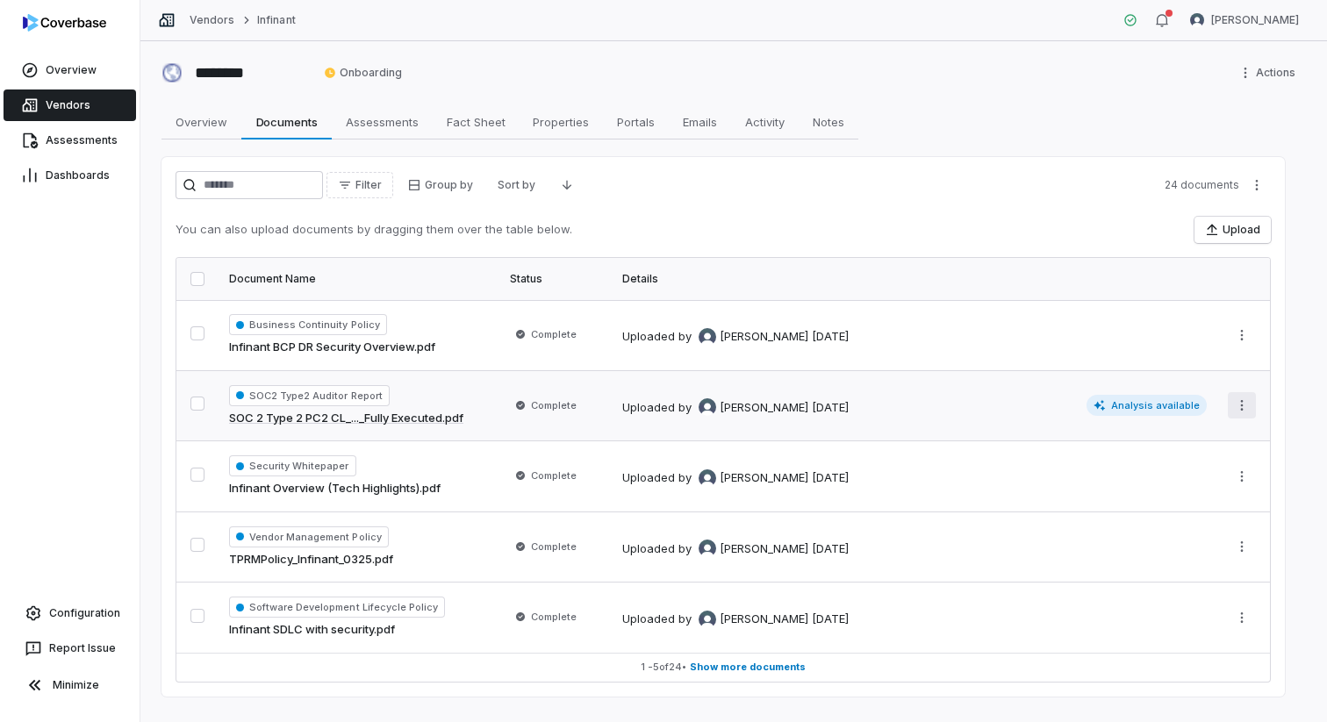
click at [1247, 405] on html "Overview Vendors Assessments Dashboards Configuration Report Issue Minimize Ven…" at bounding box center [663, 361] width 1327 height 722
click at [1176, 399] on html "Overview Vendors Assessments Dashboards Configuration Report Issue Minimize Ven…" at bounding box center [663, 361] width 1327 height 722
click at [1177, 403] on span "Analysis available" at bounding box center [1147, 405] width 121 height 21
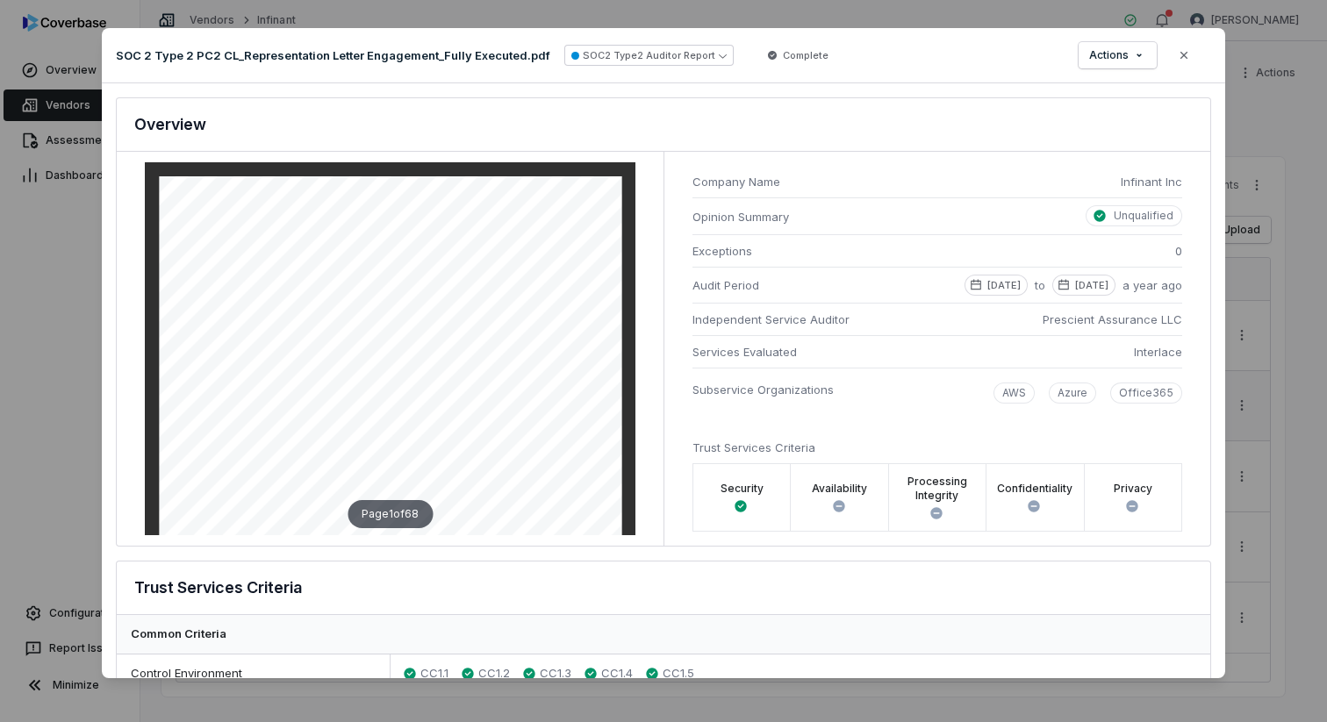
click at [1114, 69] on div "SOC 2 Type 2 PC2 CL_Representation Letter Engagement_Fully Executed.pdf SOC2 Ty…" at bounding box center [663, 55] width 1123 height 55
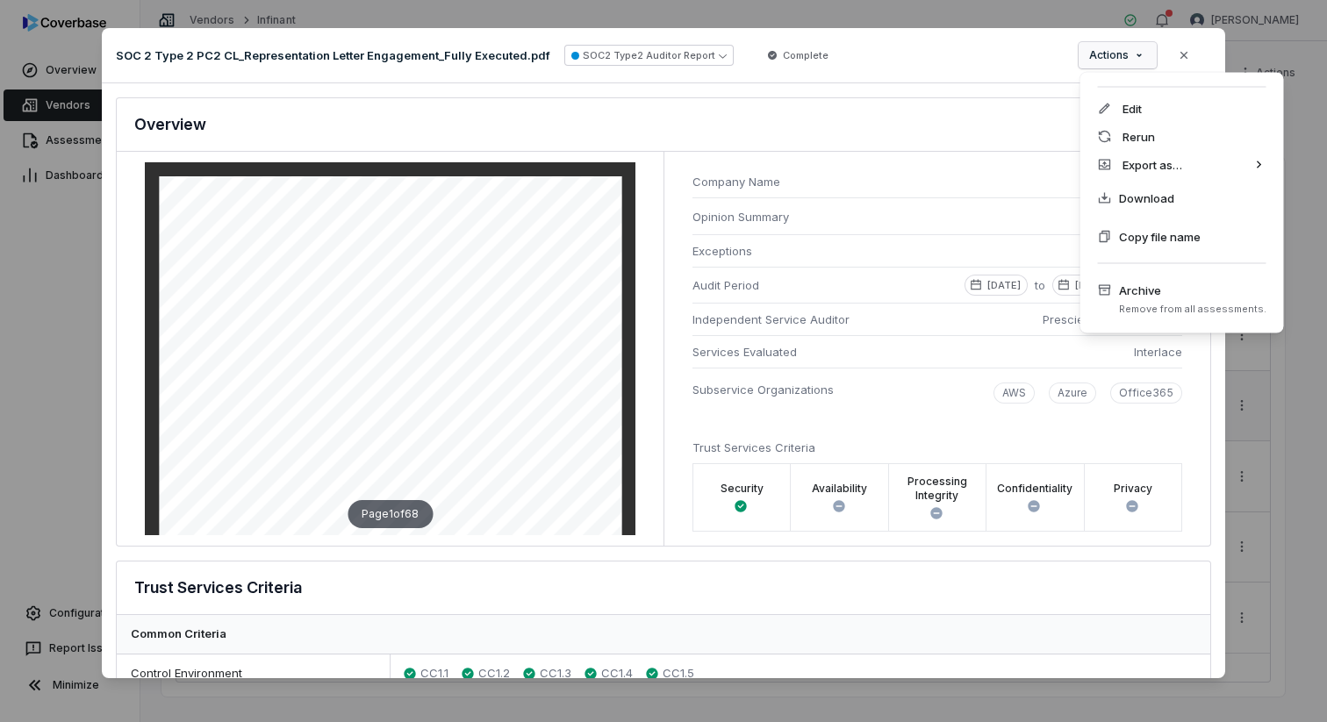
click at [1114, 59] on div "Document Preview SOC 2 Type 2 PC2 CL_Representation Letter Engagement_Fully Exe…" at bounding box center [663, 360] width 1327 height 721
click at [1137, 145] on div "Rerun" at bounding box center [1182, 137] width 190 height 28
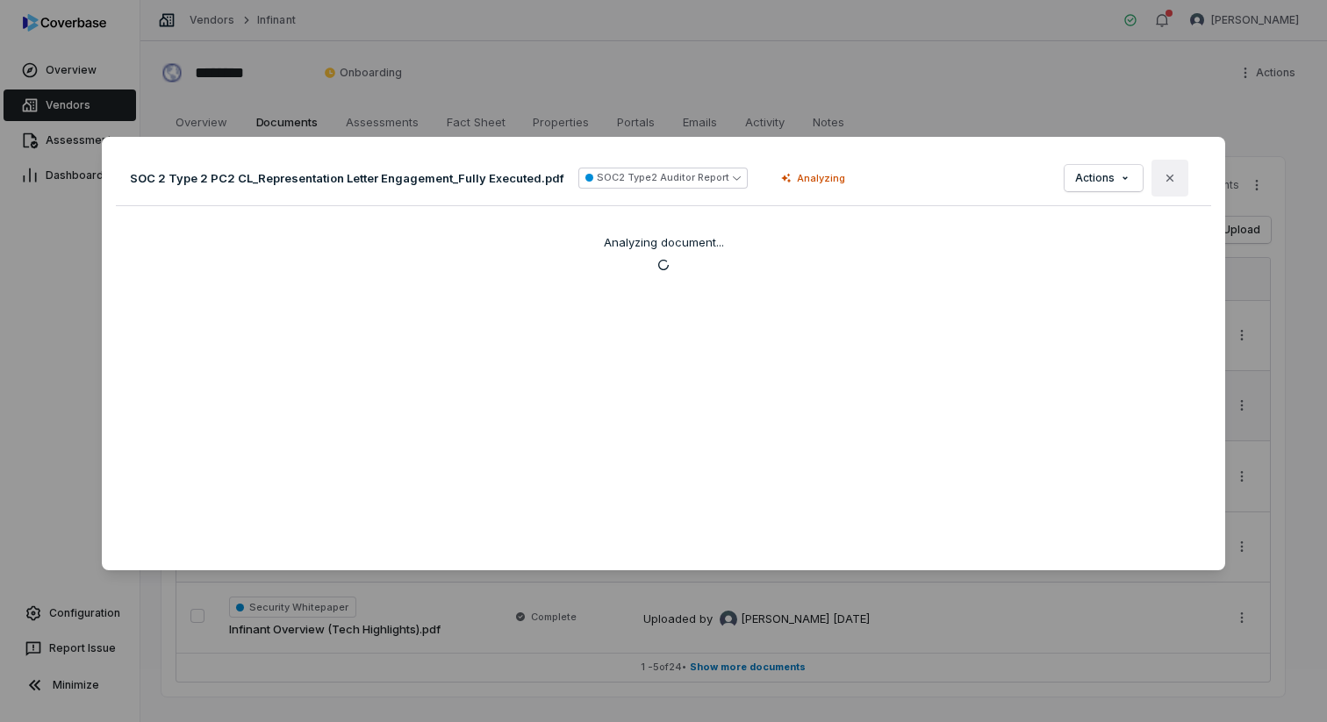
click at [1171, 186] on button "Close" at bounding box center [1170, 178] width 37 height 37
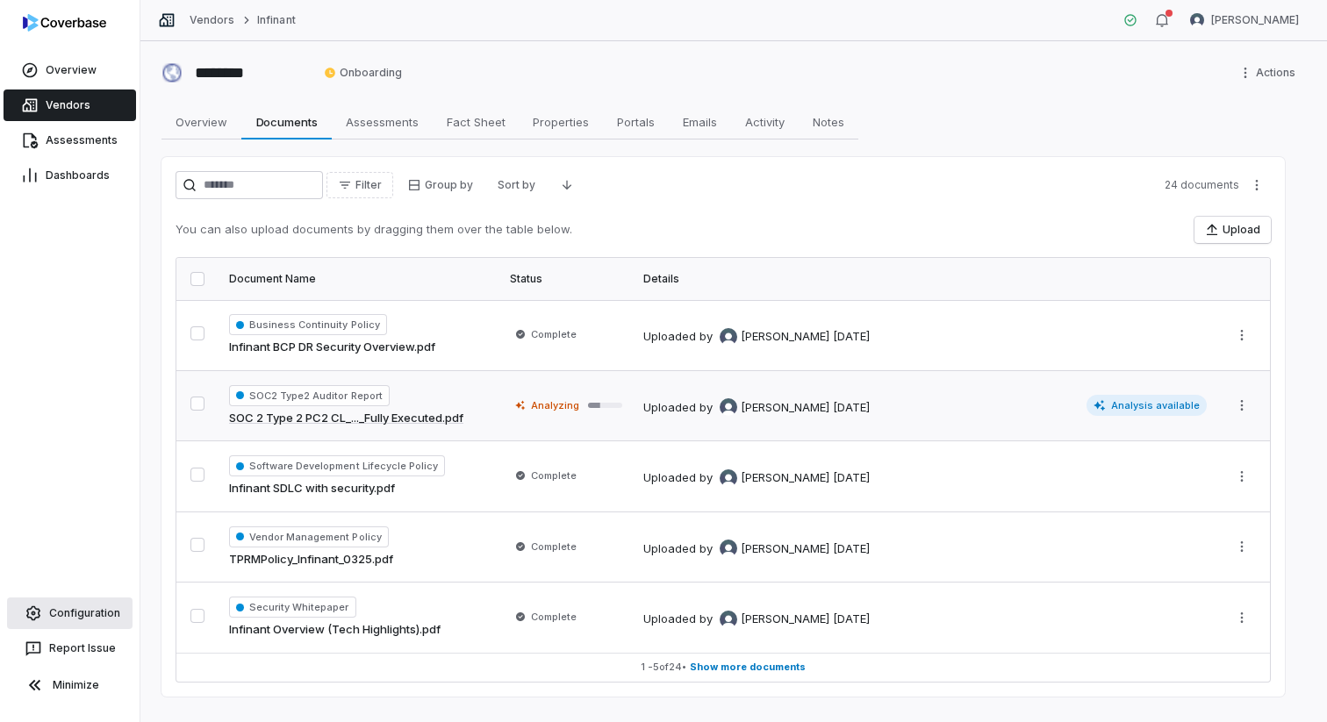
click at [105, 614] on span "Configuration" at bounding box center [84, 613] width 71 height 14
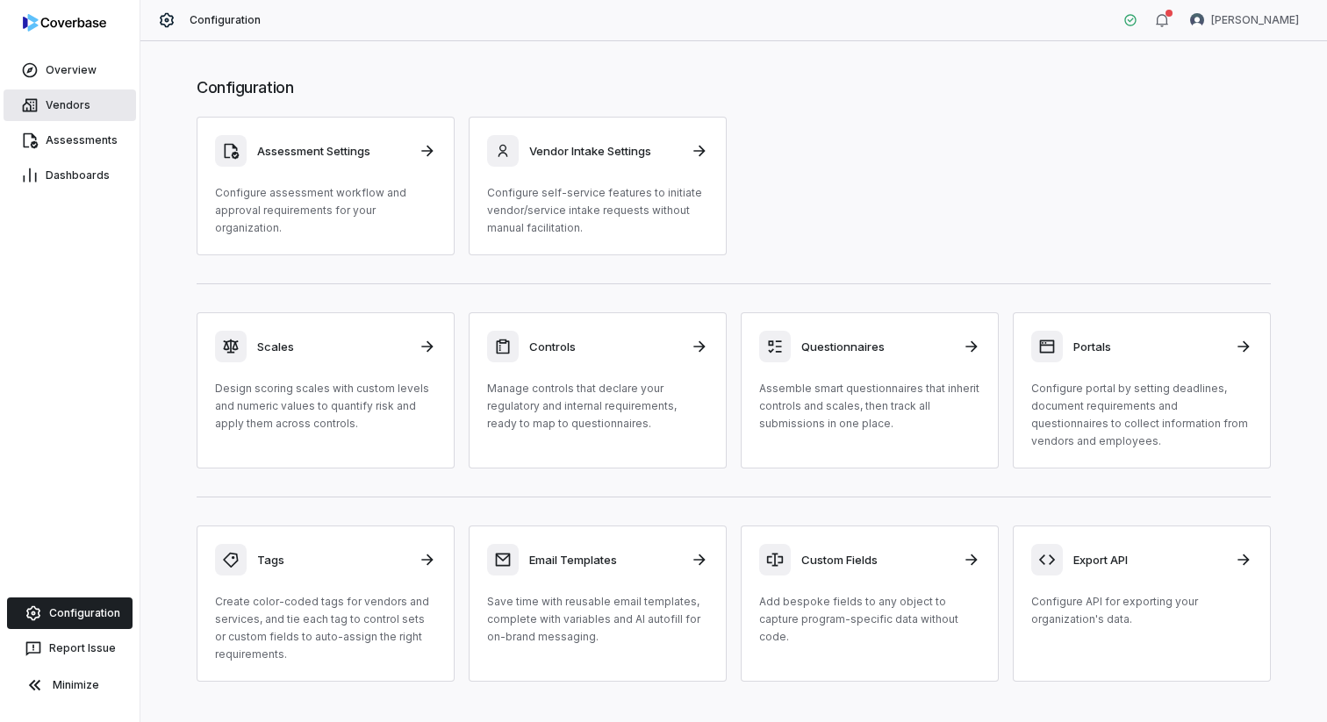
click at [65, 114] on link "Vendors" at bounding box center [70, 106] width 133 height 32
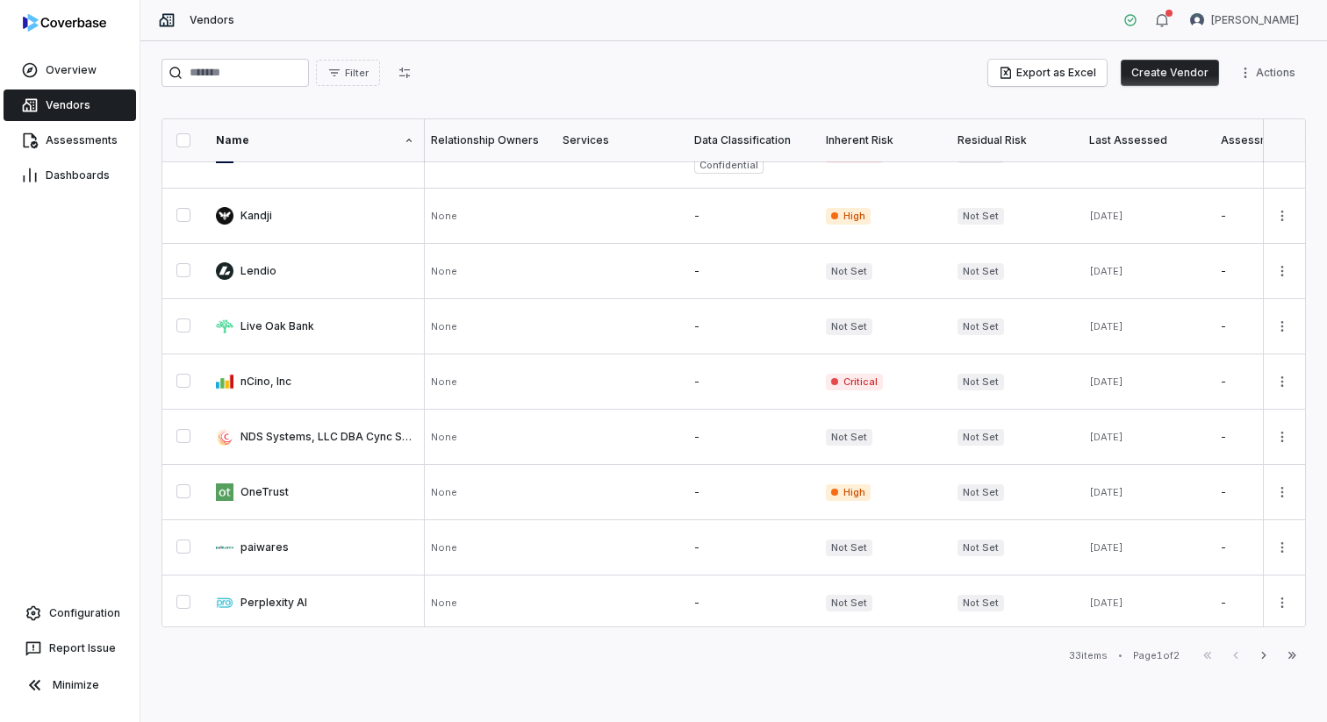
scroll to position [965, 4]
click at [97, 116] on link "Vendors" at bounding box center [70, 106] width 133 height 32
click at [1176, 68] on button "Create Vendor" at bounding box center [1170, 73] width 98 height 26
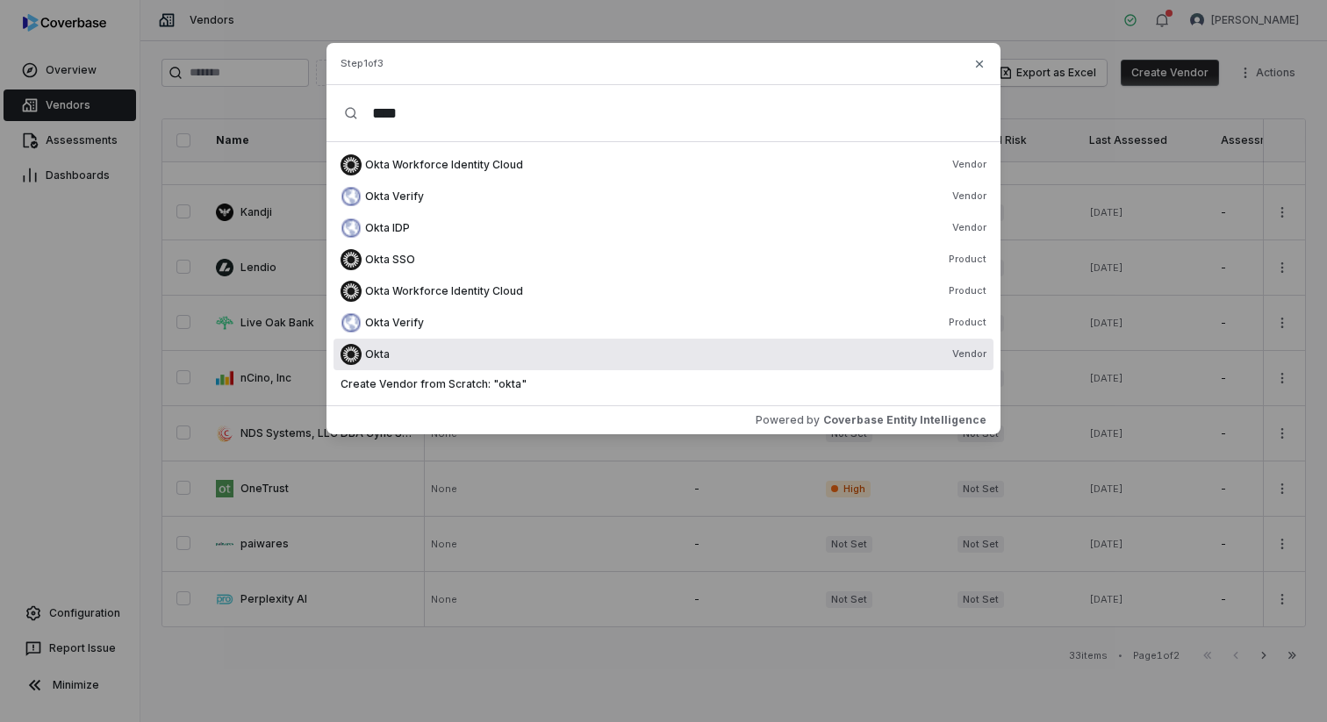
type input "****"
click at [595, 364] on div "Okta Vendor" at bounding box center [664, 355] width 660 height 32
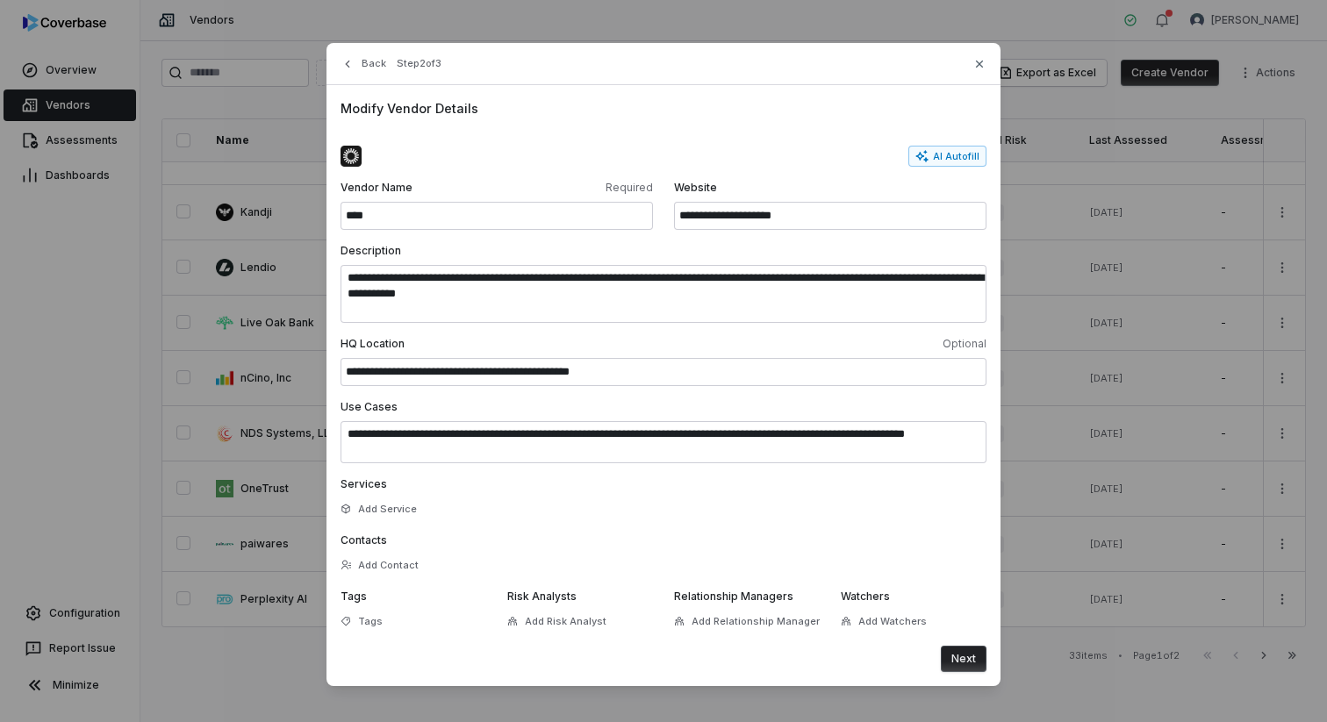
click at [960, 660] on button "Next" at bounding box center [964, 659] width 46 height 26
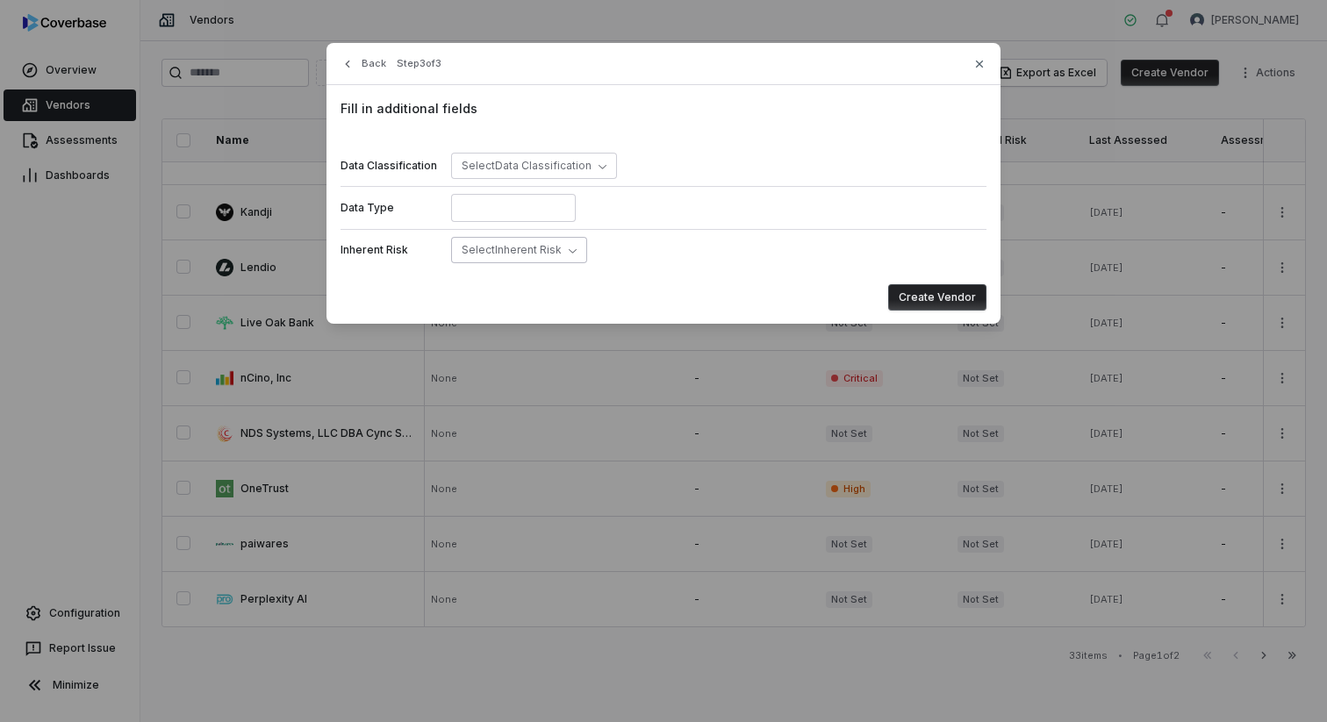
click at [549, 259] on button "Select Inherent Risk" at bounding box center [519, 250] width 136 height 26
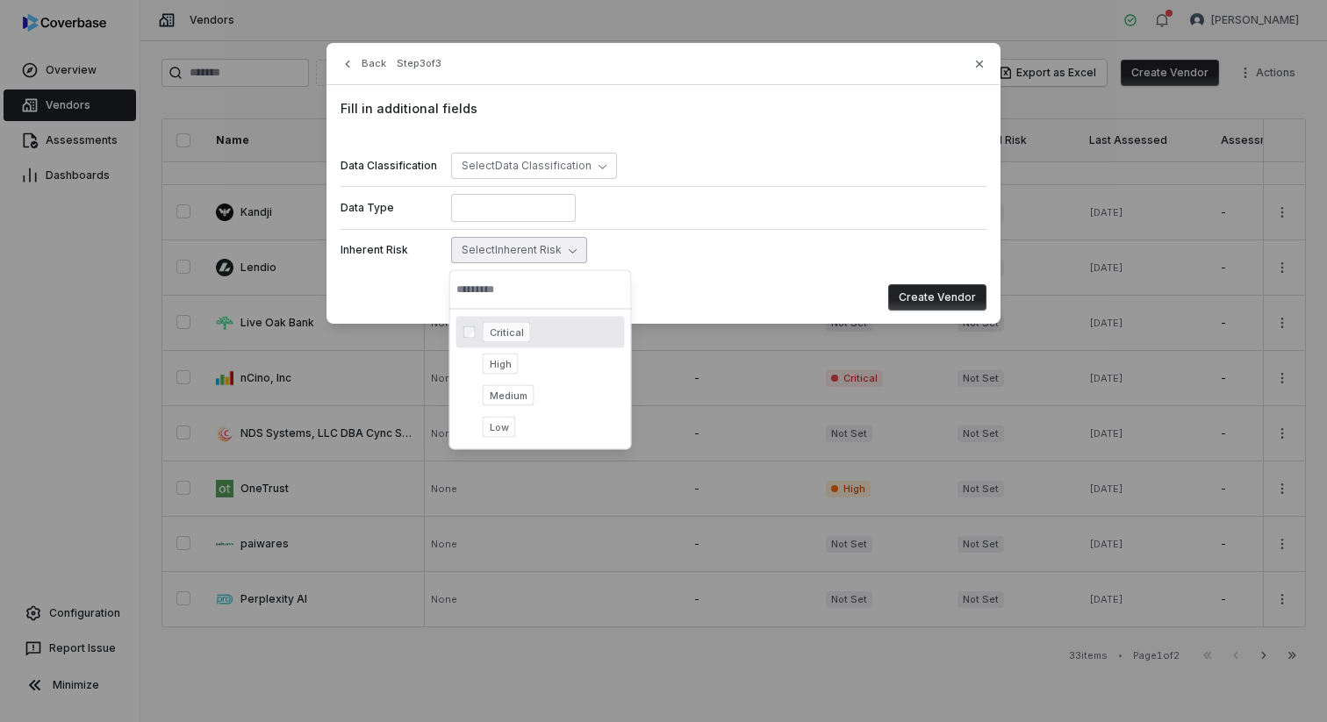
click at [535, 340] on div "Critical" at bounding box center [550, 332] width 135 height 21
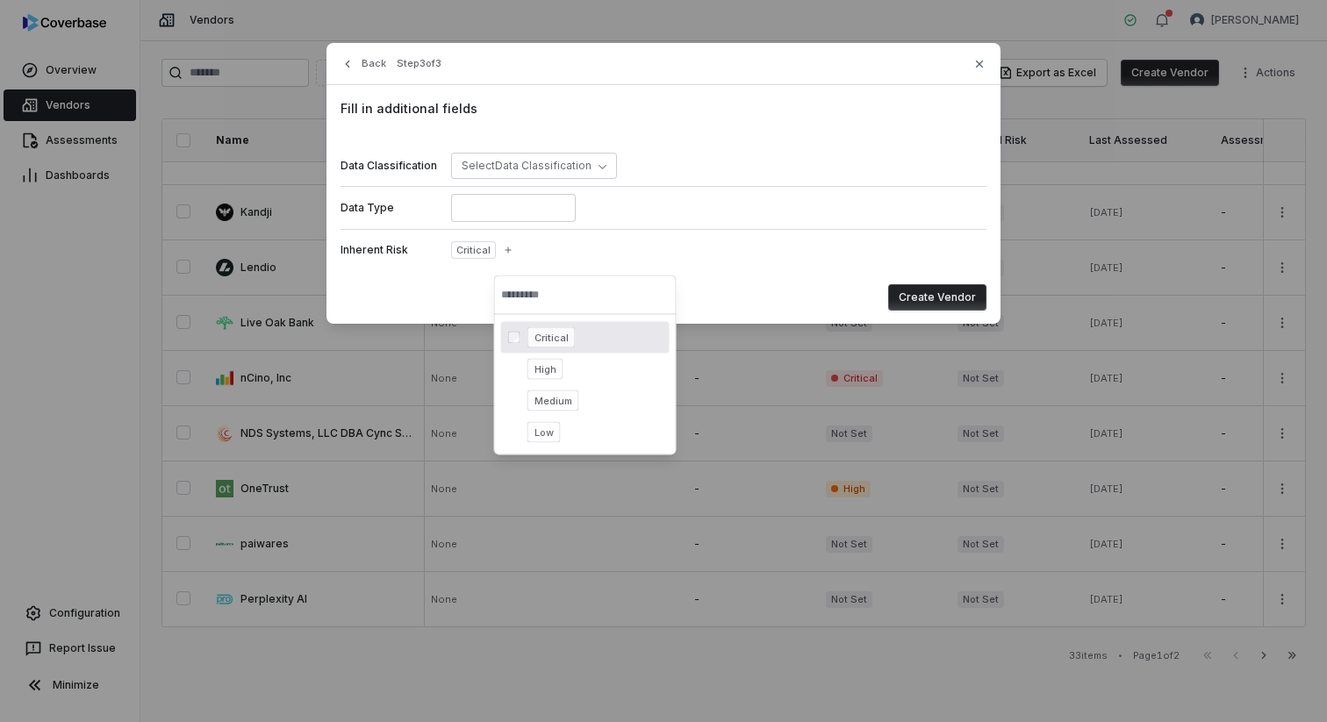
click at [955, 296] on button "Create Vendor" at bounding box center [937, 297] width 98 height 26
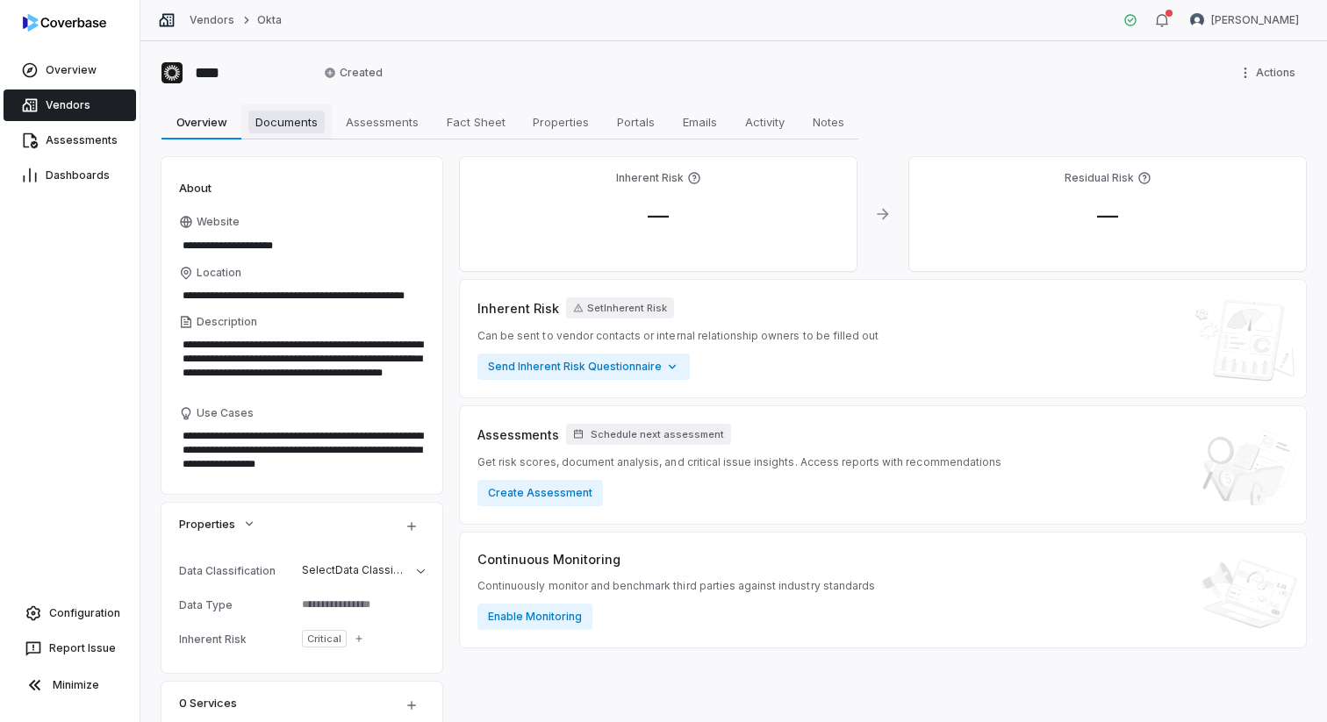
click at [291, 123] on span "Documents" at bounding box center [286, 122] width 76 height 23
type textarea "*"
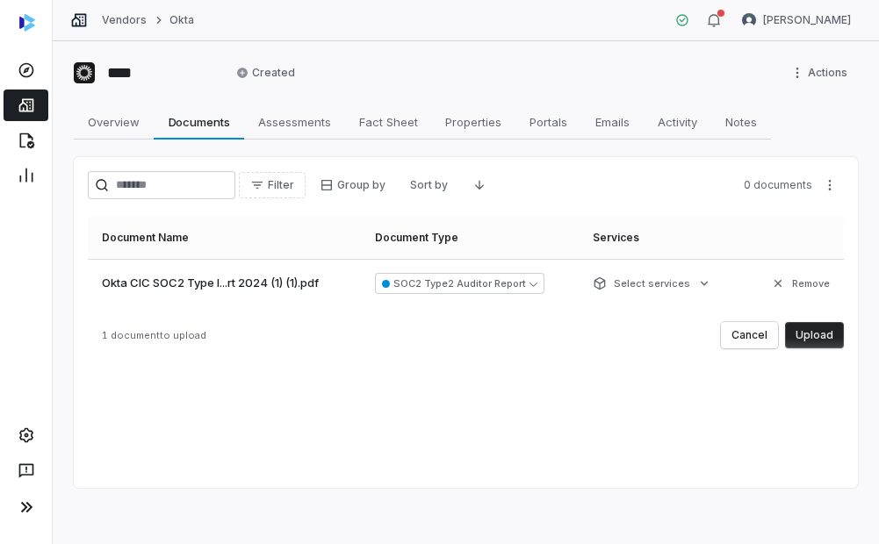
click at [800, 344] on button "Upload" at bounding box center [814, 335] width 59 height 26
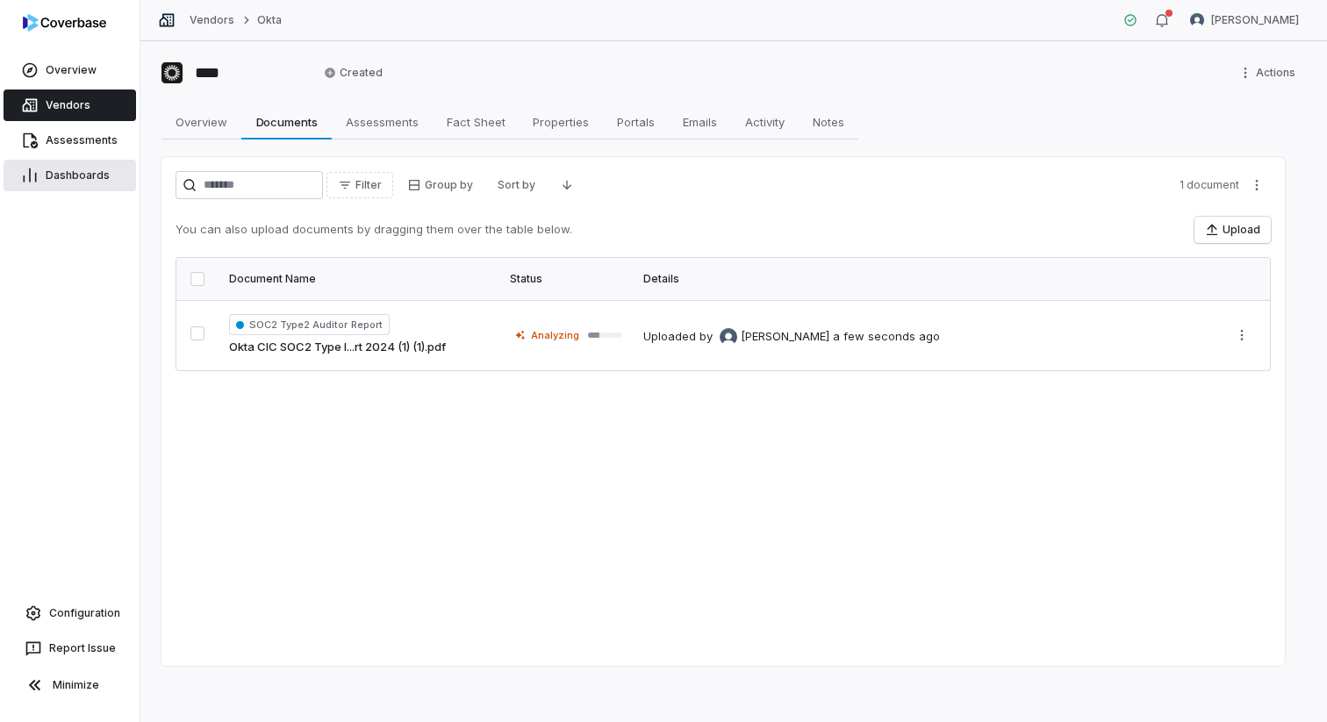
click at [104, 176] on span "Dashboards" at bounding box center [78, 176] width 64 height 14
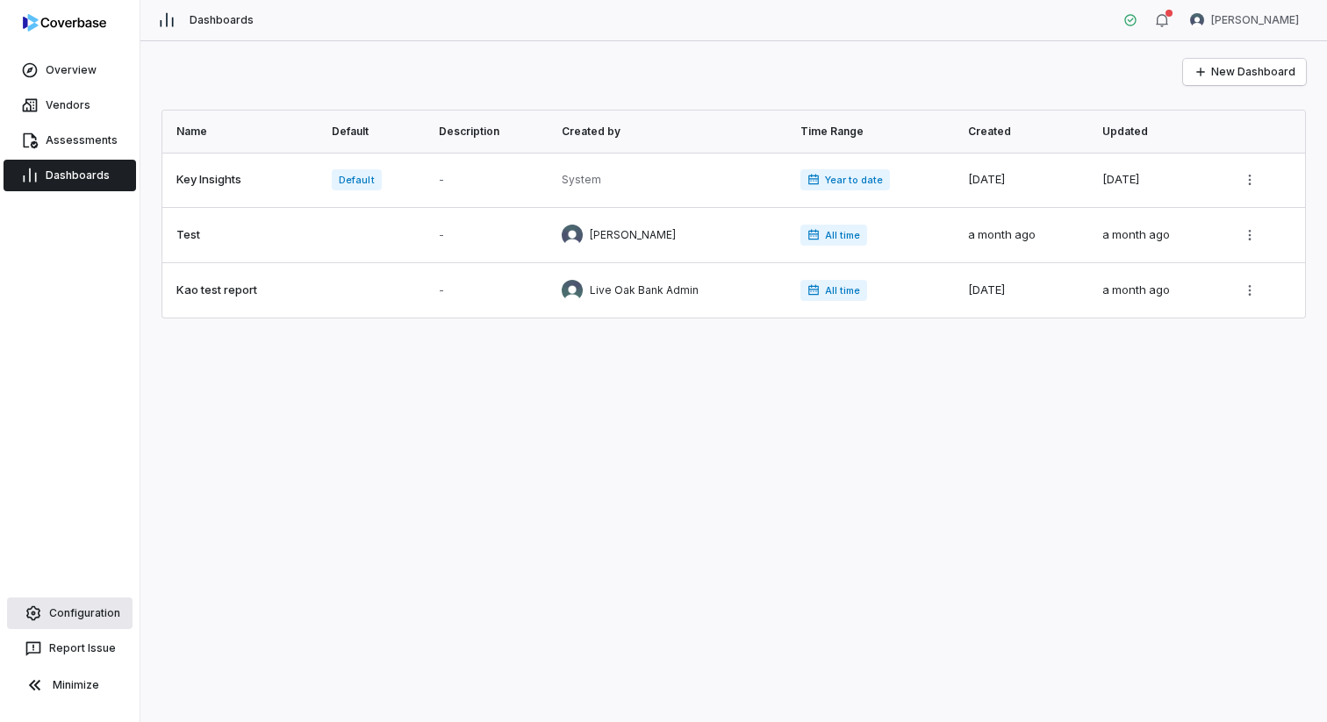
click at [95, 613] on span "Configuration" at bounding box center [84, 613] width 71 height 14
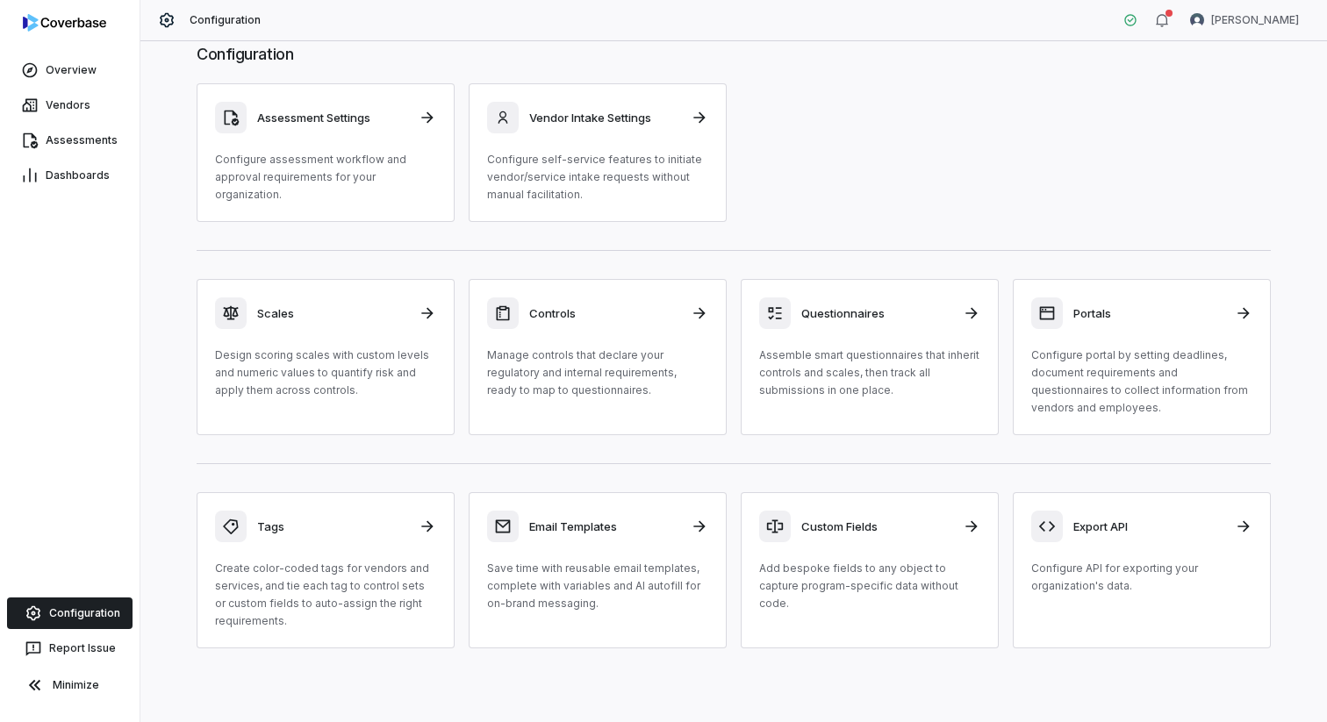
scroll to position [33, 0]
click at [47, 96] on link "Vendors" at bounding box center [70, 106] width 133 height 32
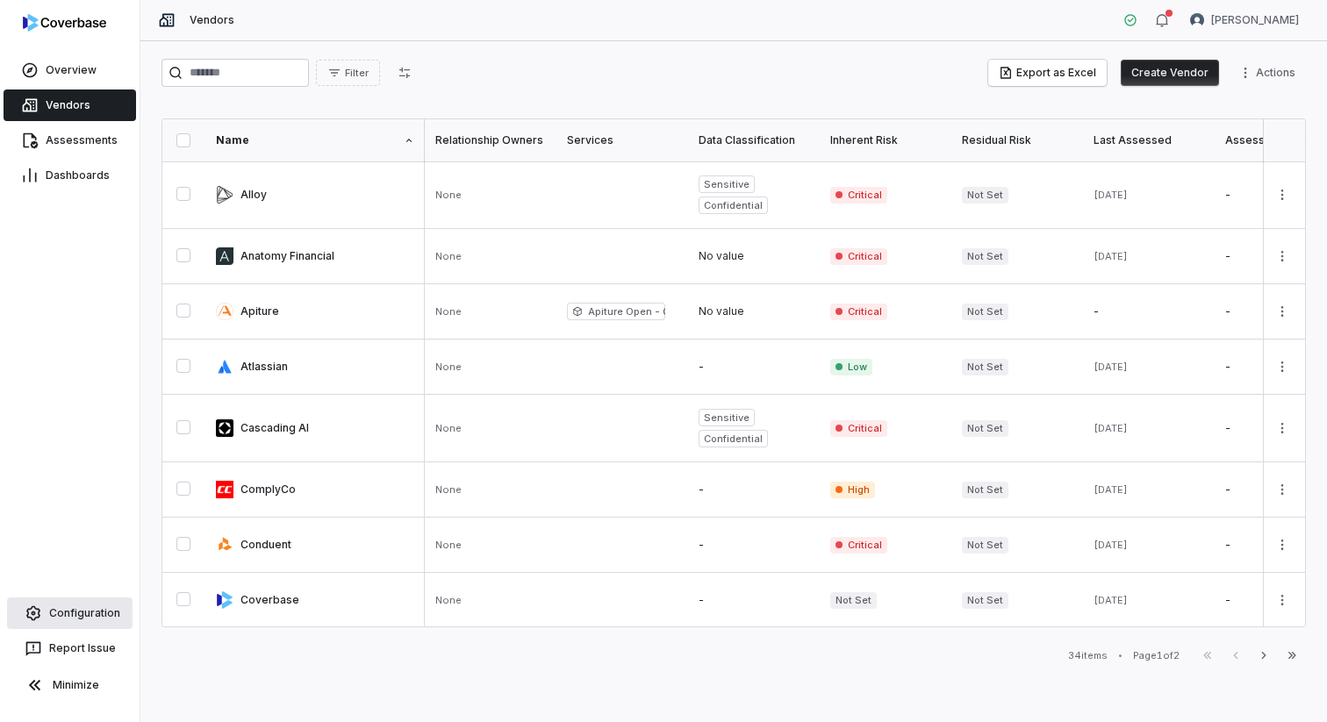
click at [1177, 65] on button "Create Vendor" at bounding box center [1170, 73] width 98 height 26
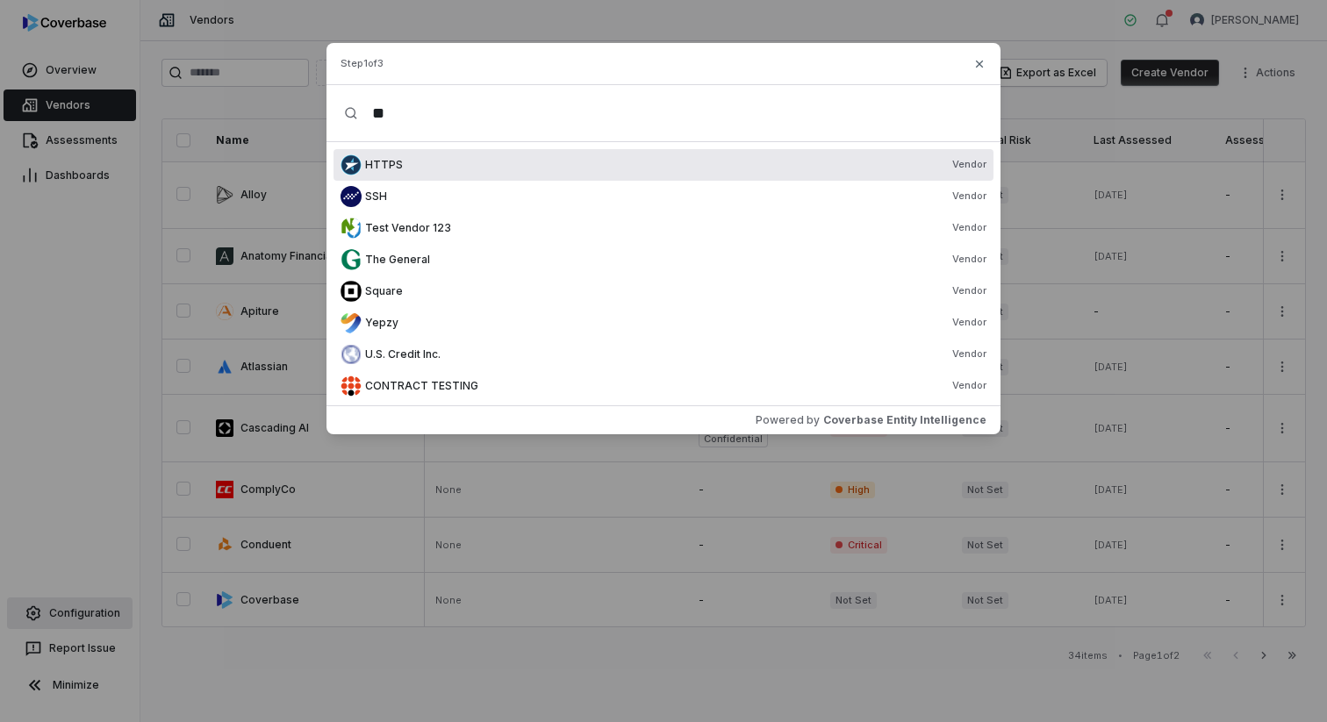
type input "*"
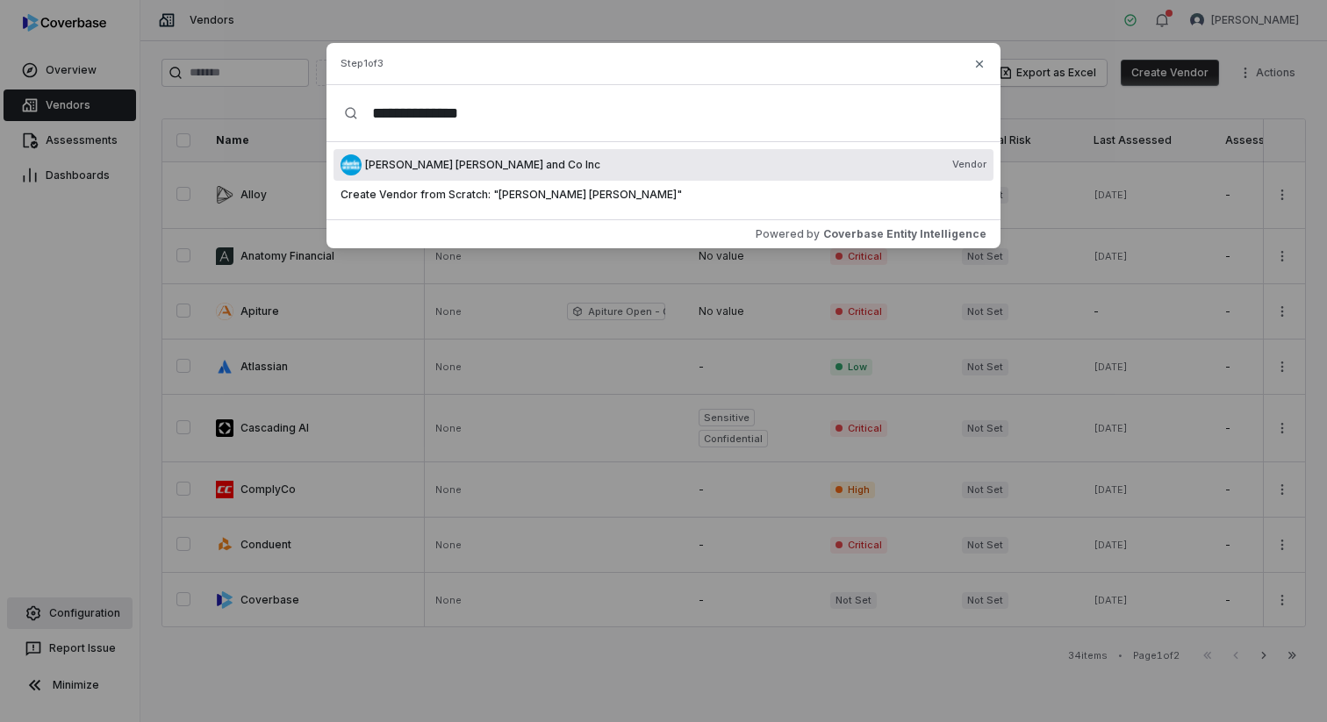
type input "**********"
click at [924, 169] on div "Charles Schwab and Co Inc Vendor" at bounding box center [675, 165] width 621 height 14
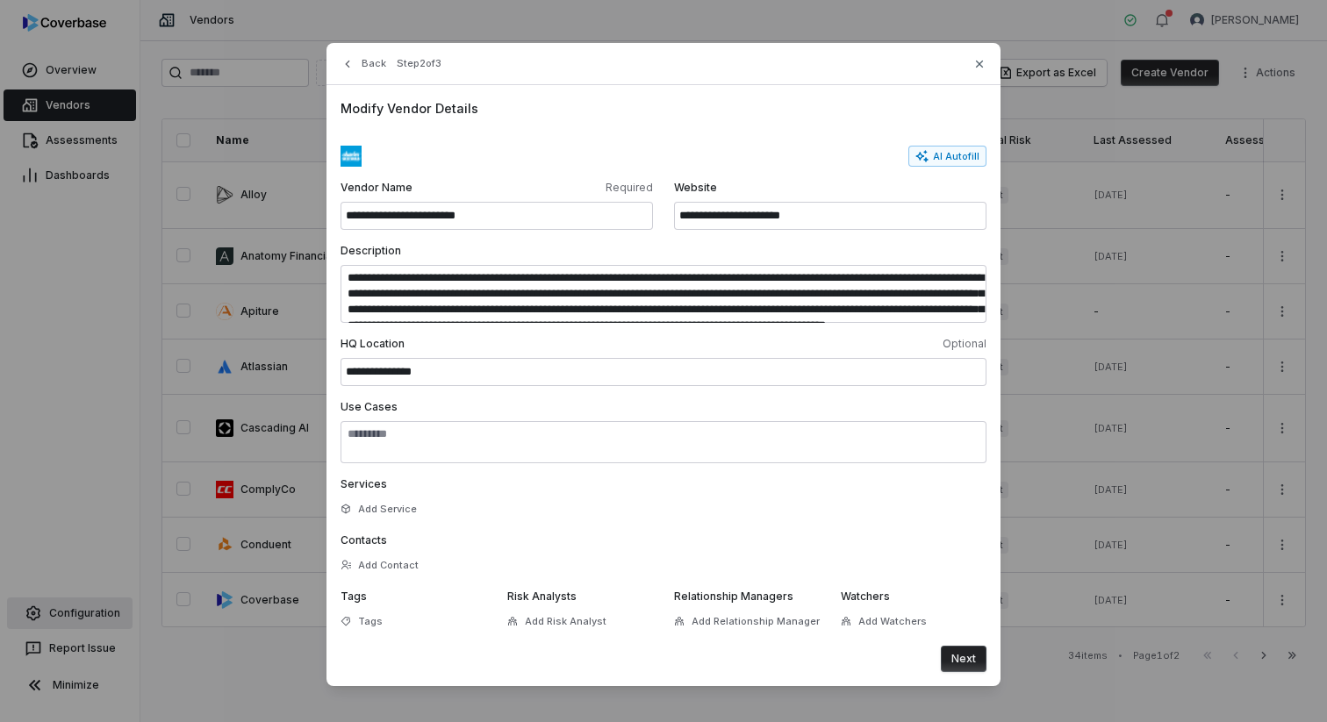
click at [974, 662] on button "Next" at bounding box center [964, 659] width 46 height 26
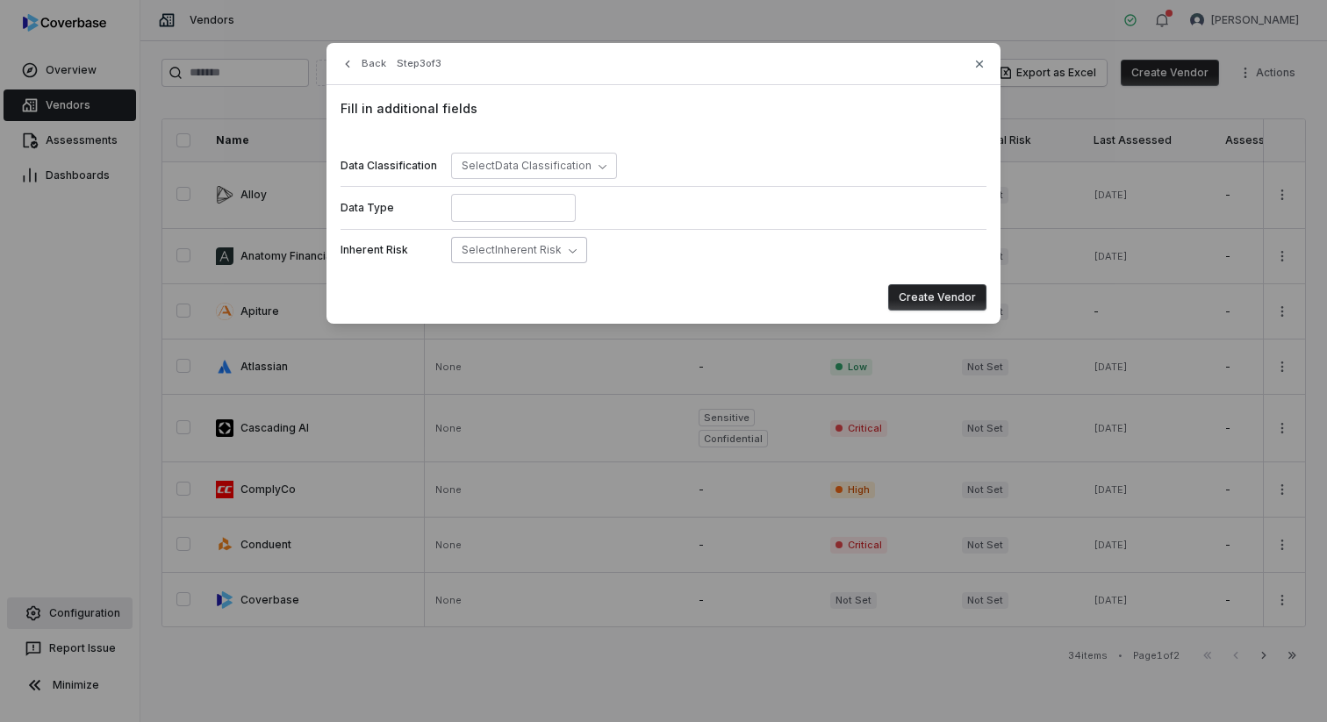
click at [549, 251] on span "Select Inherent Risk" at bounding box center [512, 249] width 100 height 13
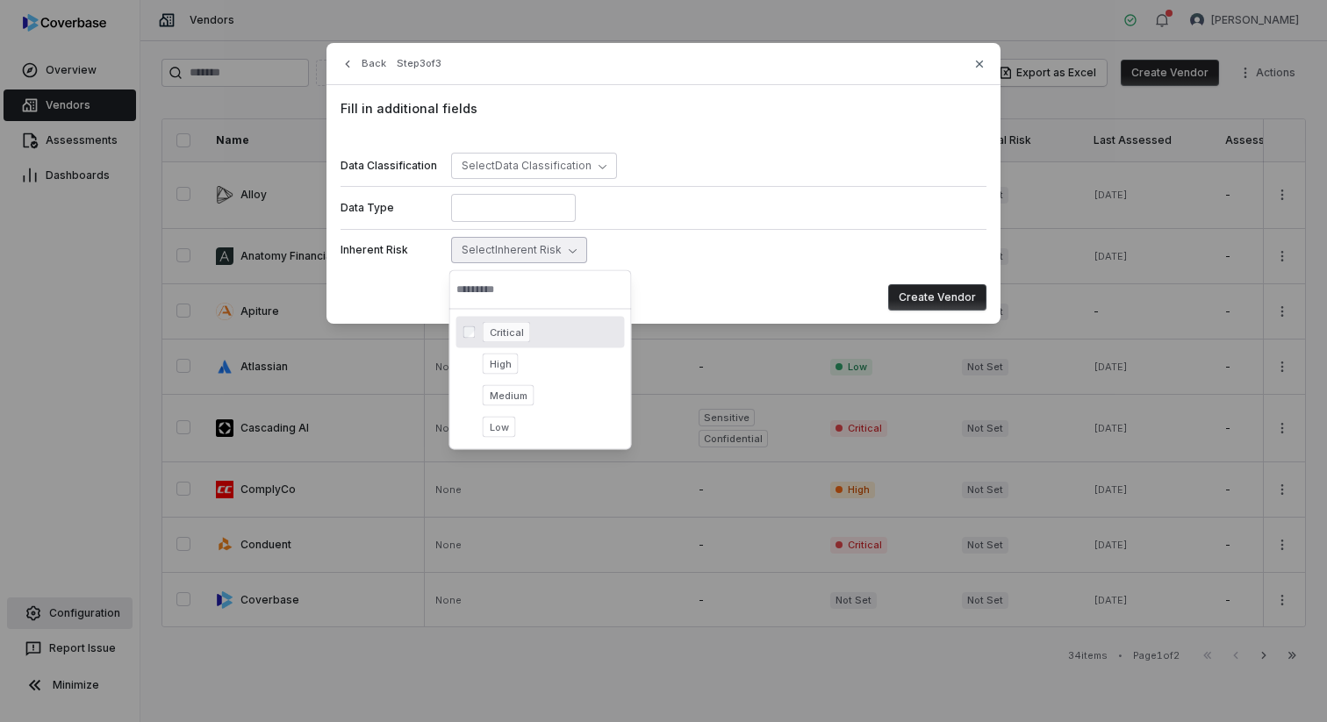
click at [931, 303] on button "Create Vendor" at bounding box center [937, 297] width 98 height 26
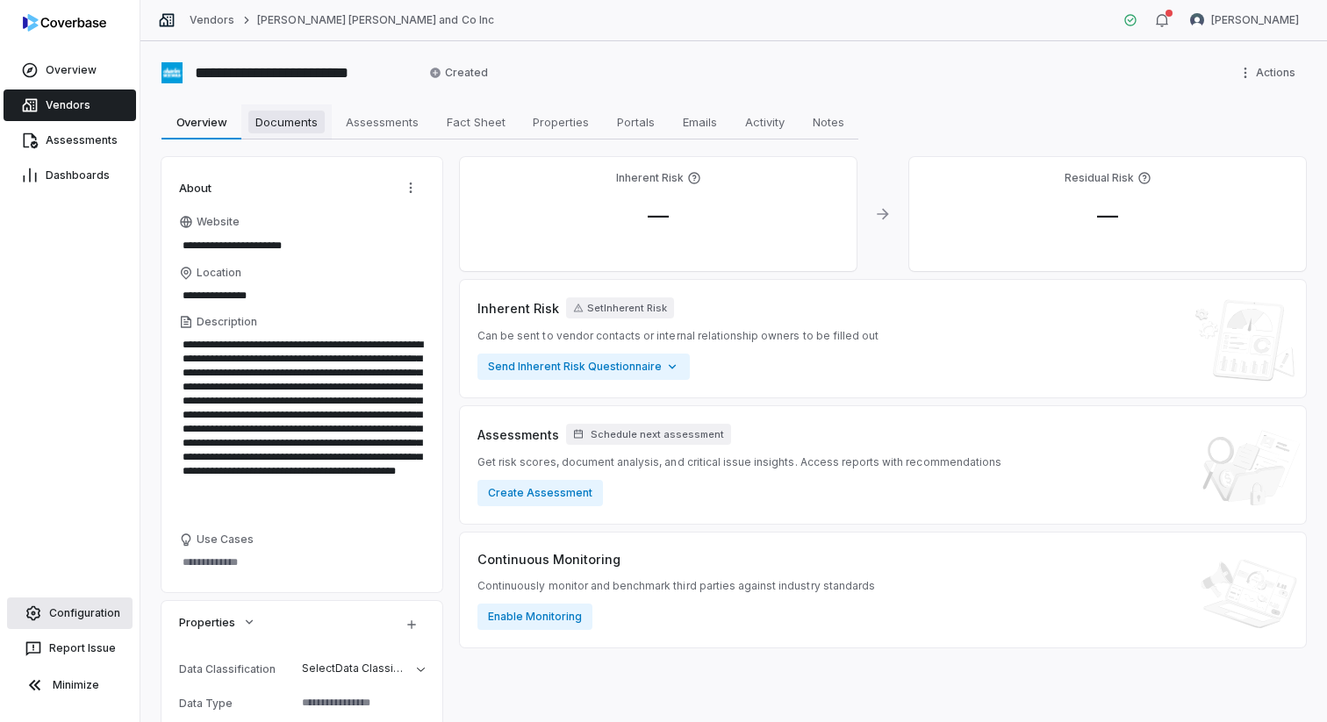
click at [291, 129] on span "Documents" at bounding box center [286, 122] width 76 height 23
type textarea "*"
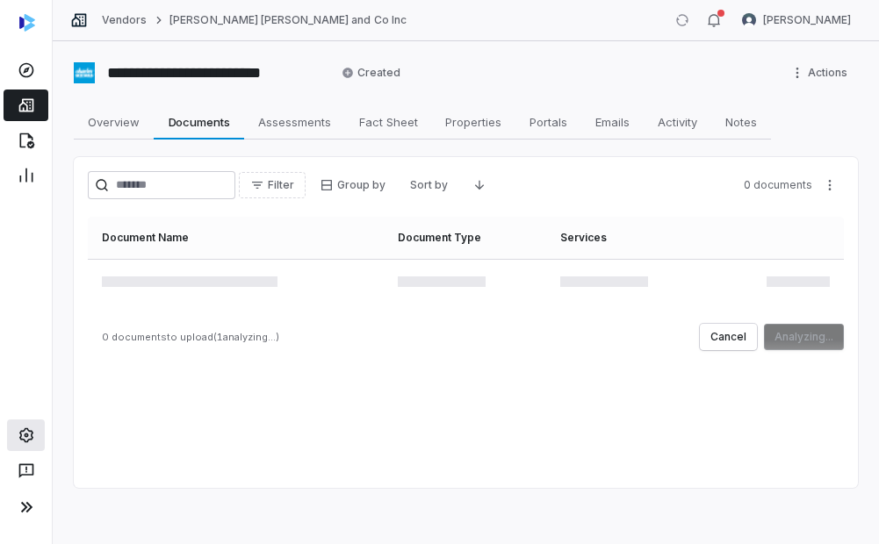
click at [403, 404] on div "Filter Group by Sort by 0 documents Document Name Document Type Services 0 docu…" at bounding box center [466, 322] width 784 height 331
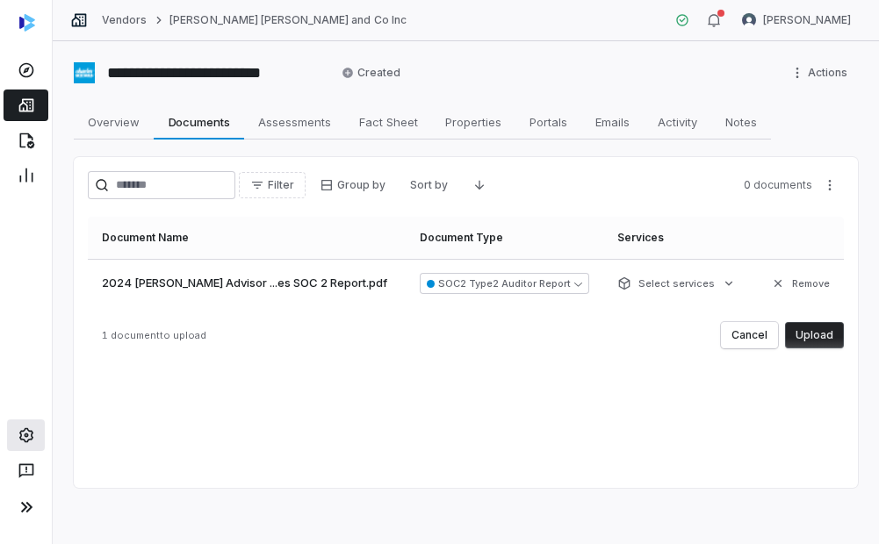
click at [813, 331] on button "Upload" at bounding box center [814, 335] width 59 height 26
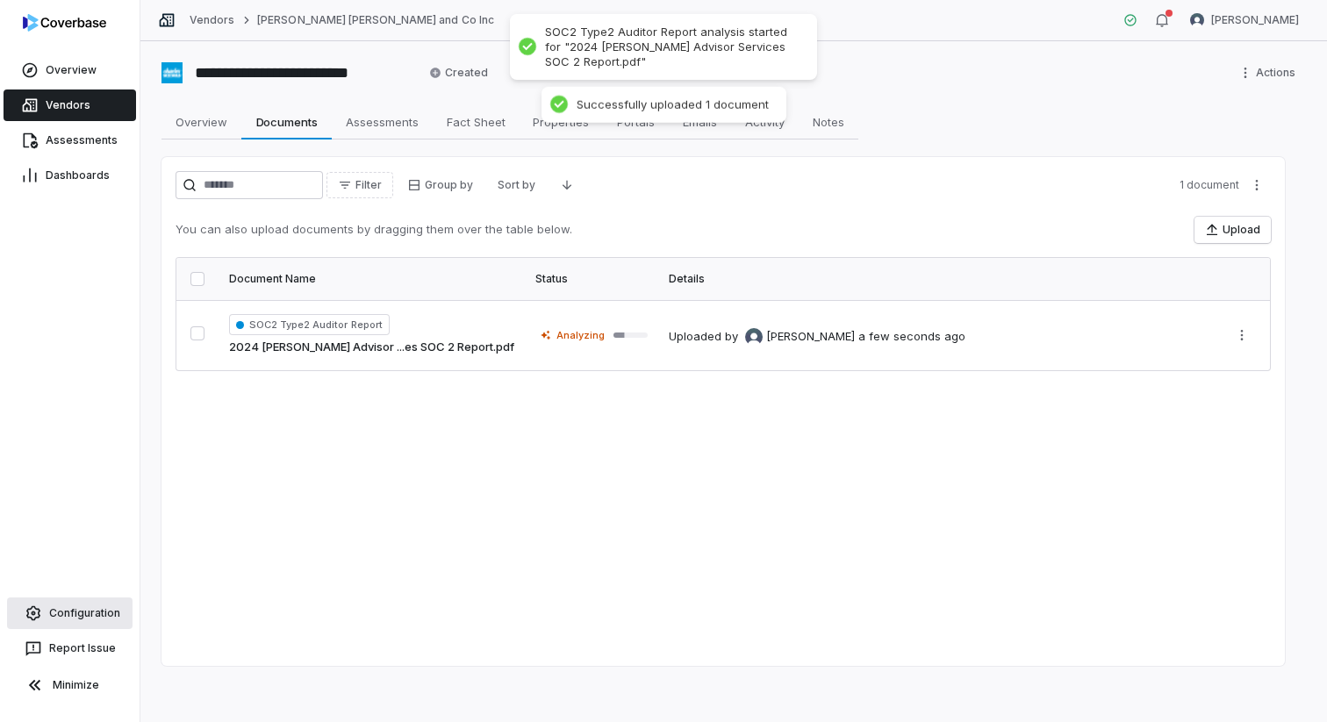
click at [95, 613] on span "Configuration" at bounding box center [84, 613] width 71 height 14
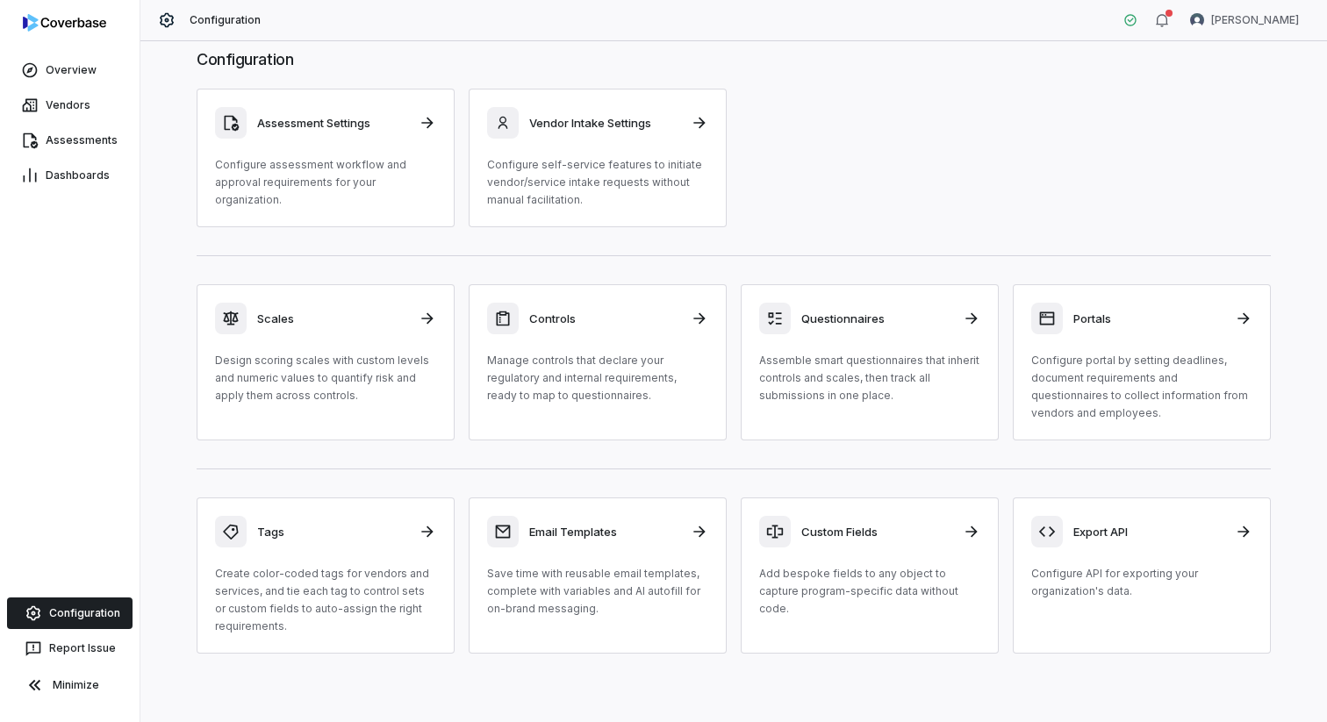
scroll to position [33, 0]
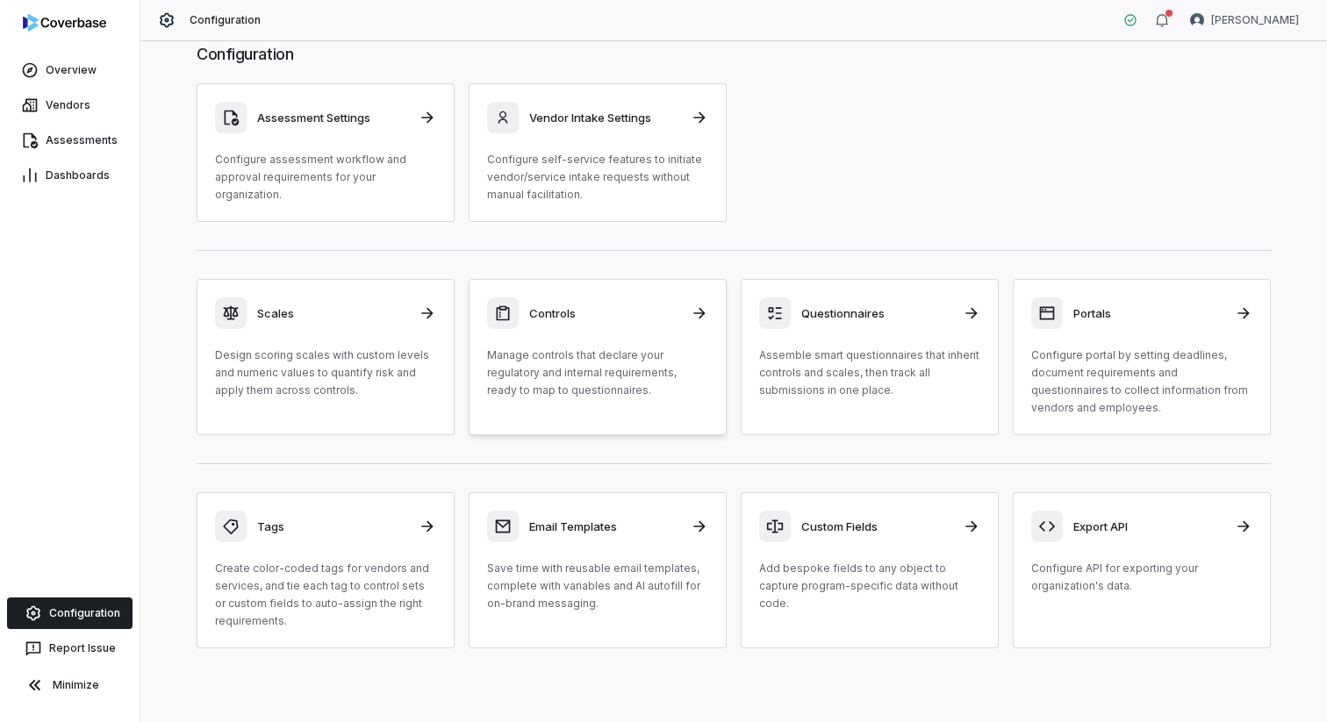
click at [656, 362] on p "Manage controls that declare your regulatory and internal requirements, ready t…" at bounding box center [597, 373] width 221 height 53
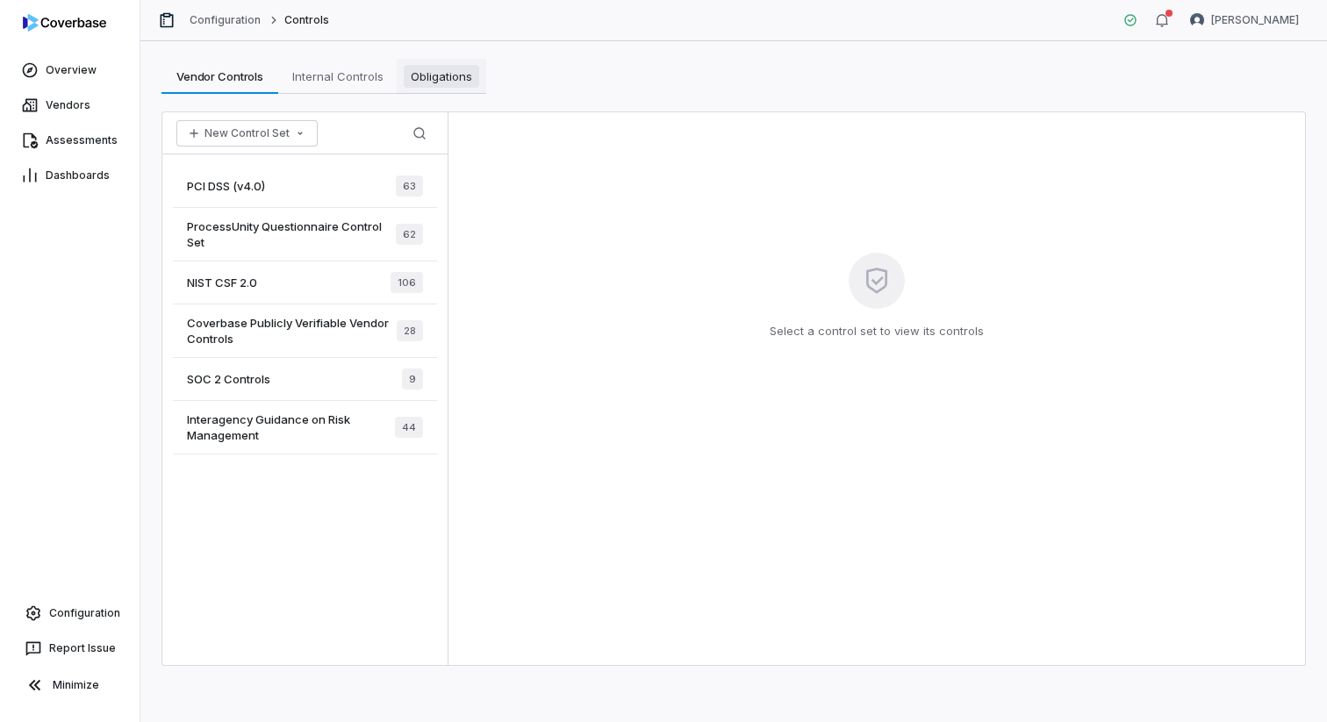
click at [456, 83] on span "Obligations" at bounding box center [441, 76] width 75 height 23
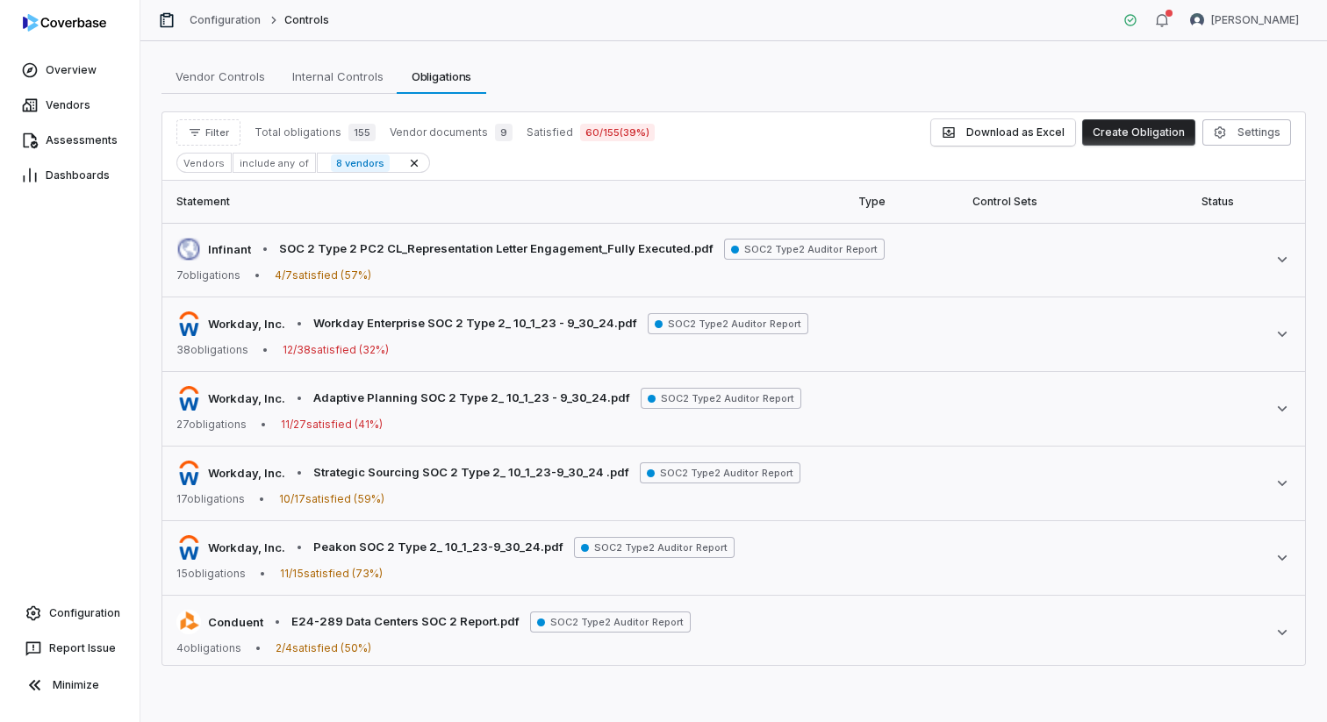
click at [207, 169] on div "Vendors" at bounding box center [203, 163] width 55 height 20
click at [205, 162] on div "Vendors" at bounding box center [203, 163] width 55 height 20
click at [212, 133] on span "Filter" at bounding box center [217, 132] width 24 height 13
click at [248, 168] on input "text" at bounding box center [267, 172] width 169 height 39
type input "*"
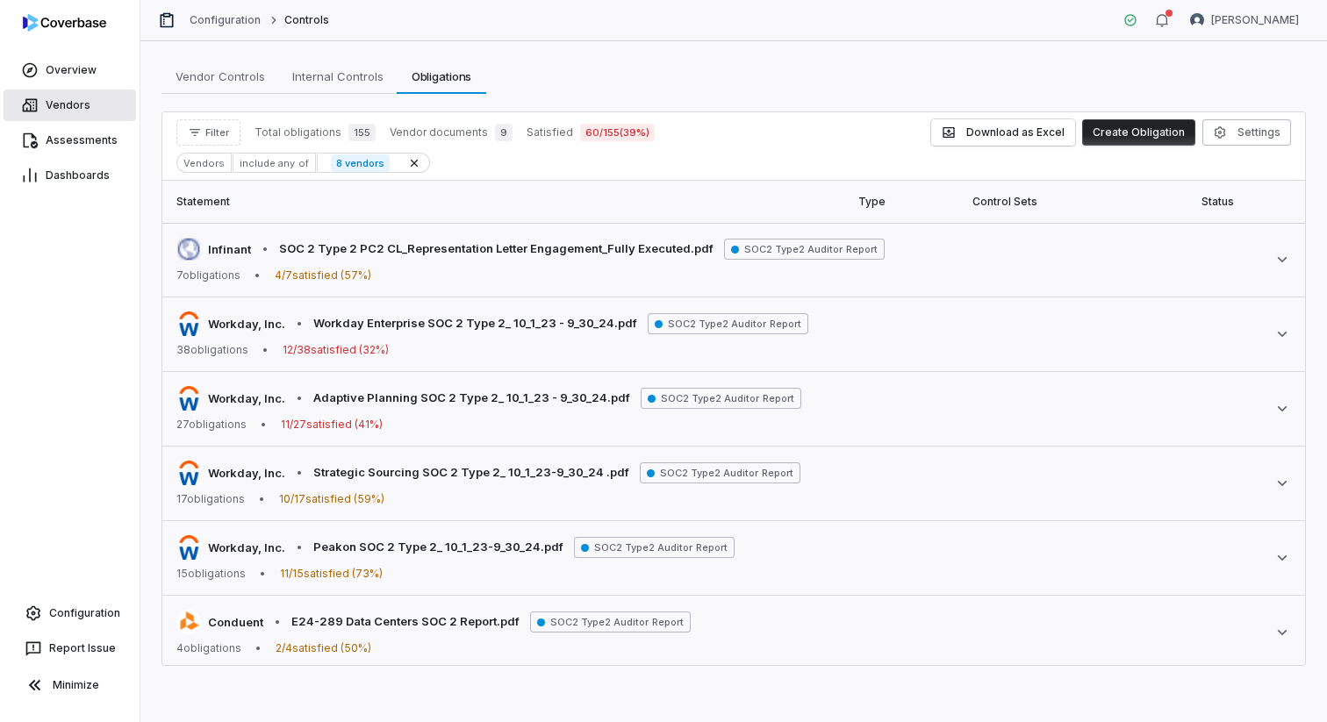
click at [84, 101] on span "Vendors" at bounding box center [68, 105] width 45 height 14
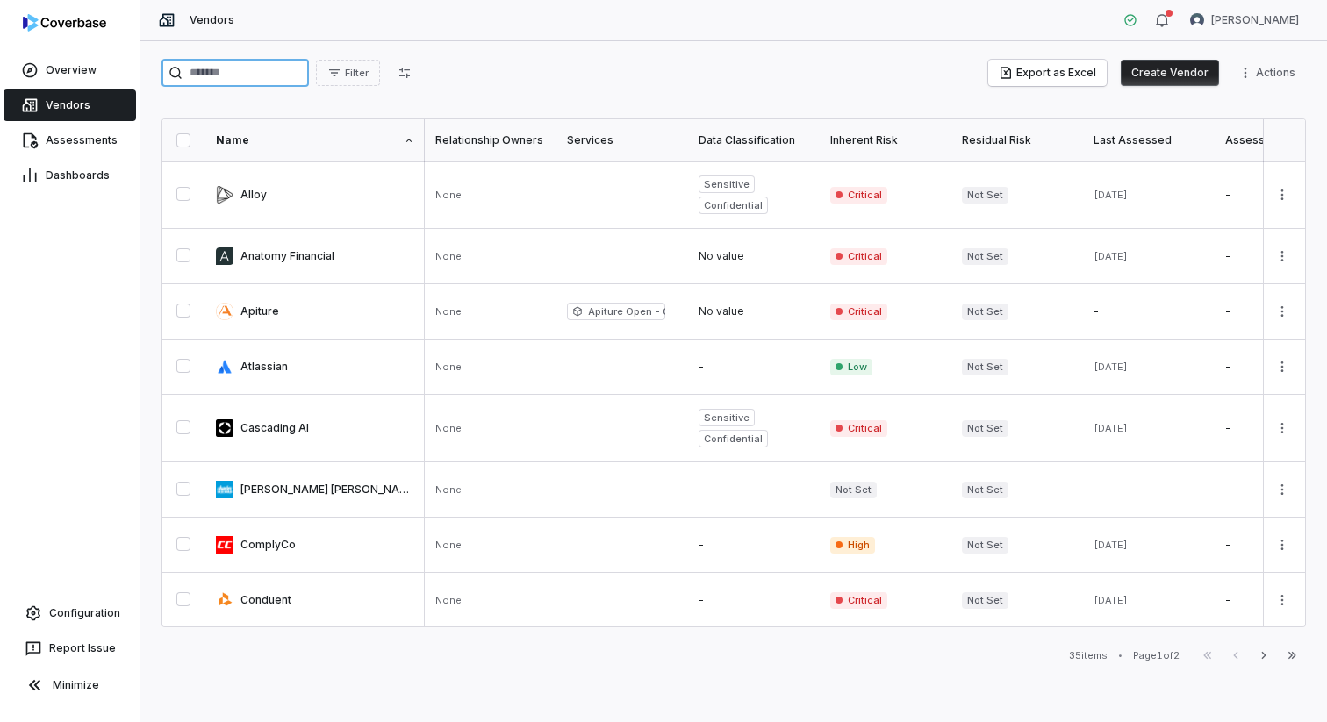
click at [278, 75] on input "search" at bounding box center [234, 73] width 147 height 28
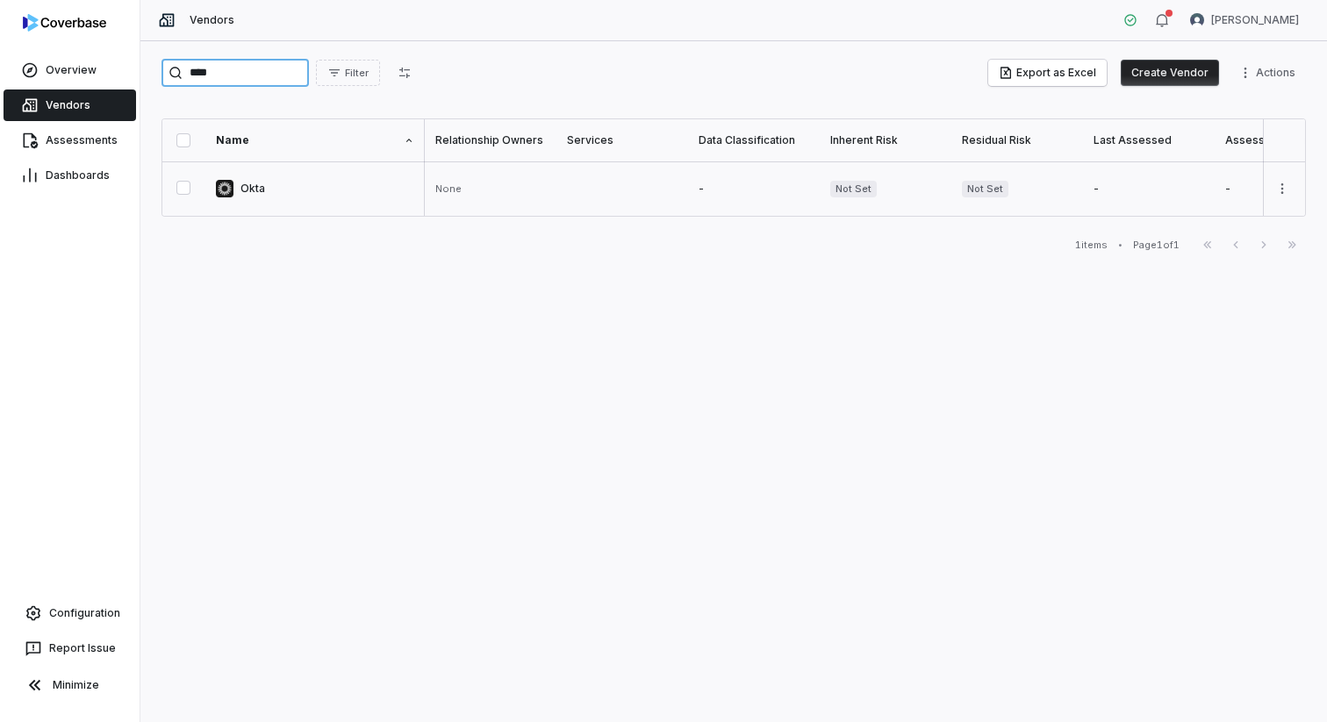
type input "****"
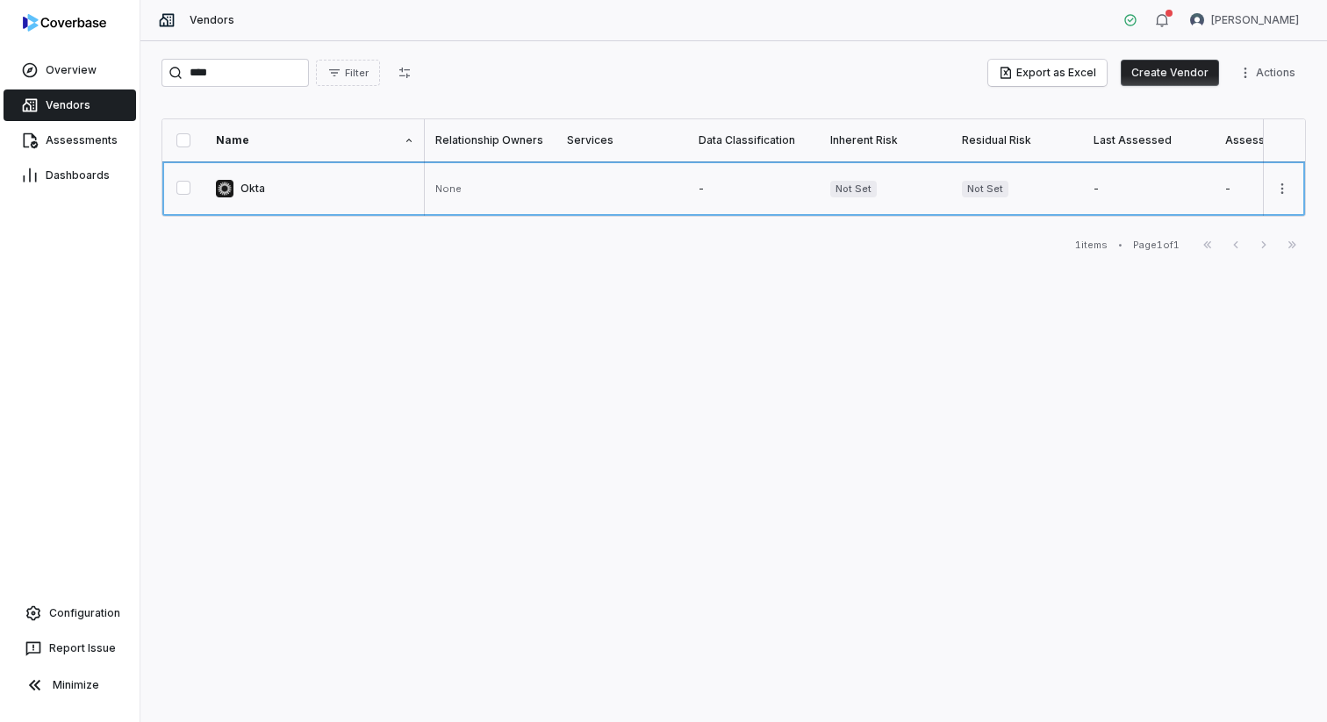
click at [276, 176] on link at bounding box center [314, 188] width 219 height 54
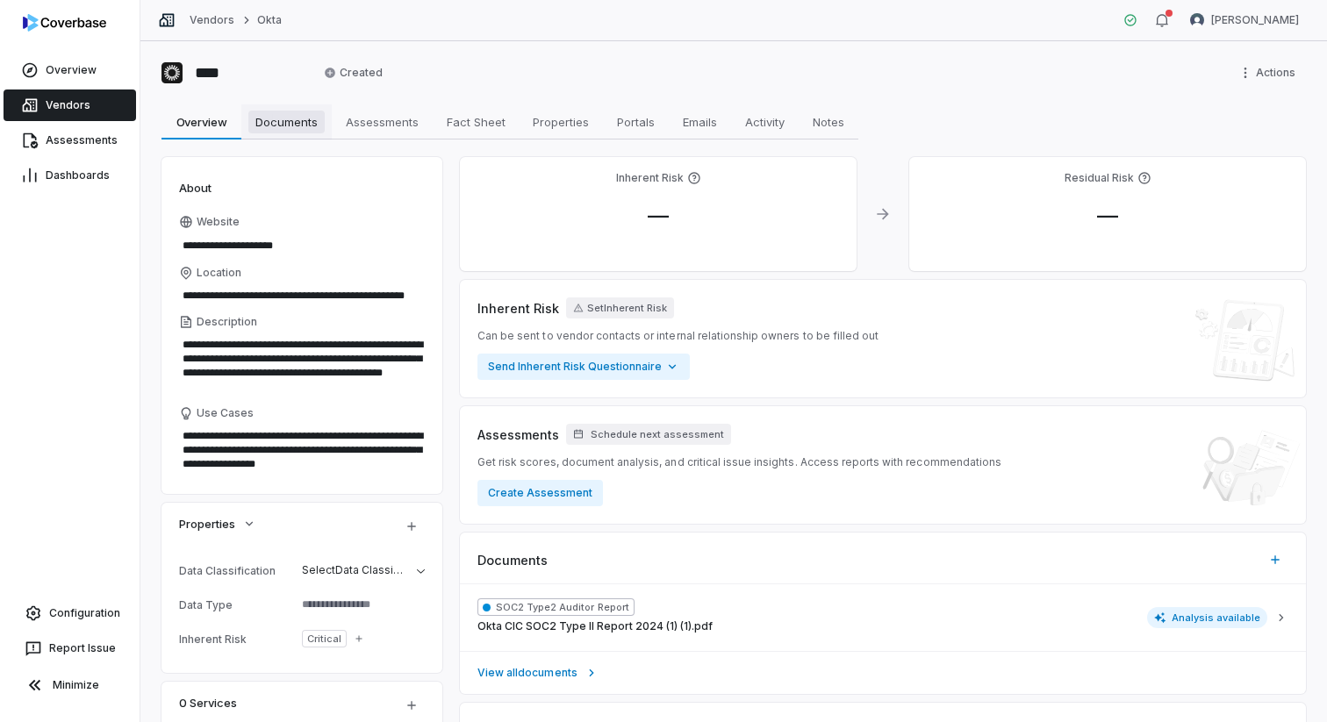
click at [319, 123] on span "Documents" at bounding box center [286, 122] width 76 height 23
type textarea "*"
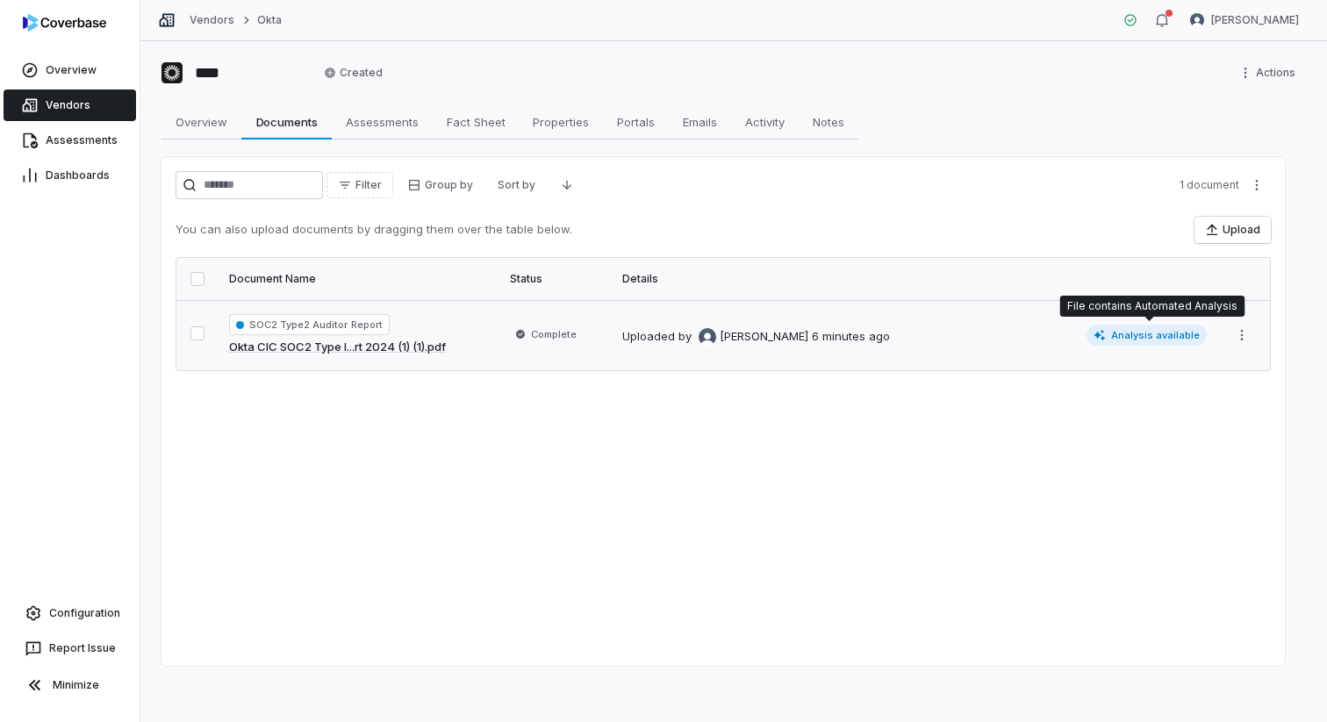
click at [1160, 338] on span "Analysis available" at bounding box center [1147, 335] width 121 height 21
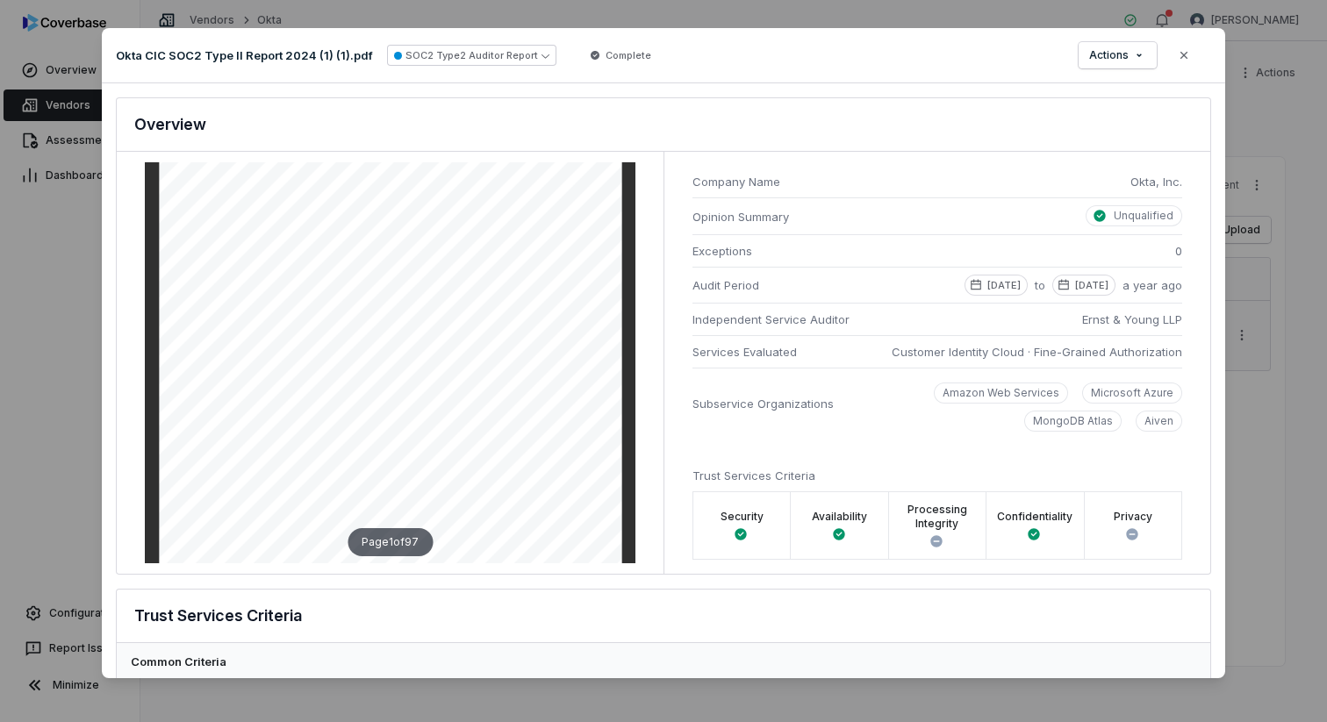
scroll to position [206, 0]
click at [1201, 47] on button "Close" at bounding box center [1184, 55] width 37 height 37
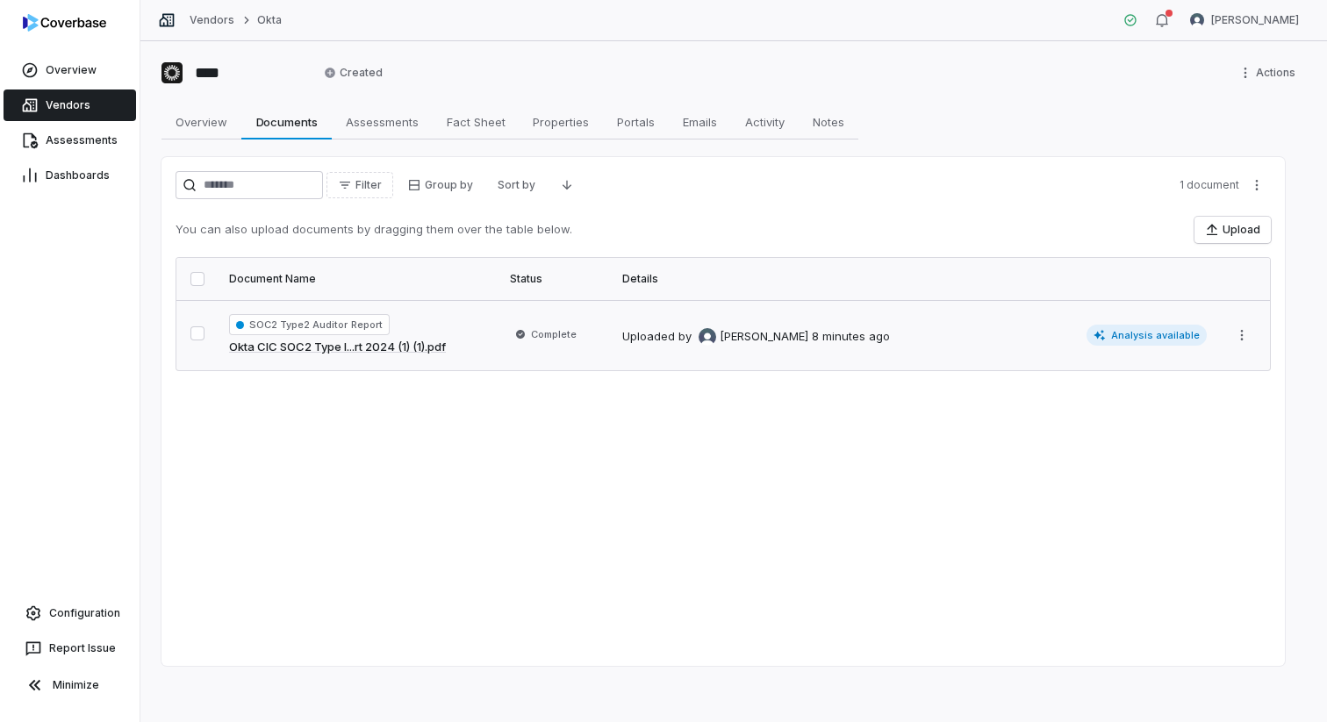
click at [88, 109] on link "Vendors" at bounding box center [70, 106] width 133 height 32
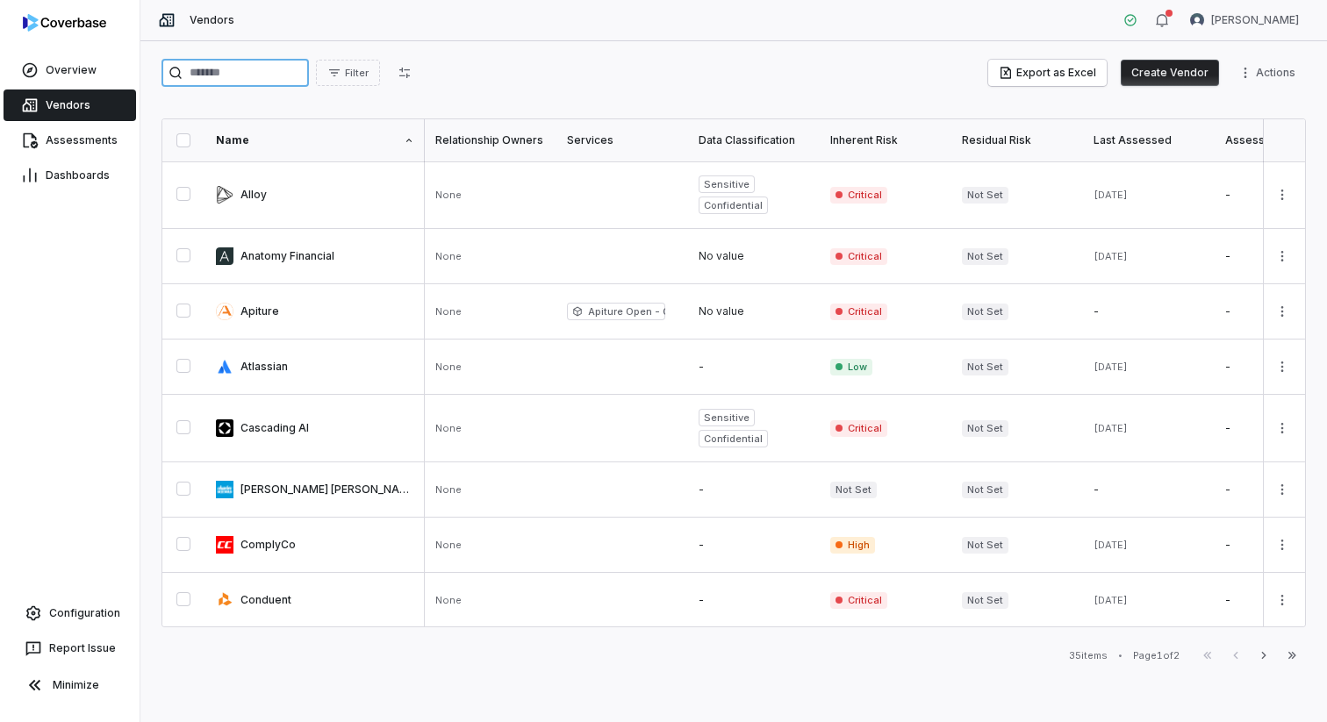
click at [276, 76] on input "search" at bounding box center [234, 73] width 147 height 28
click at [281, 71] on input "search" at bounding box center [234, 73] width 147 height 28
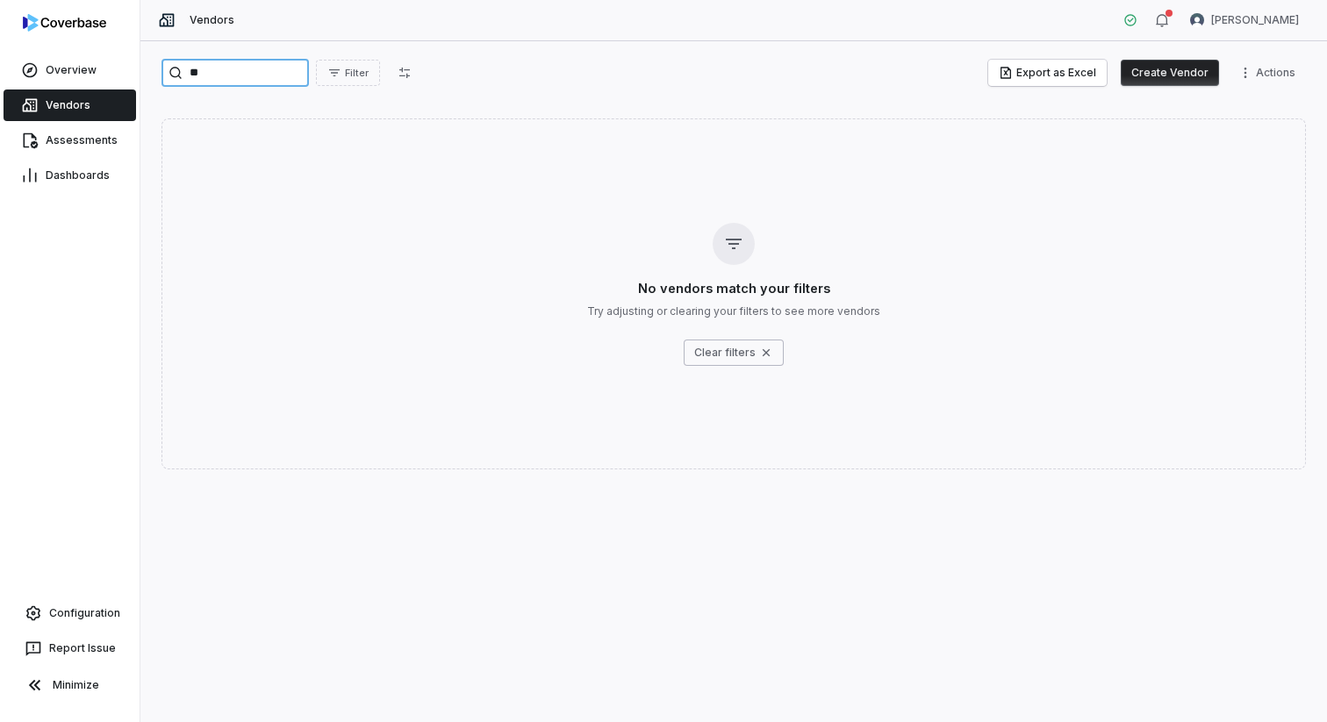
type input "*"
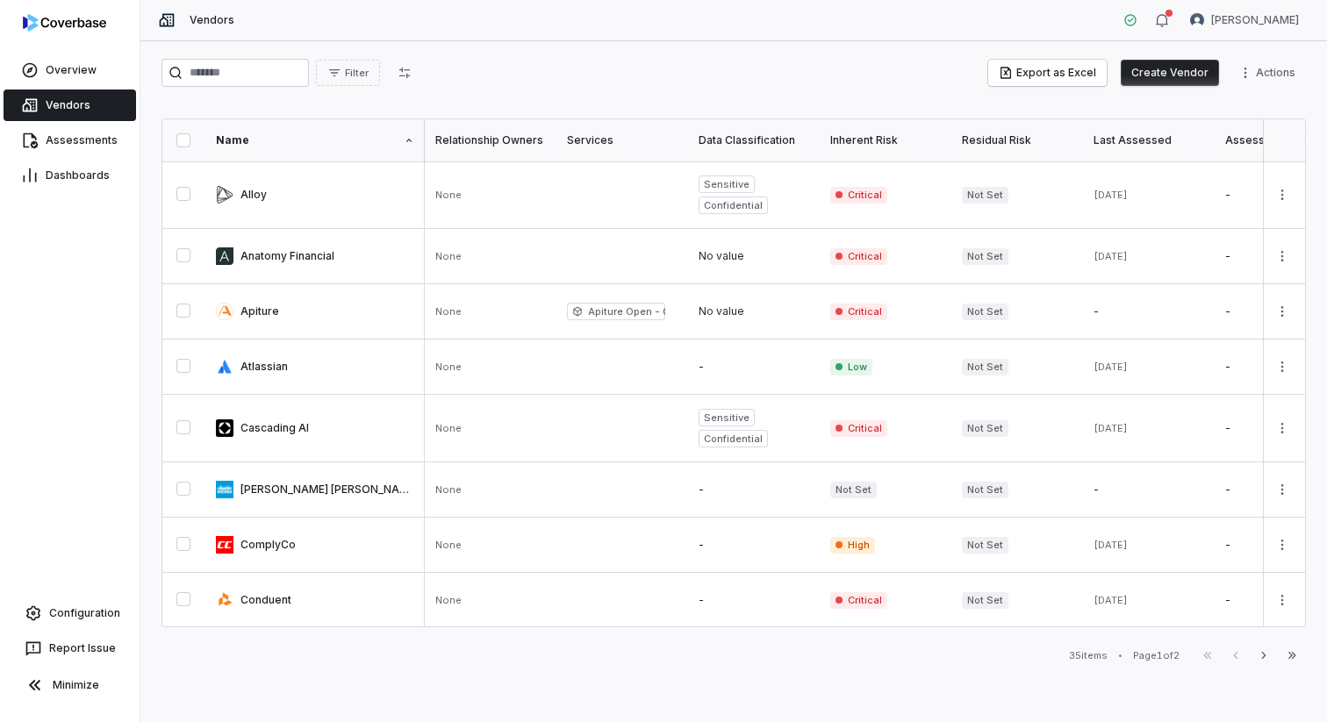
click at [1160, 83] on button "Create Vendor" at bounding box center [1170, 73] width 98 height 26
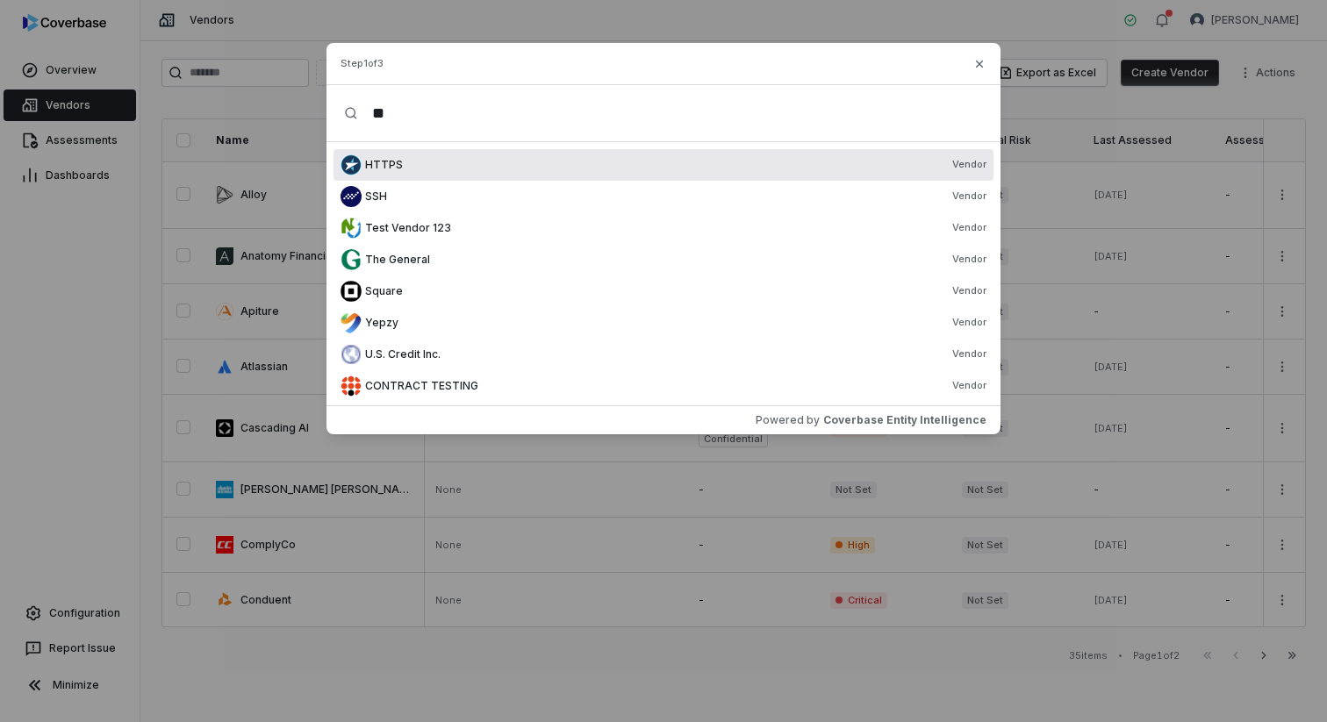
type input "*"
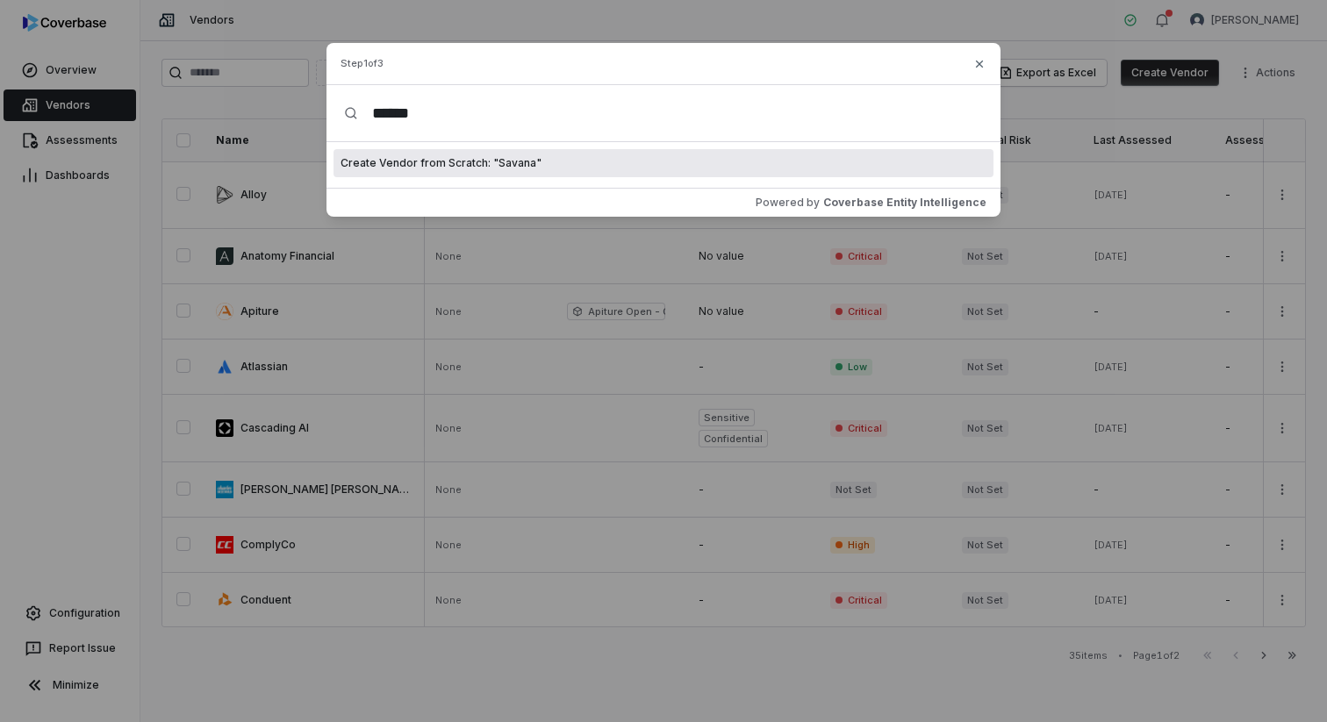
type input "******"
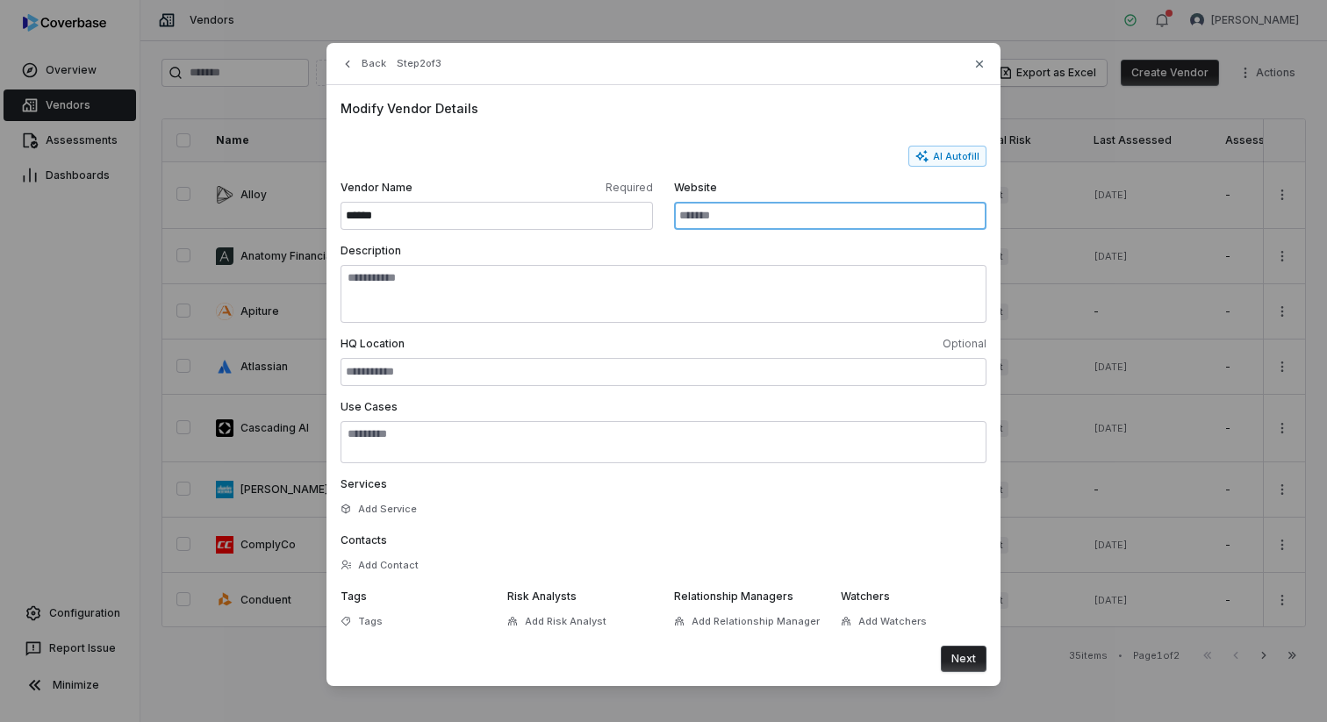
click at [760, 213] on input "Website" at bounding box center [830, 216] width 312 height 28
paste input "**********"
type input "**********"
click at [951, 156] on button "AI Autofill" at bounding box center [947, 156] width 78 height 21
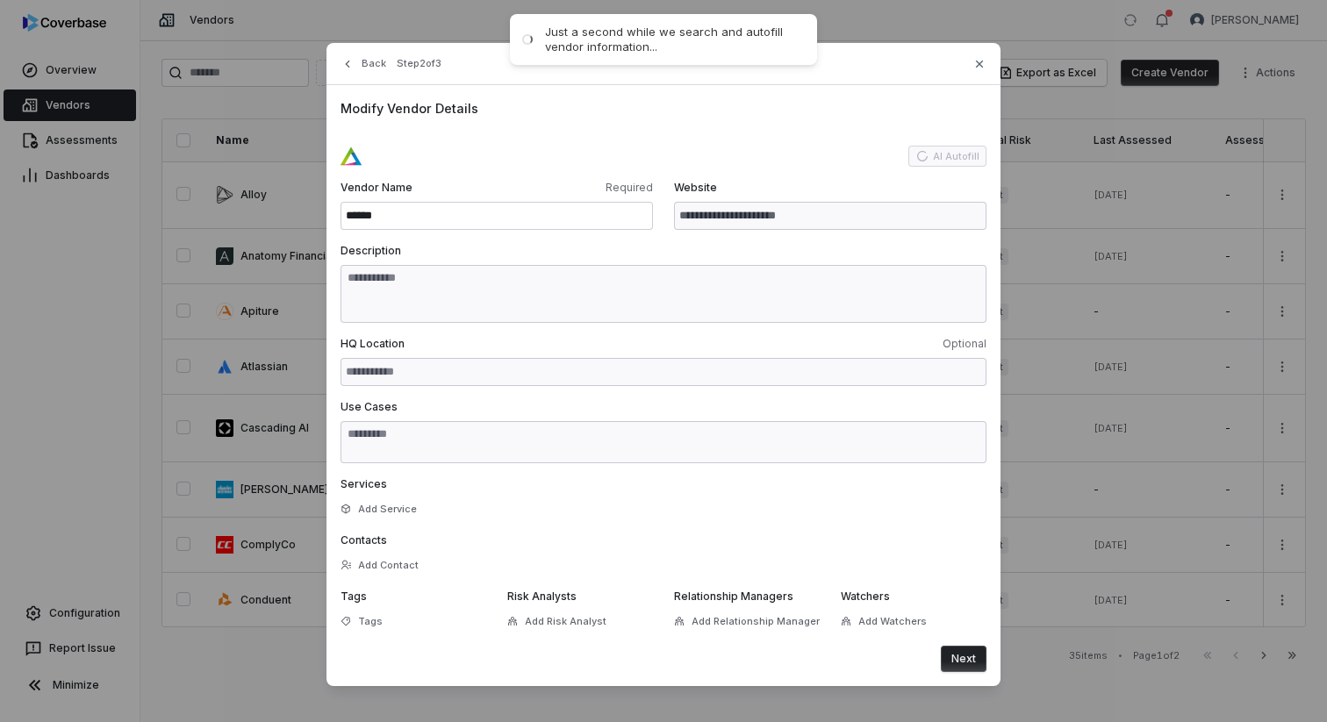
type input "**********"
type textarea "**********"
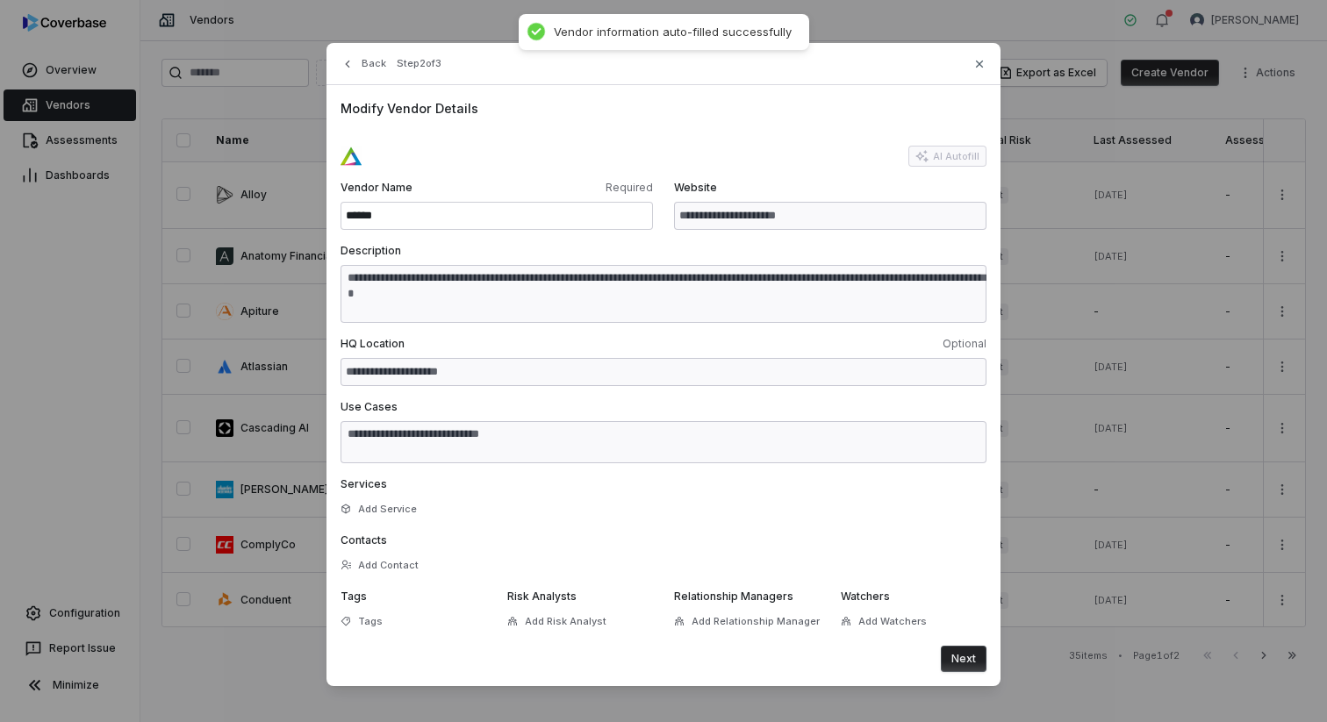
type textarea "**********"
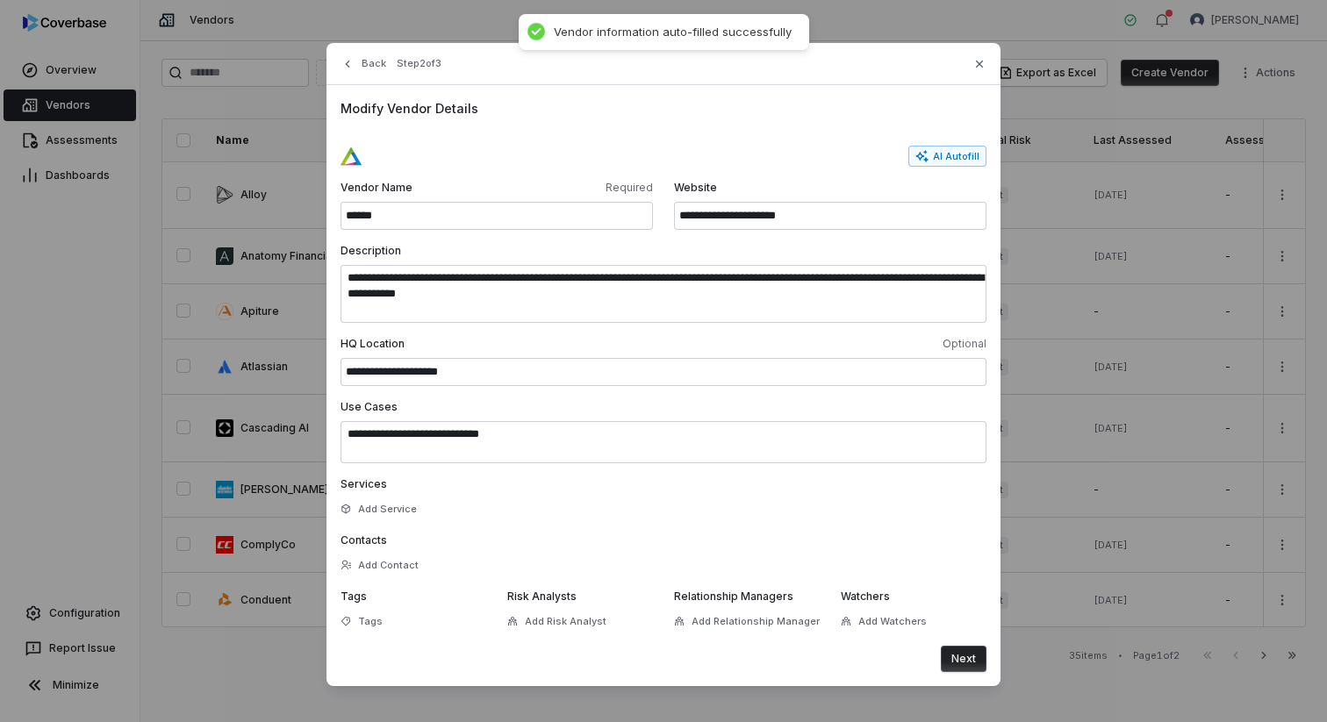
click at [980, 661] on button "Next" at bounding box center [964, 659] width 46 height 26
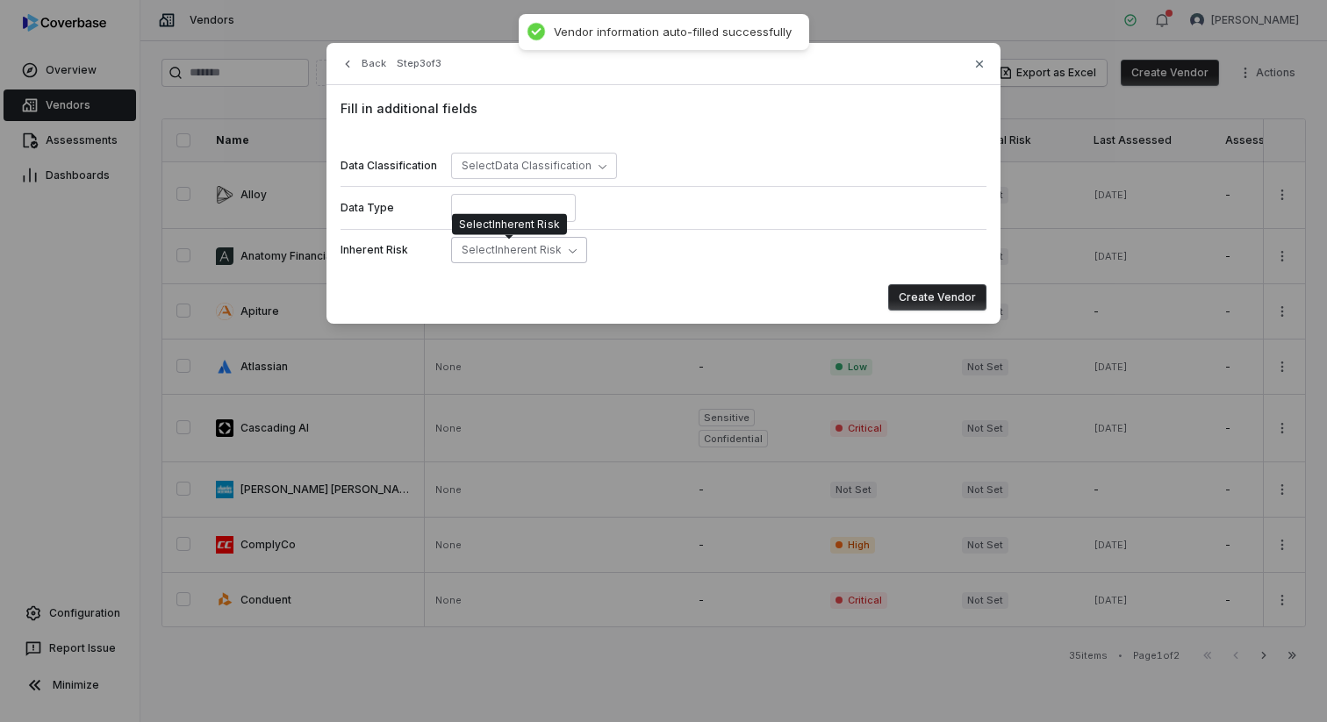
click at [542, 255] on span "Select Inherent Risk" at bounding box center [512, 249] width 100 height 13
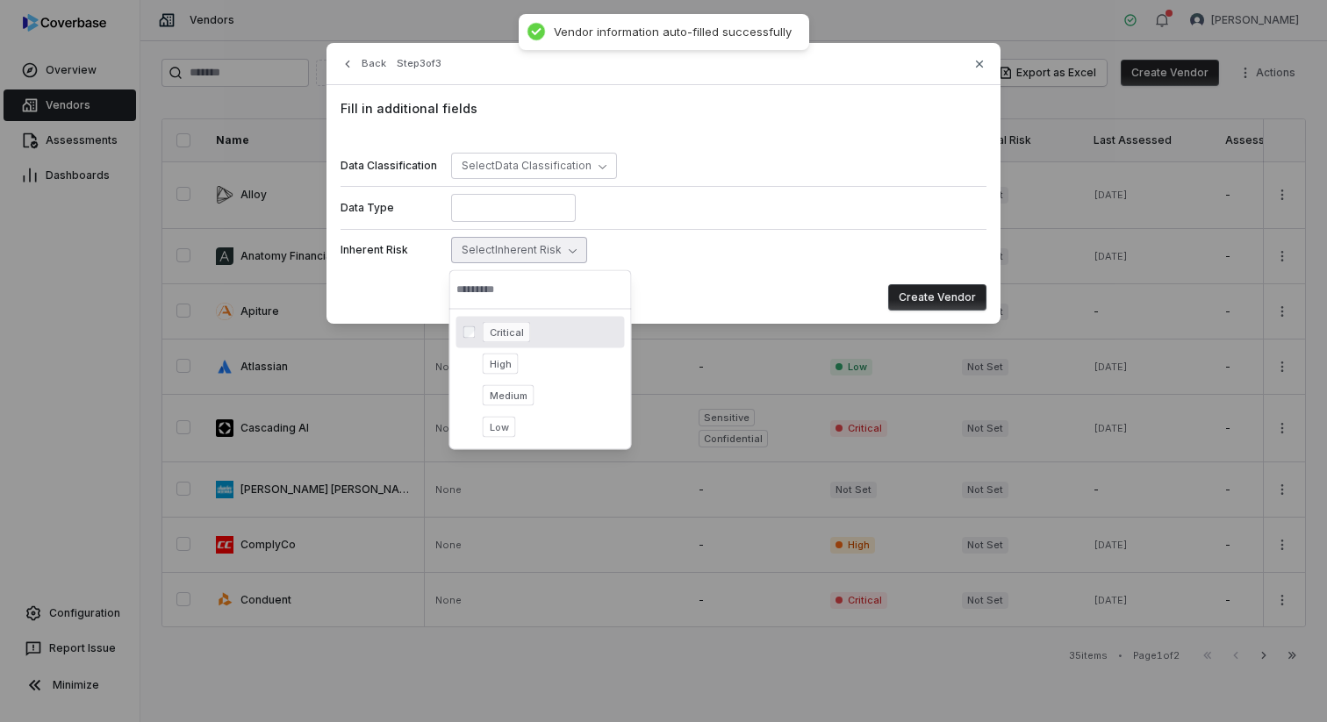
click at [519, 330] on span "Critical" at bounding box center [507, 332] width 48 height 21
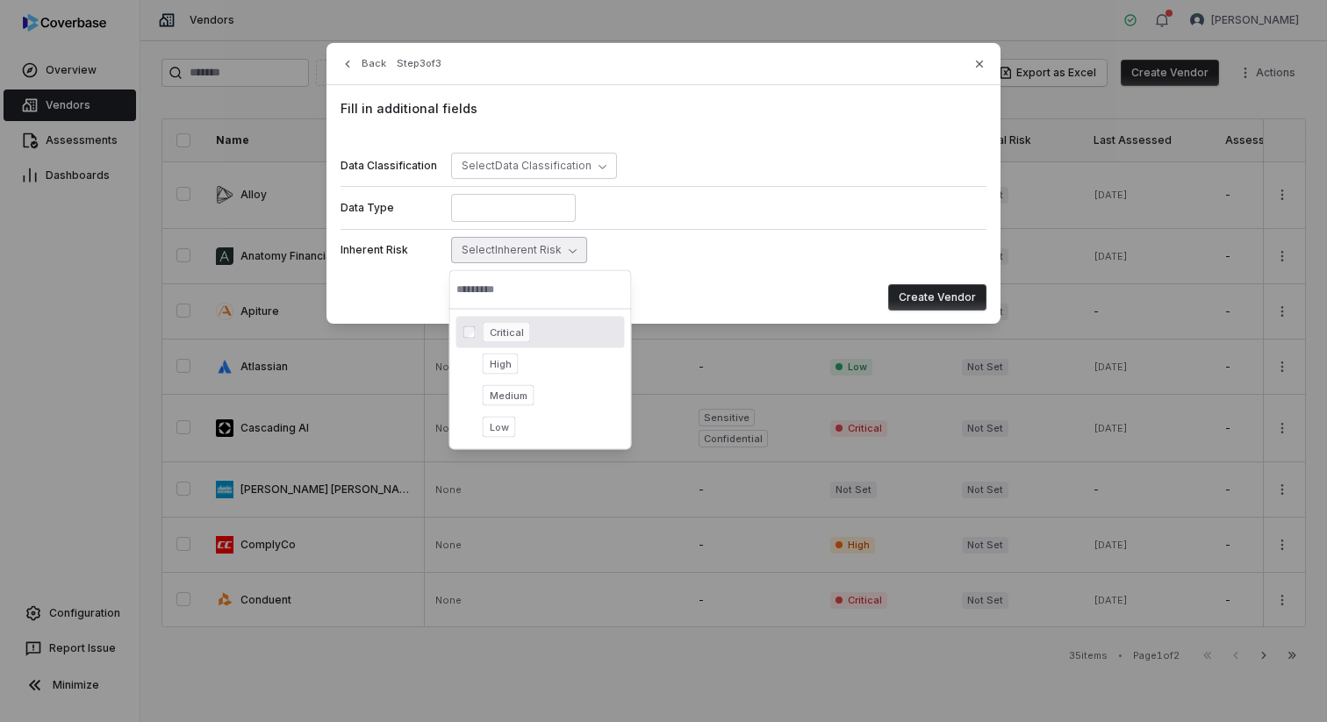
click at [913, 305] on button "Create Vendor" at bounding box center [937, 297] width 98 height 26
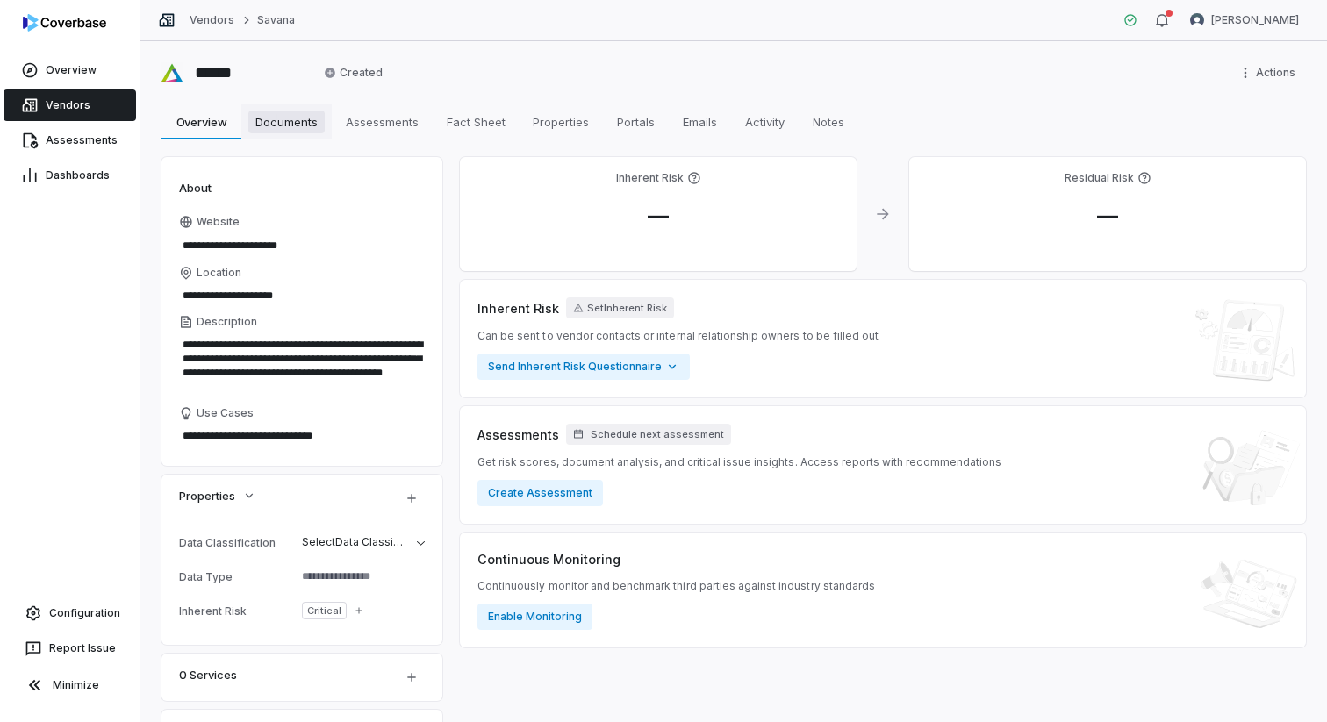
click at [283, 122] on span "Documents" at bounding box center [286, 122] width 76 height 23
type textarea "*"
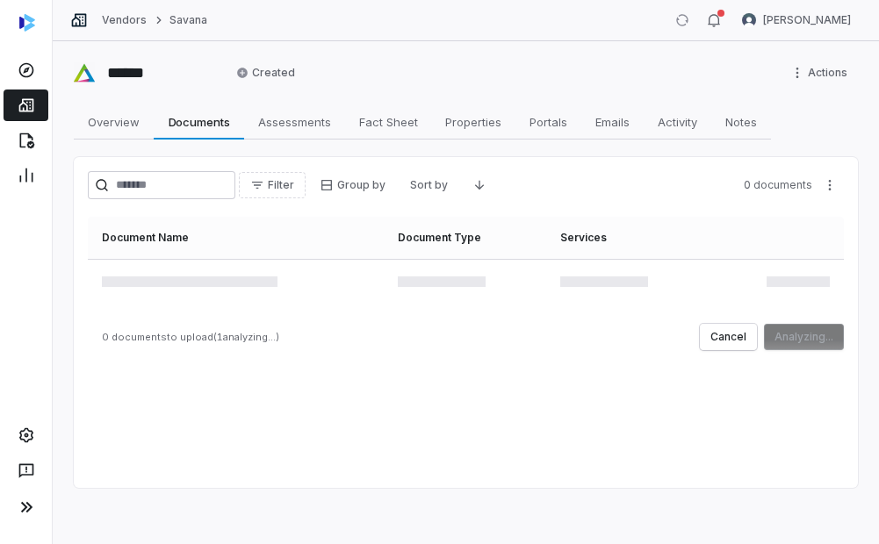
click at [528, 454] on div "Filter Group by Sort by 0 documents Document Name Document Type Services 0 docu…" at bounding box center [466, 322] width 784 height 331
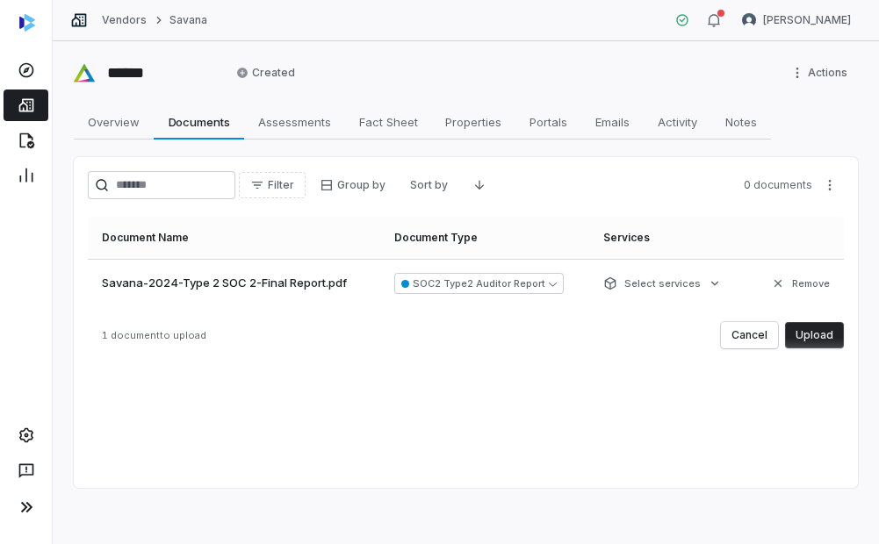
click at [721, 457] on div "Filter Group by Sort by 0 documents Document Name Document Type Services Savana…" at bounding box center [466, 322] width 784 height 331
click at [822, 333] on button "Upload" at bounding box center [814, 335] width 59 height 26
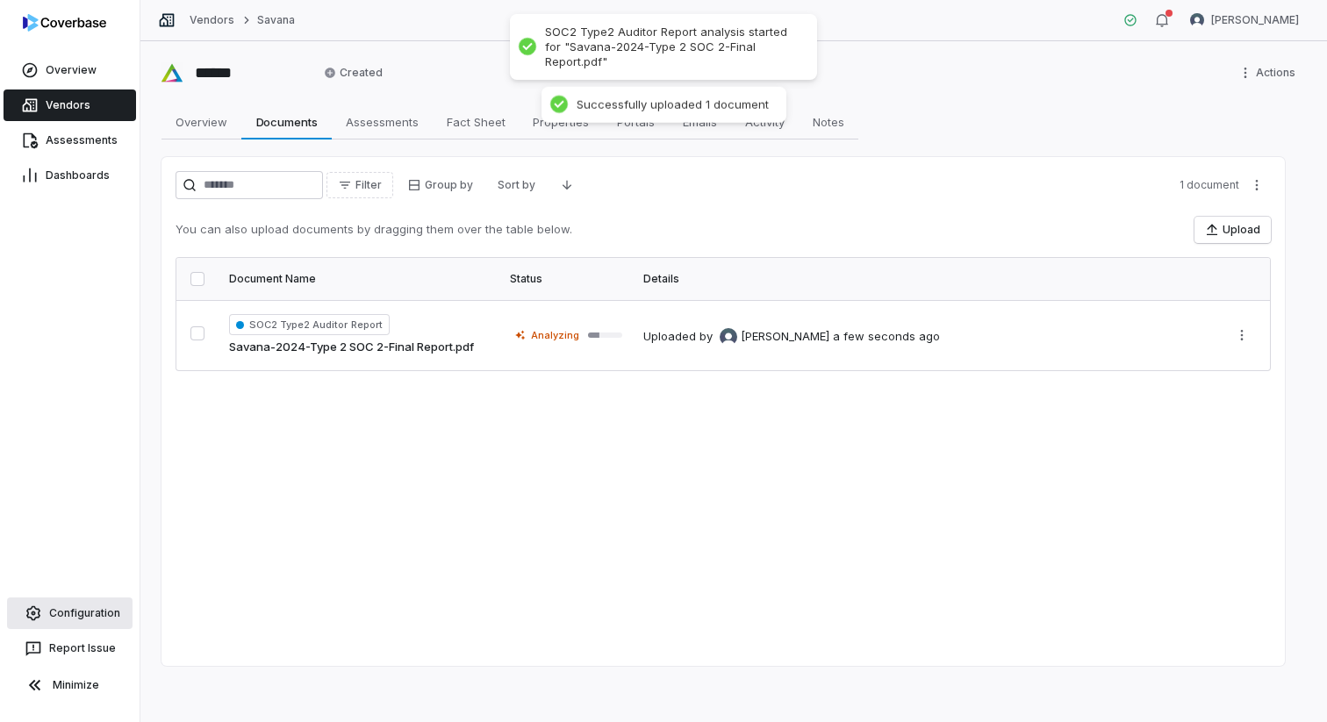
click at [89, 614] on span "Configuration" at bounding box center [84, 613] width 71 height 14
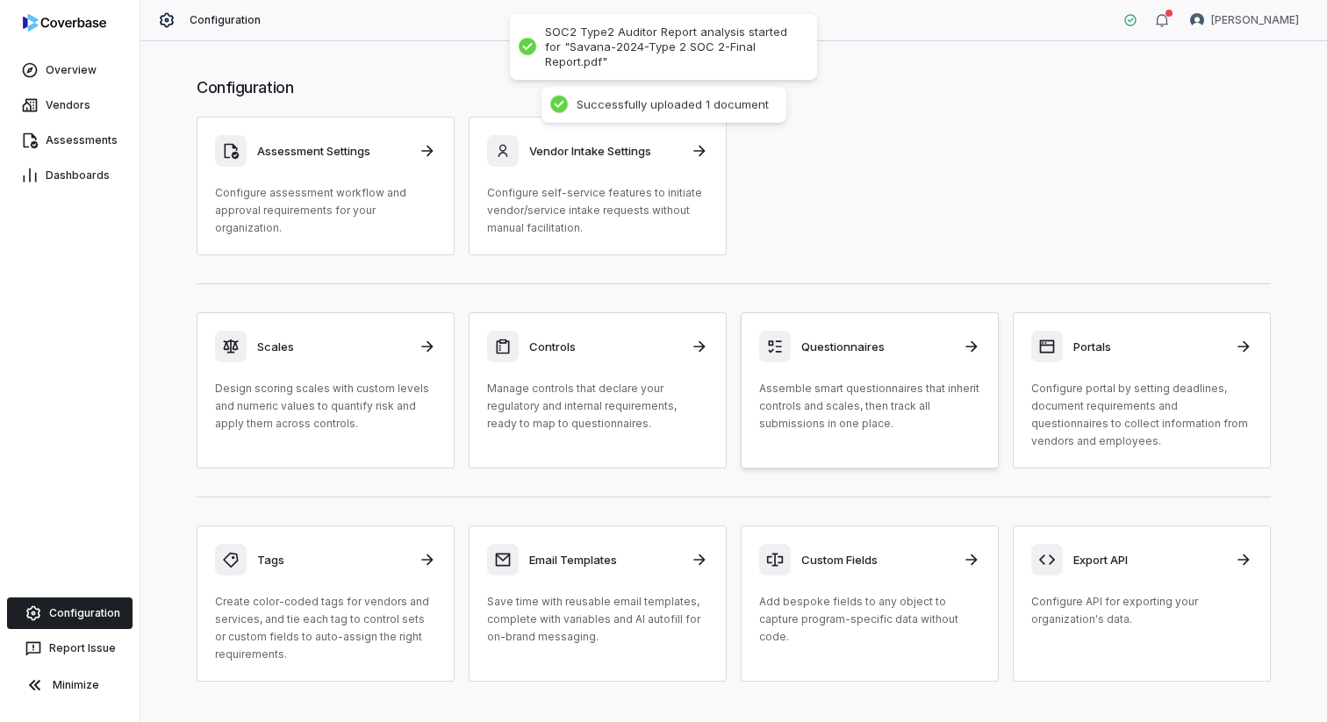
click at [906, 382] on p "Assemble smart questionnaires that inherit controls and scales, then track all …" at bounding box center [869, 406] width 221 height 53
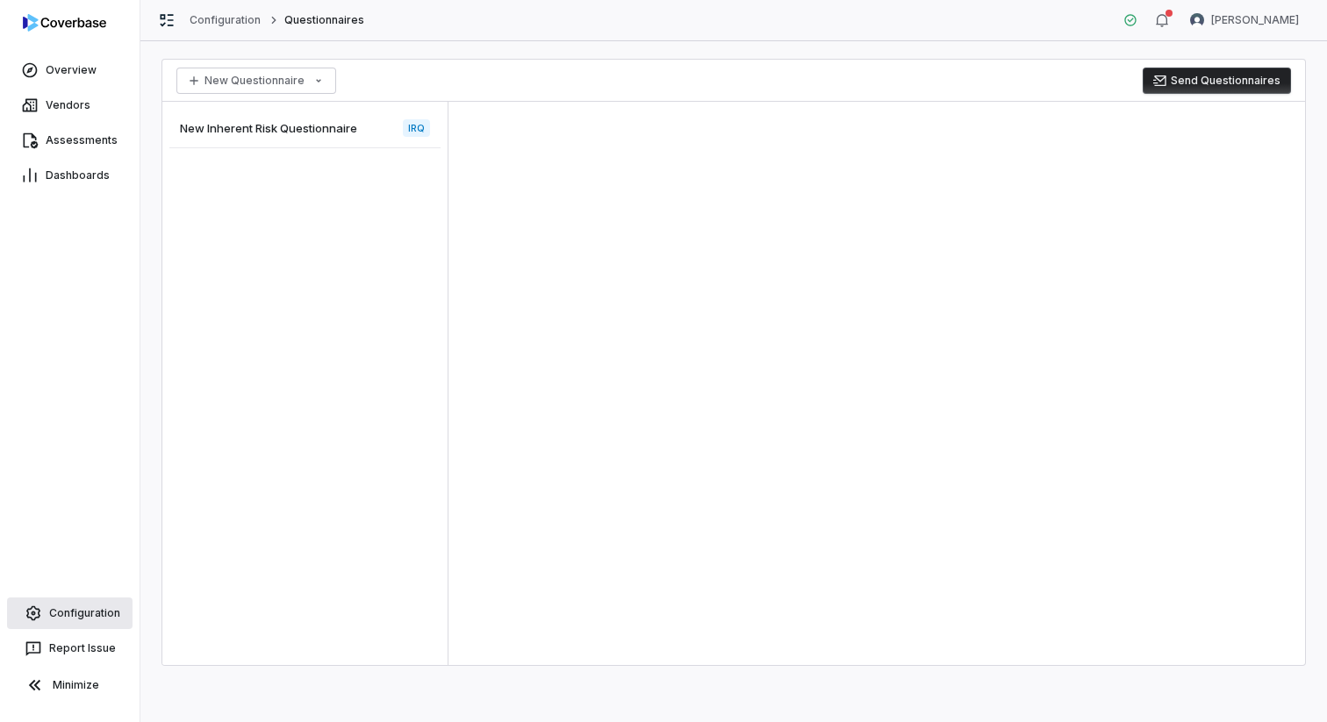
click at [91, 622] on link "Configuration" at bounding box center [70, 614] width 126 height 32
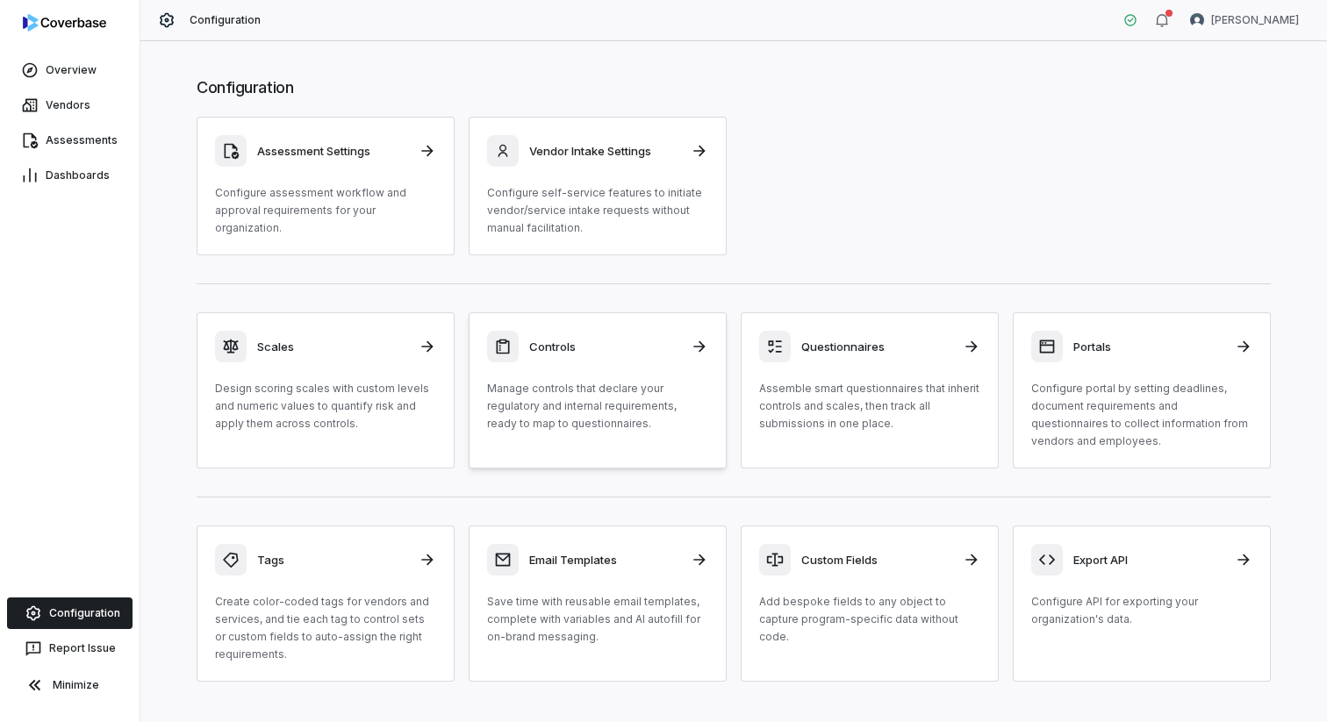
click at [592, 359] on div "Controls" at bounding box center [597, 347] width 221 height 32
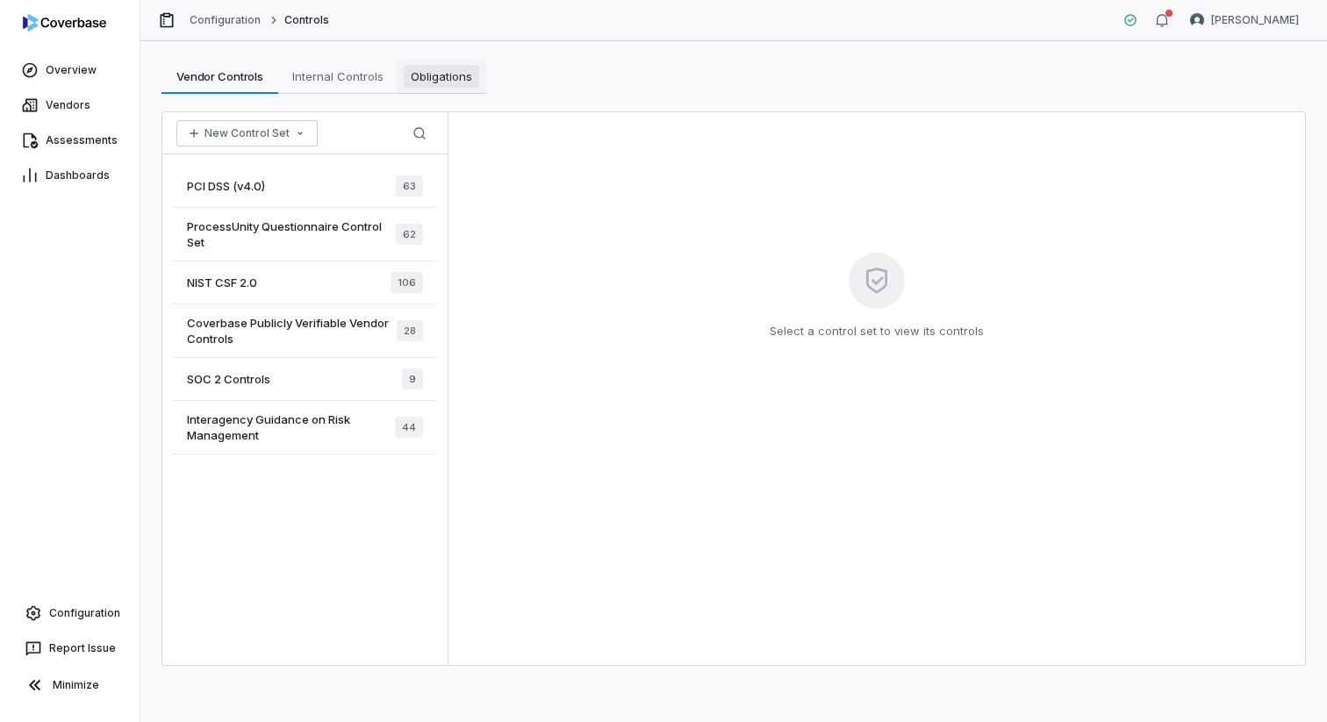
click at [428, 80] on span "Obligations" at bounding box center [441, 76] width 75 height 23
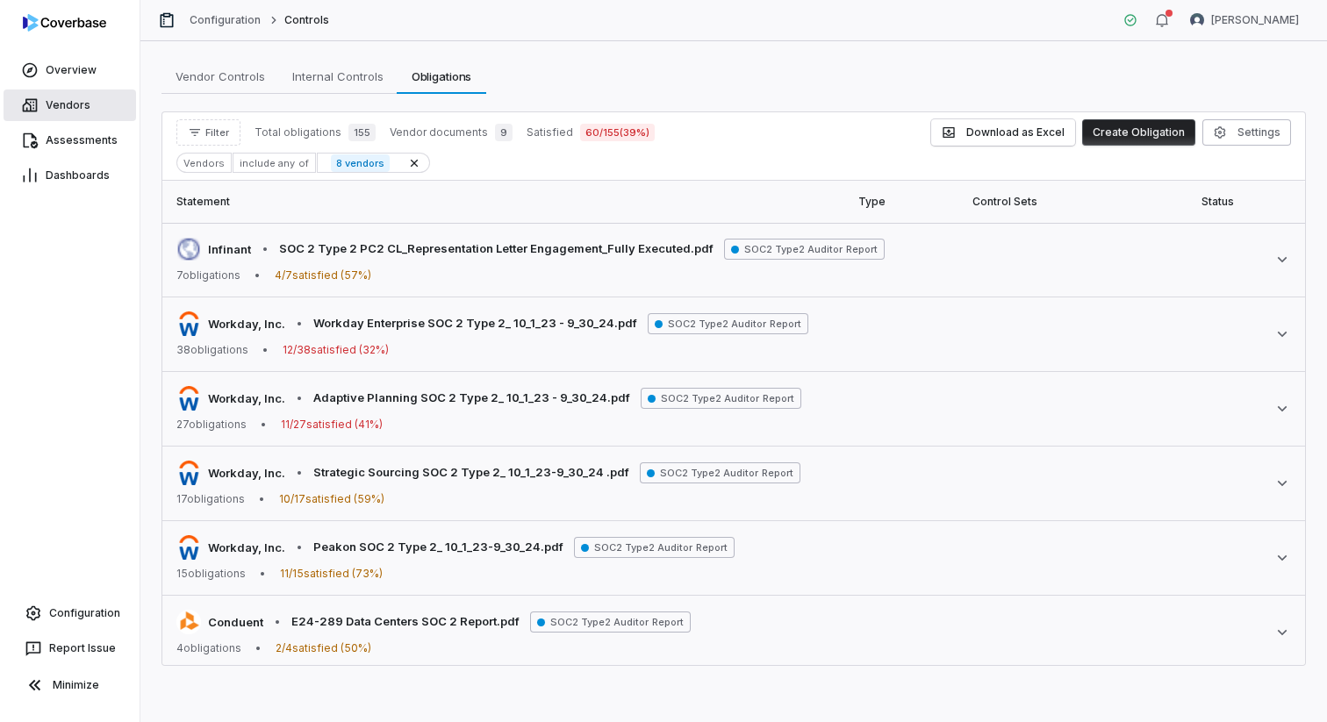
click at [68, 97] on link "Vendors" at bounding box center [70, 106] width 133 height 32
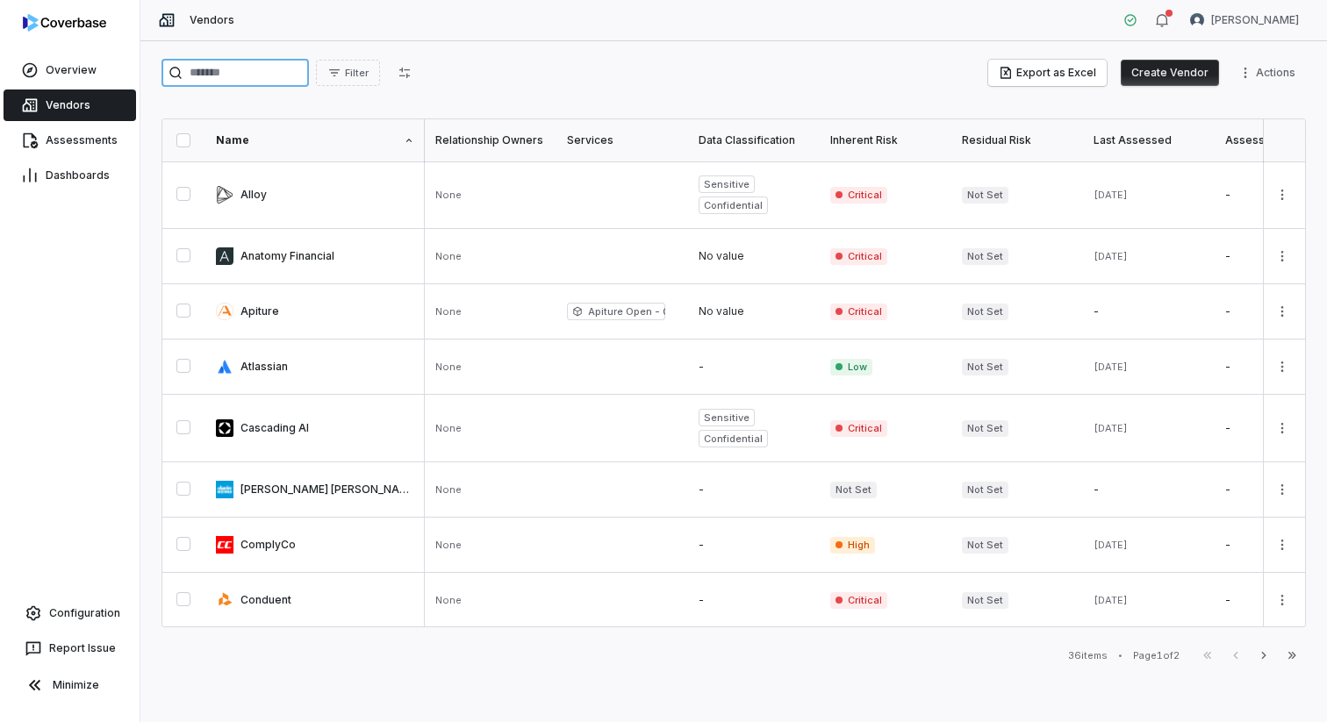
click at [255, 78] on input "search" at bounding box center [234, 73] width 147 height 28
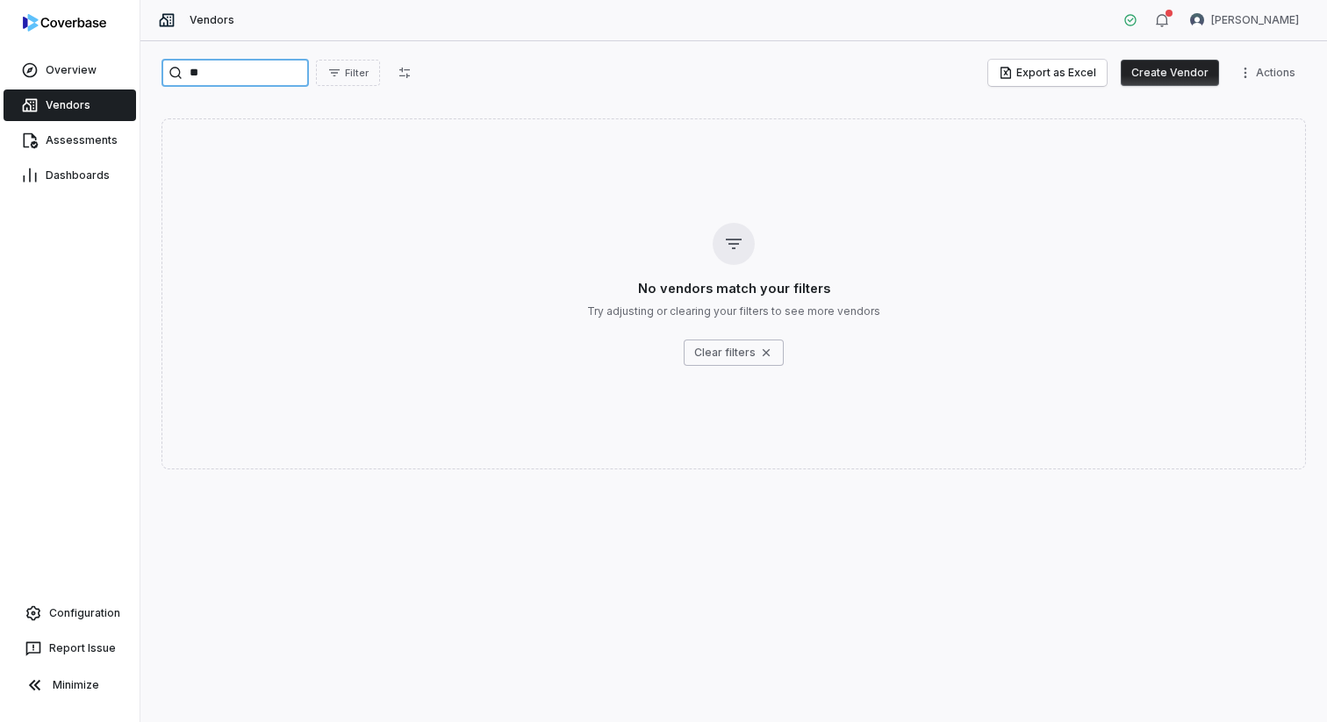
type input "*"
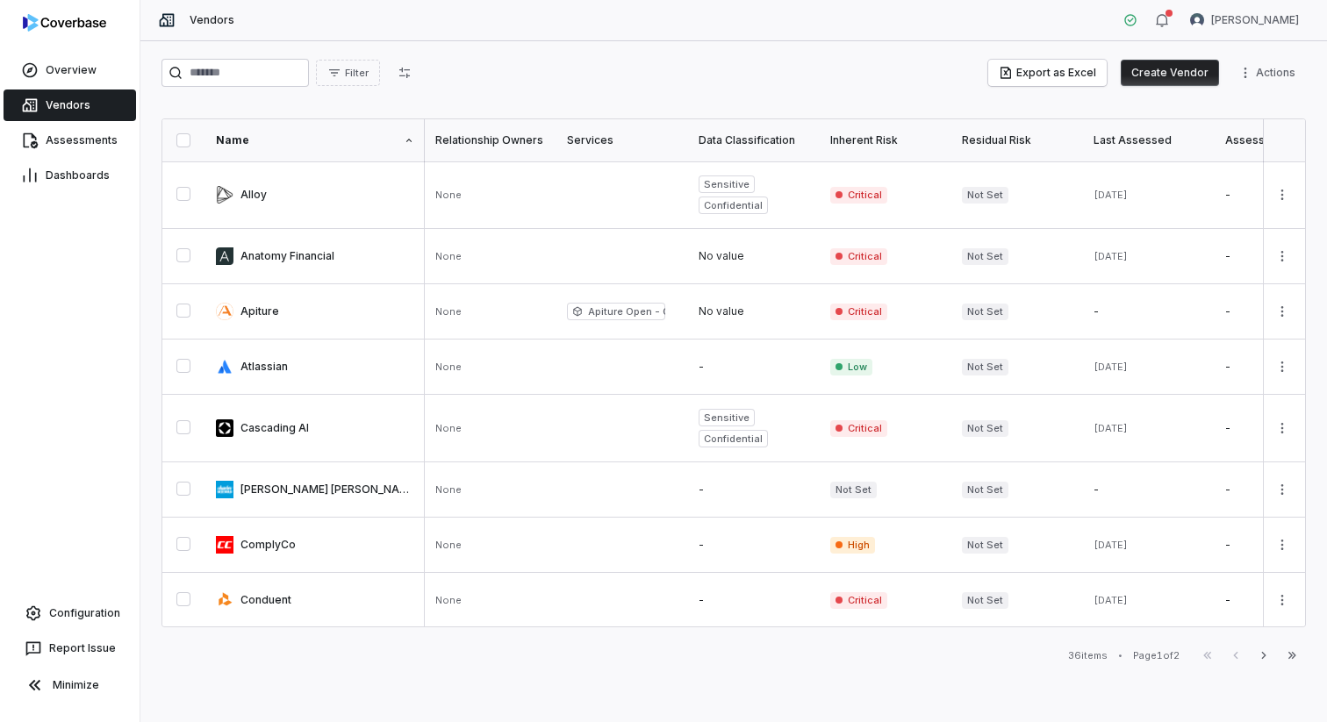
click at [1164, 76] on button "Create Vendor" at bounding box center [1170, 73] width 98 height 26
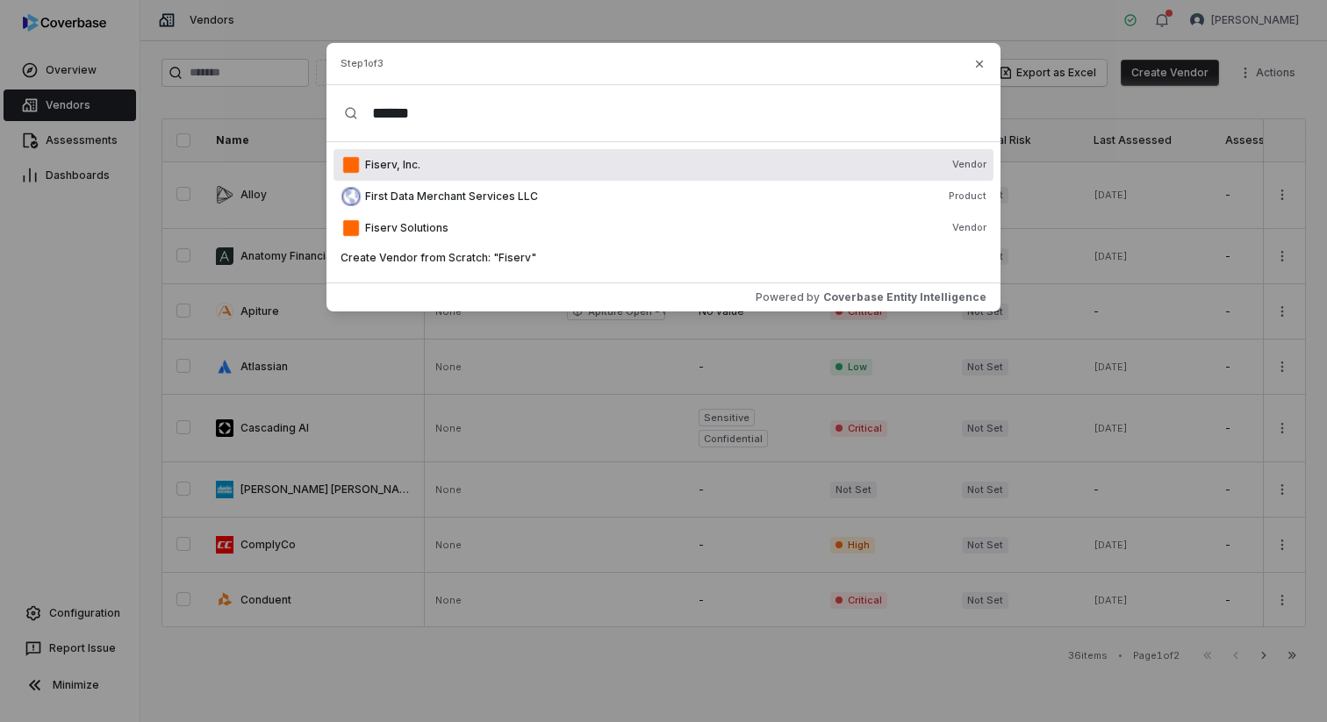
type input "******"
click at [683, 166] on div "Fiserv, Inc. Vendor" at bounding box center [675, 165] width 621 height 14
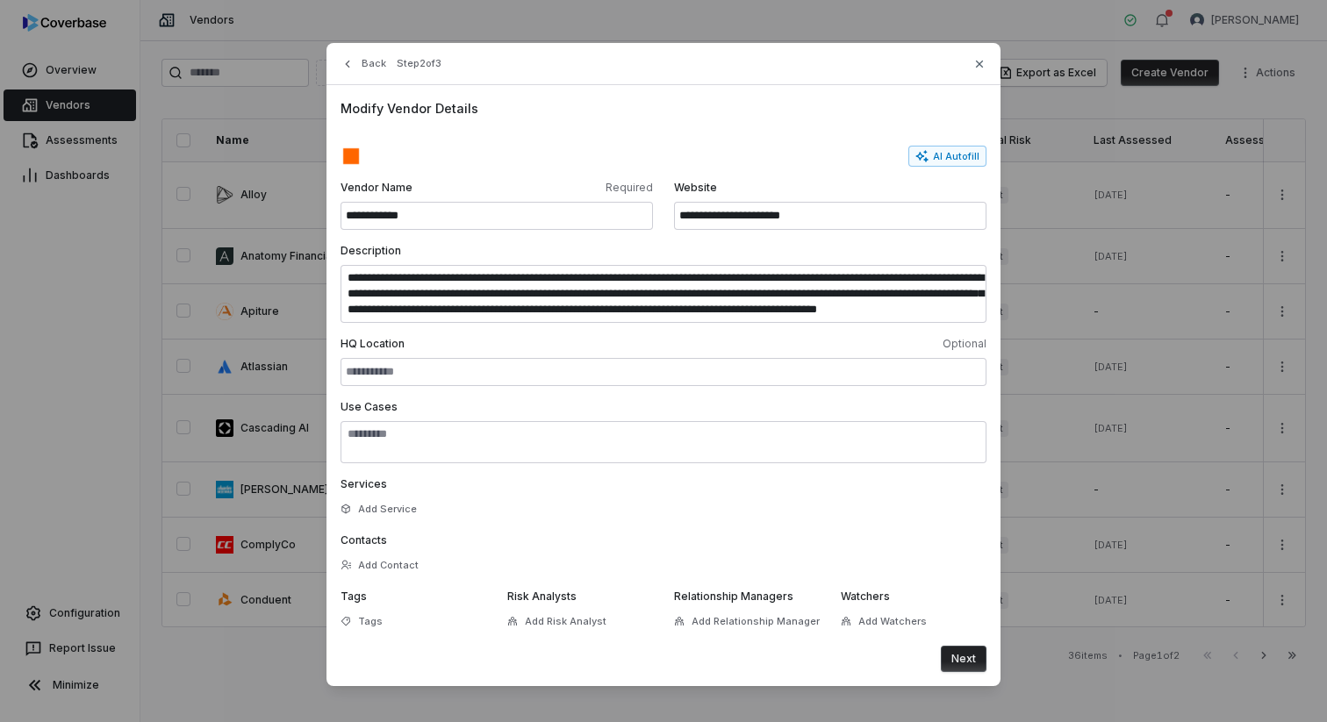
click at [957, 662] on button "Next" at bounding box center [964, 659] width 46 height 26
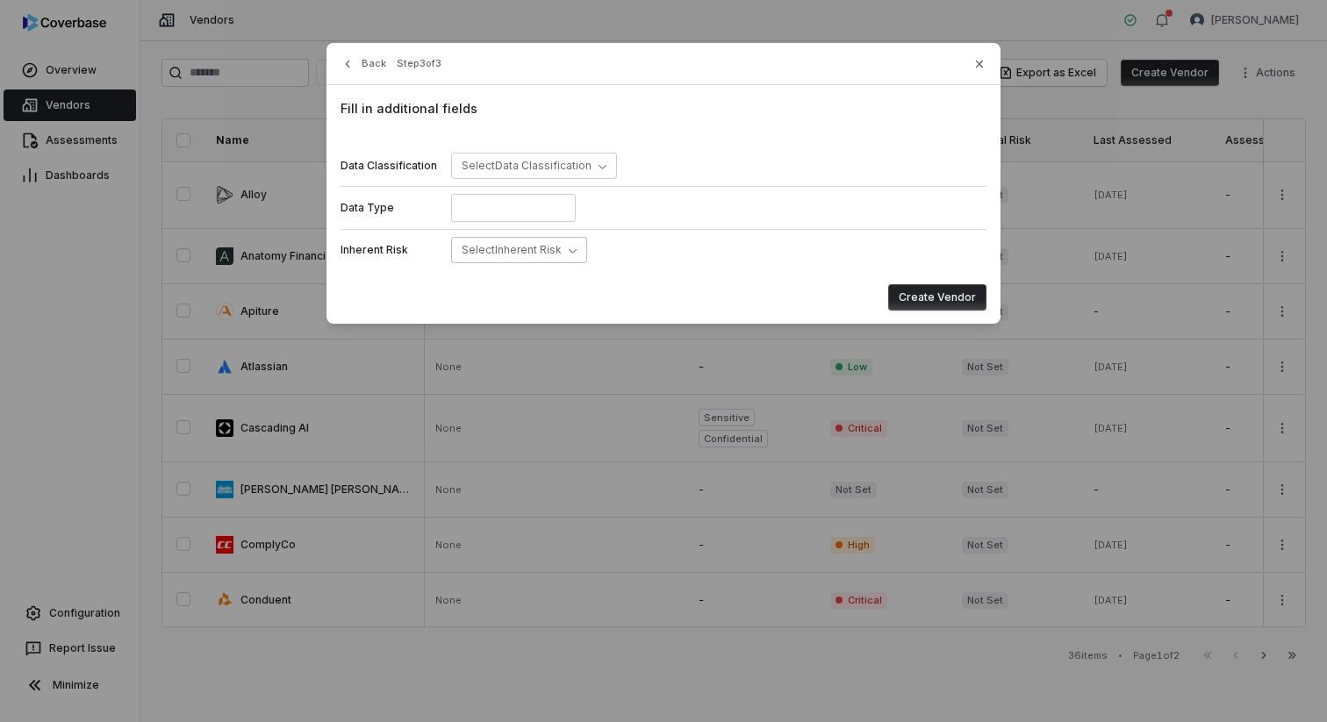
click at [505, 253] on span "Select Inherent Risk" at bounding box center [512, 249] width 100 height 13
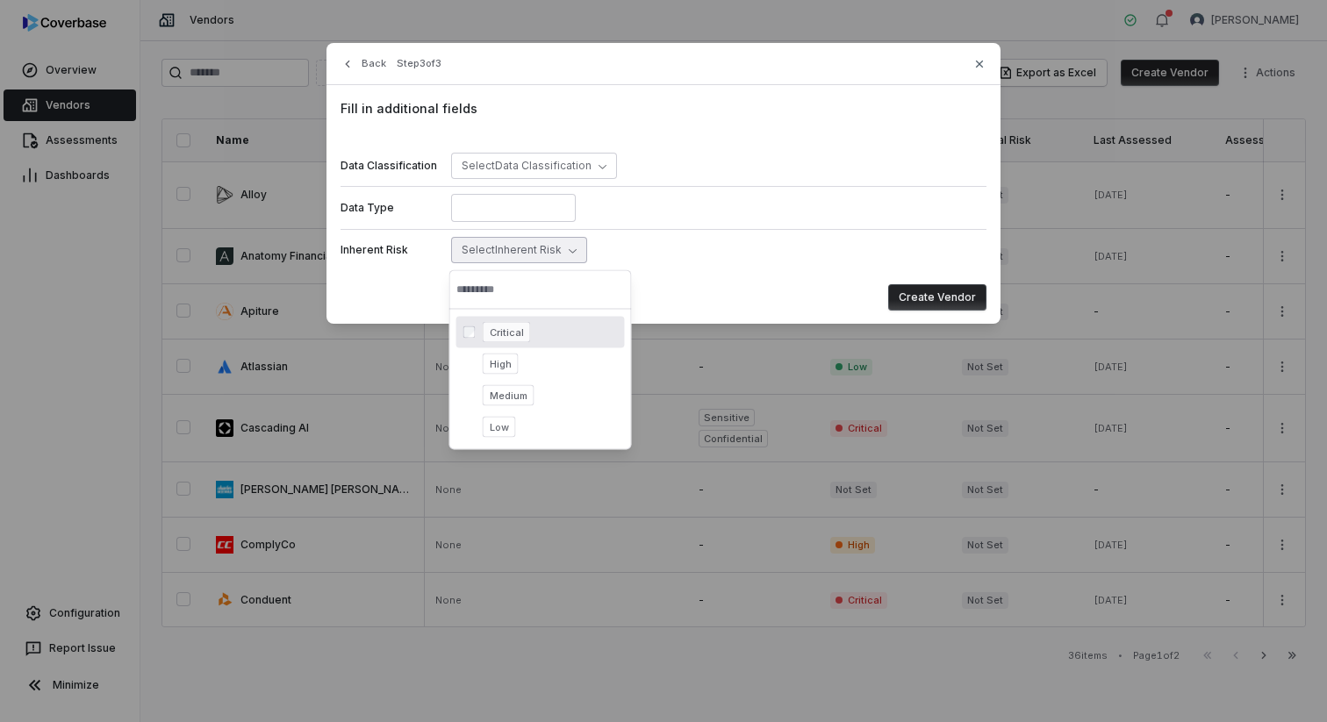
click at [511, 335] on span "Critical" at bounding box center [507, 332] width 48 height 21
click at [961, 293] on button "Create Vendor" at bounding box center [937, 297] width 98 height 26
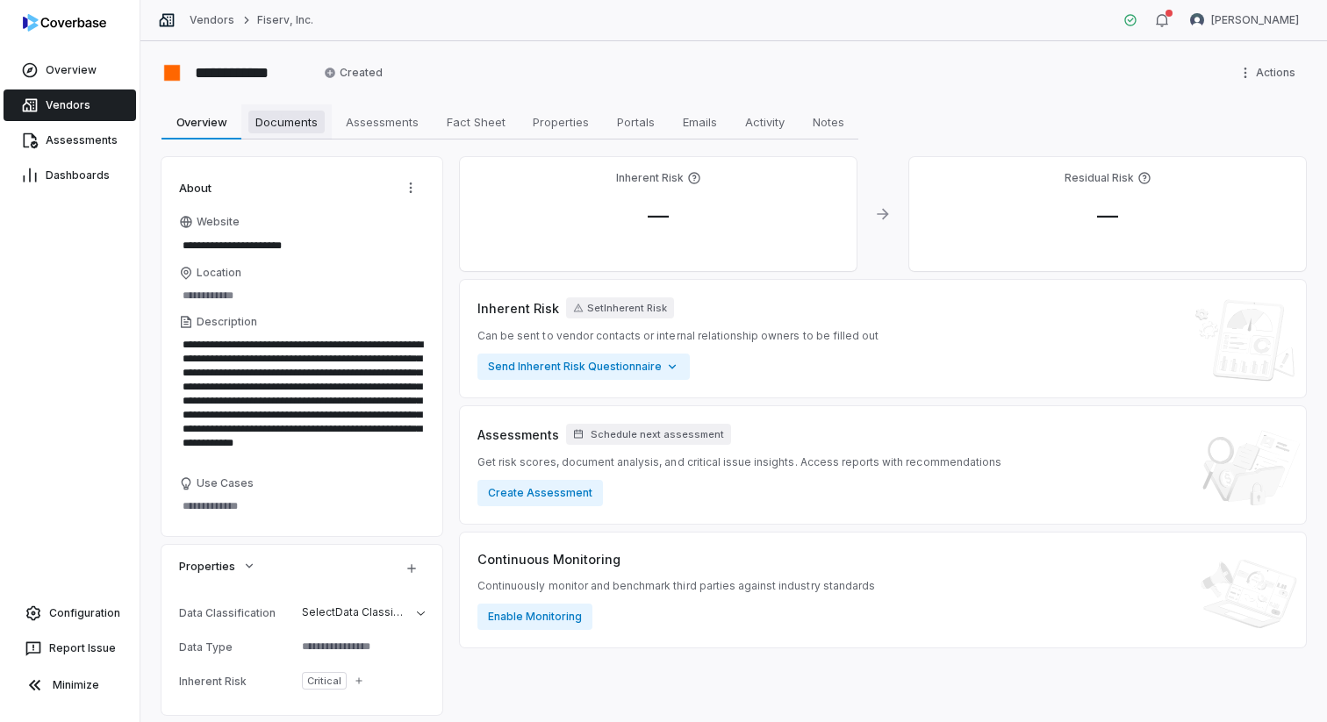
click at [249, 136] on link "Documents Documents" at bounding box center [286, 121] width 90 height 35
type textarea "*"
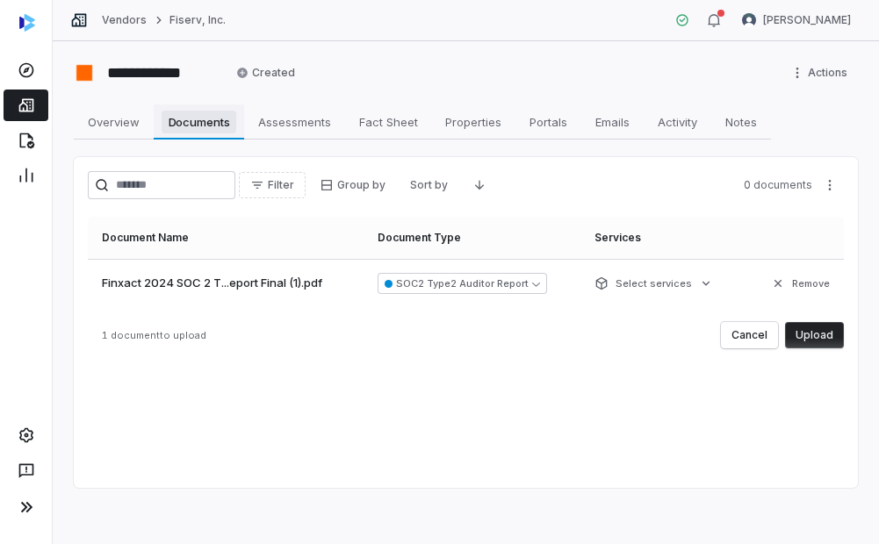
click at [207, 139] on link "Documents Documents" at bounding box center [199, 121] width 90 height 35
click at [831, 335] on button "Upload" at bounding box center [814, 335] width 59 height 26
click at [827, 345] on button "Upload" at bounding box center [814, 335] width 59 height 26
click at [833, 348] on div "Filter Group by Sort by 2 documents Document Name Document Type Services Fiserv…" at bounding box center [466, 322] width 784 height 331
click at [828, 341] on button "Upload" at bounding box center [814, 335] width 59 height 26
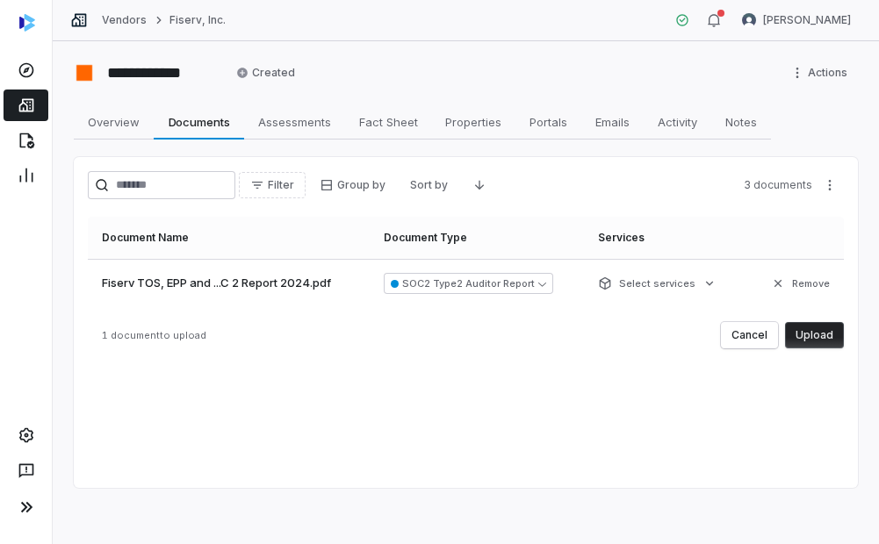
click at [807, 329] on button "Upload" at bounding box center [814, 335] width 59 height 26
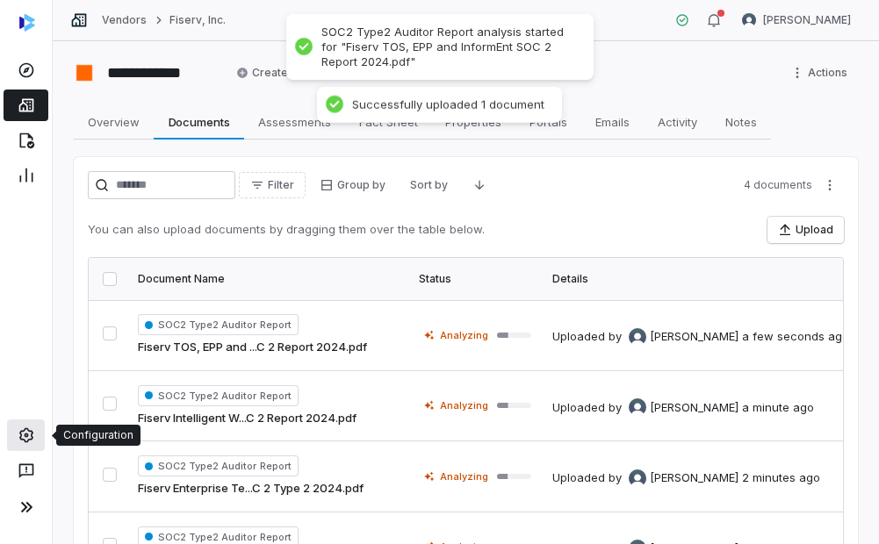
click at [27, 445] on link at bounding box center [26, 436] width 38 height 32
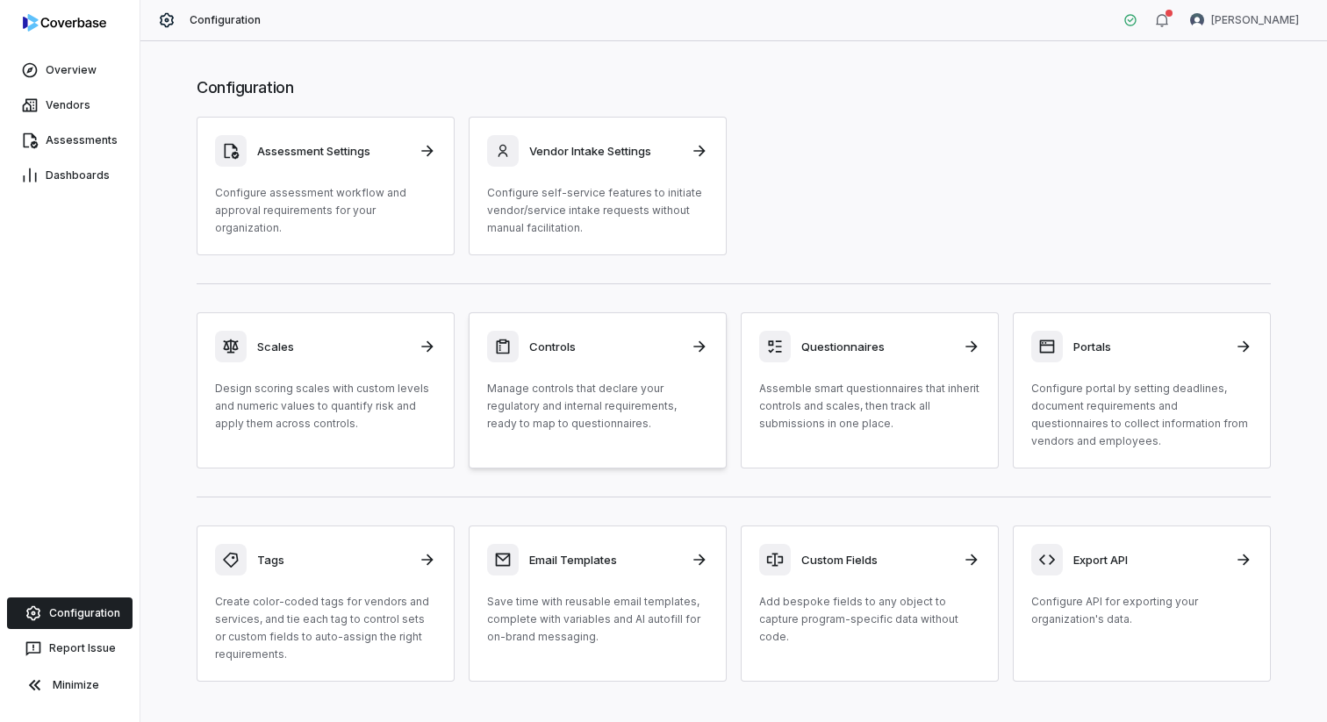
click at [601, 389] on p "Manage controls that declare your regulatory and internal requirements, ready t…" at bounding box center [597, 406] width 221 height 53
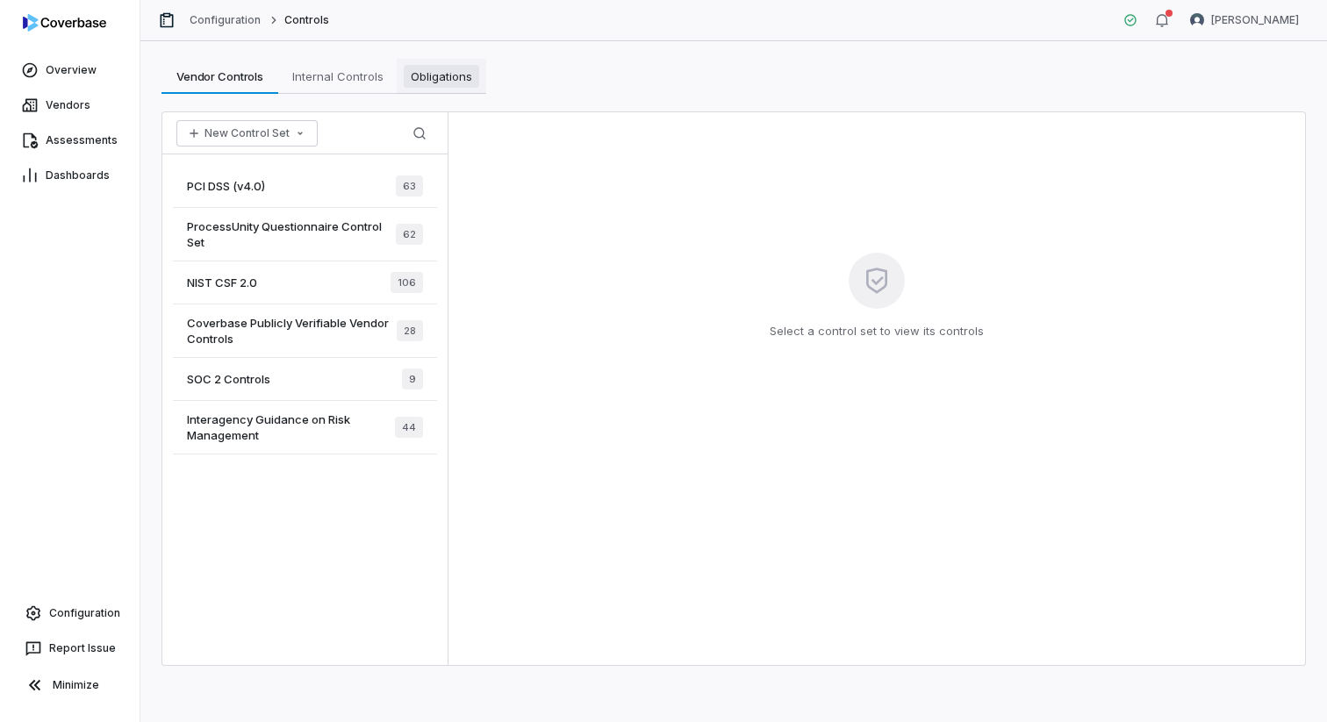
click at [442, 82] on span "Obligations" at bounding box center [441, 76] width 75 height 23
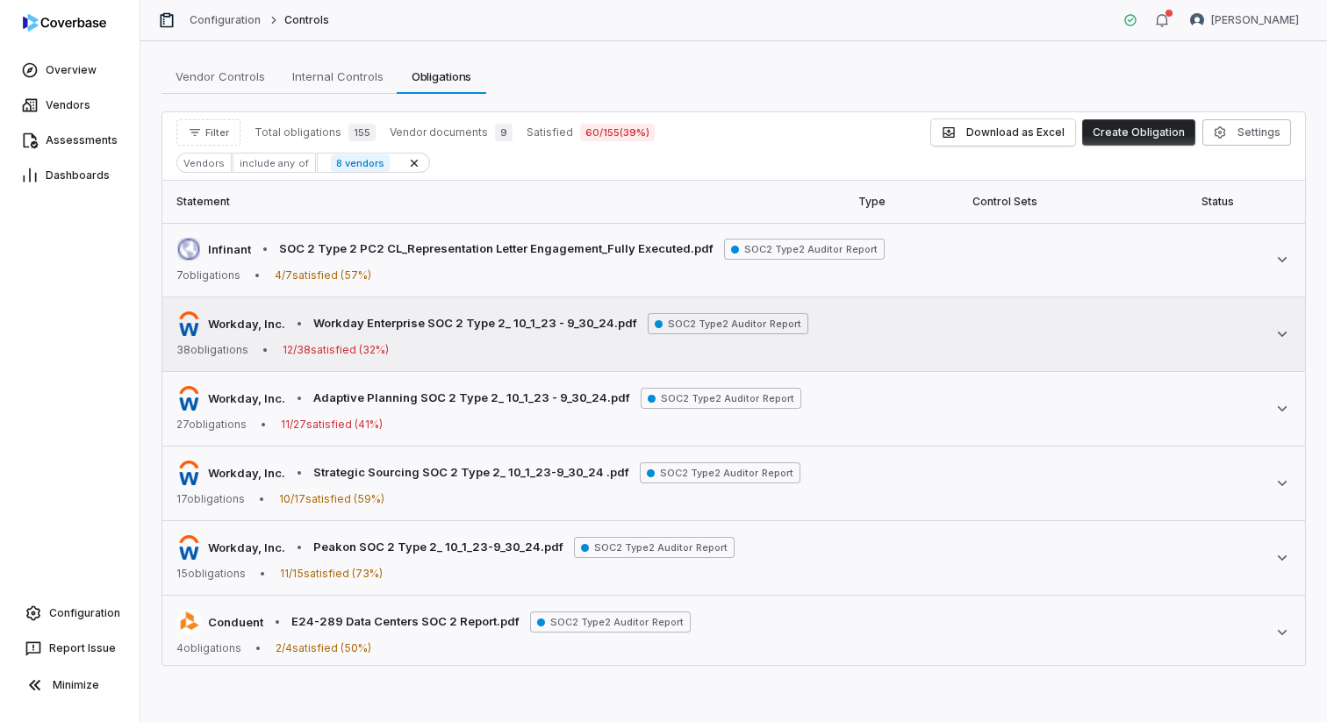
scroll to position [228, 0]
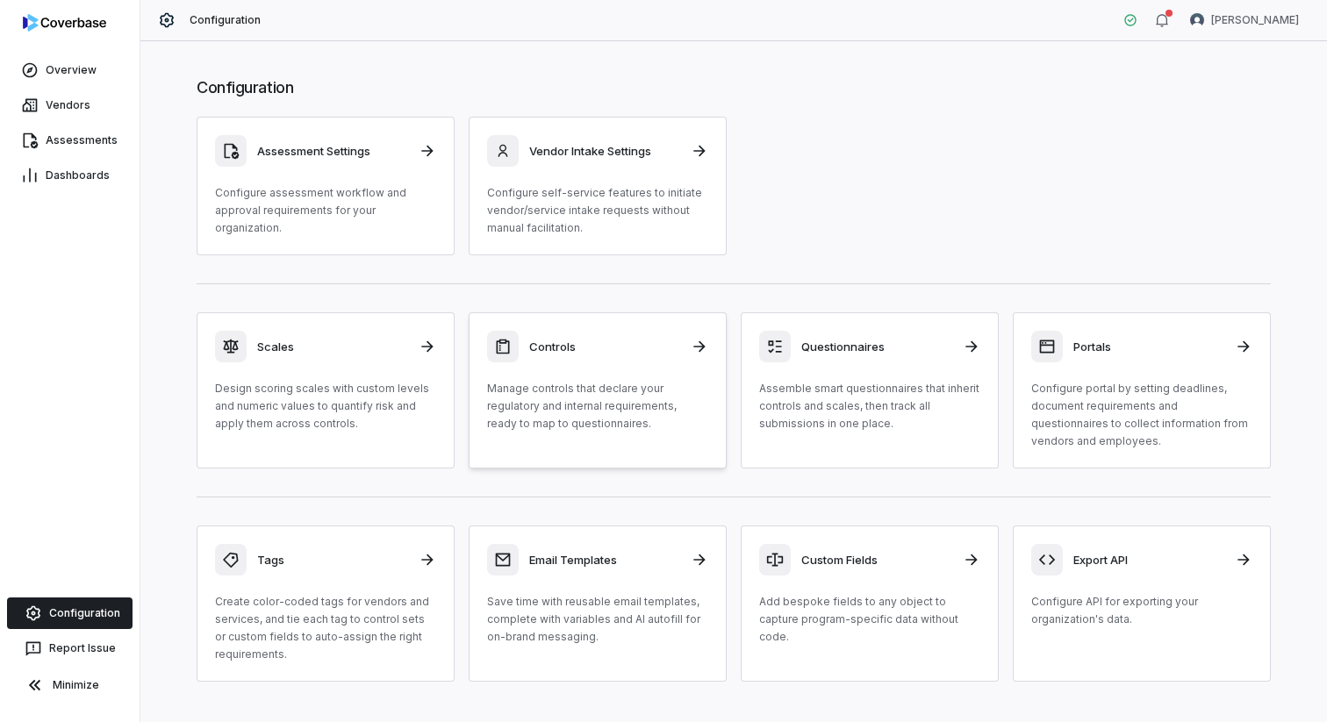
click at [623, 362] on div "Controls Manage controls that declare your regulatory and internal requirements…" at bounding box center [597, 382] width 221 height 102
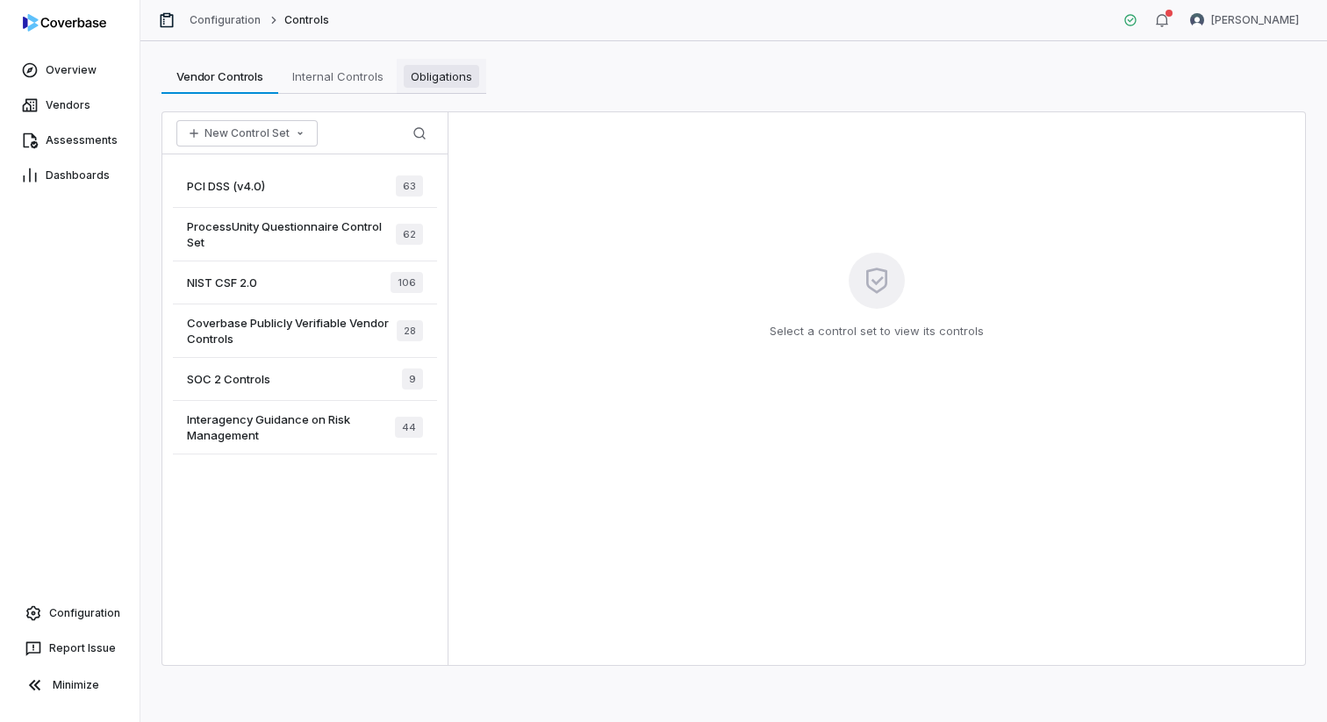
click at [444, 90] on link "Obligations Obligations" at bounding box center [442, 76] width 90 height 35
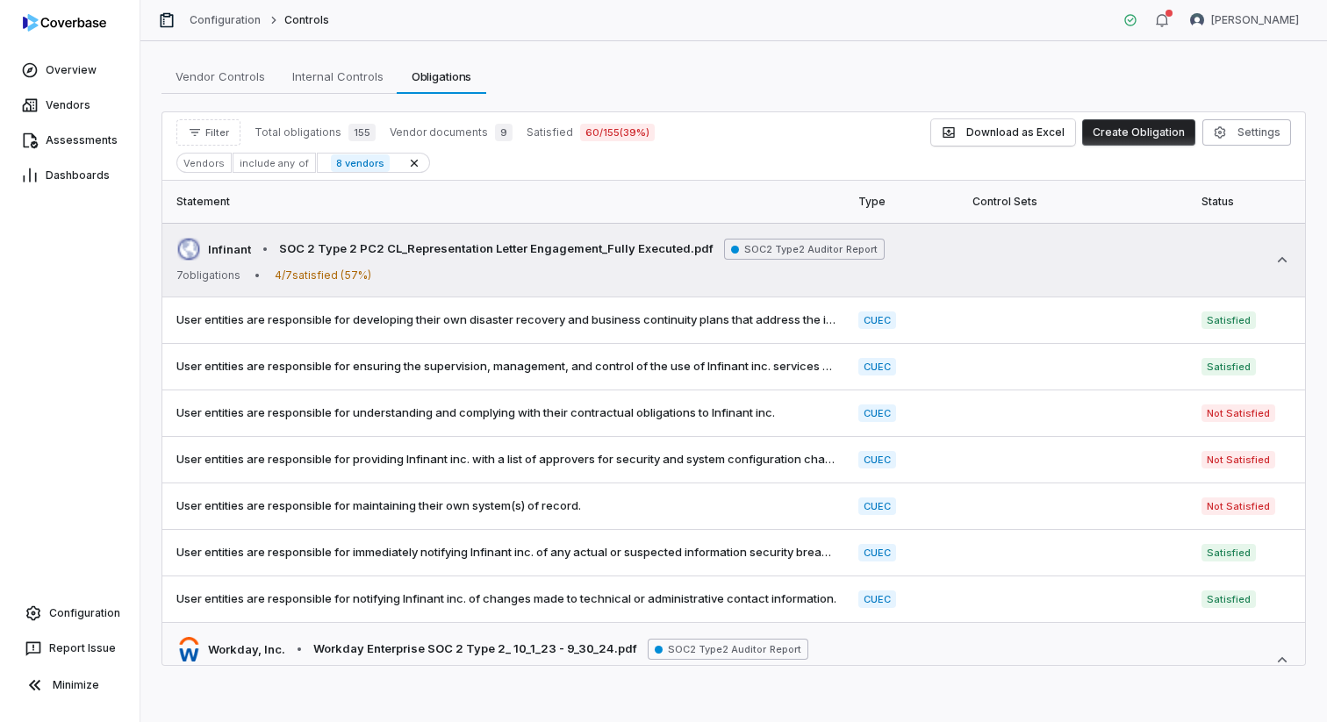
click at [1282, 256] on icon at bounding box center [1283, 260] width 18 height 18
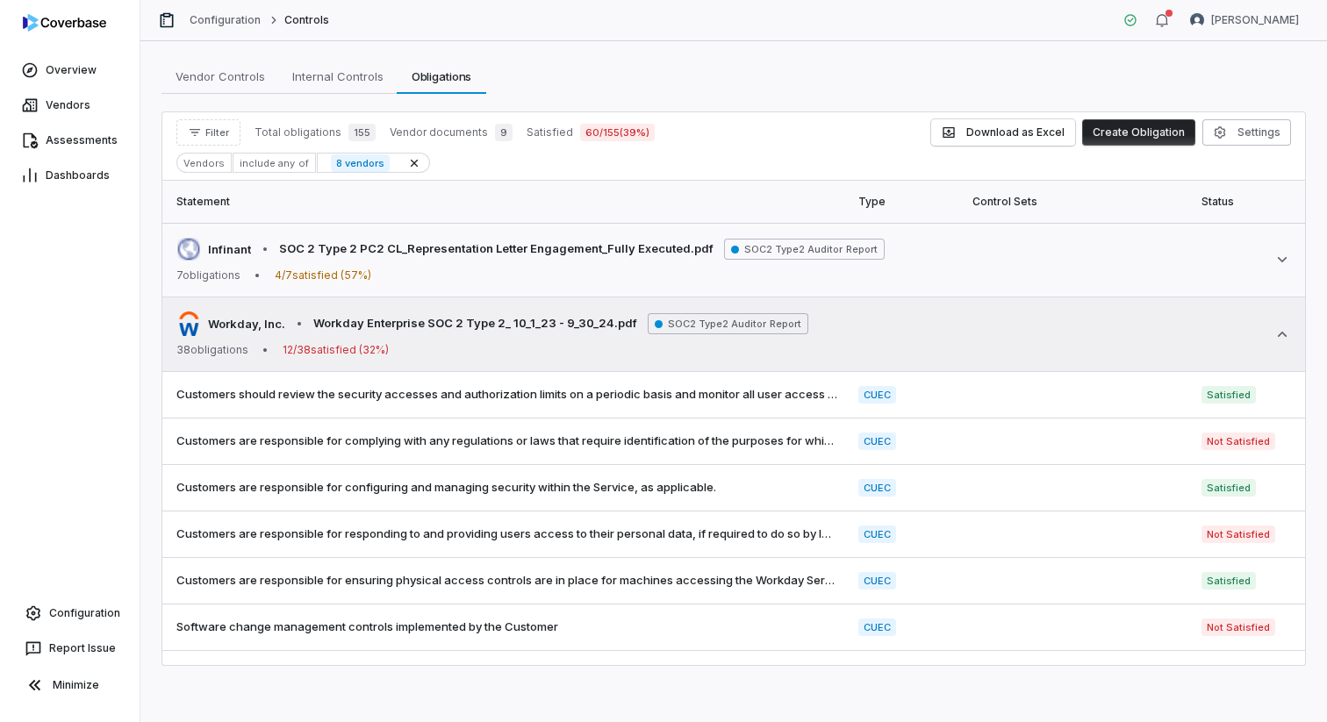
click at [1281, 335] on icon at bounding box center [1283, 335] width 18 height 18
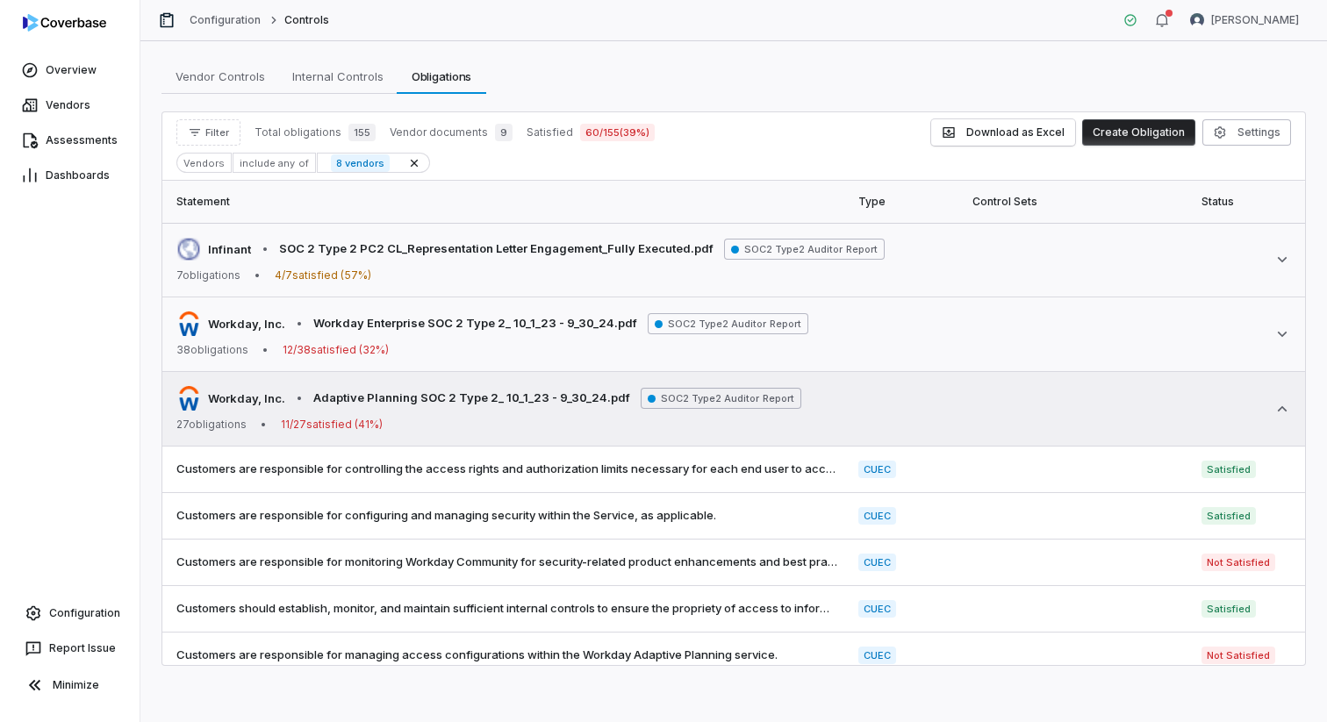
click at [1280, 401] on icon at bounding box center [1283, 409] width 18 height 18
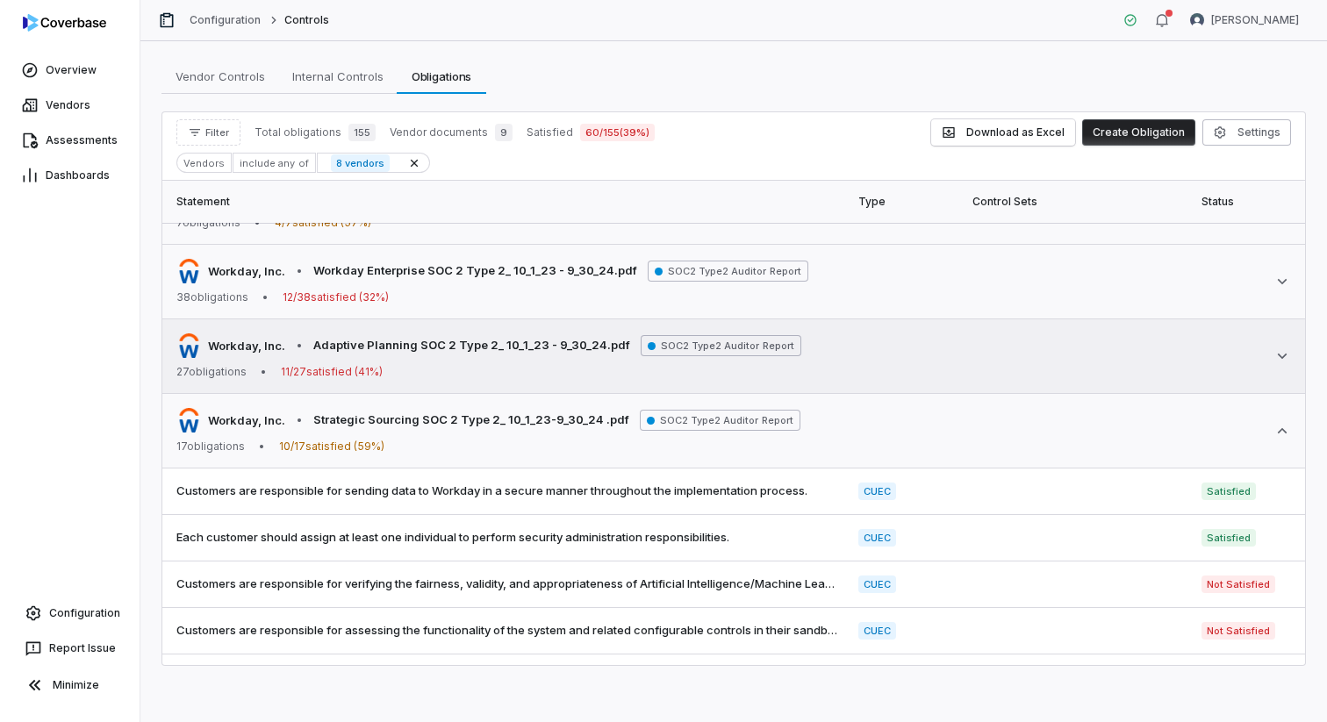
scroll to position [90, 0]
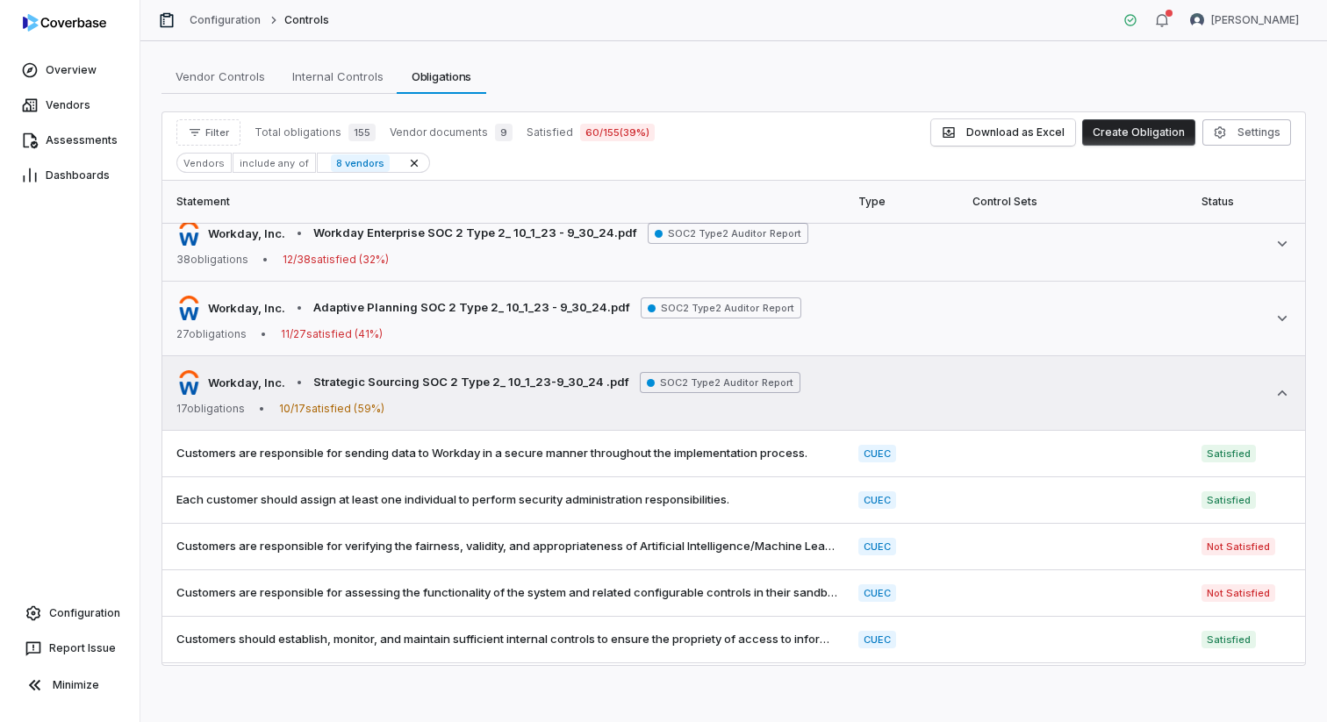
click at [1281, 408] on div "Workday, Inc. • Strategic Sourcing SOC 2 Type 2_ 10_1_23-9_30_24 .pdf SOC2 Type…" at bounding box center [733, 393] width 1115 height 46
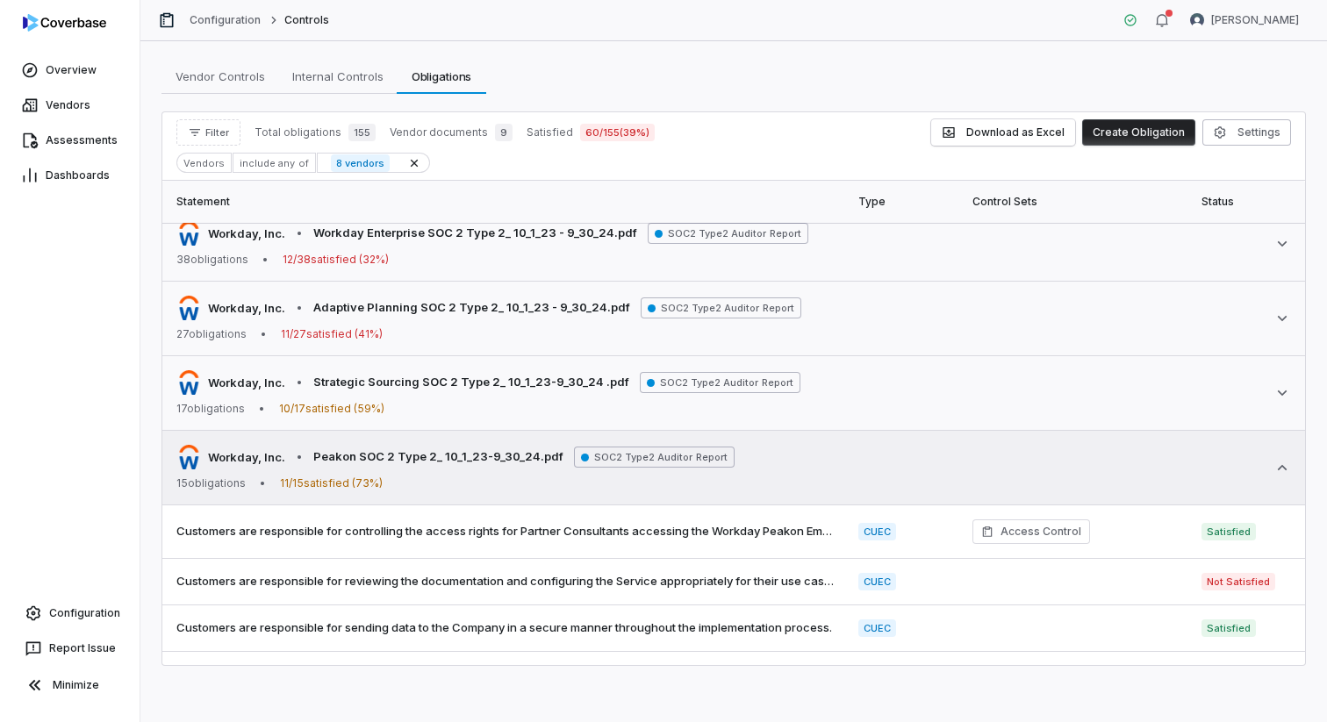
click at [1278, 459] on icon at bounding box center [1283, 468] width 18 height 18
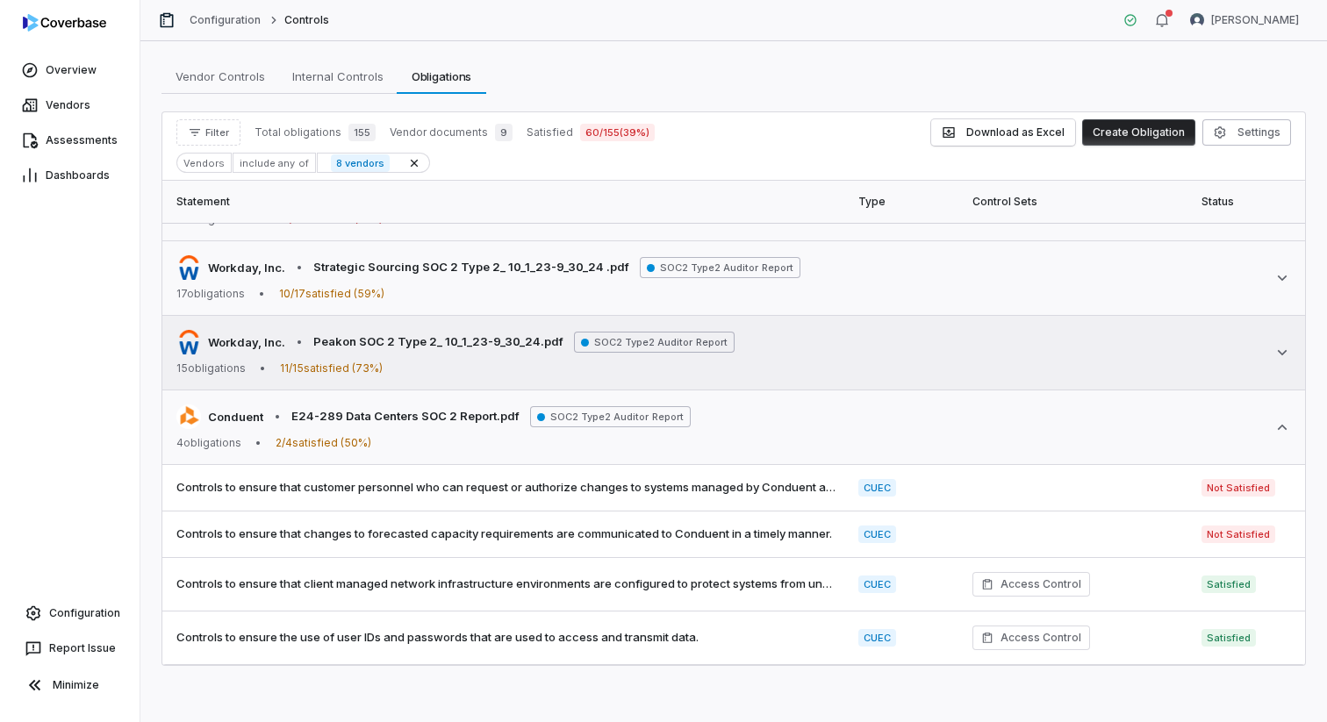
scroll to position [267, 0]
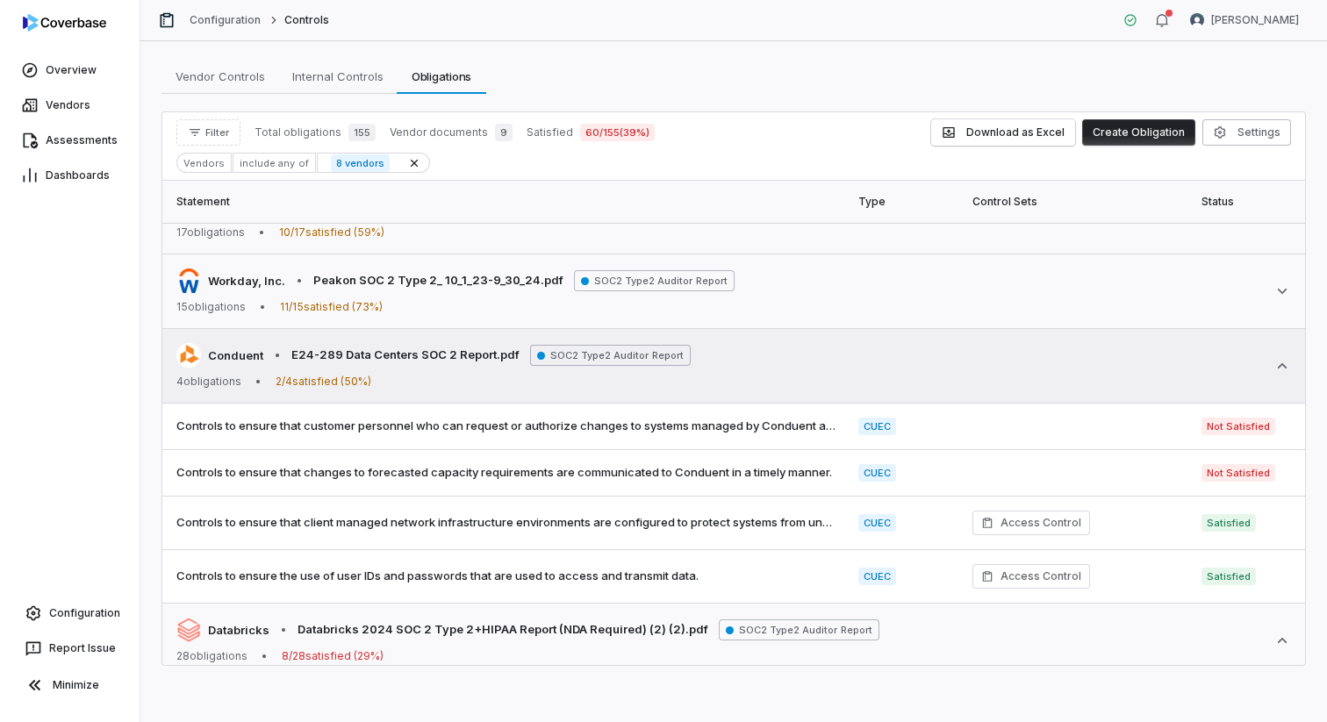
click at [1279, 362] on icon at bounding box center [1283, 366] width 18 height 18
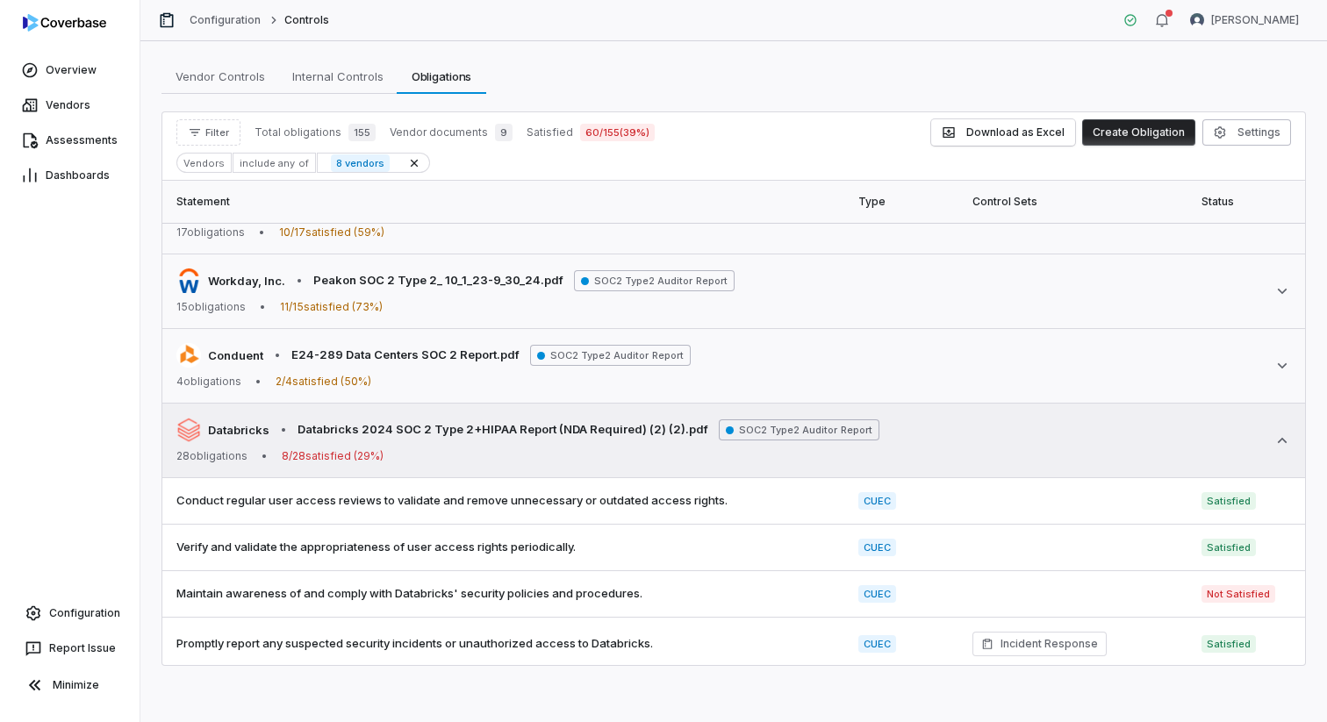
click at [1279, 445] on icon at bounding box center [1283, 441] width 18 height 18
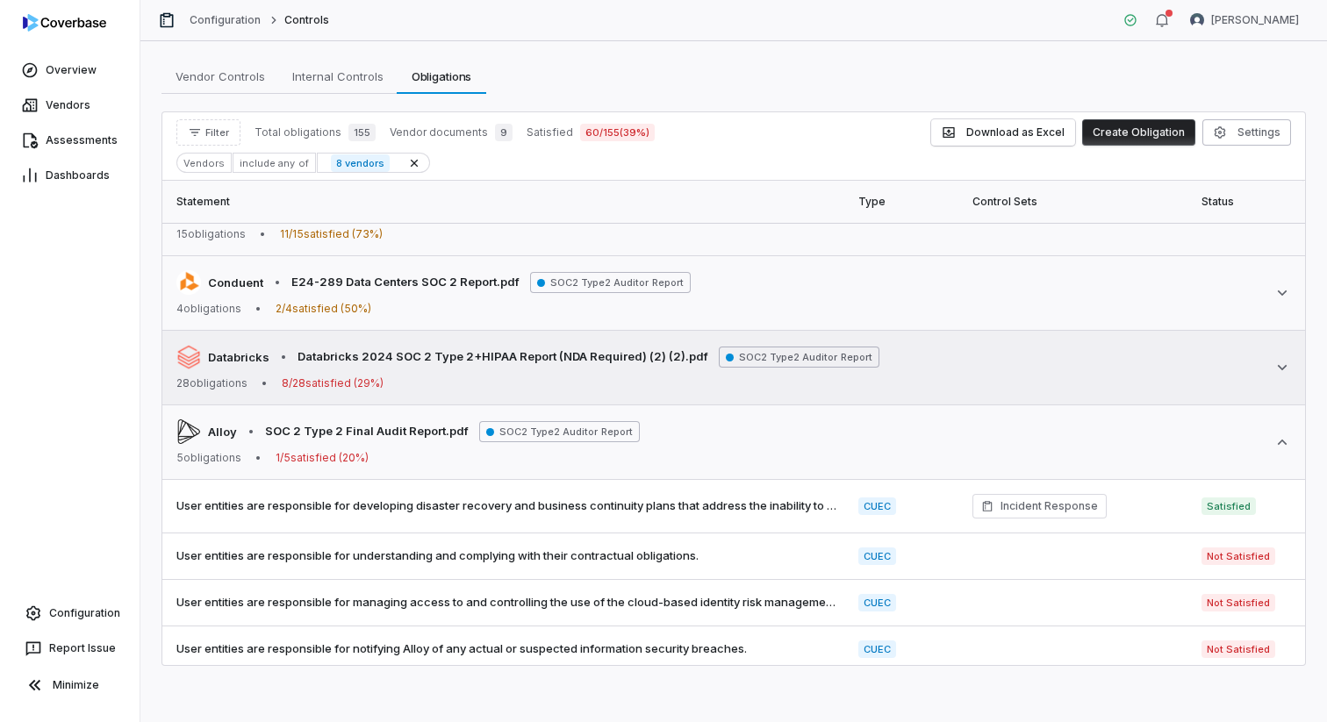
scroll to position [382, 0]
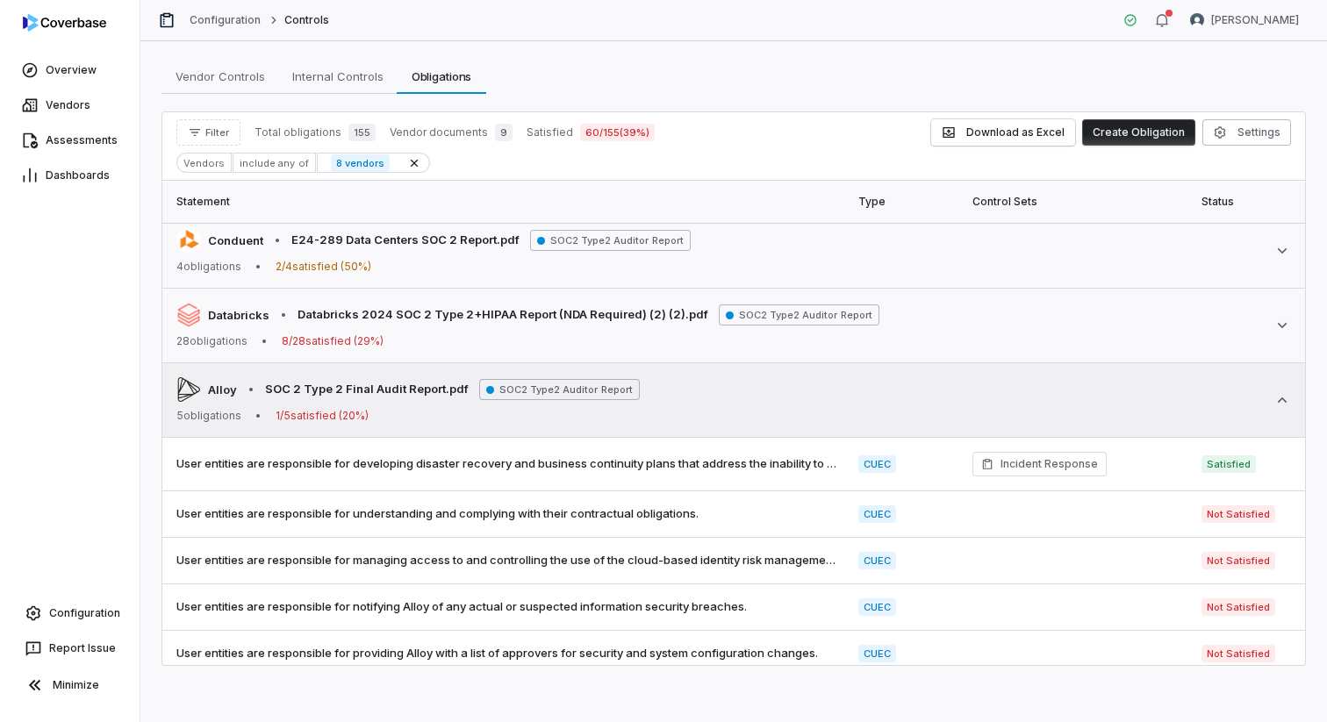
click at [1277, 404] on icon at bounding box center [1283, 400] width 18 height 18
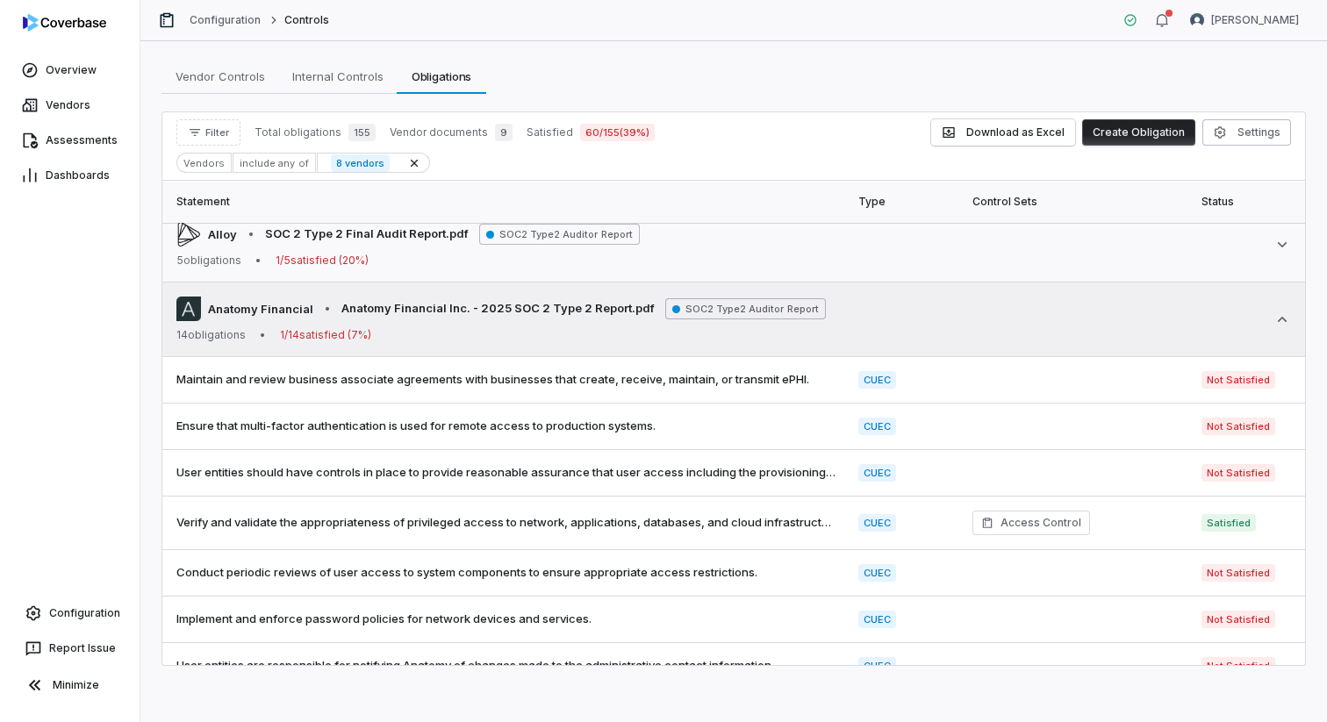
click at [1285, 327] on icon at bounding box center [1283, 320] width 18 height 18
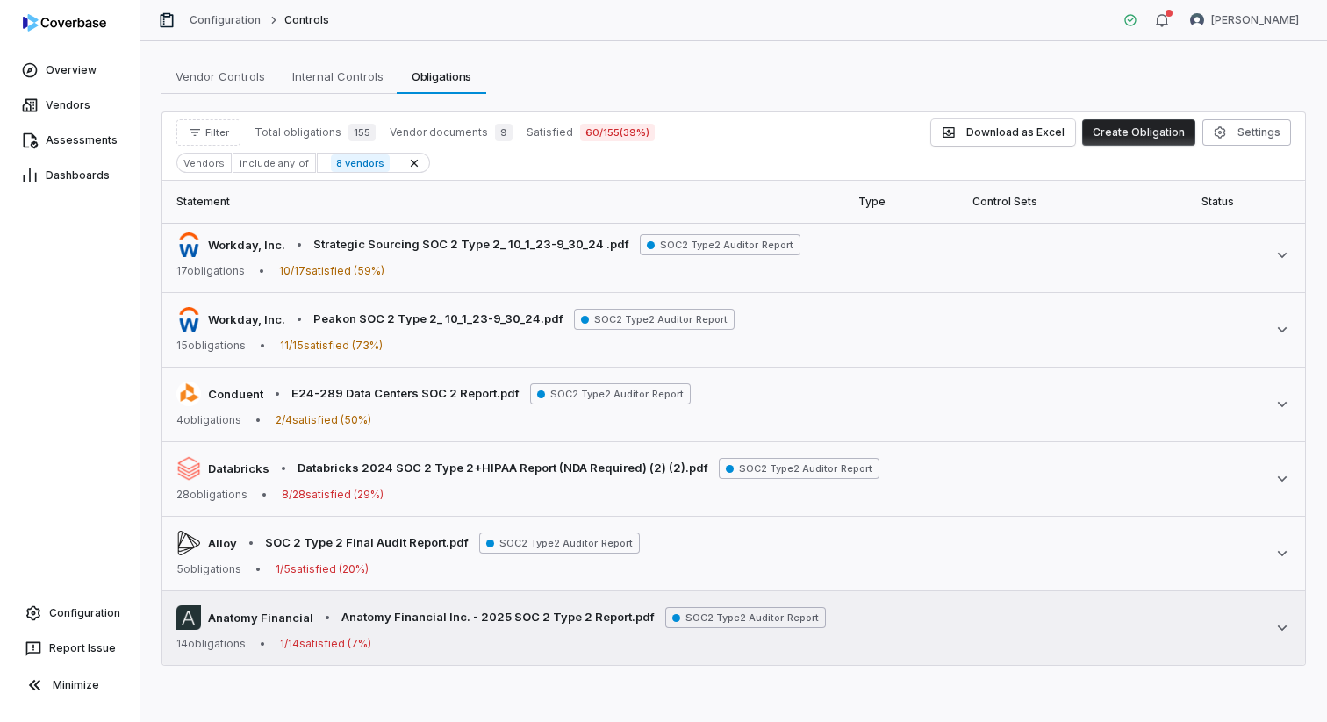
scroll to position [228, 0]
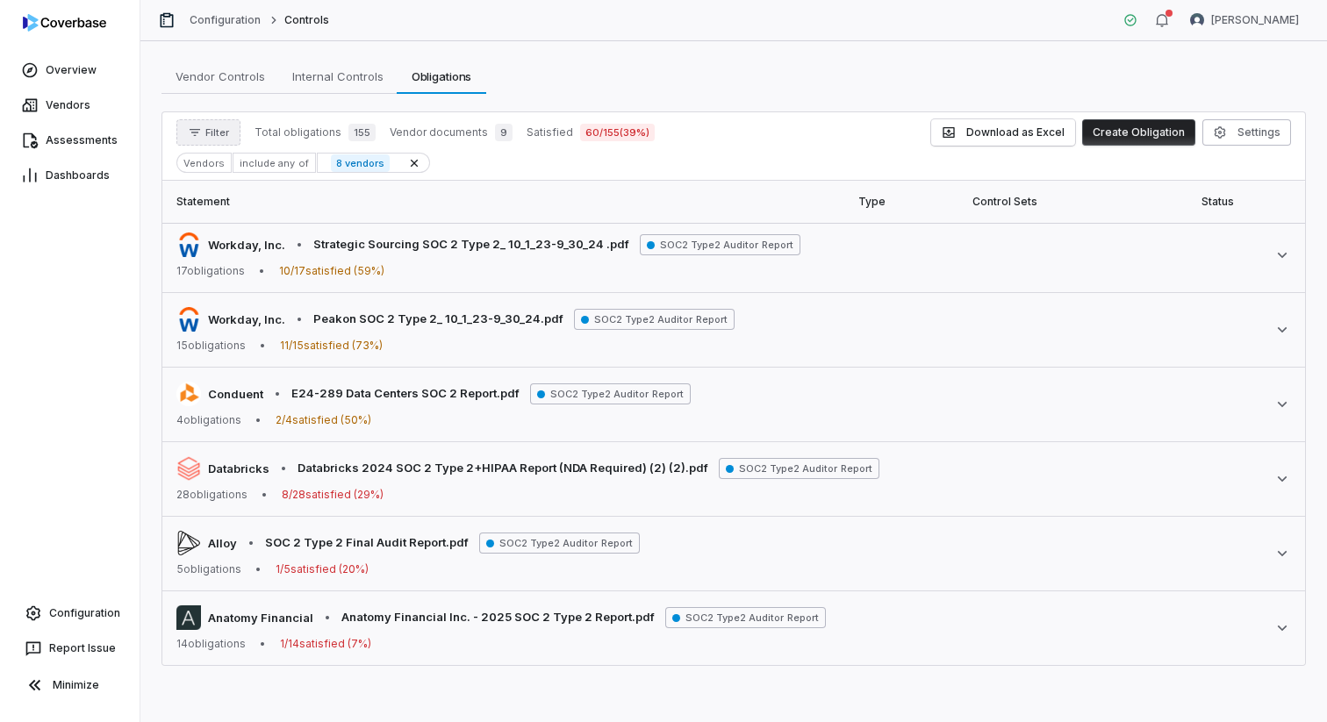
click at [210, 137] on span "Filter" at bounding box center [217, 132] width 24 height 13
type input "*"
click at [506, 204] on th "Statement" at bounding box center [504, 202] width 685 height 42
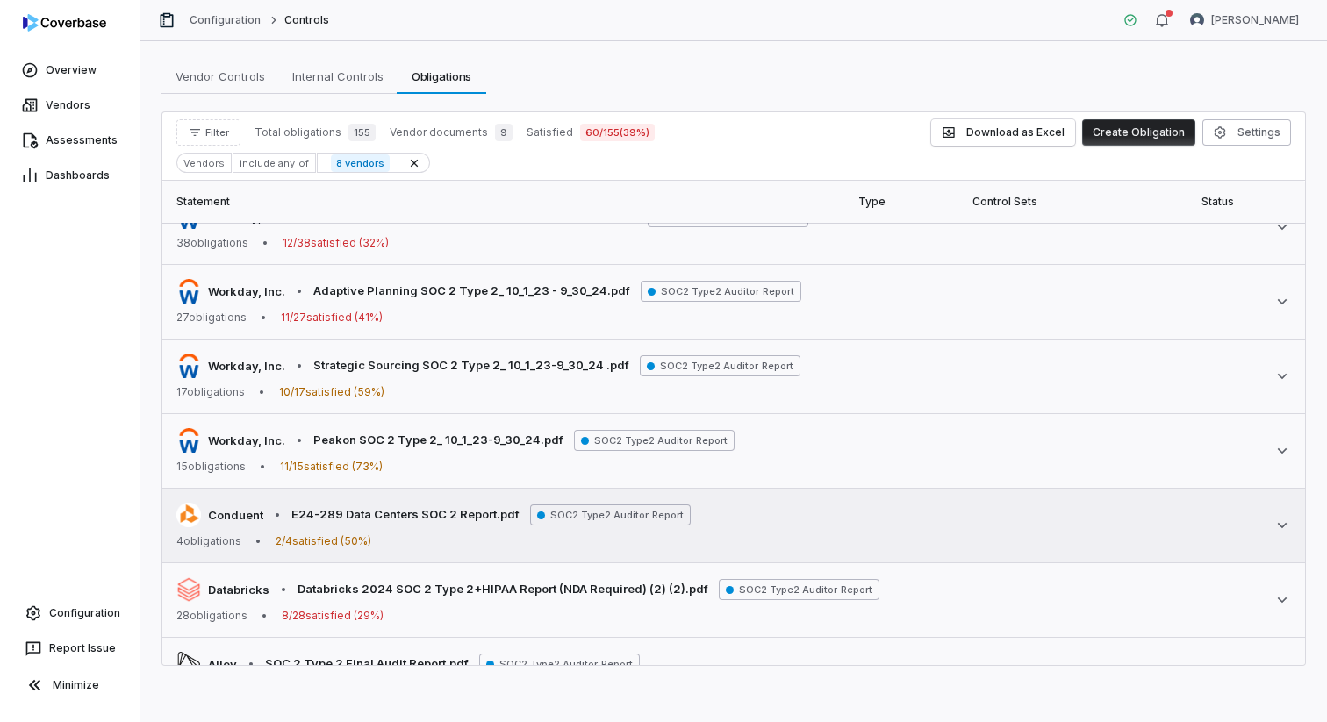
scroll to position [0, 0]
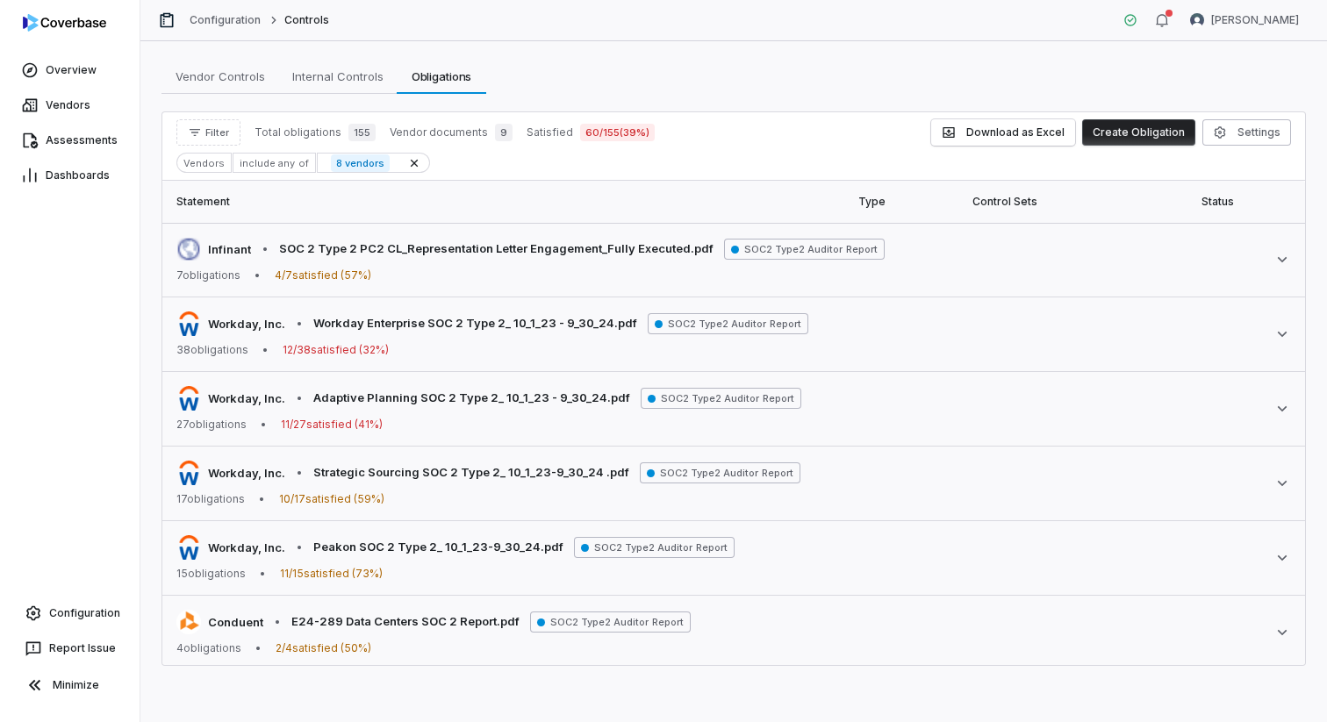
click at [205, 164] on div "Vendors" at bounding box center [203, 163] width 55 height 20
click at [263, 166] on div "include any of" at bounding box center [274, 163] width 83 height 20
click at [209, 164] on div "Vendors" at bounding box center [203, 163] width 55 height 20
click at [348, 135] on span "155" at bounding box center [361, 133] width 27 height 18
click at [190, 128] on icon "button" at bounding box center [195, 133] width 14 height 14
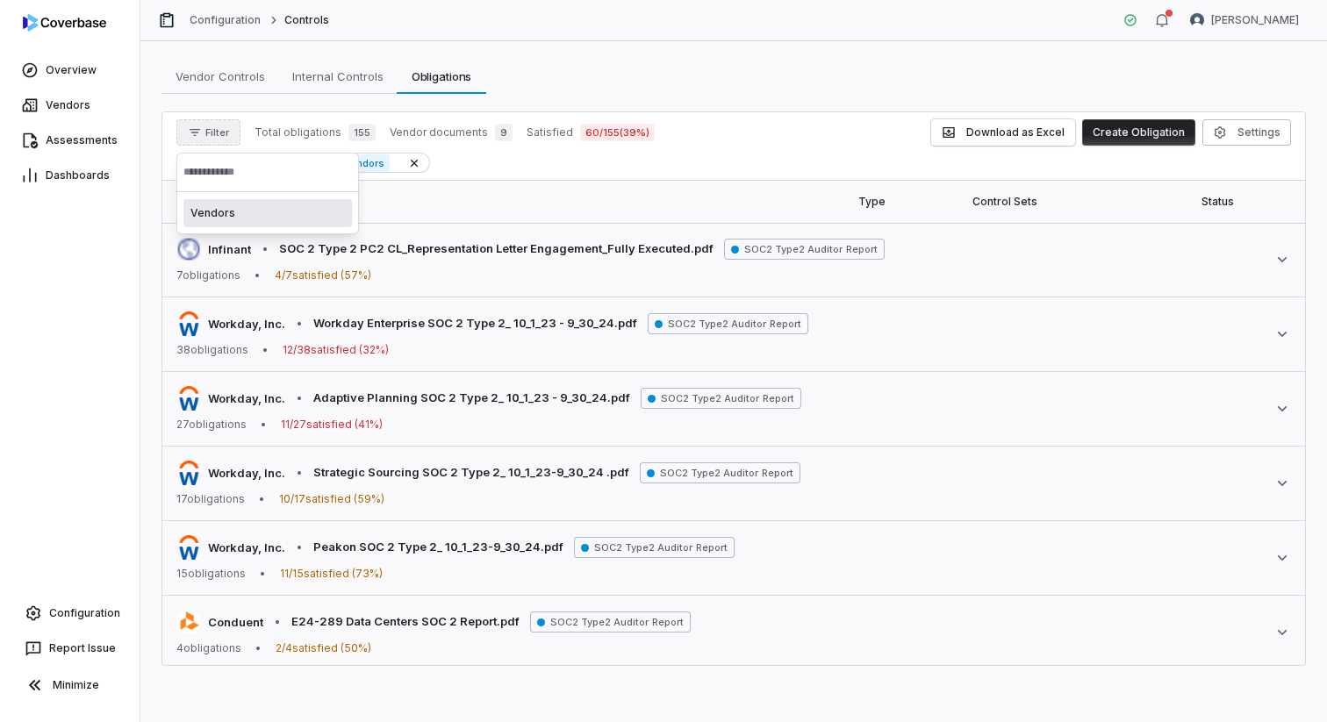
click at [217, 211] on div "Vendors" at bounding box center [267, 213] width 169 height 28
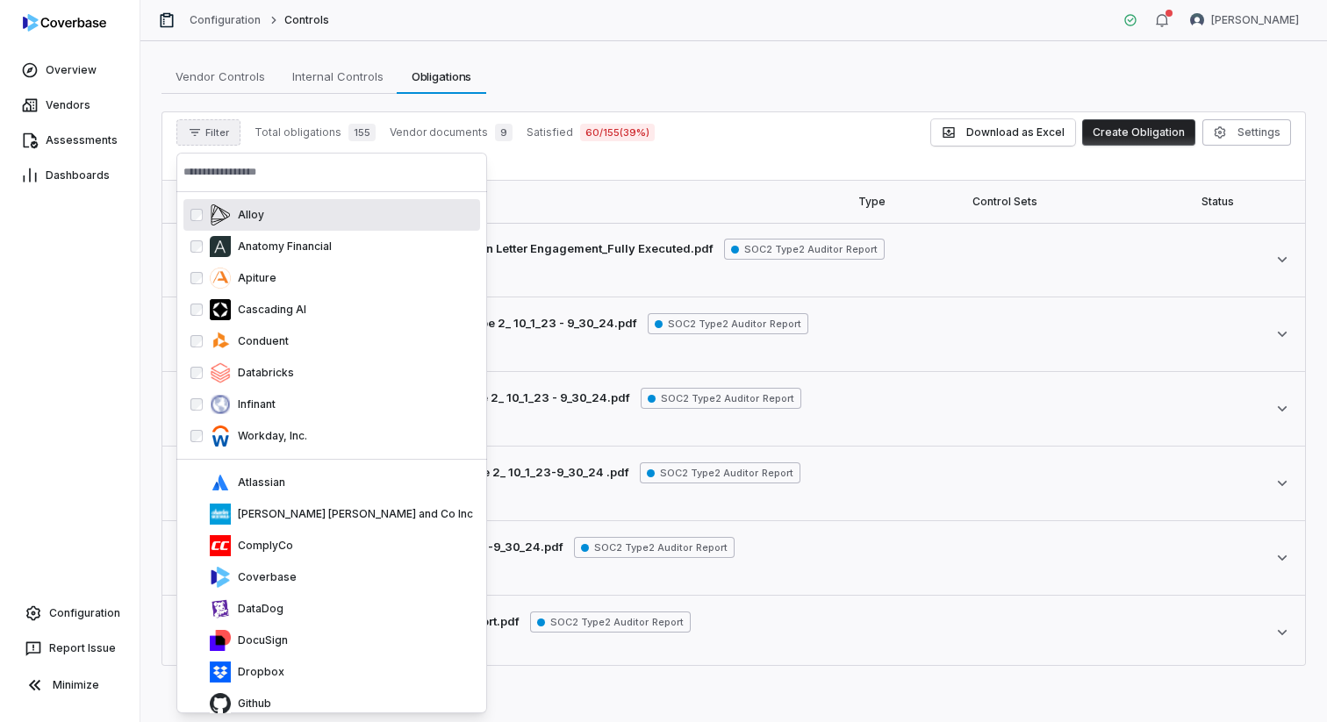
click at [257, 180] on input "text" at bounding box center [331, 172] width 297 height 39
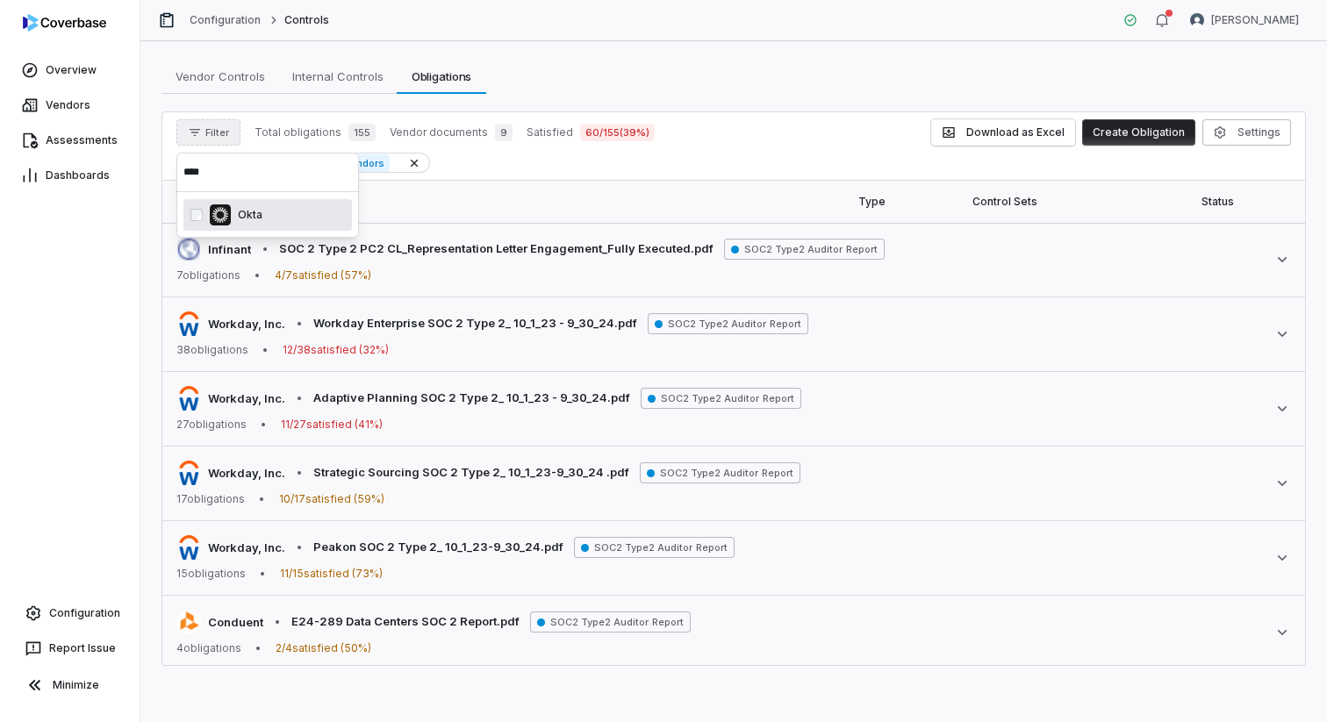
click at [219, 176] on input "****" at bounding box center [267, 172] width 169 height 39
type input "******"
click at [664, 198] on th "Statement" at bounding box center [504, 202] width 685 height 42
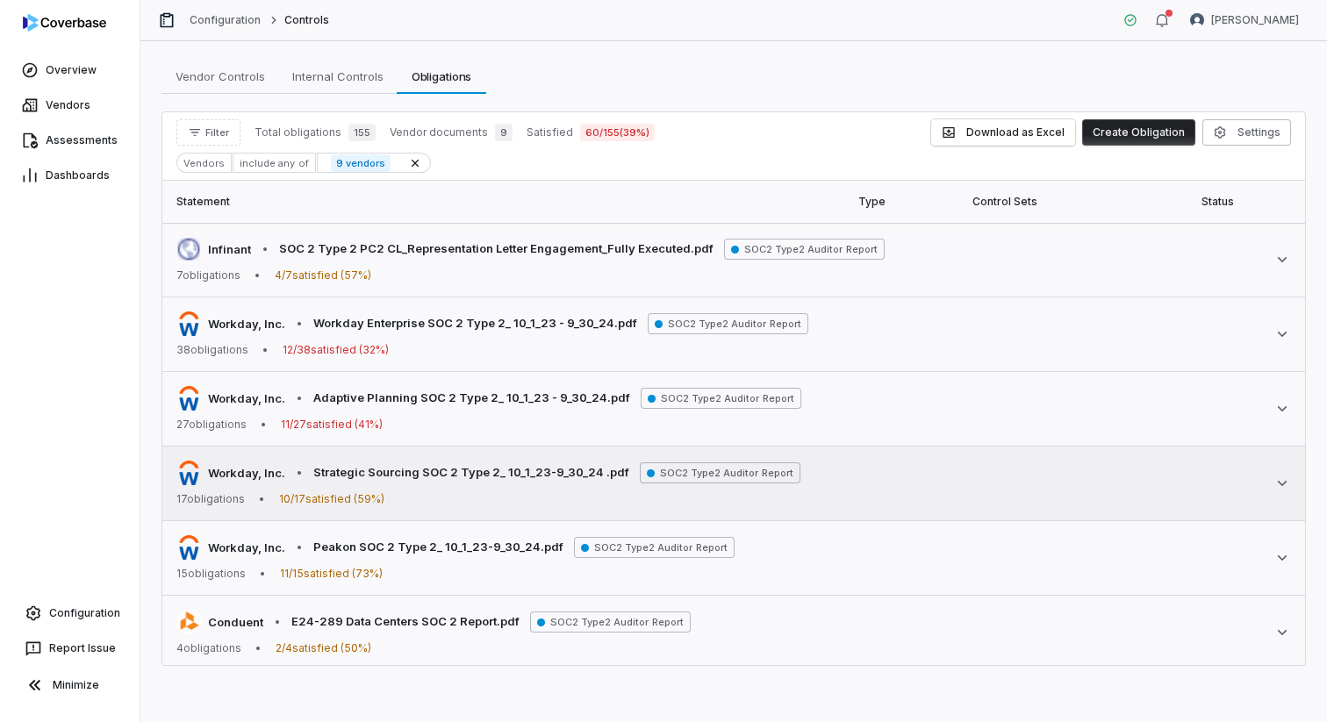
scroll to position [19, 0]
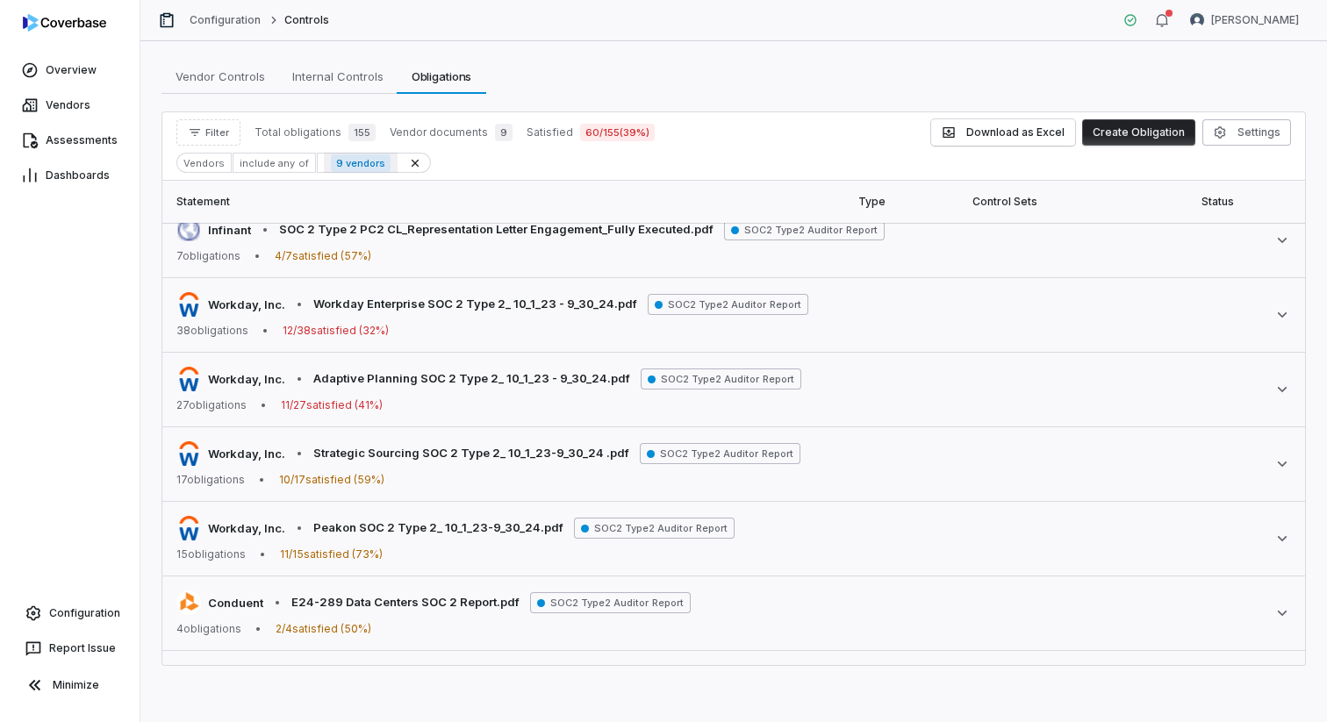
click at [341, 161] on span "9 vendors" at bounding box center [361, 163] width 60 height 18
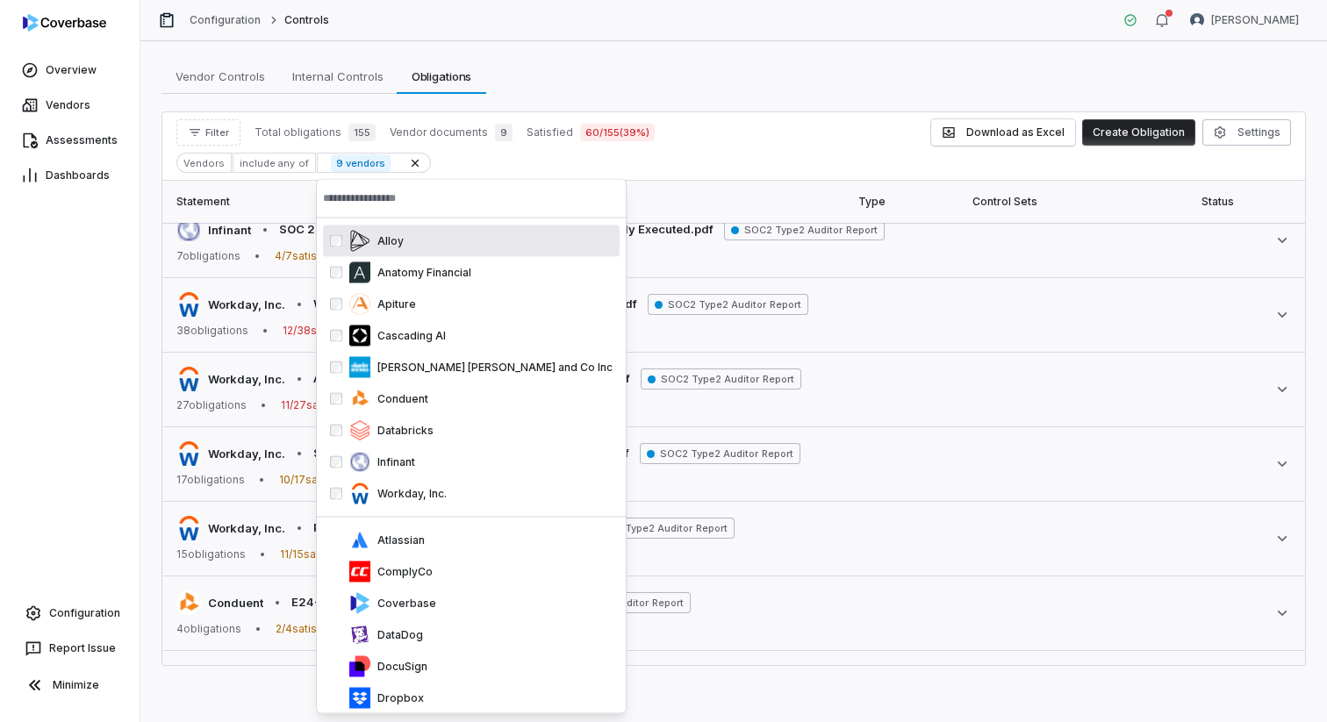
click at [653, 182] on th "Statement" at bounding box center [504, 202] width 685 height 42
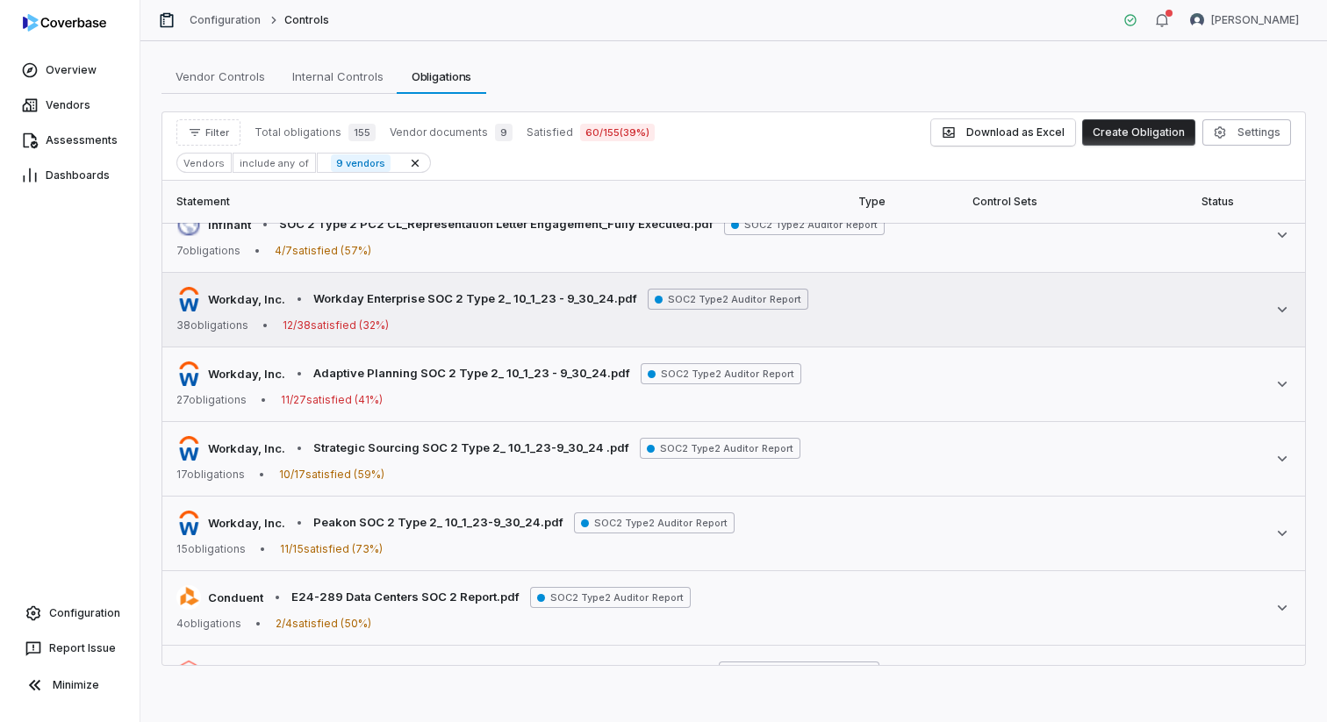
scroll to position [0, 0]
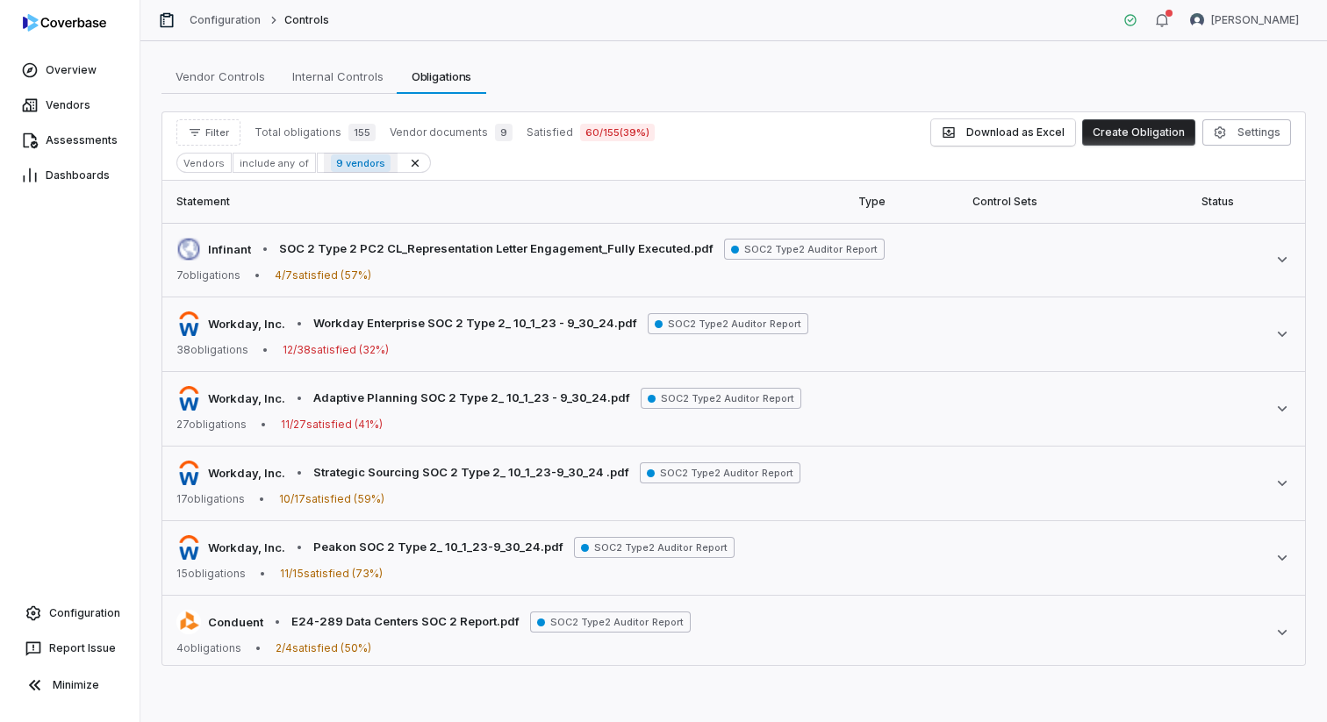
click at [347, 162] on span "9 vendors" at bounding box center [361, 163] width 60 height 18
type input "**"
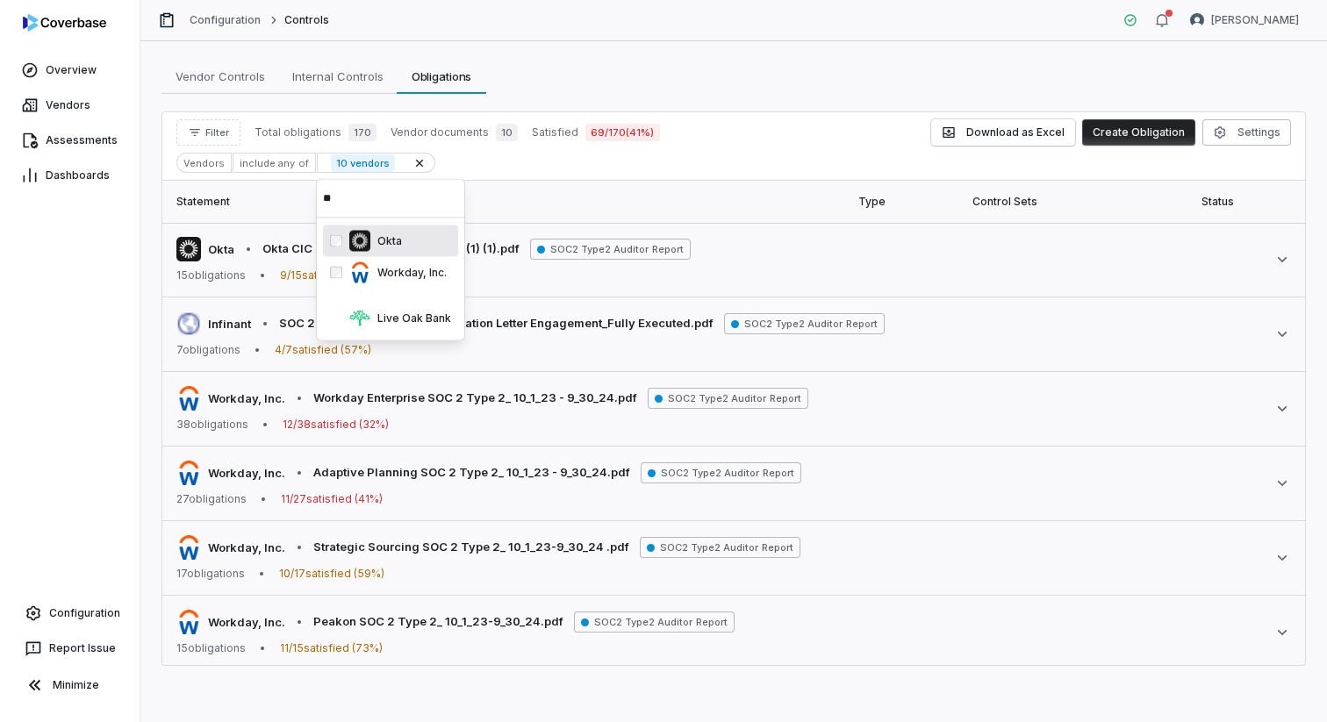
click at [673, 183] on th "Statement" at bounding box center [504, 202] width 685 height 42
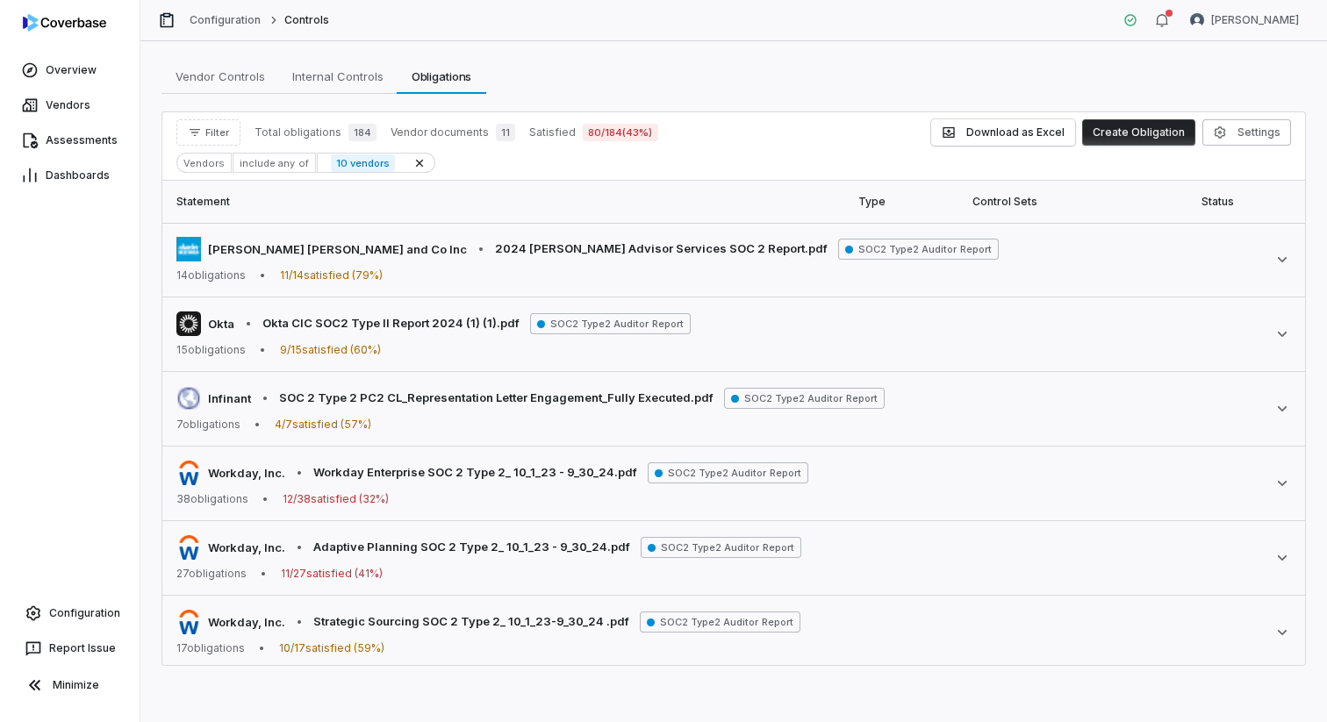
click at [206, 164] on div "Vendors" at bounding box center [203, 163] width 55 height 20
click at [214, 139] on span "Filter" at bounding box center [217, 132] width 24 height 13
click at [261, 216] on div "Vendors" at bounding box center [267, 213] width 169 height 28
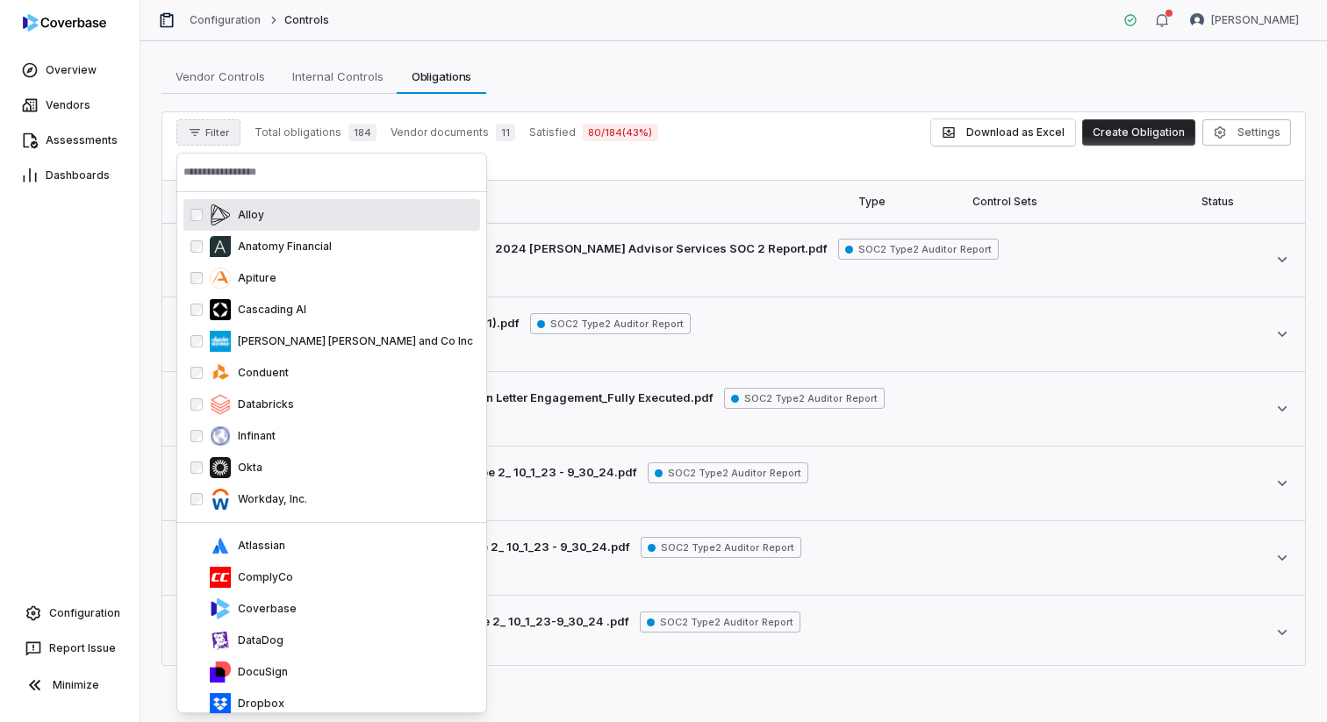
click at [287, 170] on input "text" at bounding box center [331, 172] width 297 height 39
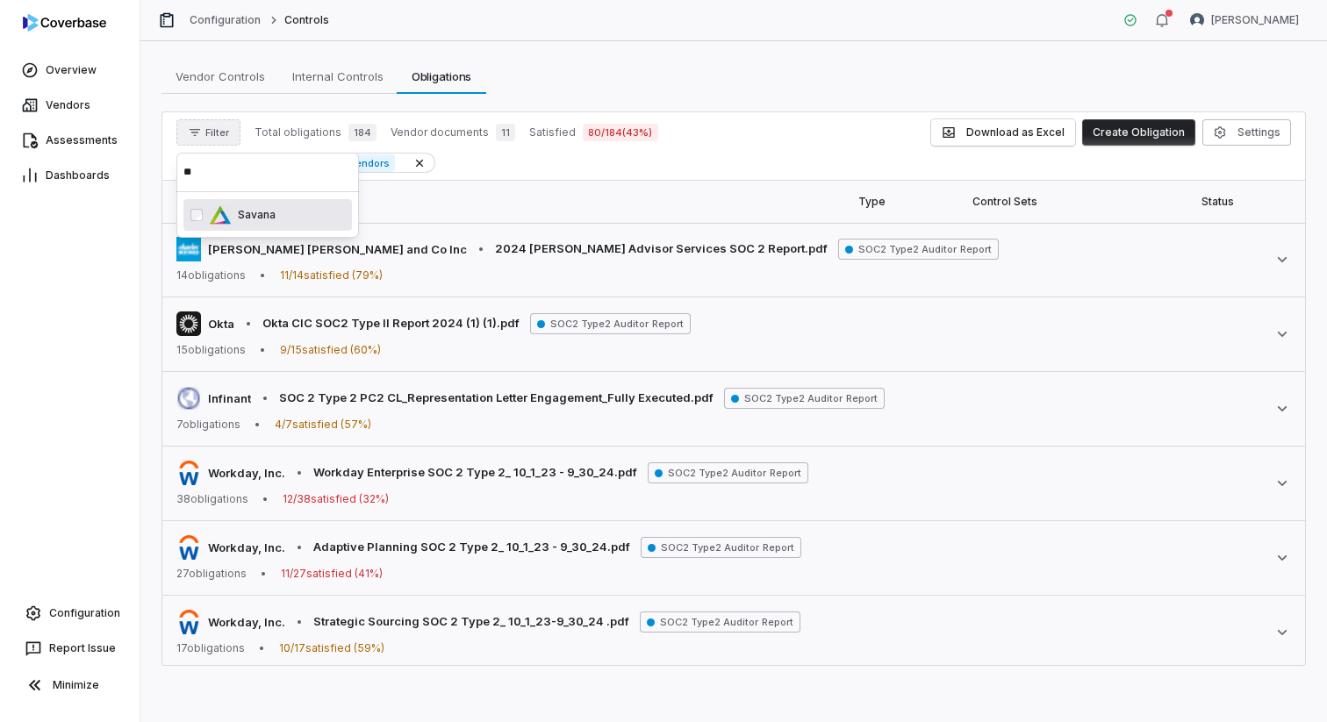
type input "*"
type input "***"
click at [103, 391] on div "Overview Vendors Assessments Dashboards Configuration Report Issue Minimize" at bounding box center [70, 361] width 140 height 722
click at [508, 177] on div "Filter Total obligations 184 Vendor documents 11 Satisfied 80 / 184 ( 43 %) Dow…" at bounding box center [733, 146] width 1143 height 68
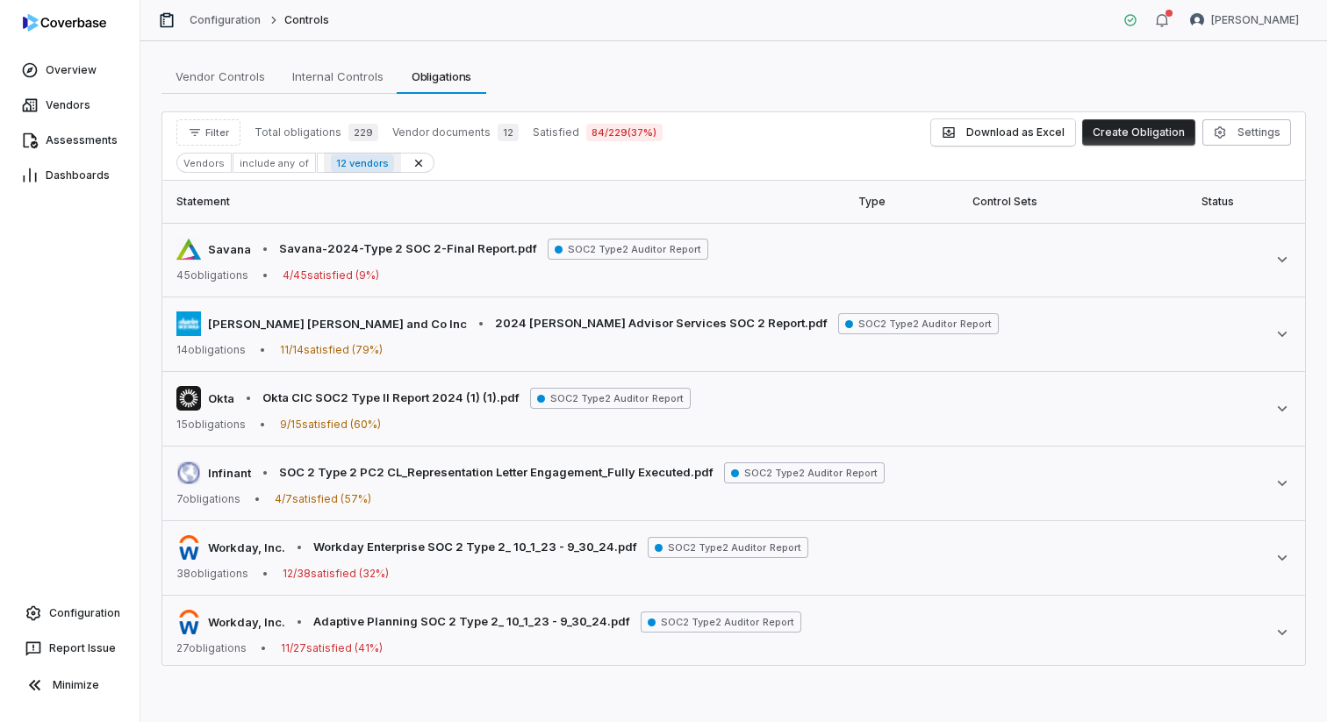
click at [341, 167] on span "12 vendors" at bounding box center [362, 163] width 63 height 18
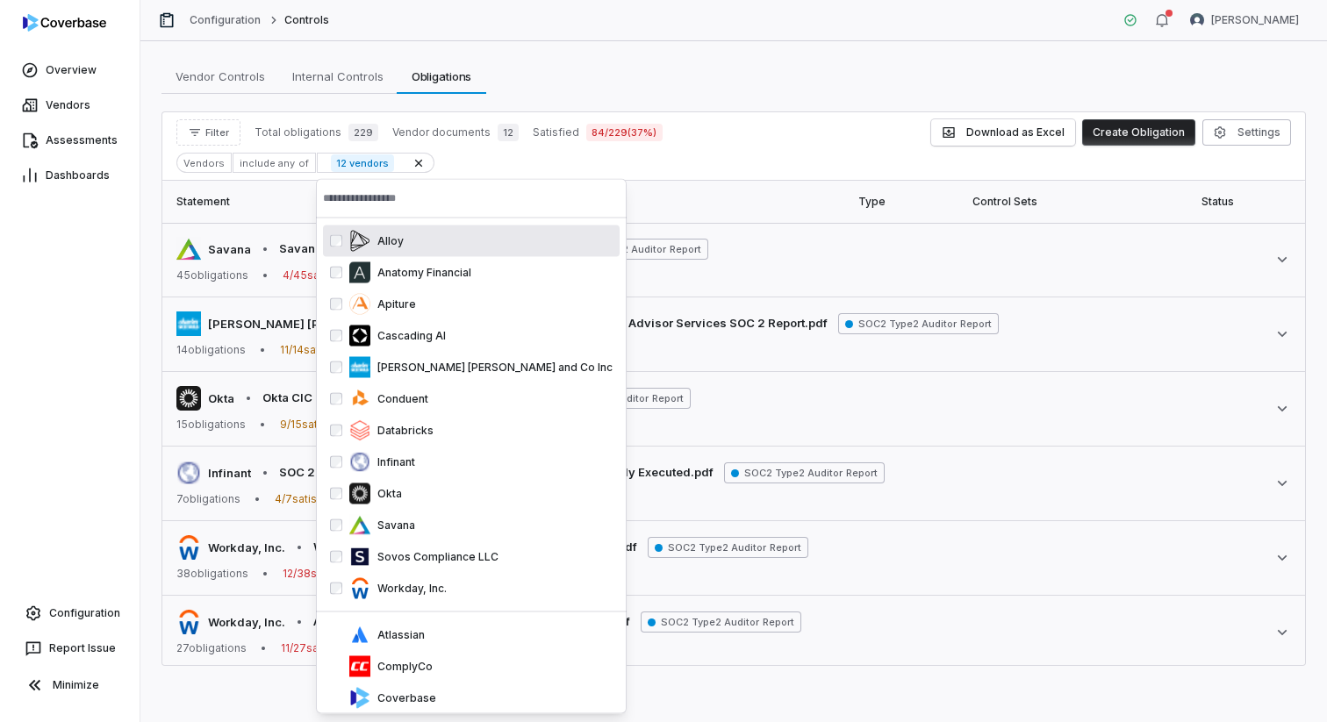
click at [370, 200] on input "text" at bounding box center [471, 198] width 297 height 39
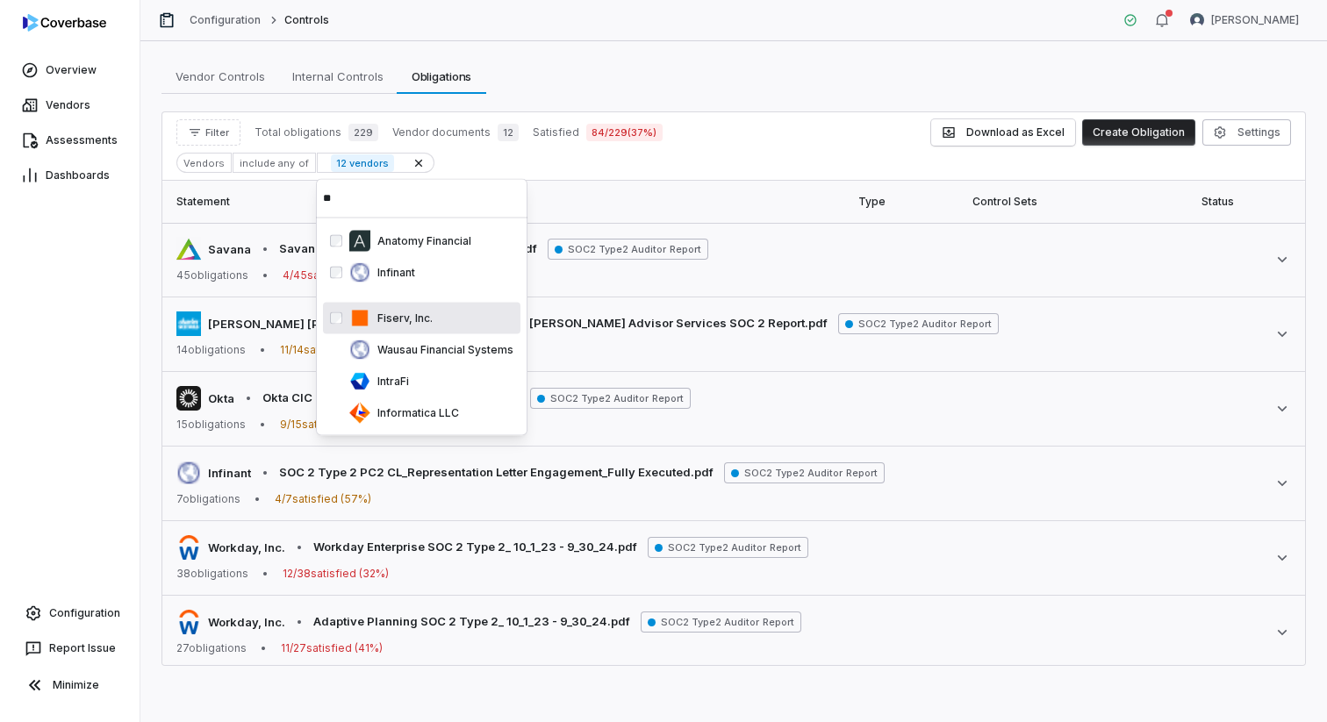
type input "**"
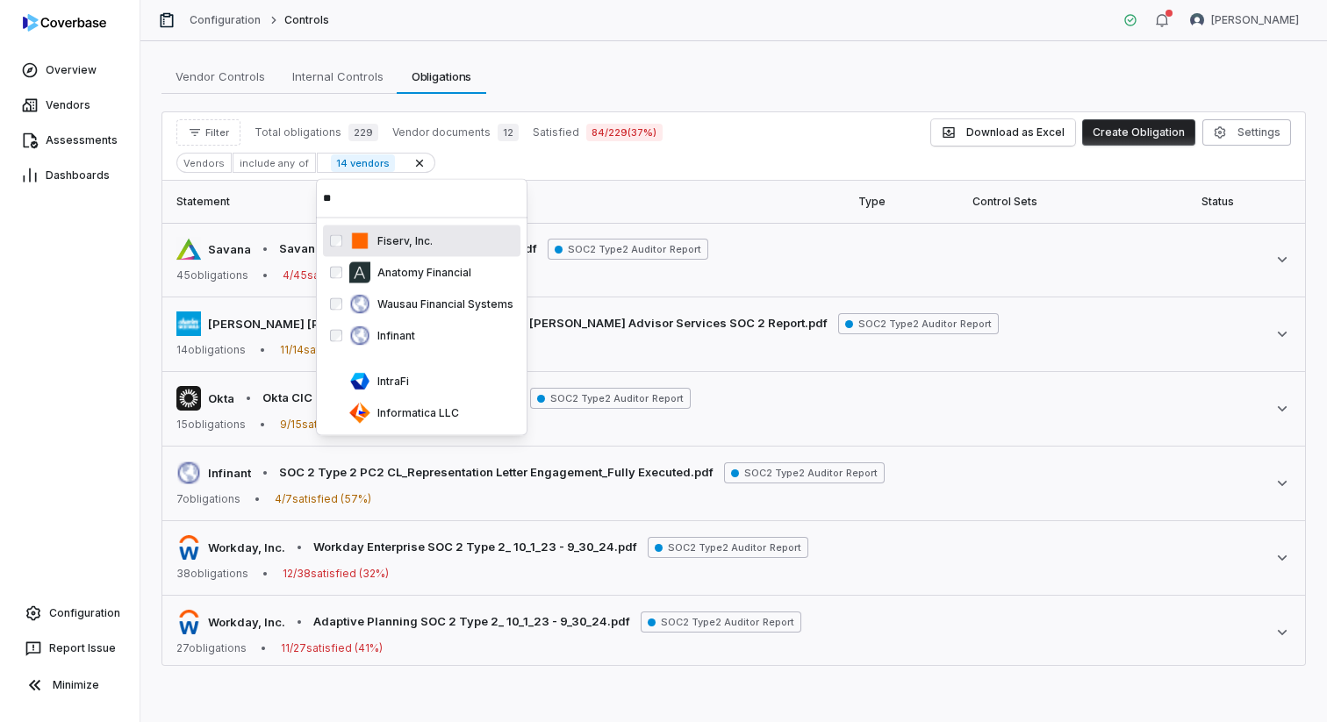
click at [707, 159] on div "Vendors include any of 14 vendors" at bounding box center [733, 163] width 1115 height 20
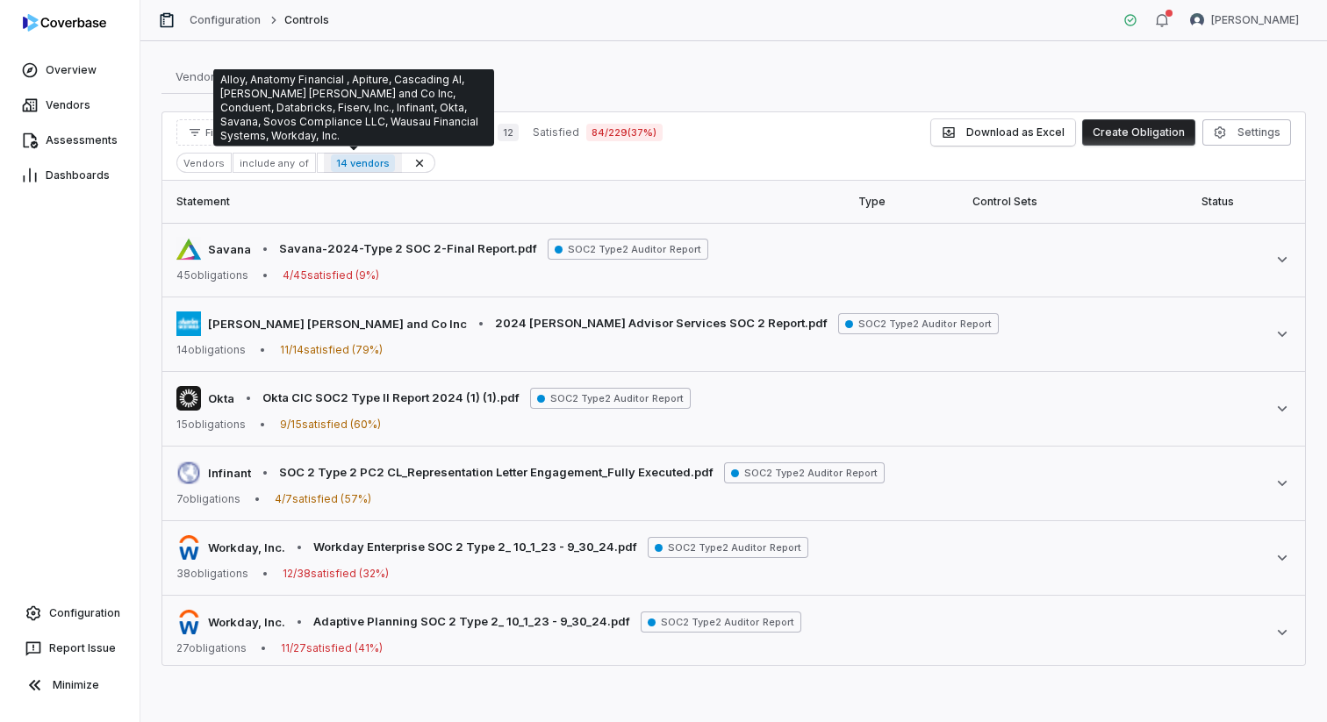
click at [368, 167] on span "14 vendors" at bounding box center [363, 163] width 64 height 18
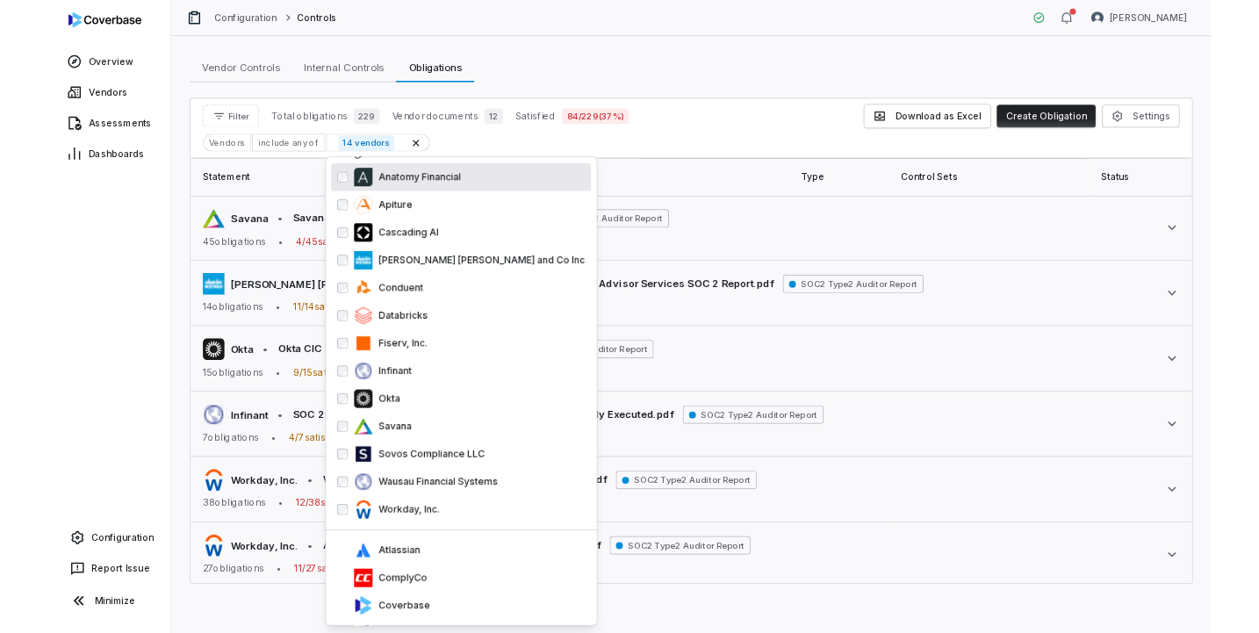
scroll to position [20, 0]
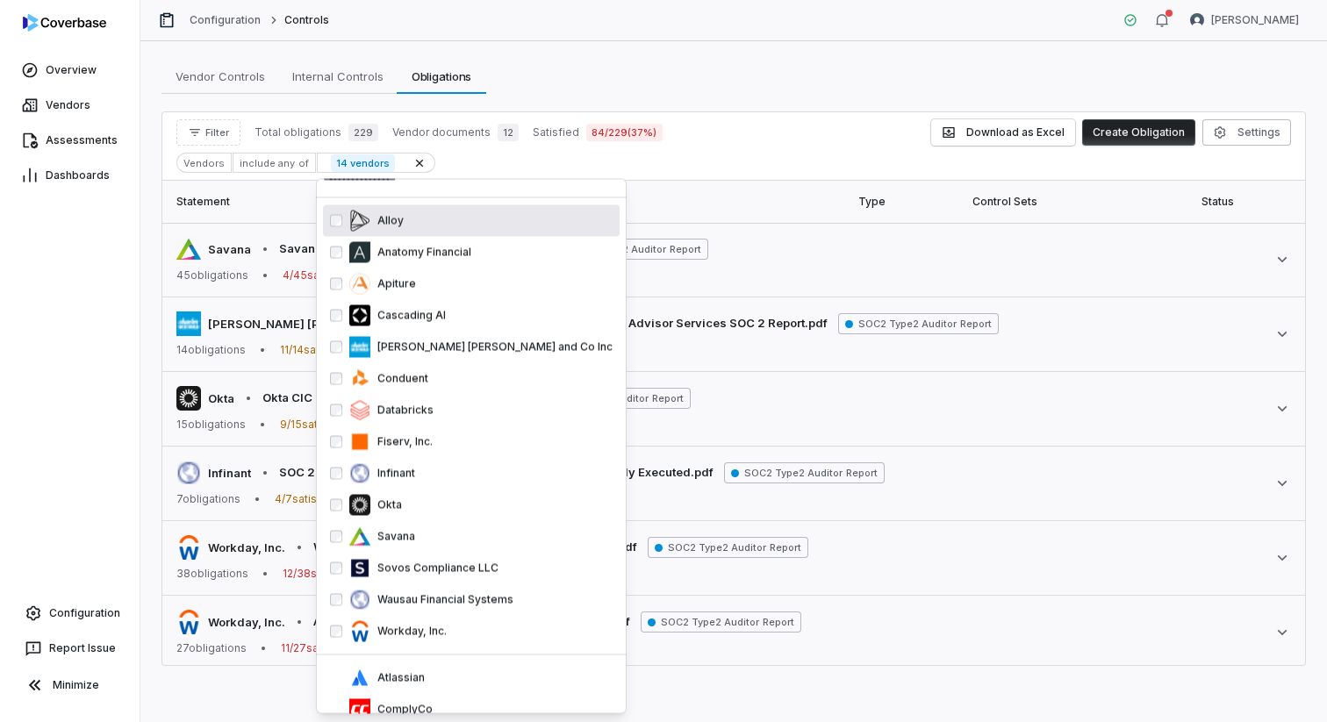
click at [750, 159] on div "Vendors include any of 14 vendors" at bounding box center [733, 163] width 1115 height 20
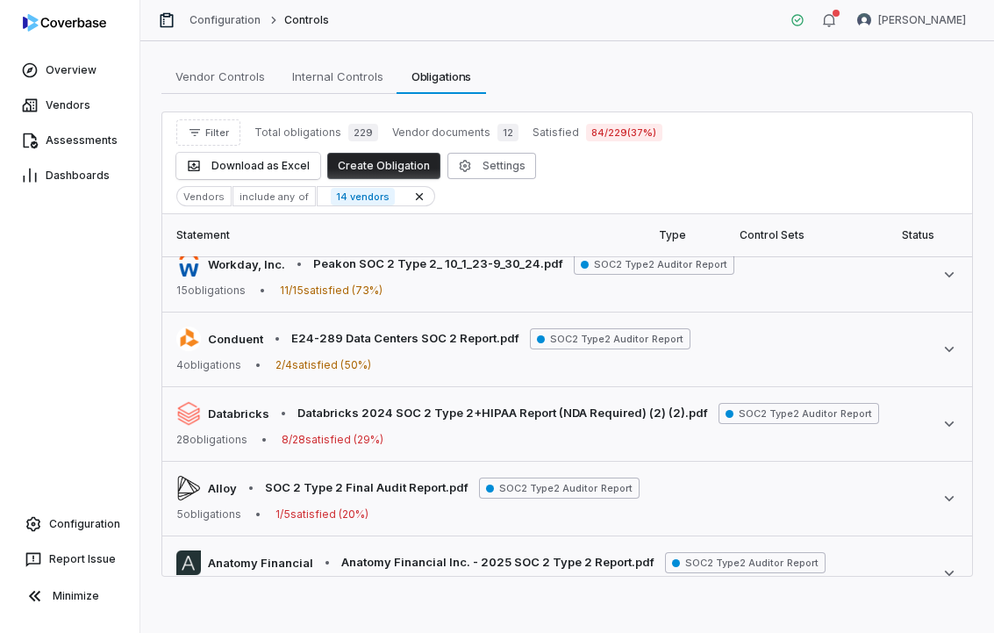
scroll to position [575, 0]
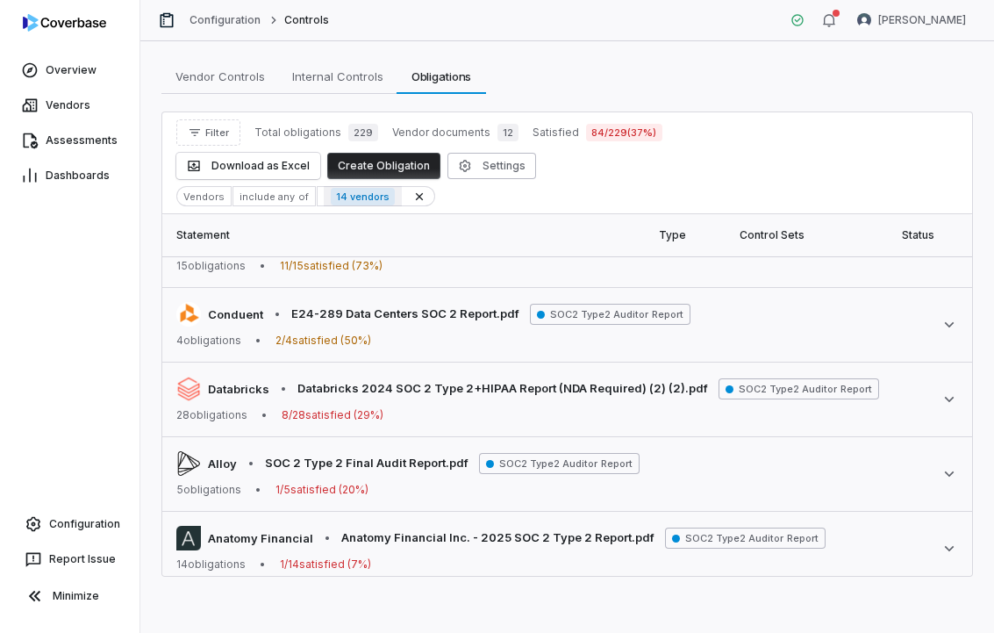
click at [357, 197] on span "14 vendors" at bounding box center [363, 197] width 64 height 18
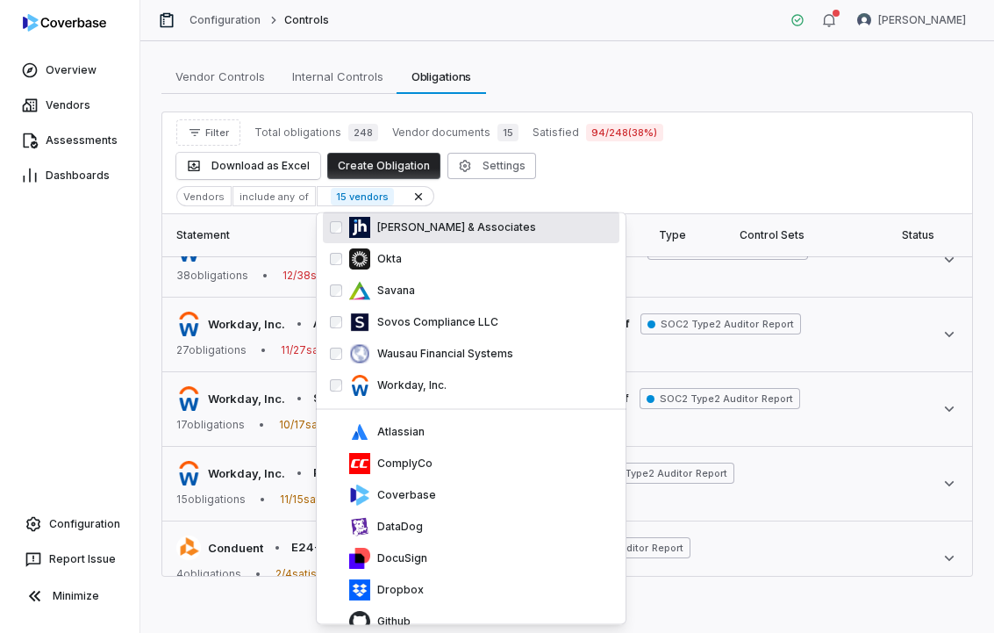
click at [692, 186] on div "Vendors include any of 15 vendors" at bounding box center [567, 196] width 782 height 20
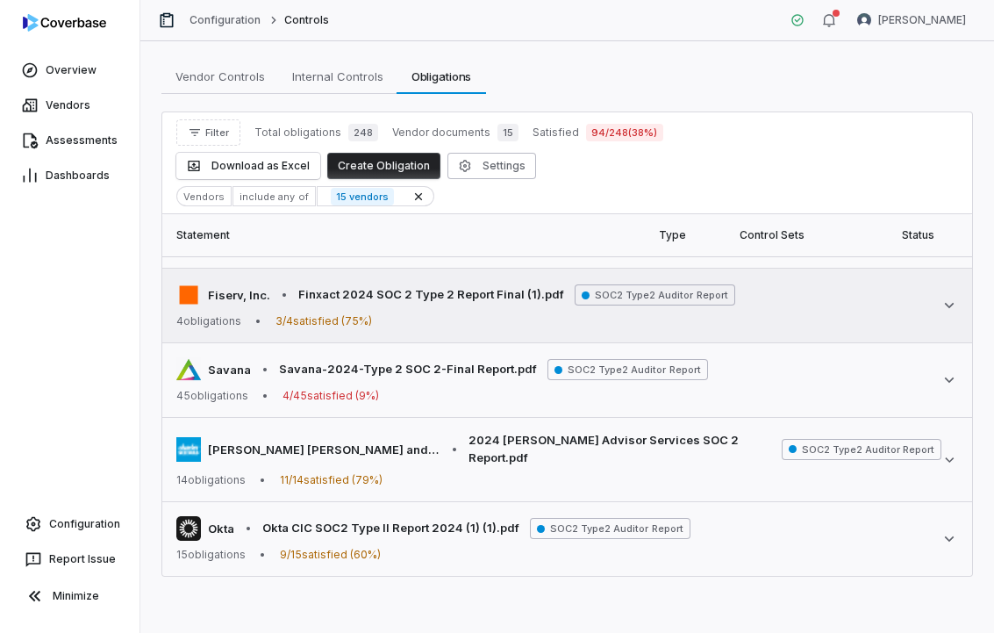
scroll to position [157, 0]
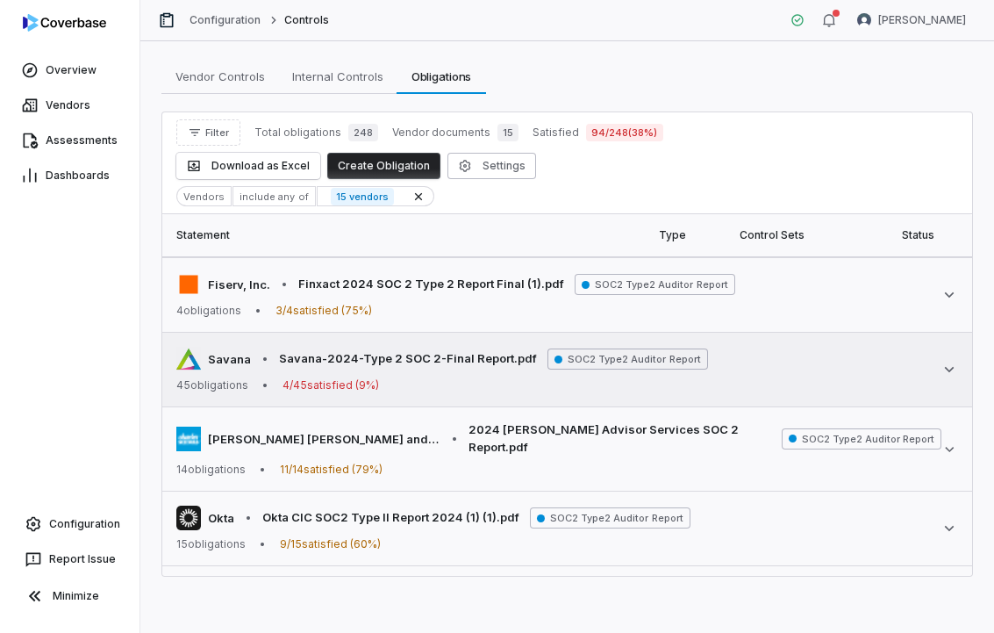
click at [264, 389] on span "•" at bounding box center [265, 385] width 6 height 14
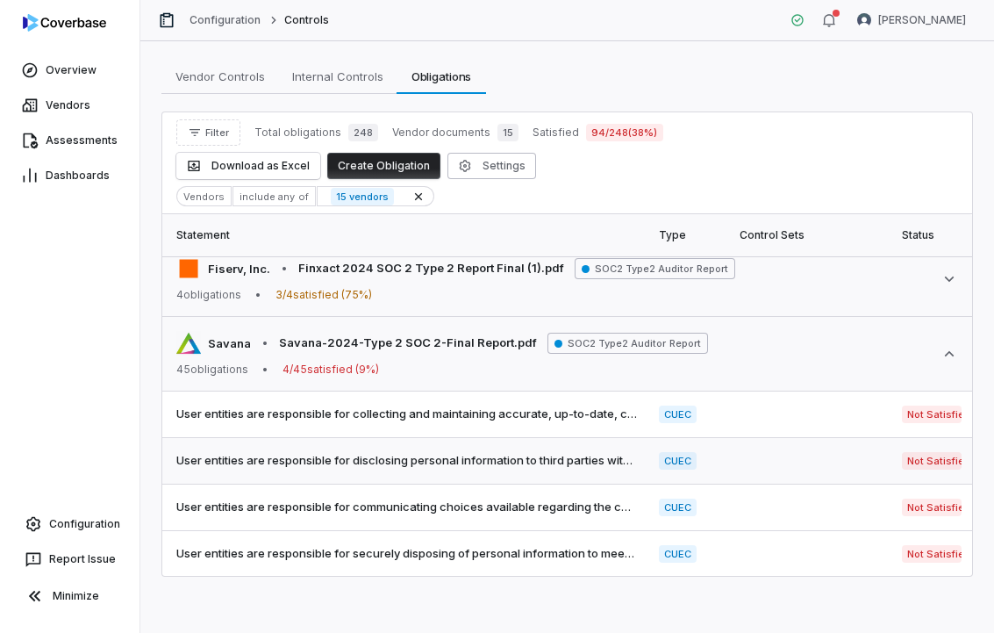
scroll to position [82, 0]
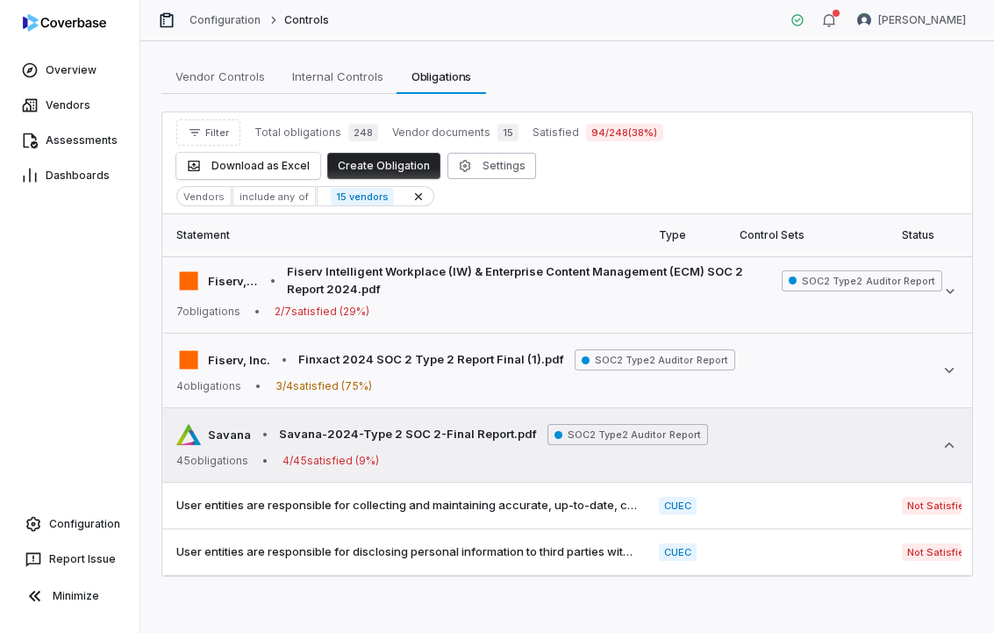
click at [355, 452] on div "Savana • Savana-2024-Type 2 SOC 2-Final Report.pdf SOC2 Type2 Auditor Report 45…" at bounding box center [442, 445] width 532 height 46
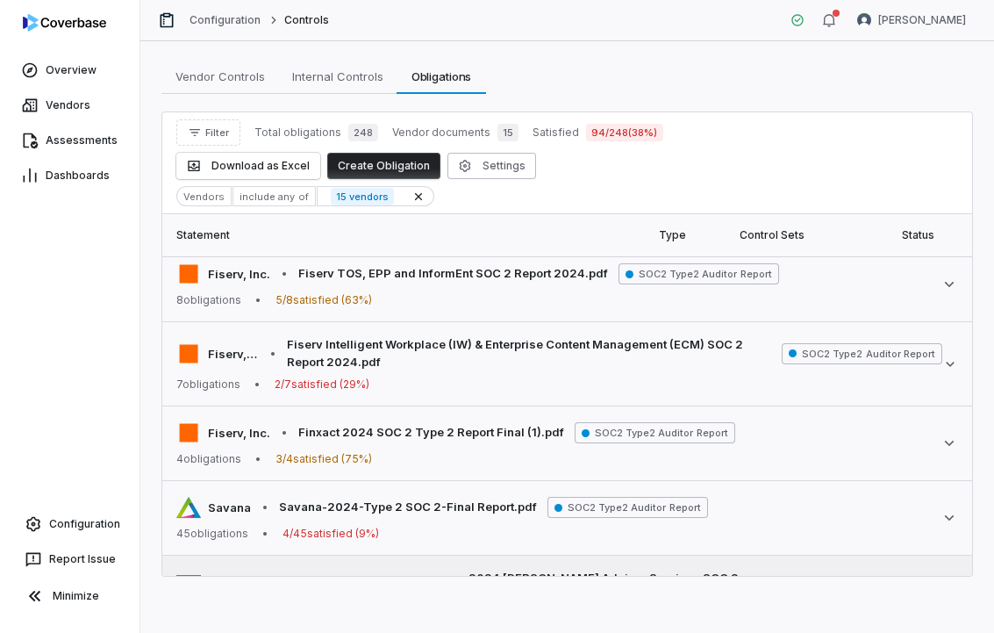
scroll to position [0, 0]
